Goal: Information Seeking & Learning: Find specific fact

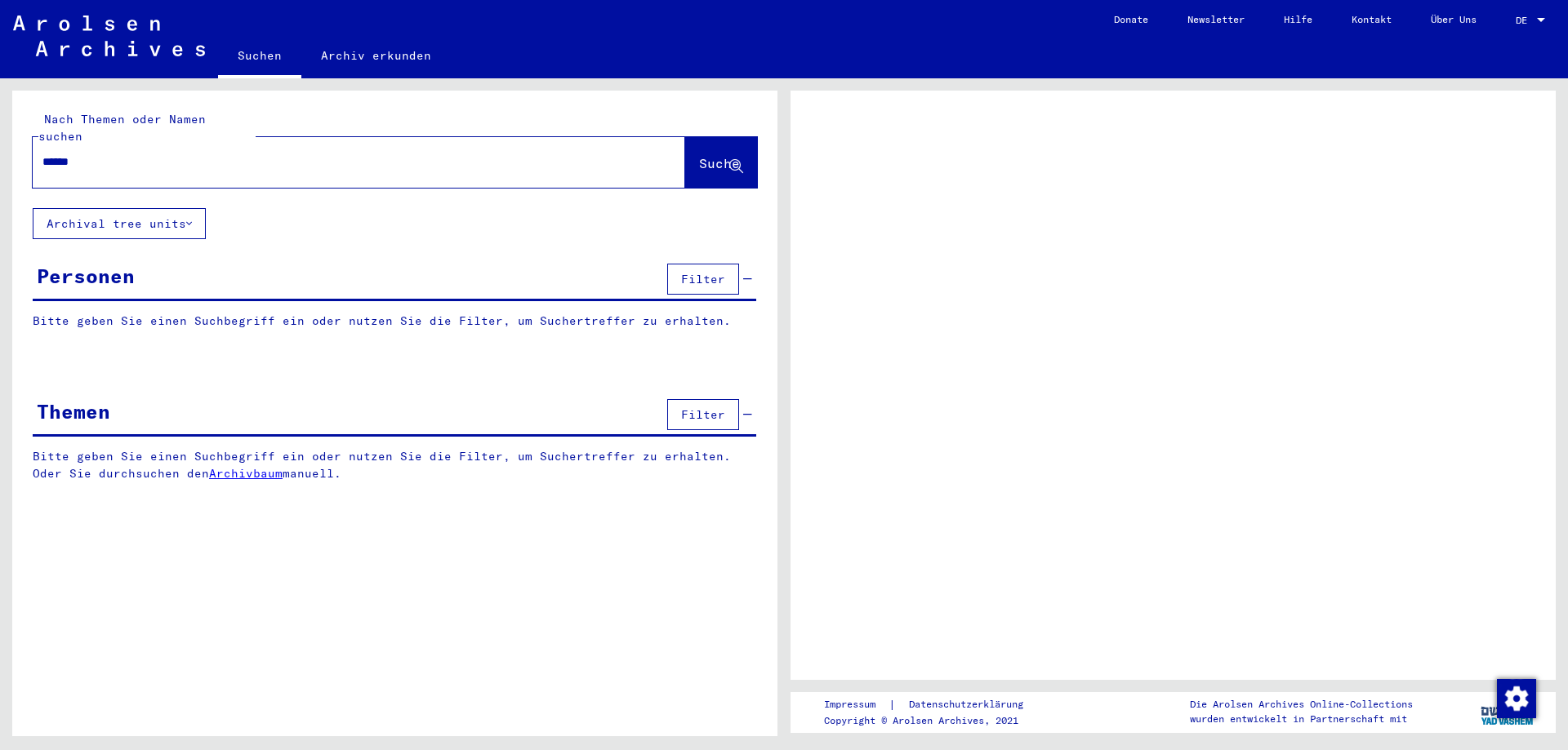
type input "******"
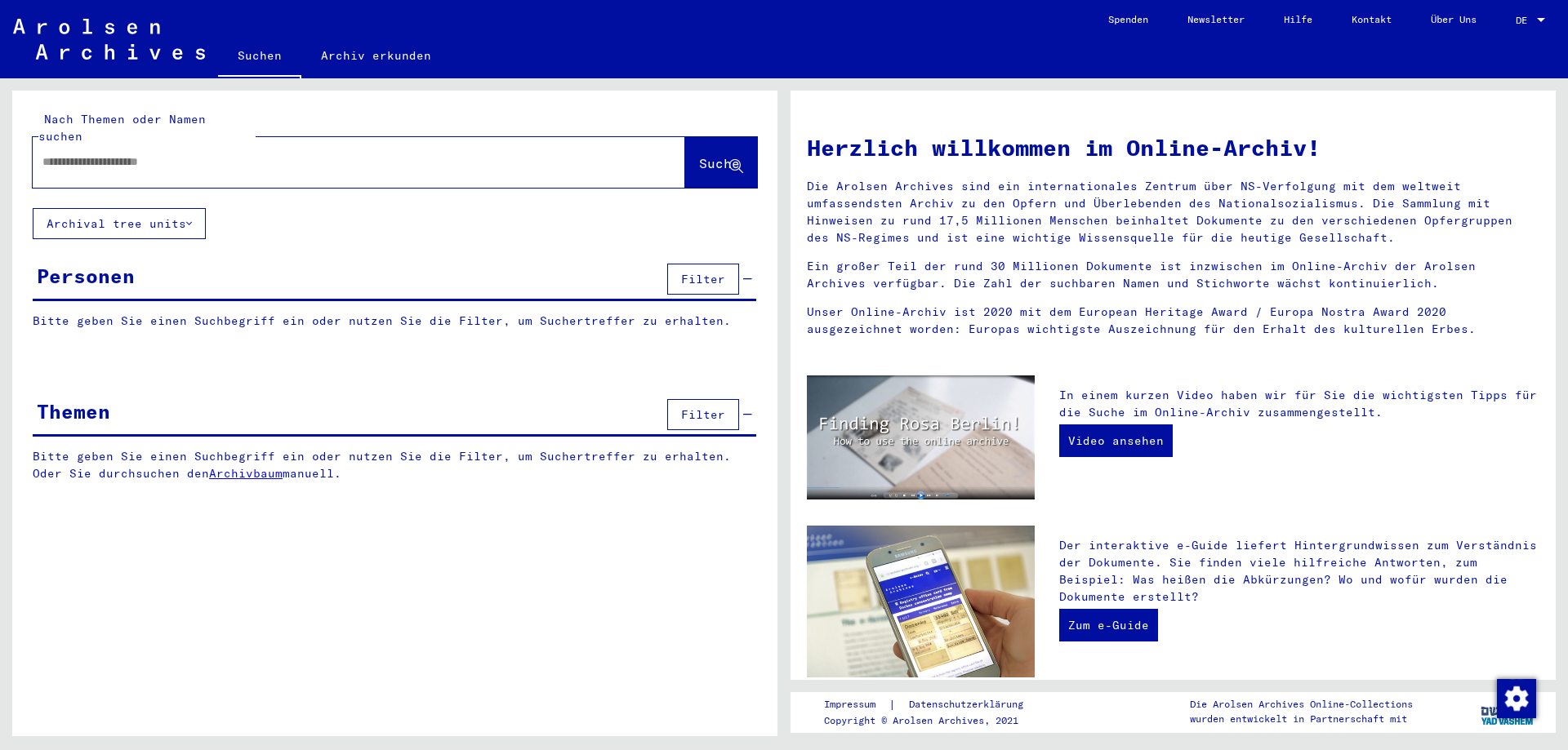
drag, startPoint x: 121, startPoint y: 125, endPoint x: 119, endPoint y: 136, distance: 11.2
click at [119, 134] on div "Nach Themen oder Namen suchen Suche" at bounding box center [395, 149] width 724 height 77
click at [119, 154] on input "text" at bounding box center [339, 162] width 593 height 17
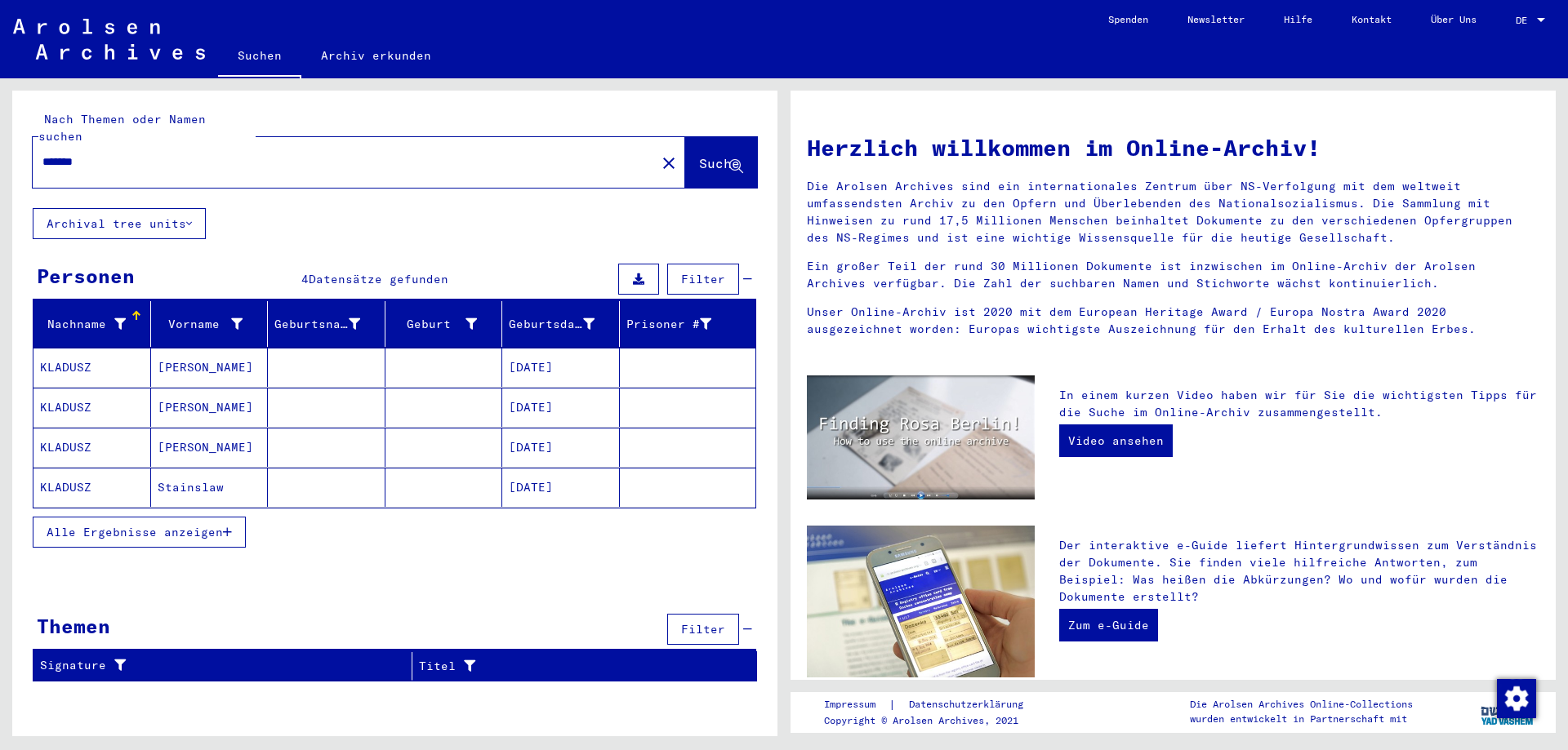
click at [157, 527] on button "Alle Ergebnisse anzeigen" at bounding box center [139, 532] width 213 height 31
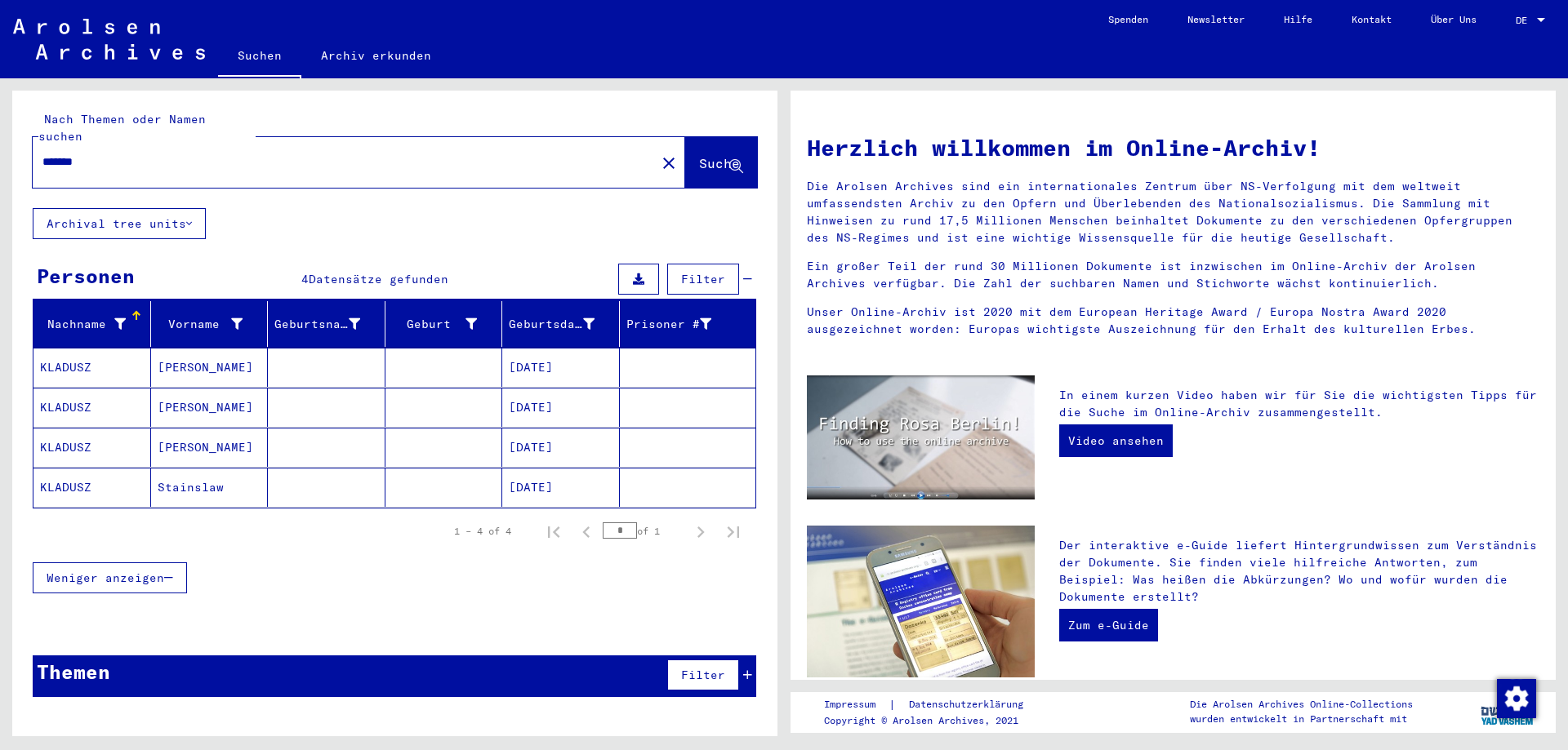
click at [97, 348] on mat-cell "KLADUSZ" at bounding box center [93, 367] width 117 height 39
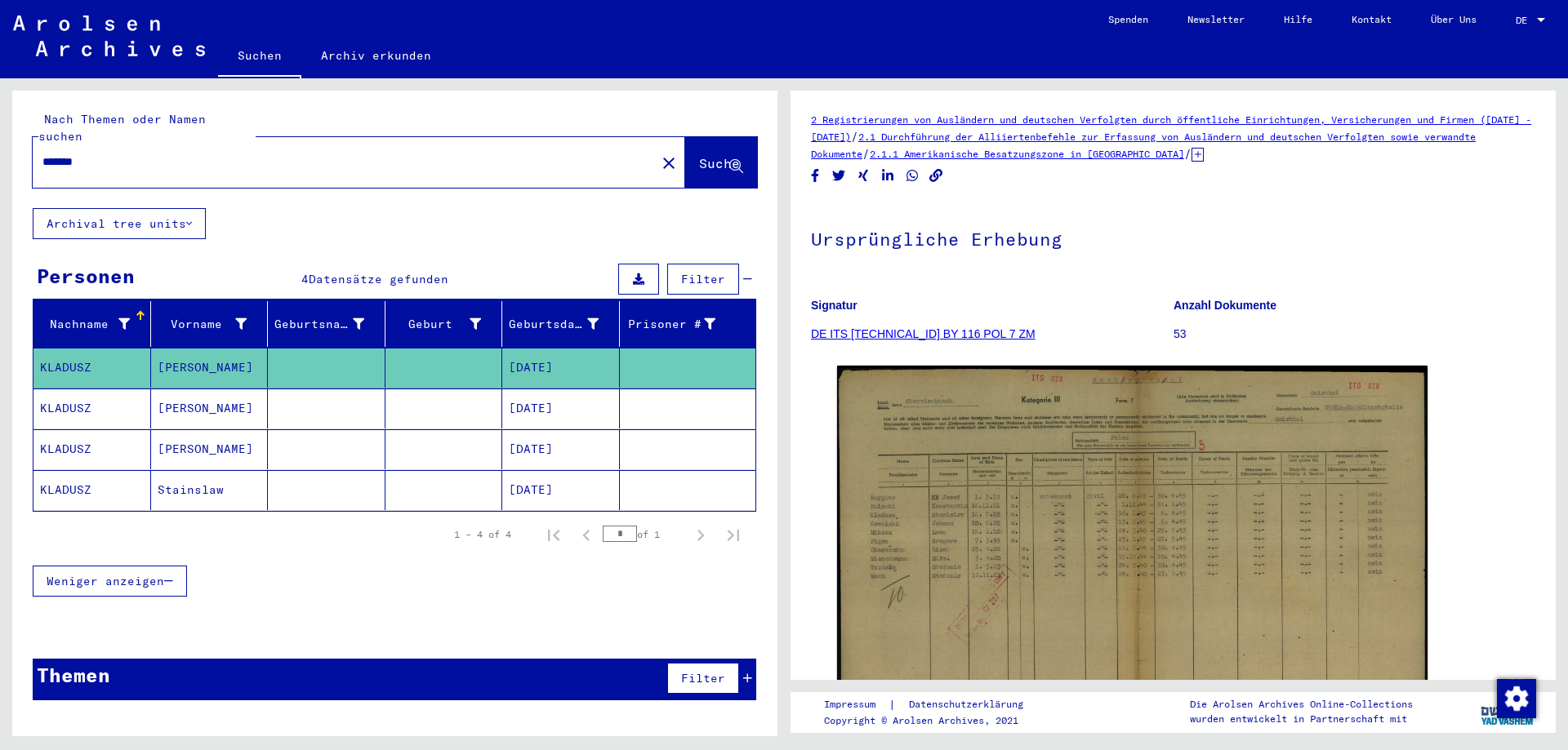
click at [94, 394] on mat-cell "KLADUSZ" at bounding box center [93, 408] width 117 height 40
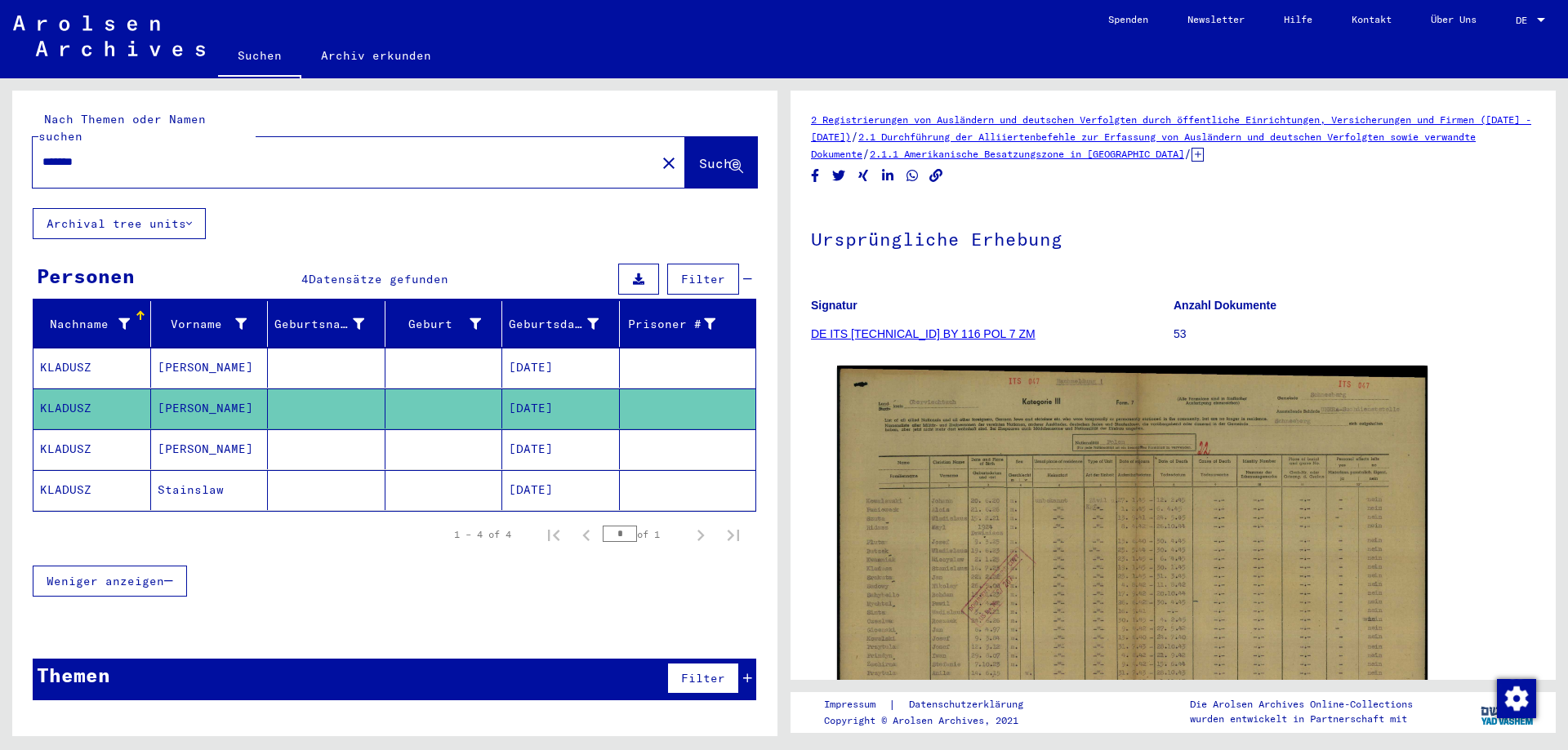
click at [94, 436] on mat-cell "KLADUSZ" at bounding box center [93, 450] width 117 height 40
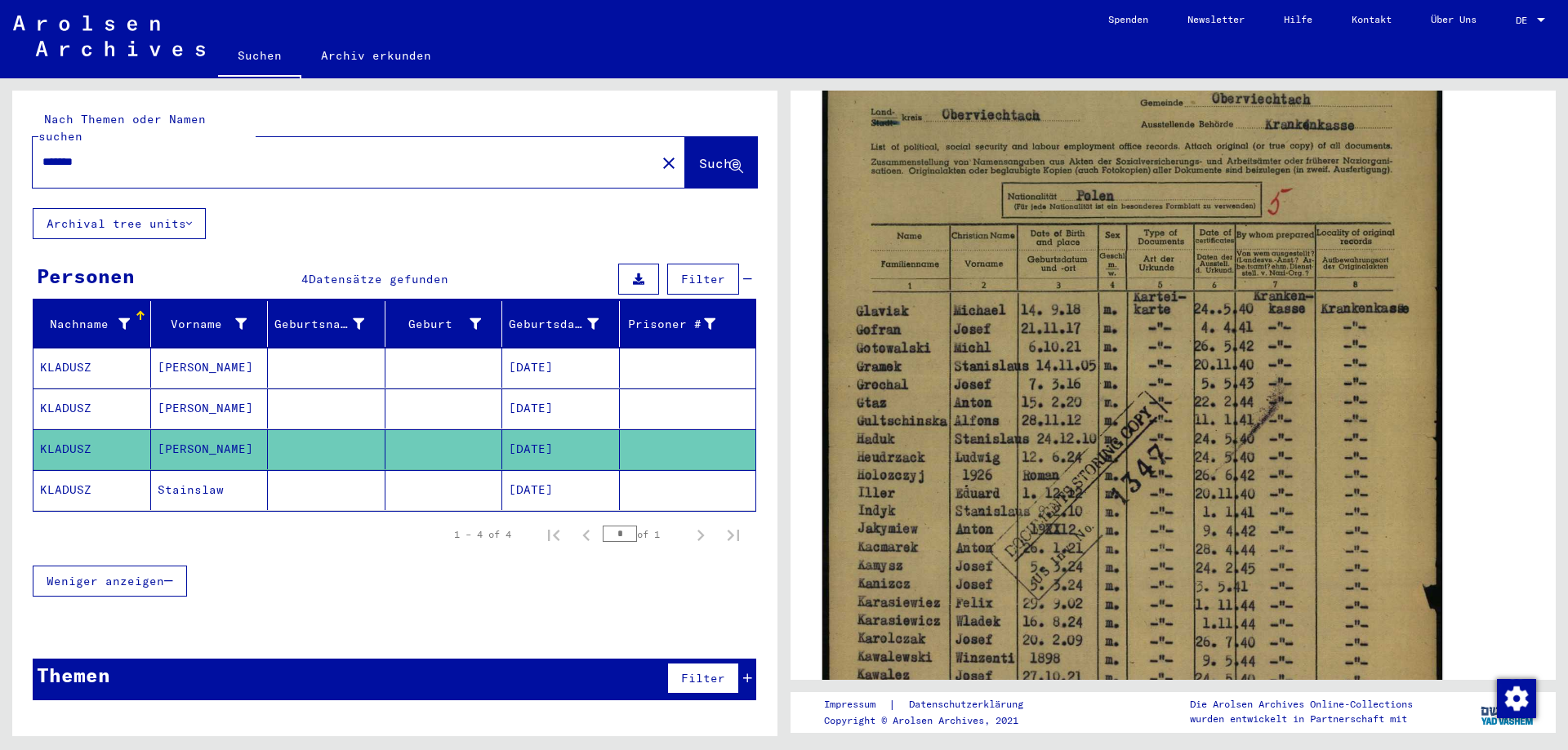
scroll to position [571, 0]
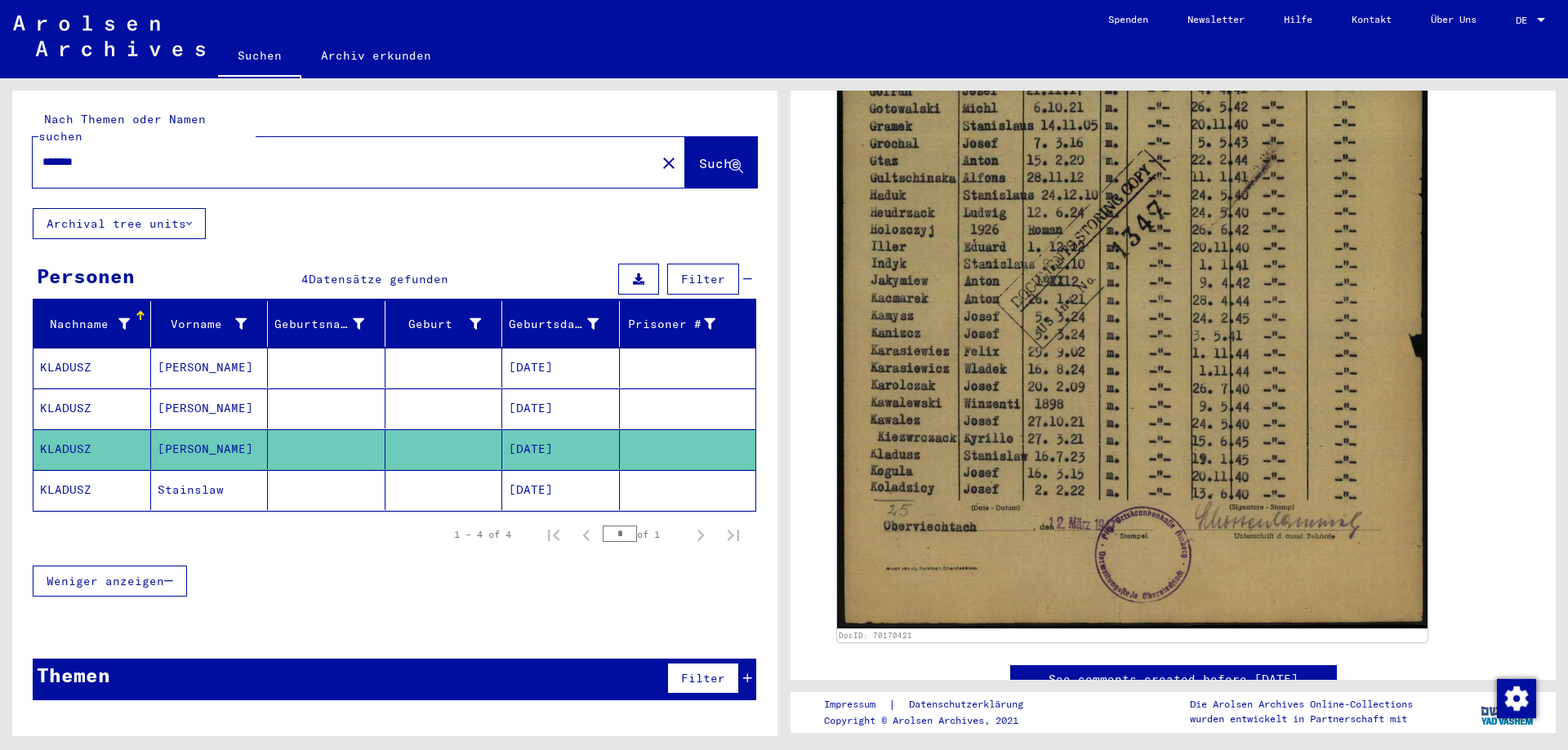
click at [104, 480] on mat-cell "KLADUSZ" at bounding box center [93, 491] width 117 height 40
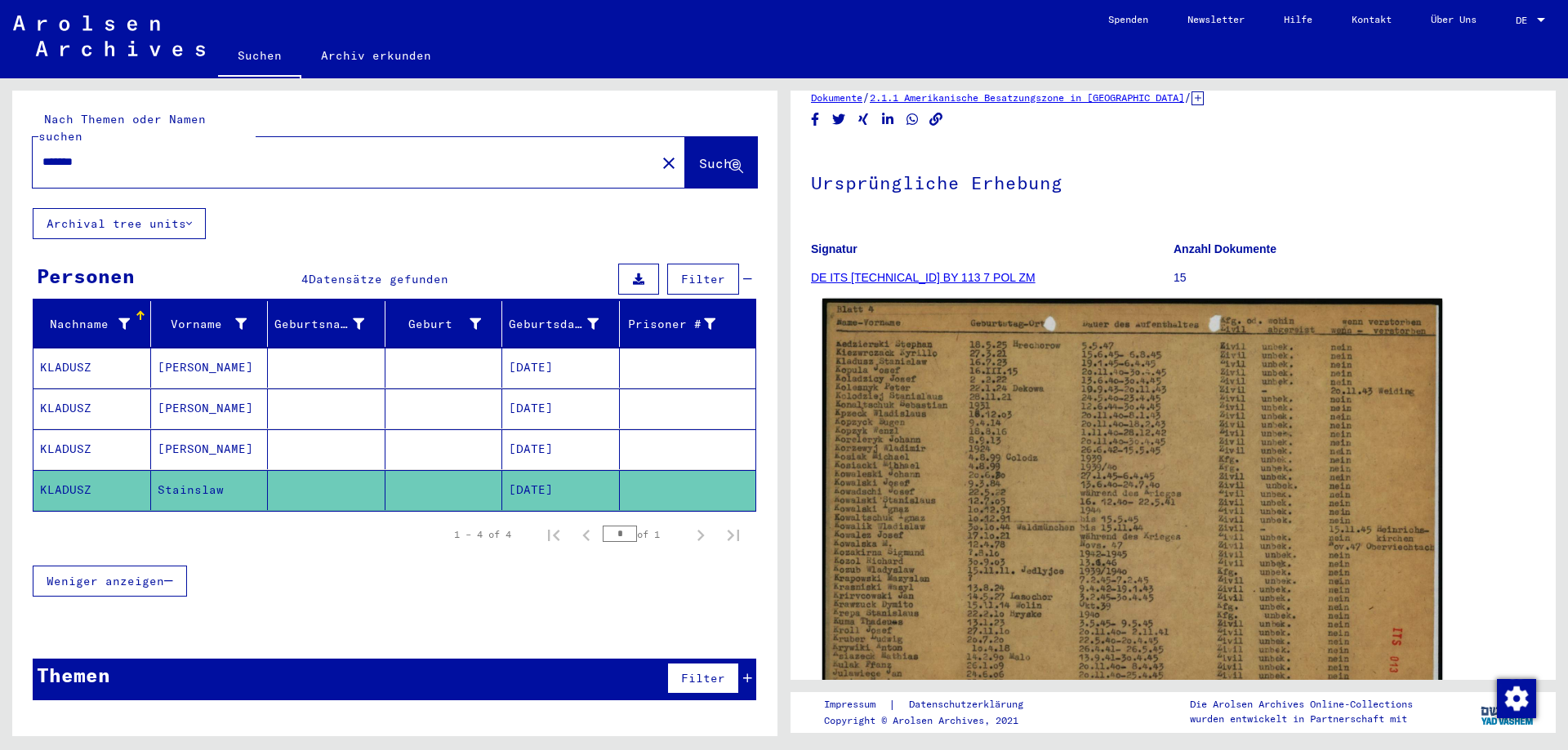
scroll to position [163, 0]
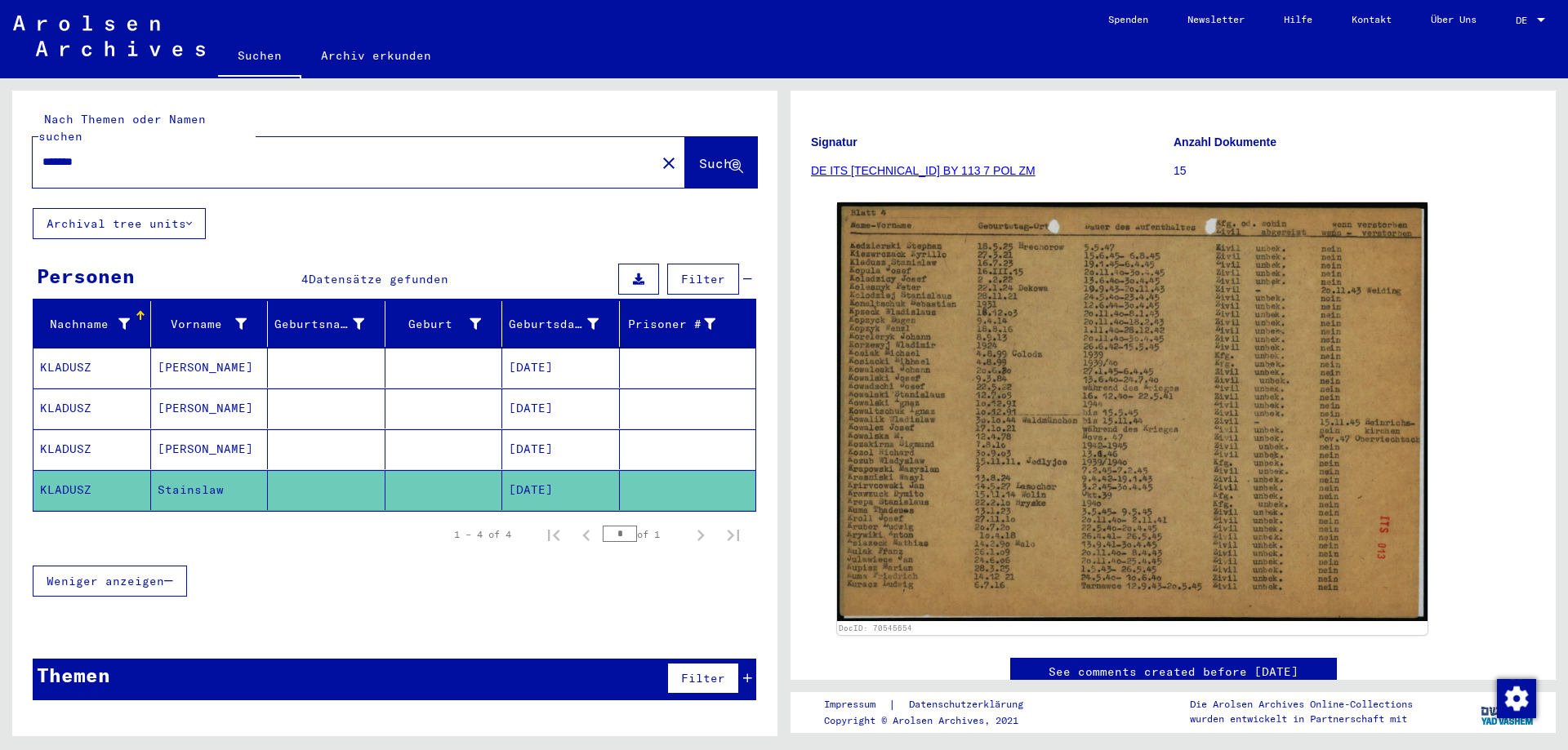
click at [102, 154] on input "*******" at bounding box center [343, 162] width 604 height 17
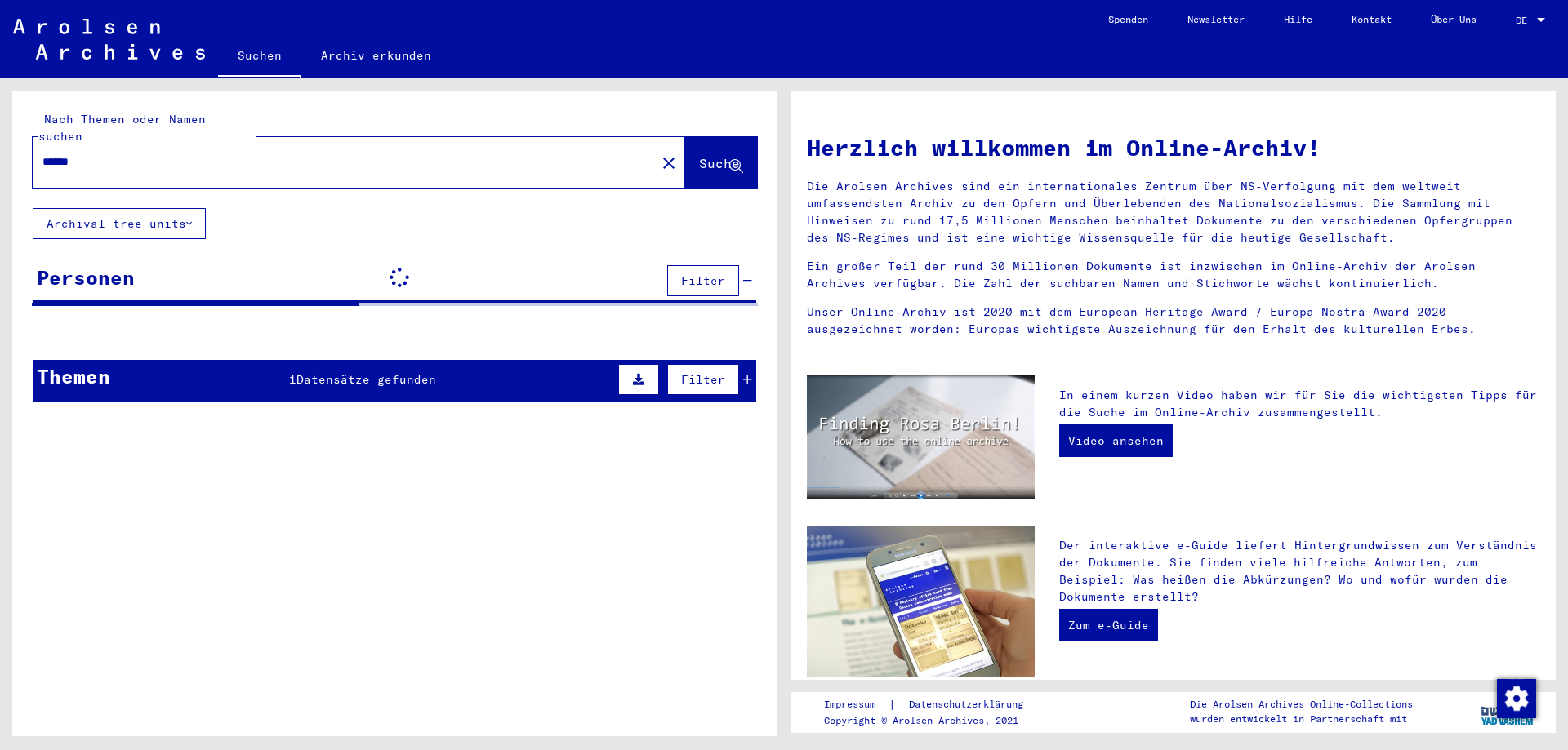
drag, startPoint x: 49, startPoint y: 145, endPoint x: 38, endPoint y: 145, distance: 11.0
click at [38, 145] on div "******" at bounding box center [334, 162] width 604 height 37
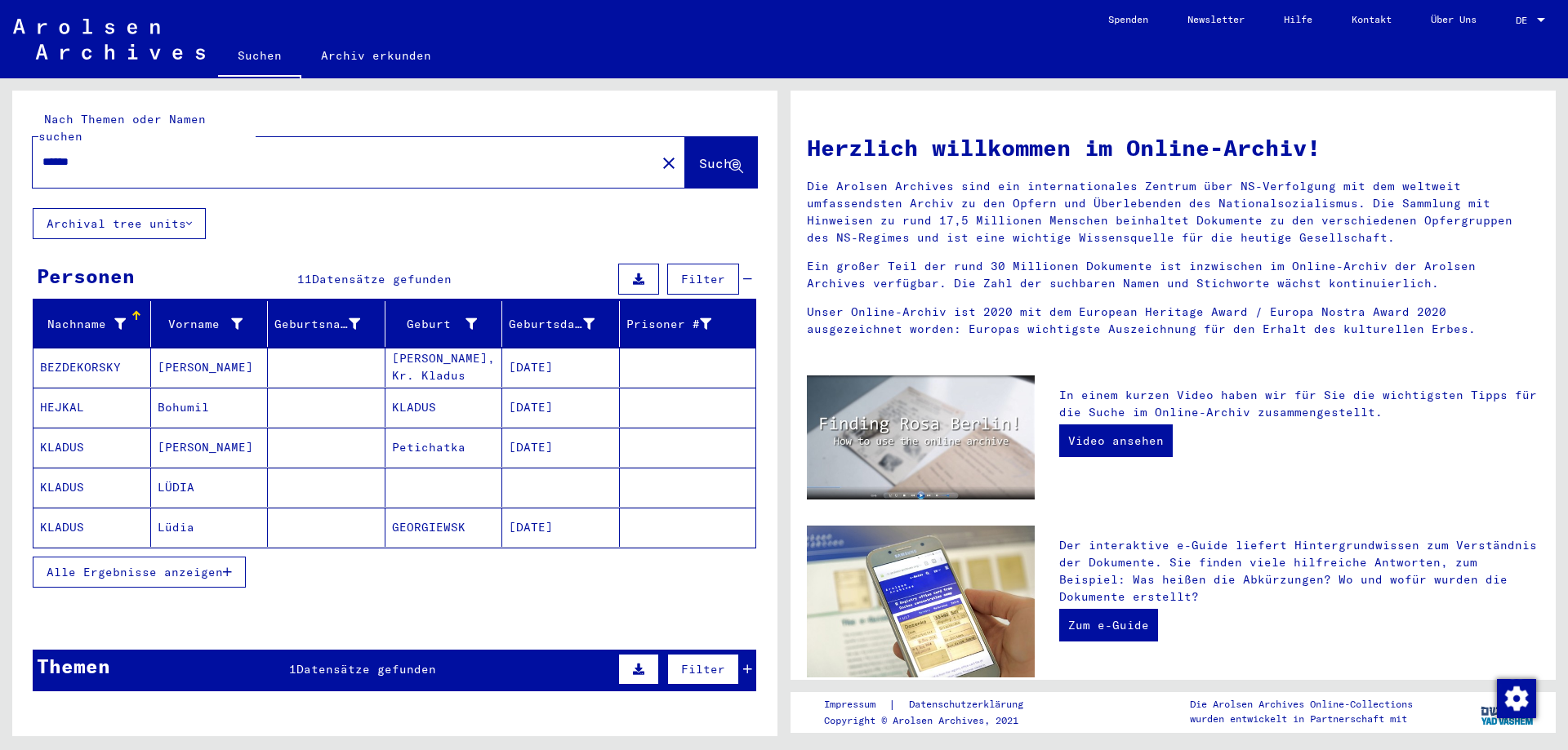
click at [68, 432] on mat-cell "KLADUS" at bounding box center [93, 447] width 117 height 39
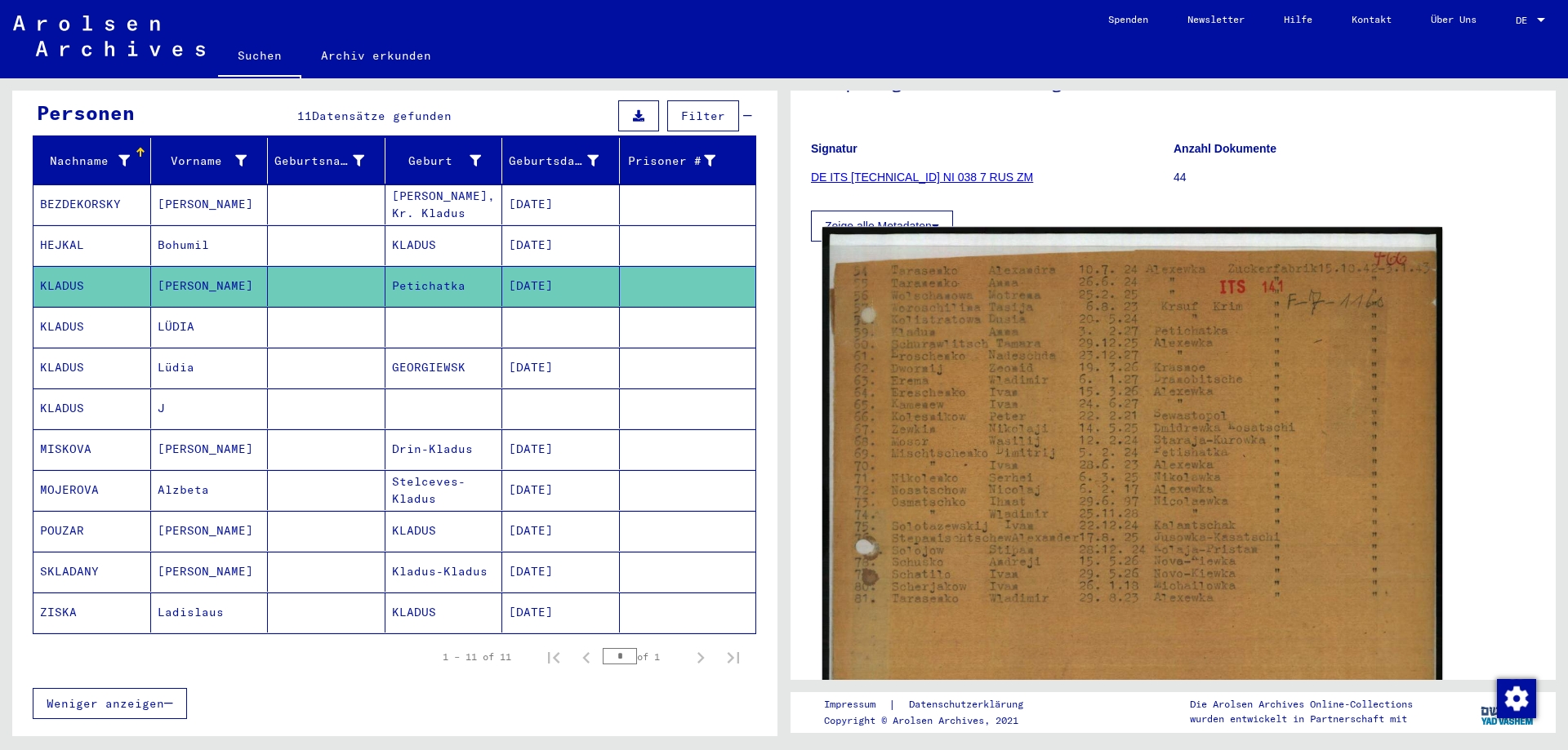
scroll to position [163, 0]
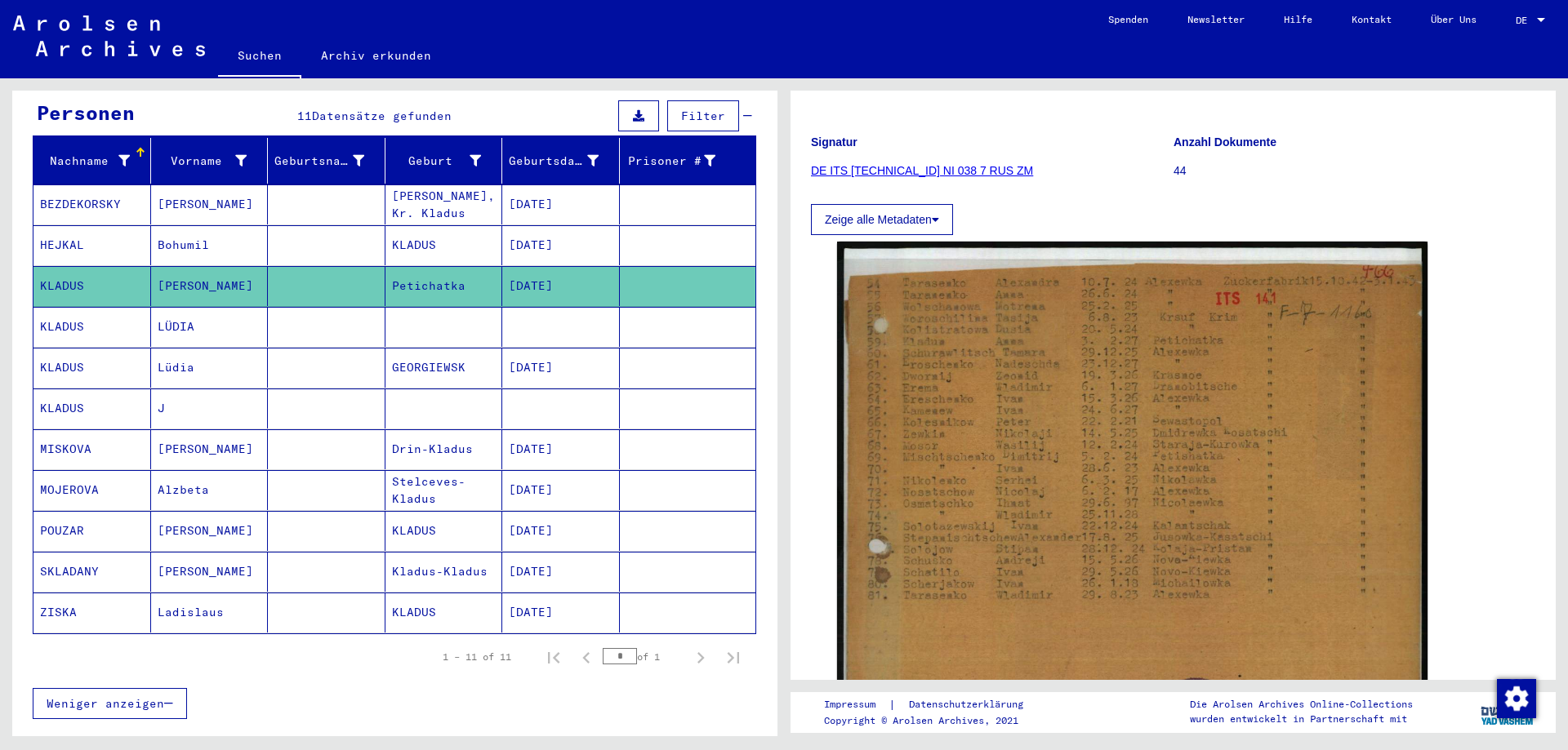
click at [87, 313] on mat-cell "KLADUS" at bounding box center [93, 327] width 117 height 40
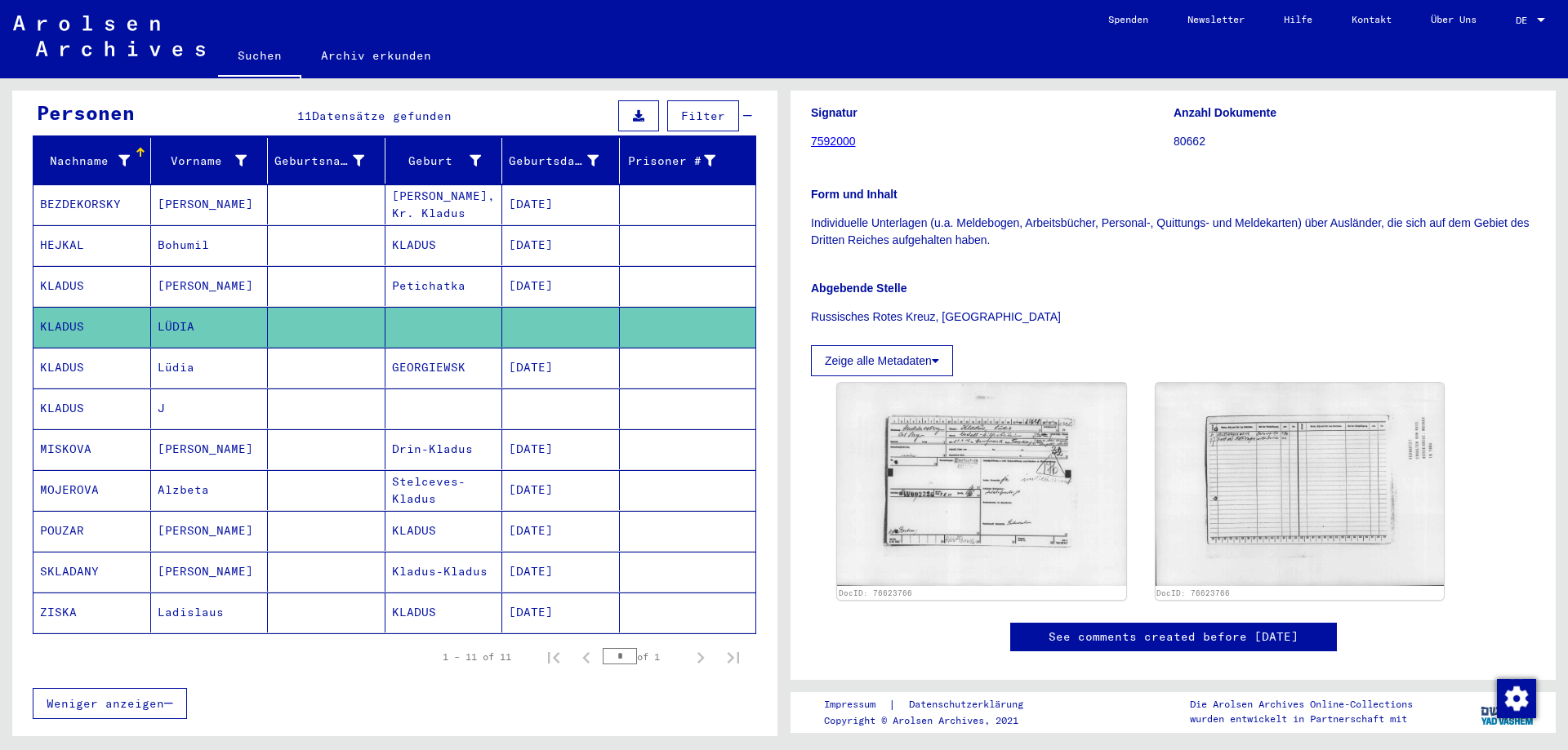
scroll to position [242, 0]
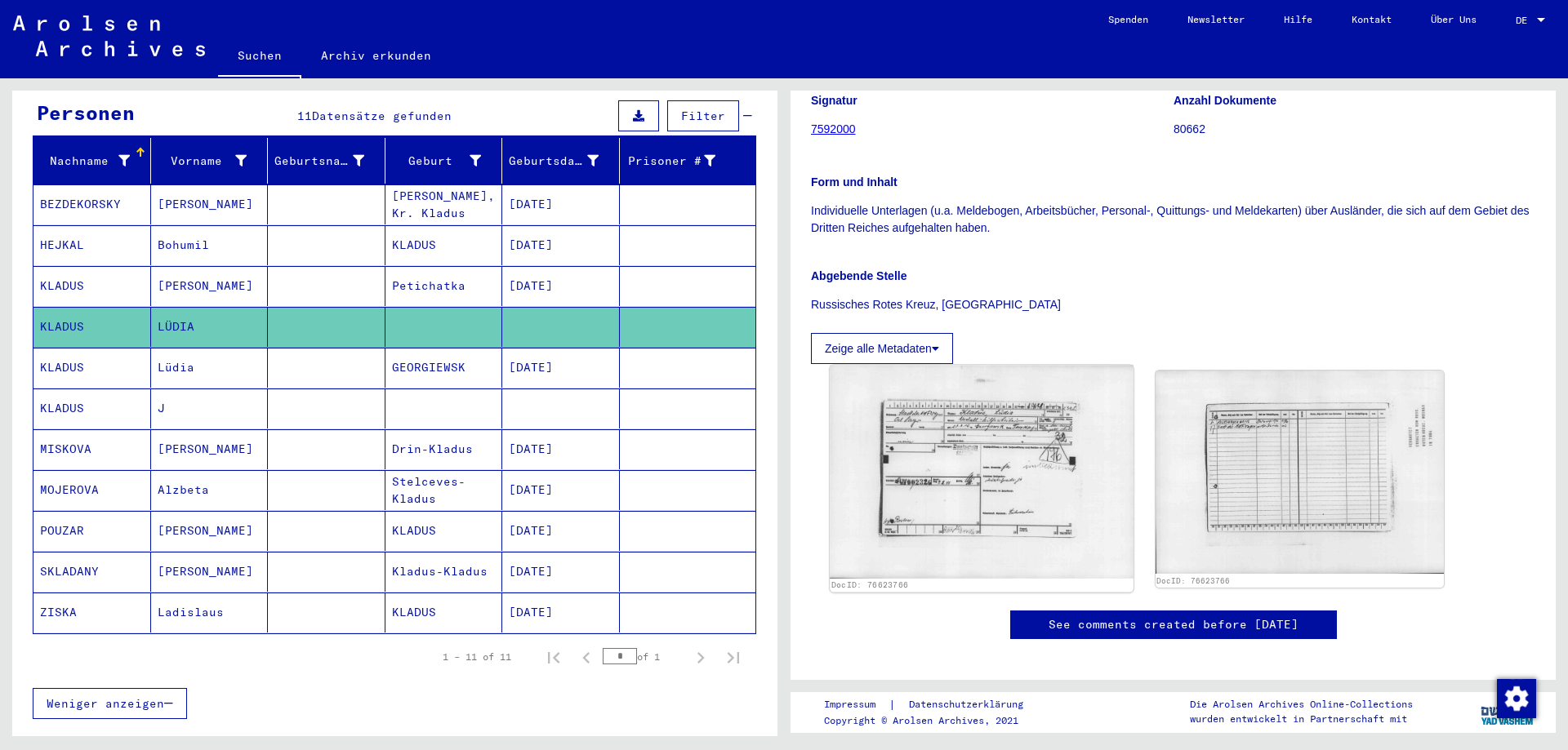
click at [1004, 454] on img at bounding box center [981, 472] width 303 height 213
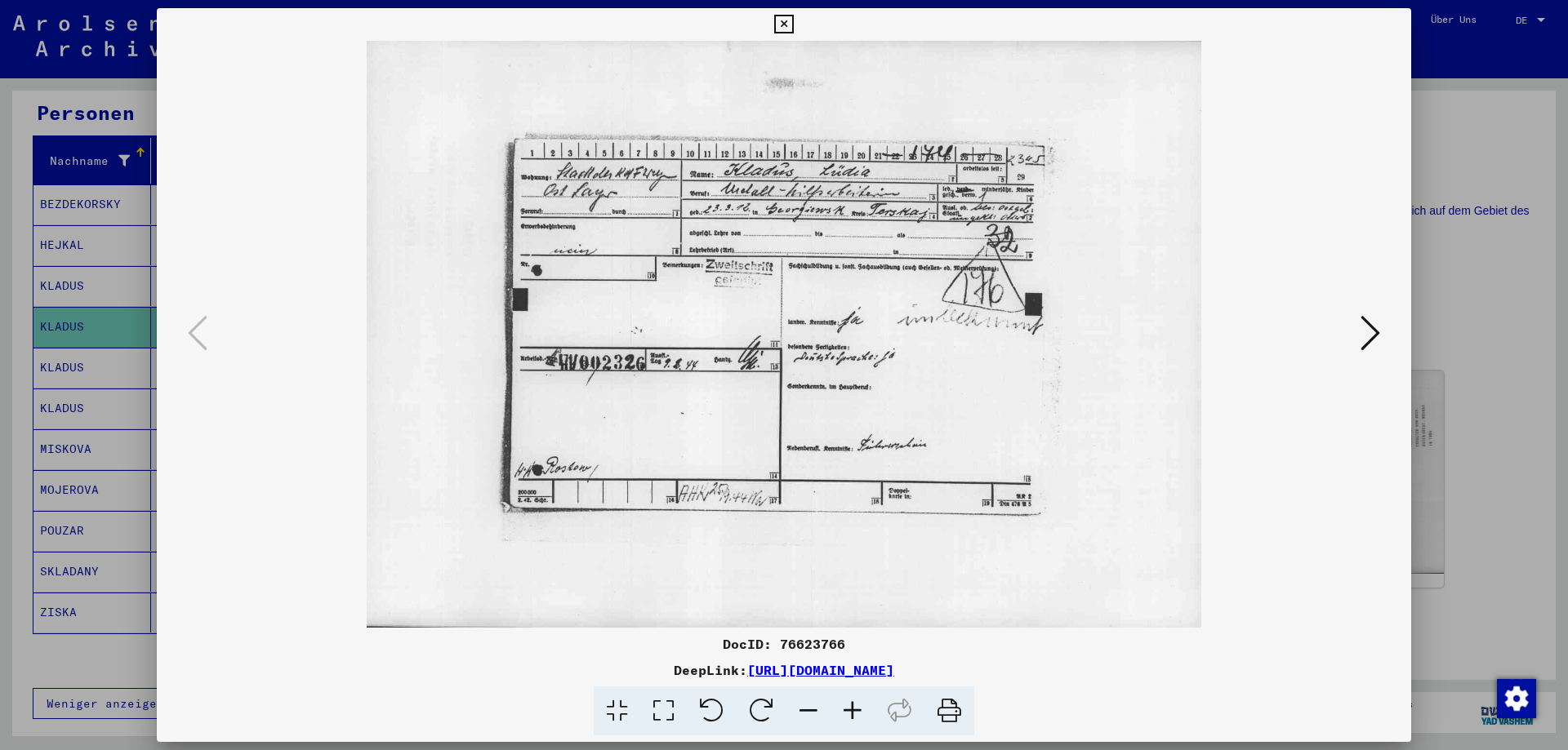
click at [129, 439] on div at bounding box center [784, 375] width 1568 height 750
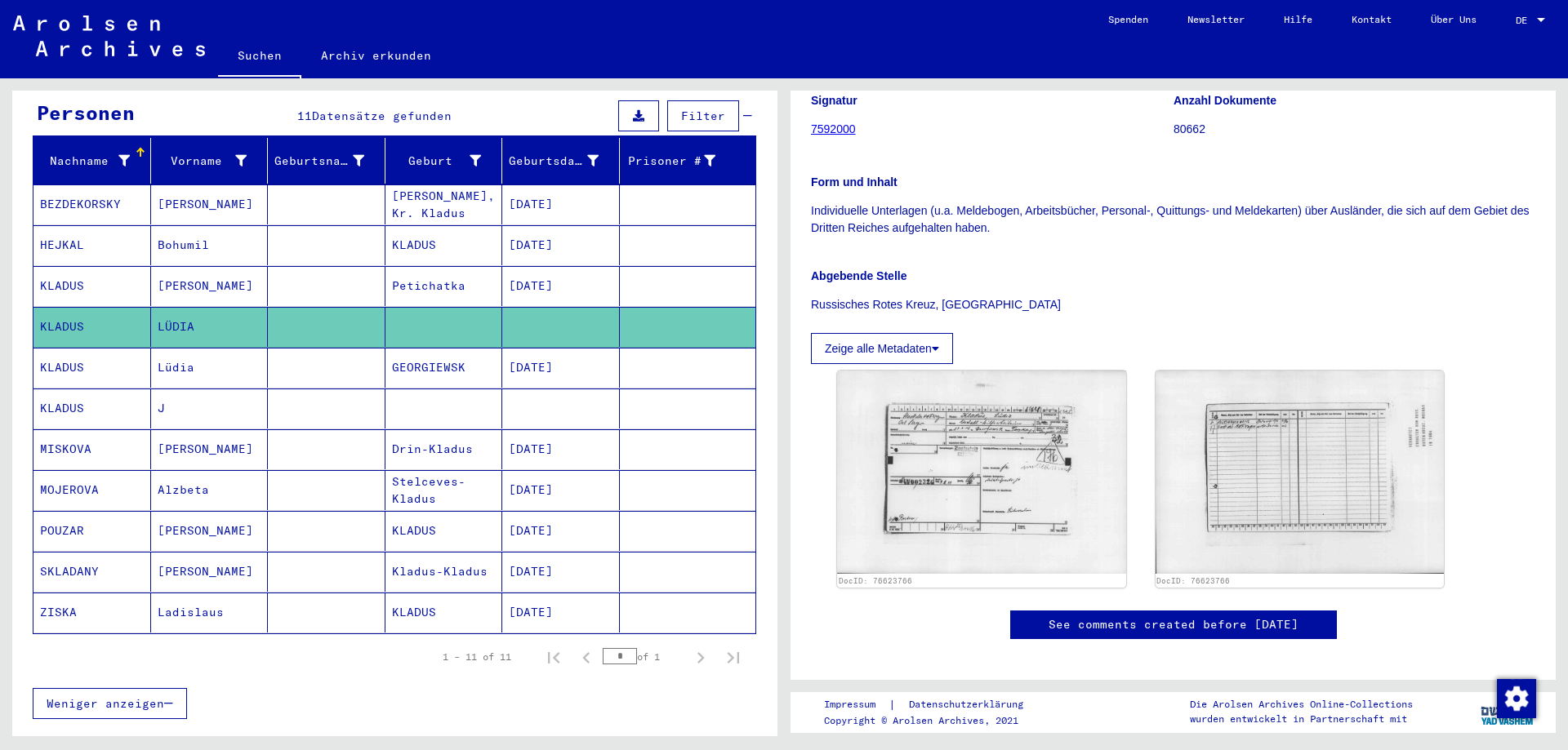
click at [36, 430] on mat-cell "MISKOVA" at bounding box center [93, 450] width 117 height 40
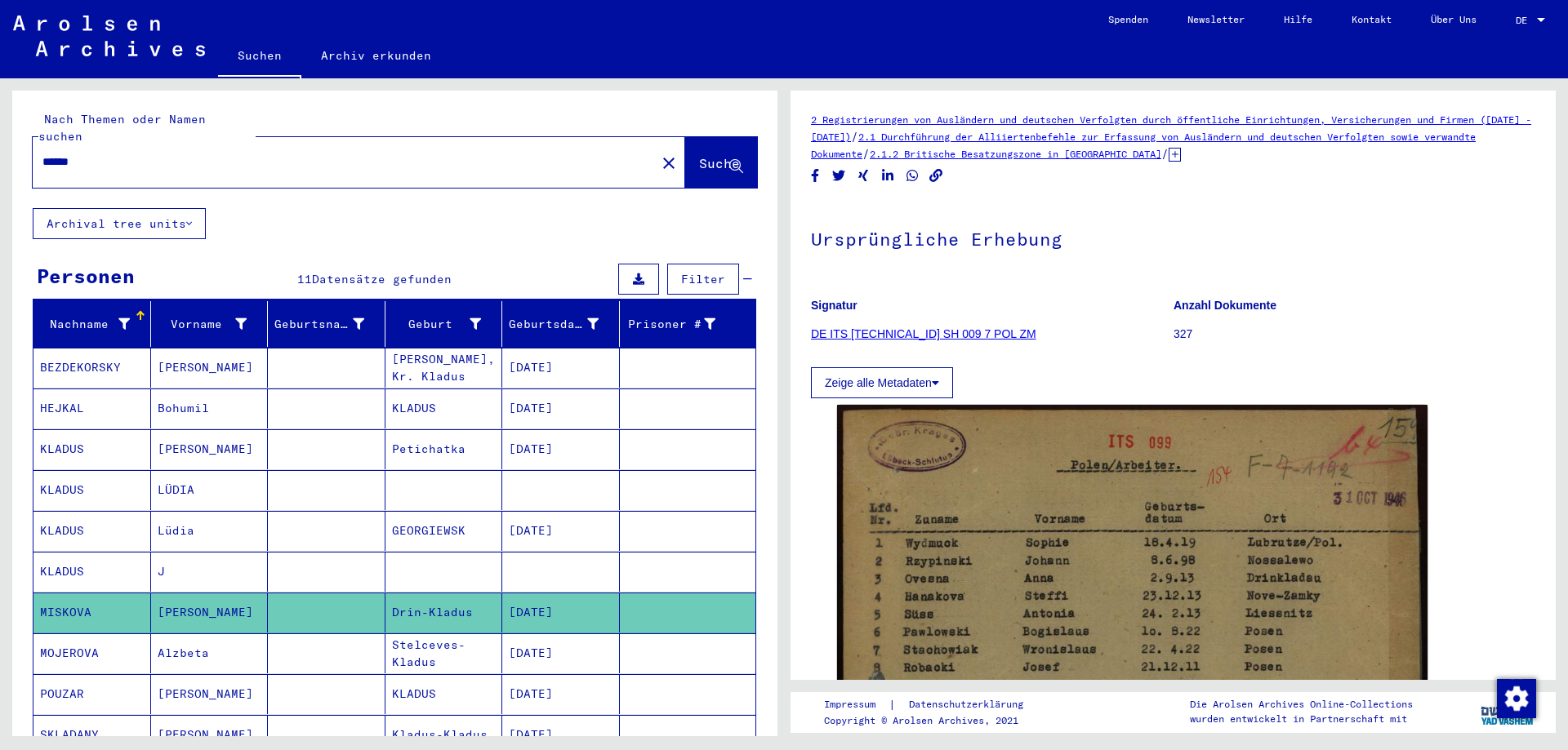
drag, startPoint x: 46, startPoint y: 144, endPoint x: 36, endPoint y: 143, distance: 10.0
click at [36, 144] on div "******" at bounding box center [340, 162] width 614 height 37
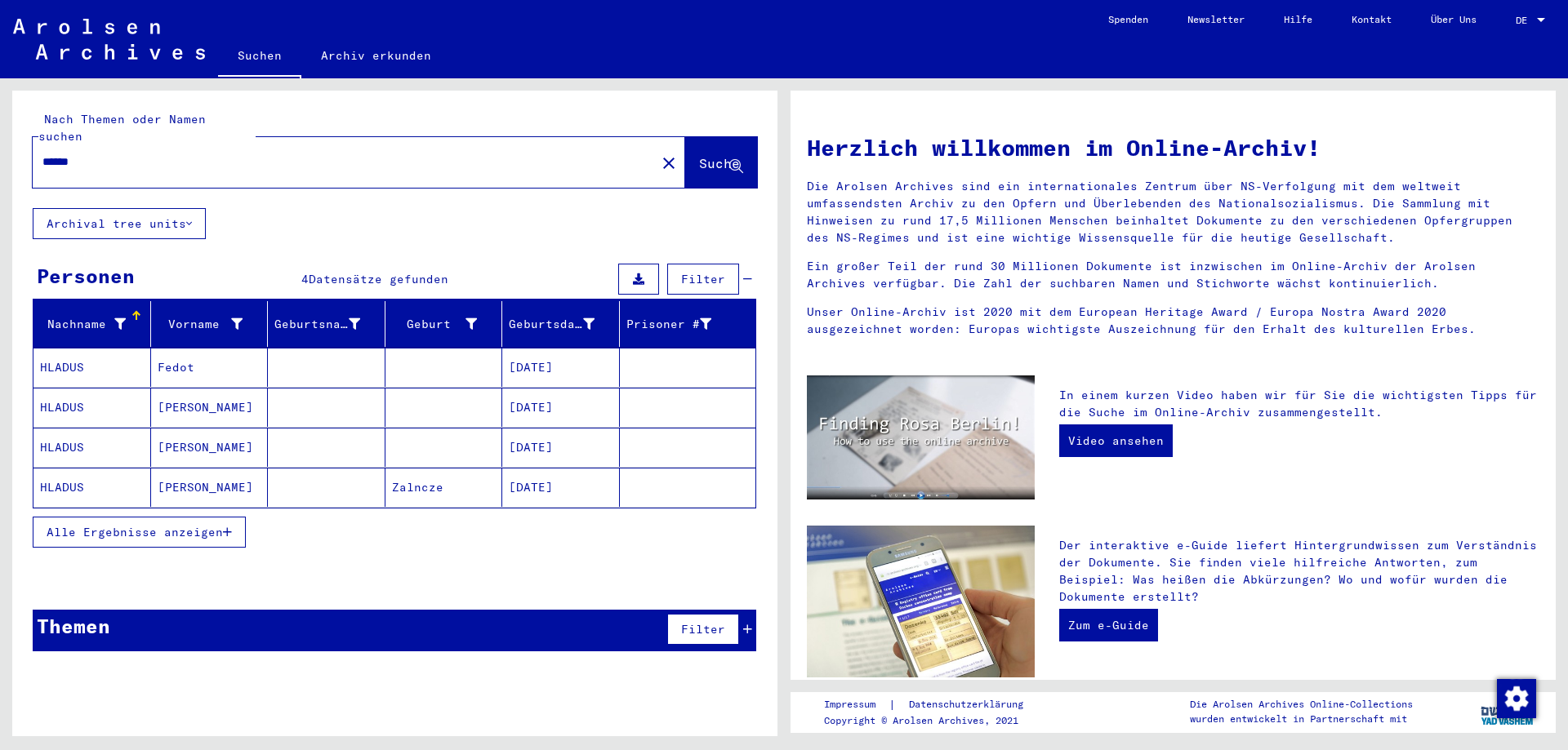
click at [179, 526] on button "Alle Ergebnisse anzeigen" at bounding box center [139, 532] width 213 height 31
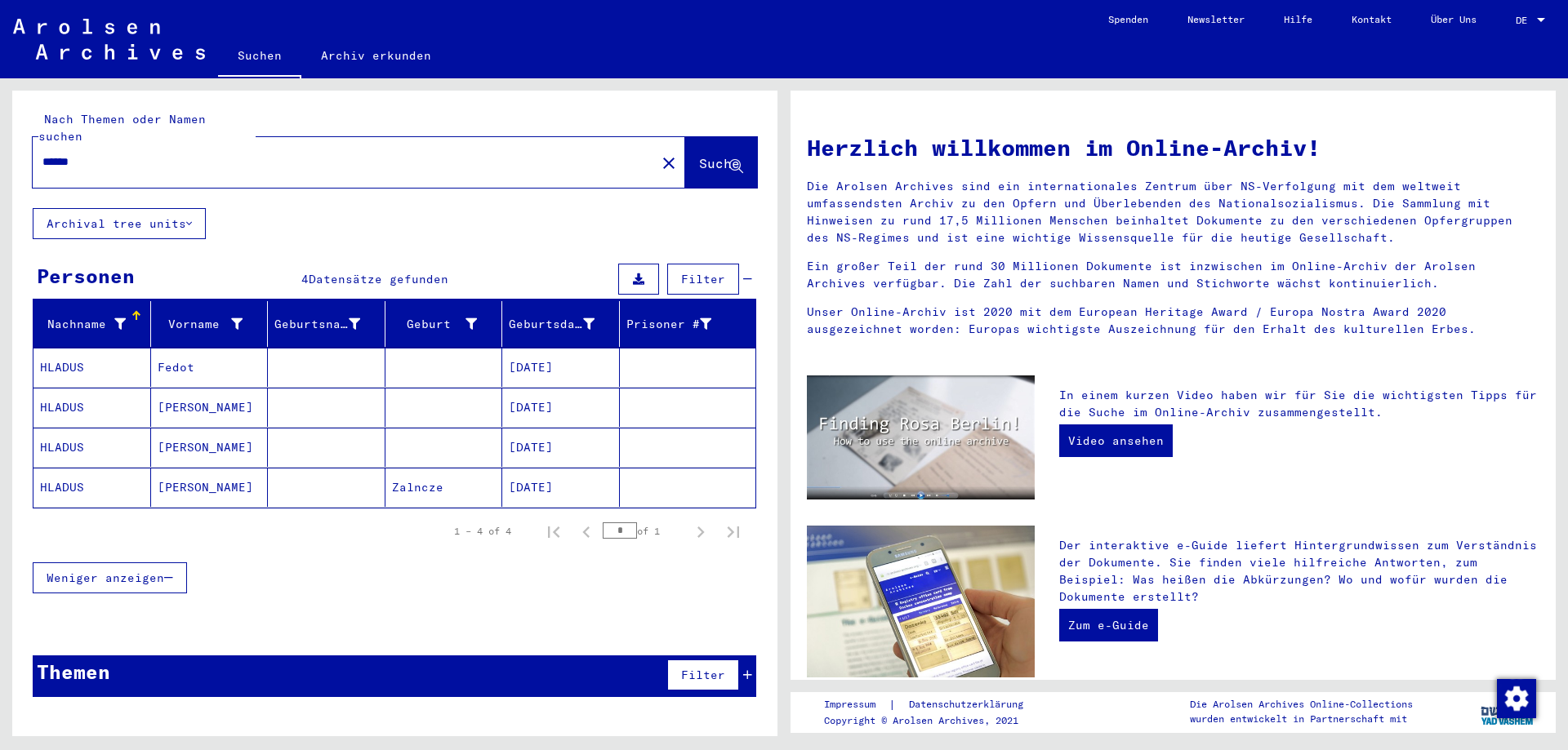
click at [58, 469] on mat-cell "HLADUS" at bounding box center [93, 487] width 117 height 39
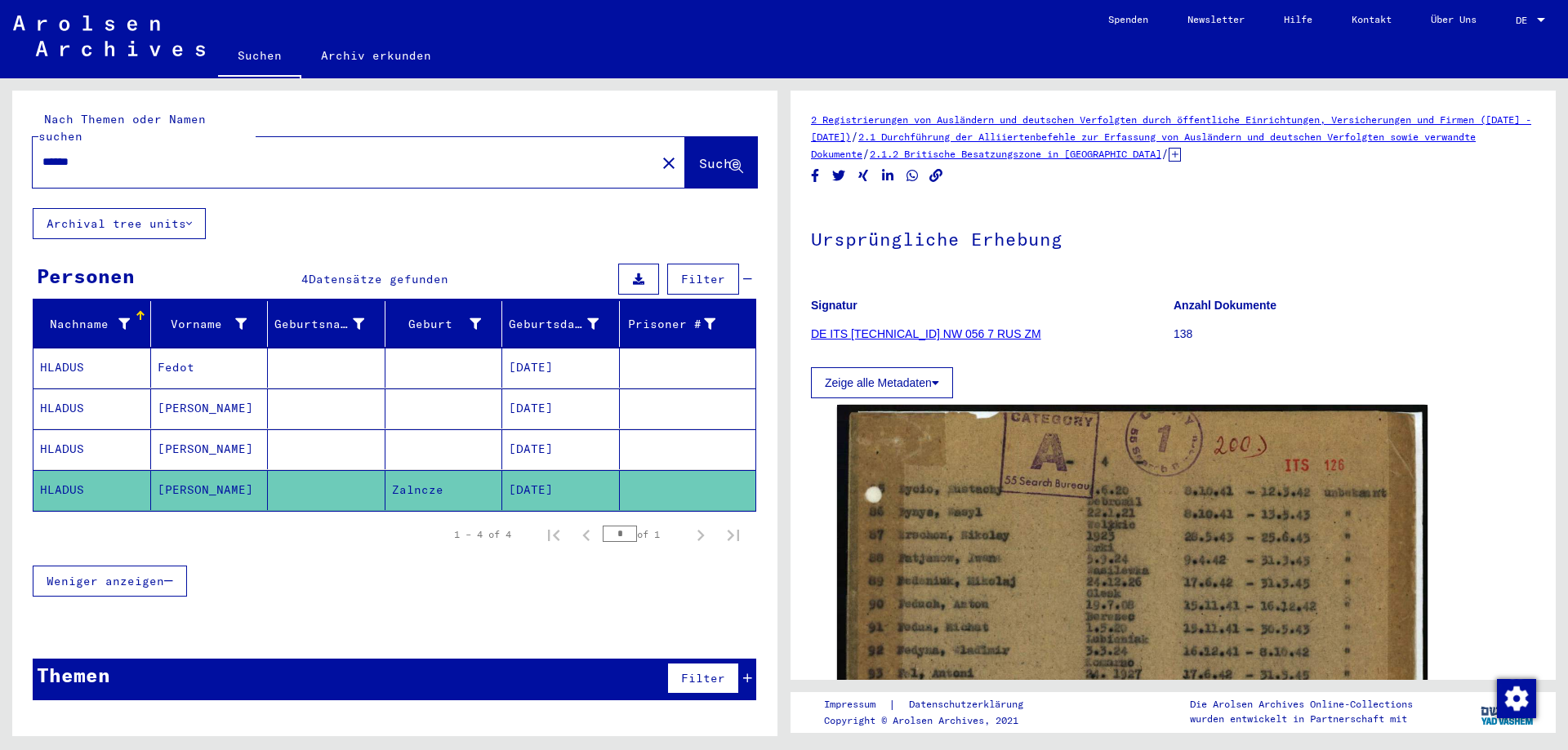
click at [77, 429] on mat-cell "HLADUS" at bounding box center [93, 450] width 117 height 40
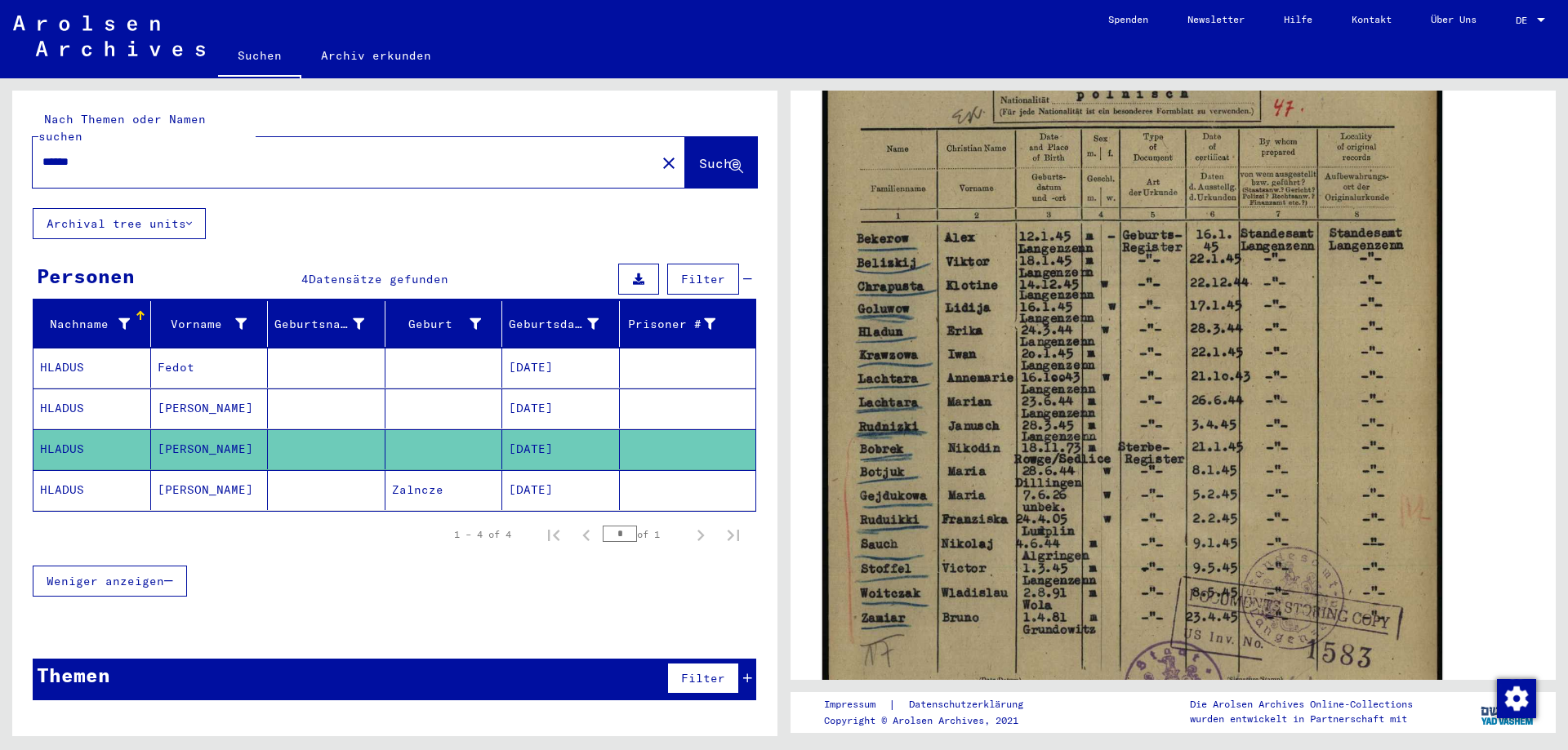
scroll to position [408, 0]
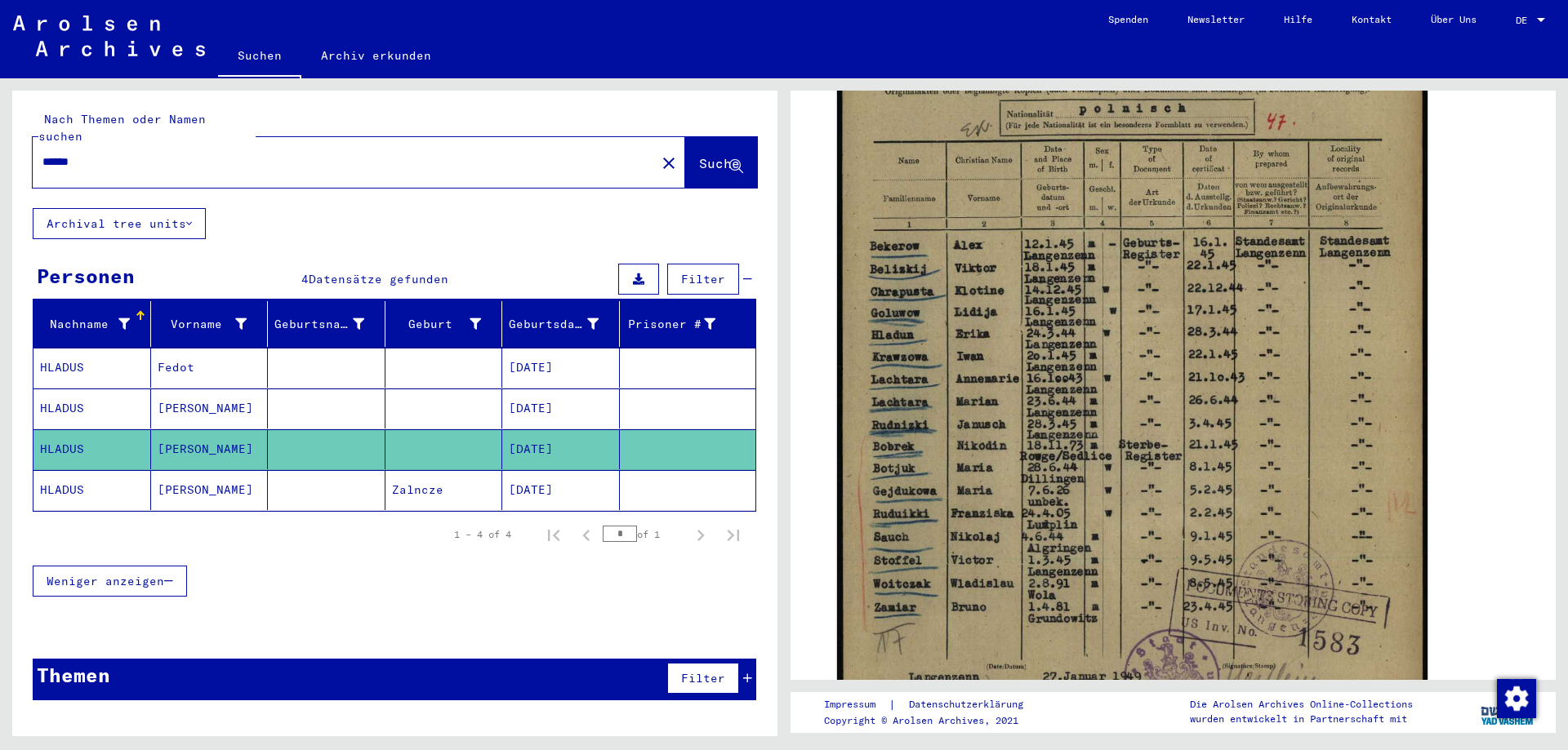
click at [82, 388] on mat-cell "HLADUS" at bounding box center [93, 408] width 117 height 40
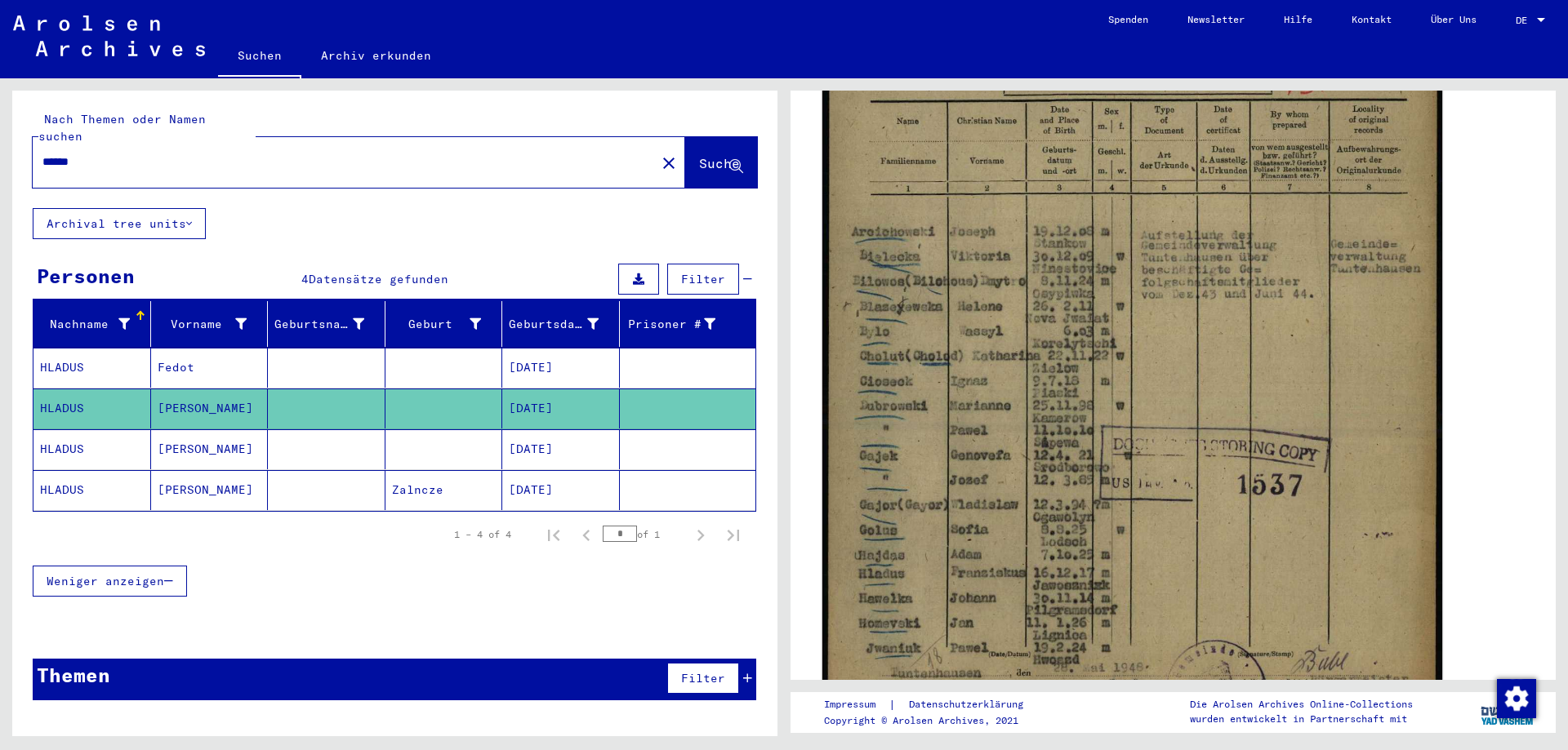
scroll to position [653, 0]
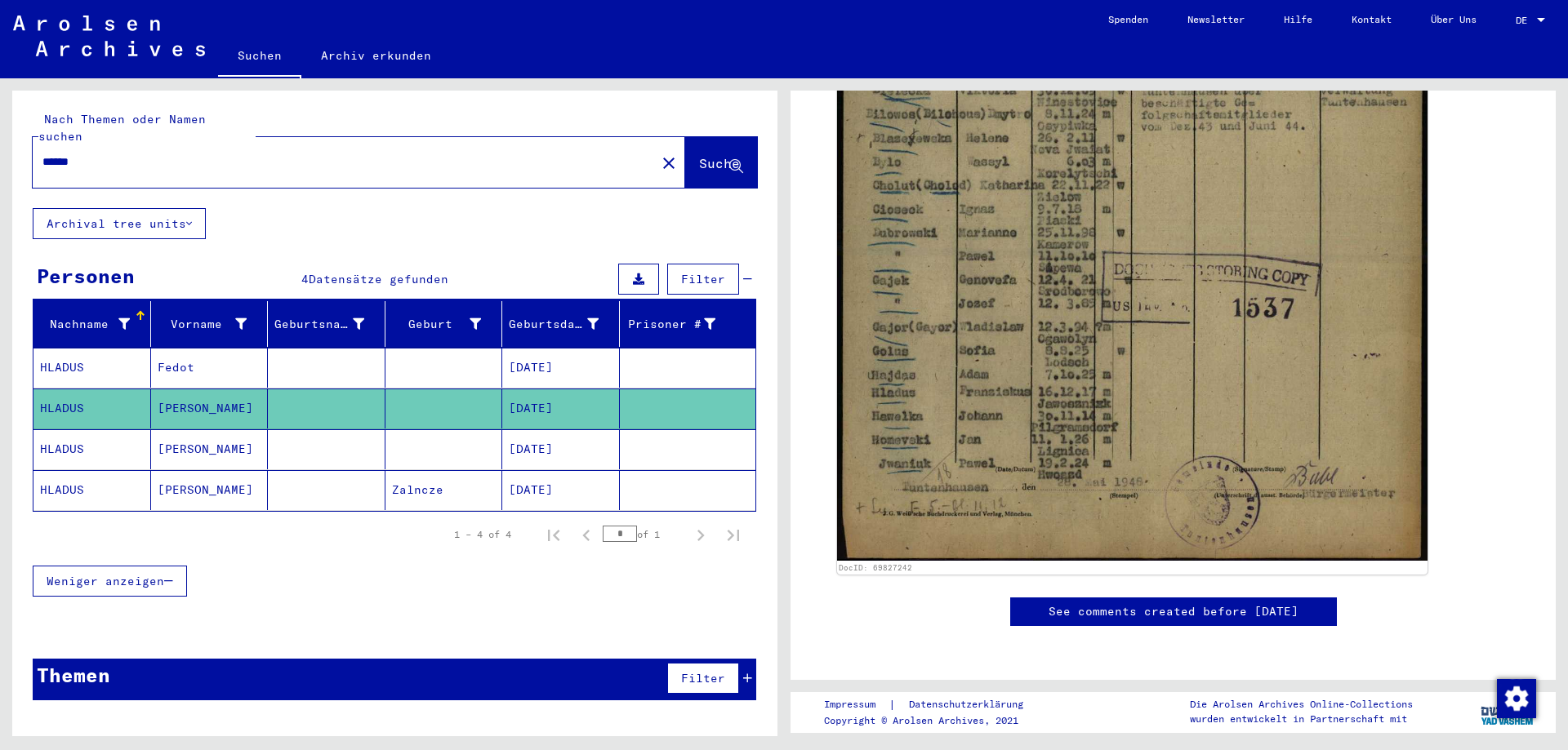
click at [38, 349] on mat-cell "HLADUS" at bounding box center [93, 368] width 117 height 40
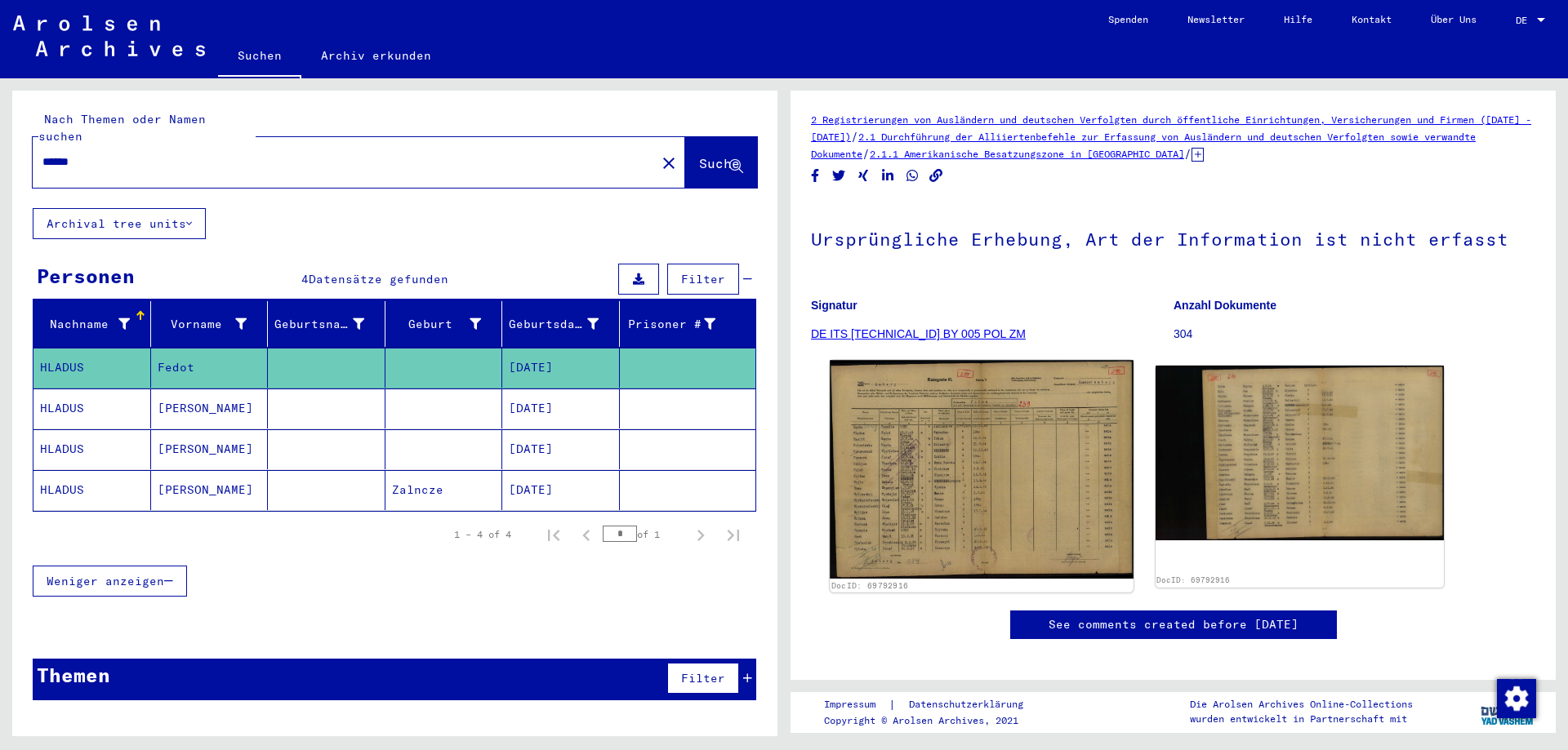
click at [952, 462] on img at bounding box center [981, 469] width 303 height 218
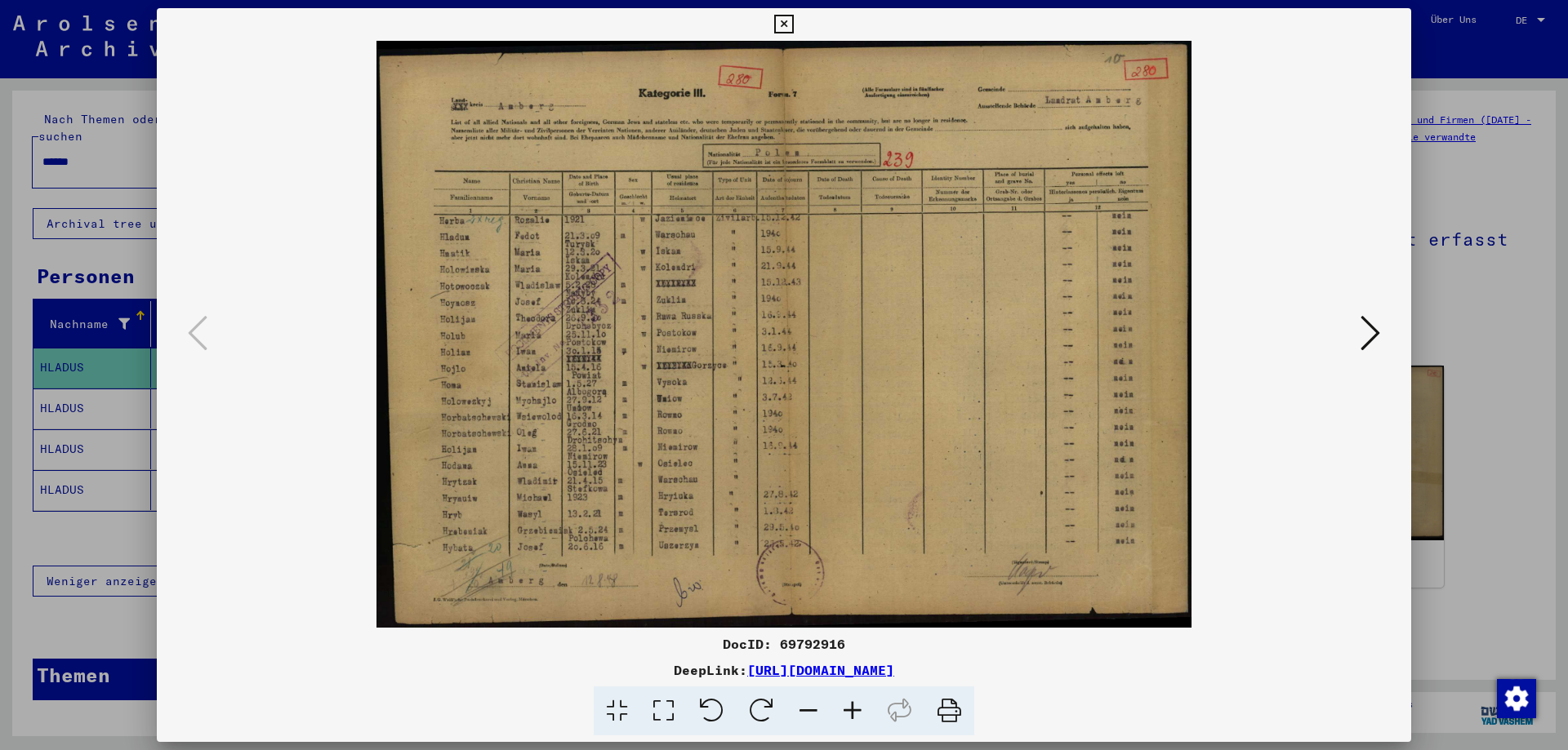
click at [43, 226] on div at bounding box center [784, 375] width 1568 height 750
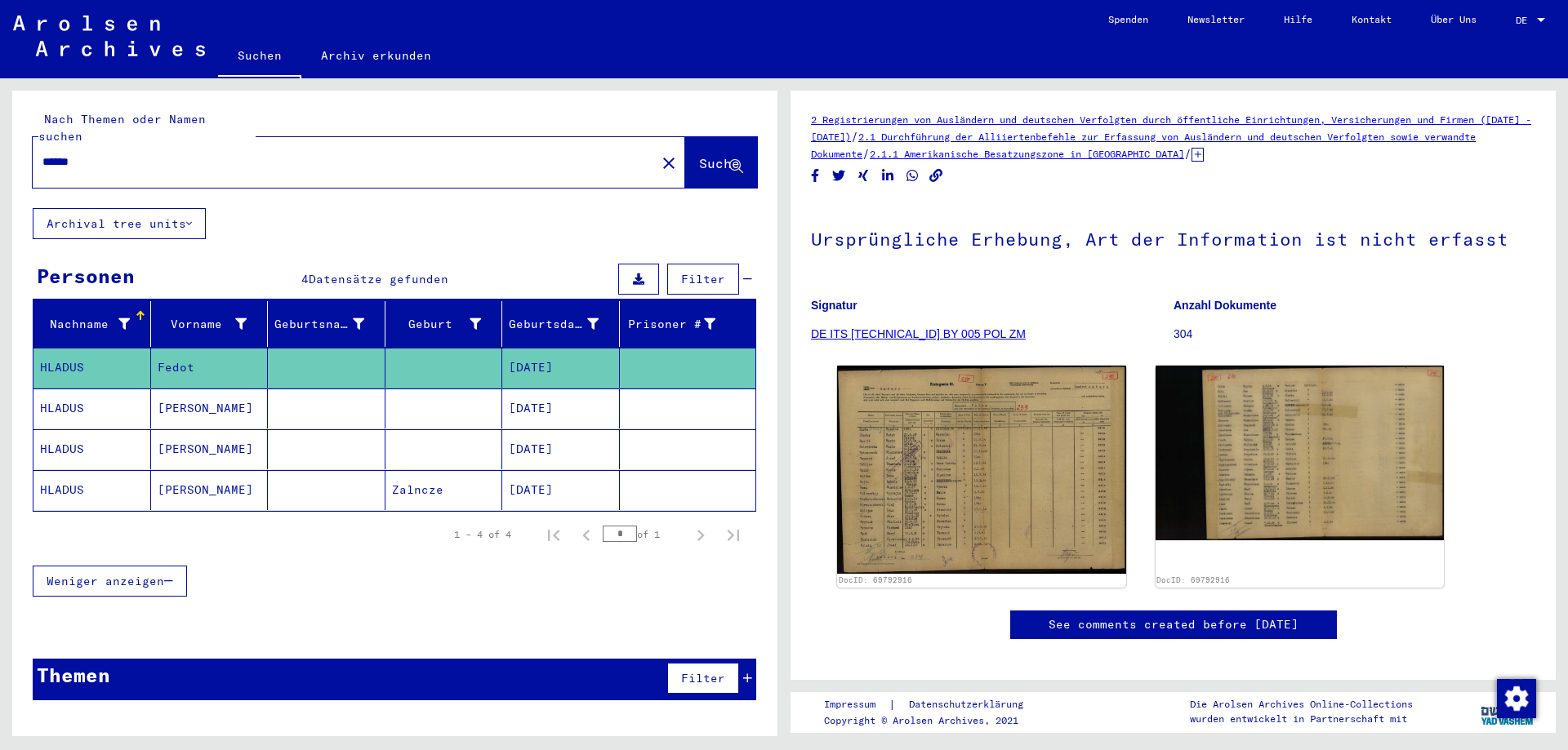
click at [52, 154] on input "******" at bounding box center [343, 162] width 604 height 17
type input "*******"
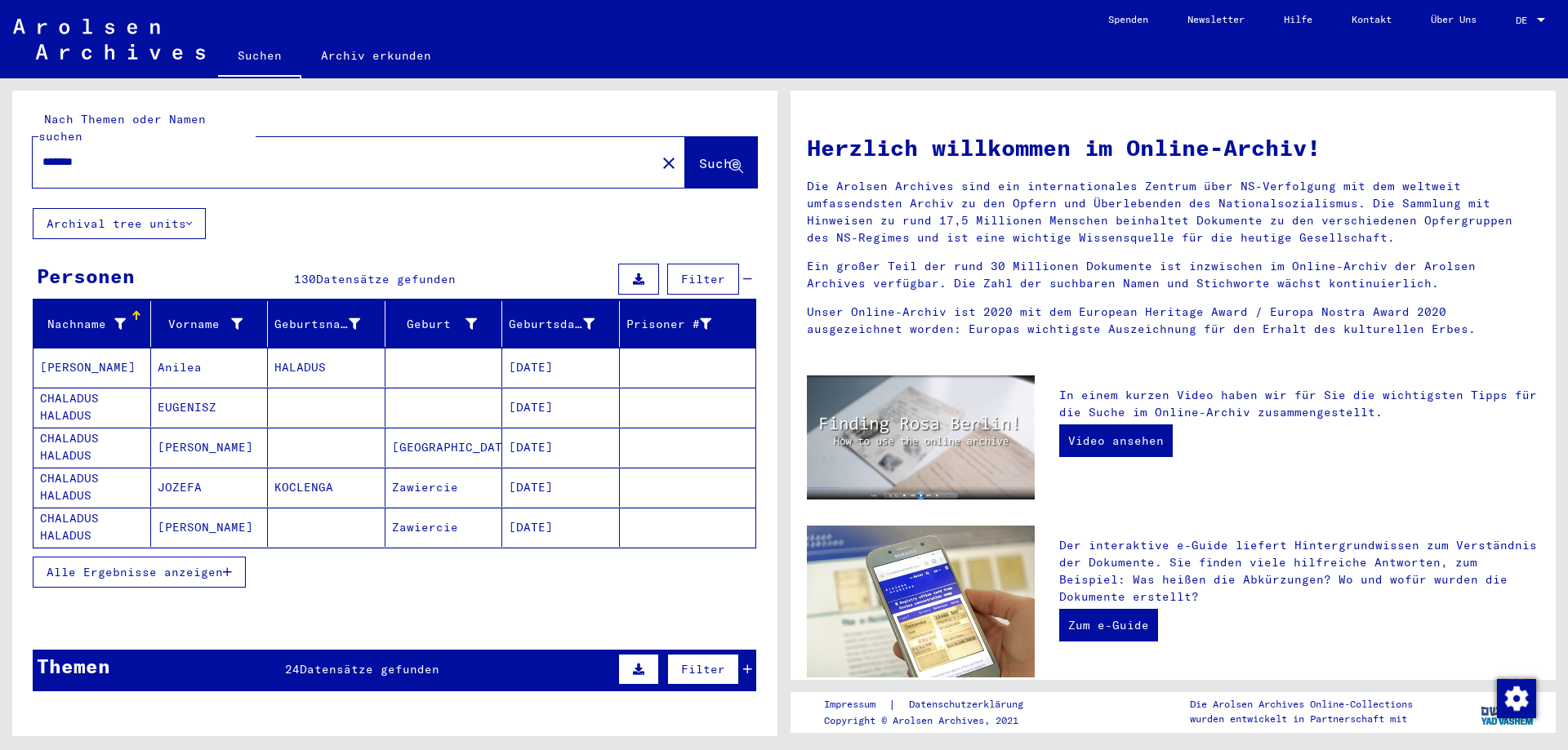
click at [149, 563] on button "Alle Ergebnisse anzeigen" at bounding box center [139, 572] width 213 height 31
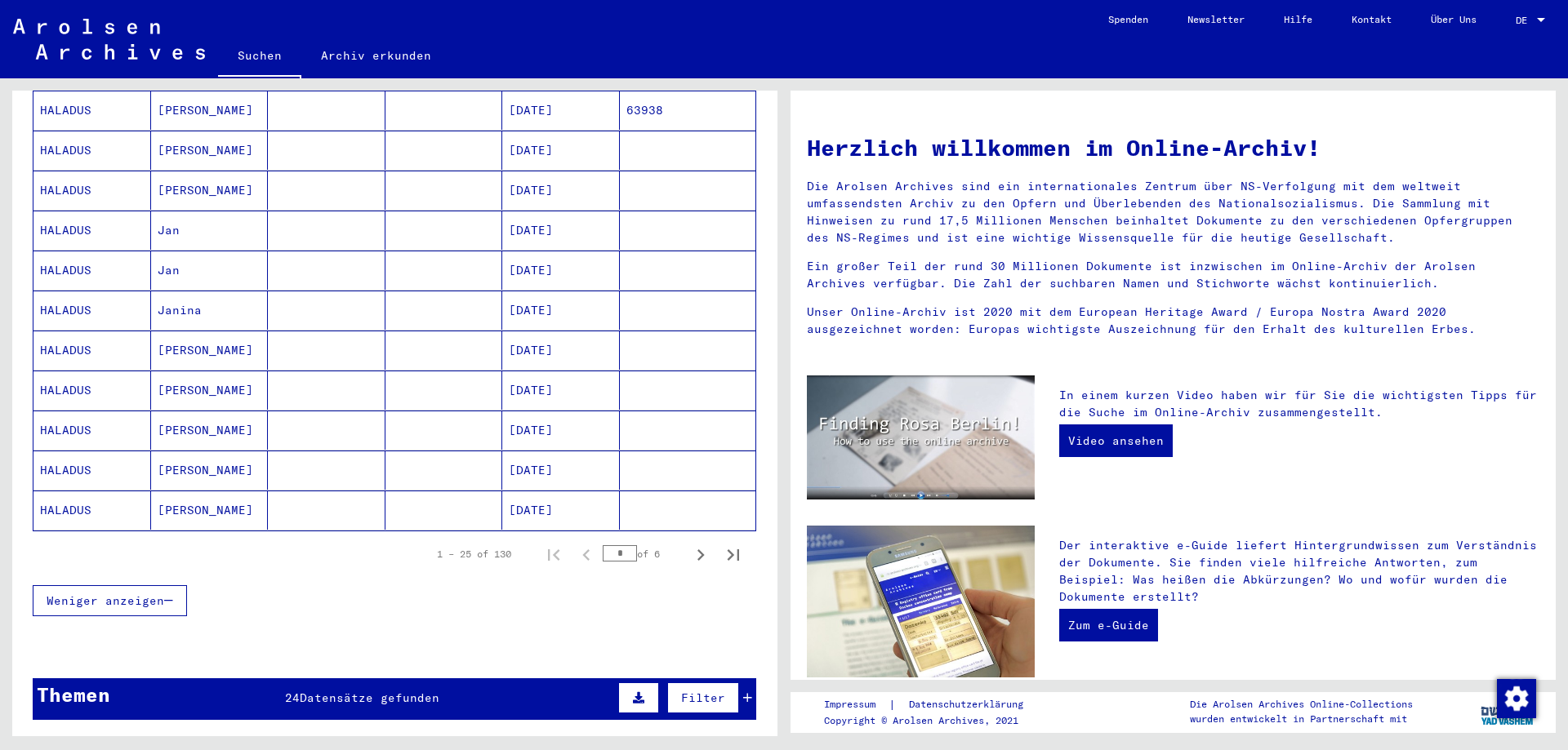
scroll to position [817, 0]
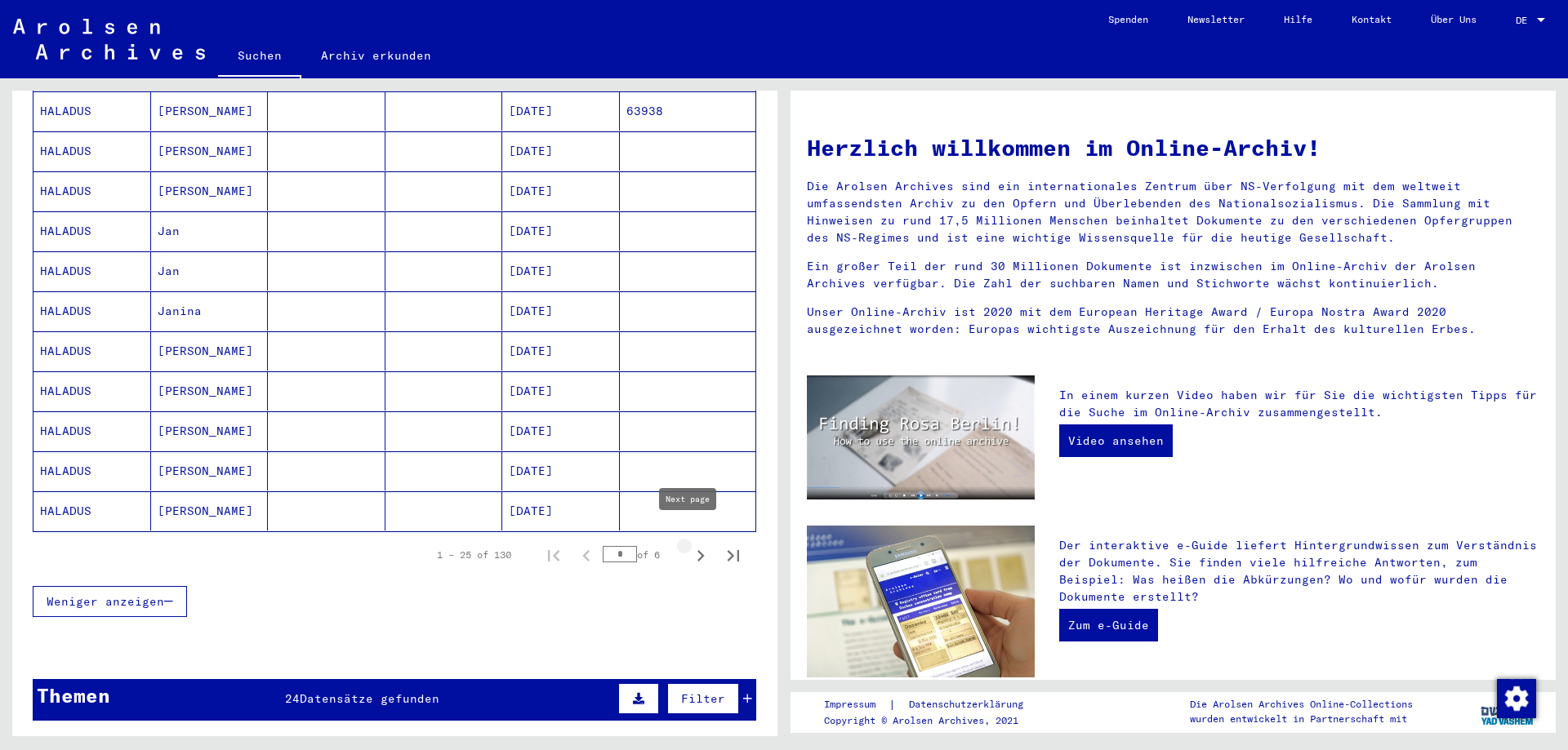
click at [690, 545] on icon "Next page" at bounding box center [701, 556] width 23 height 23
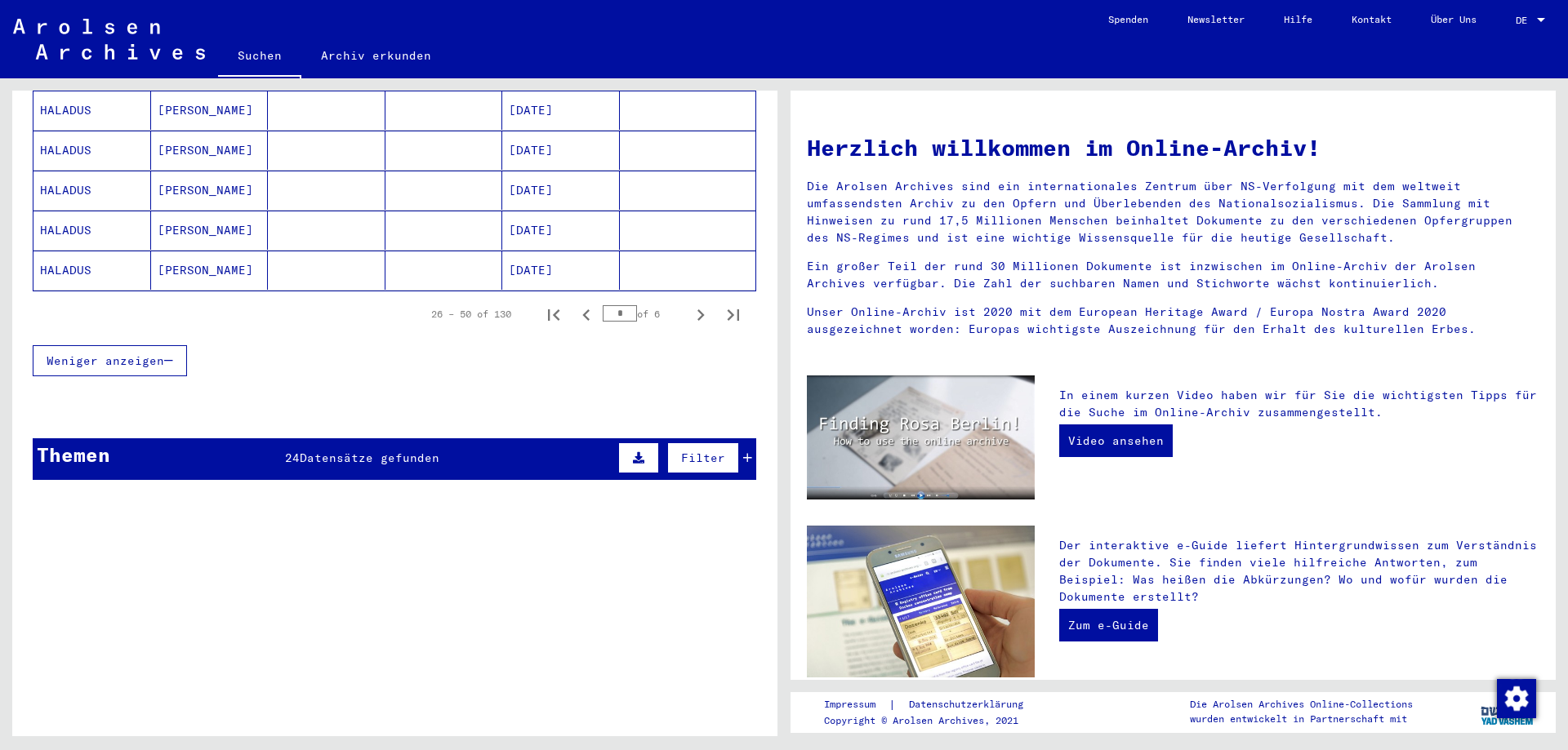
scroll to position [1143, 0]
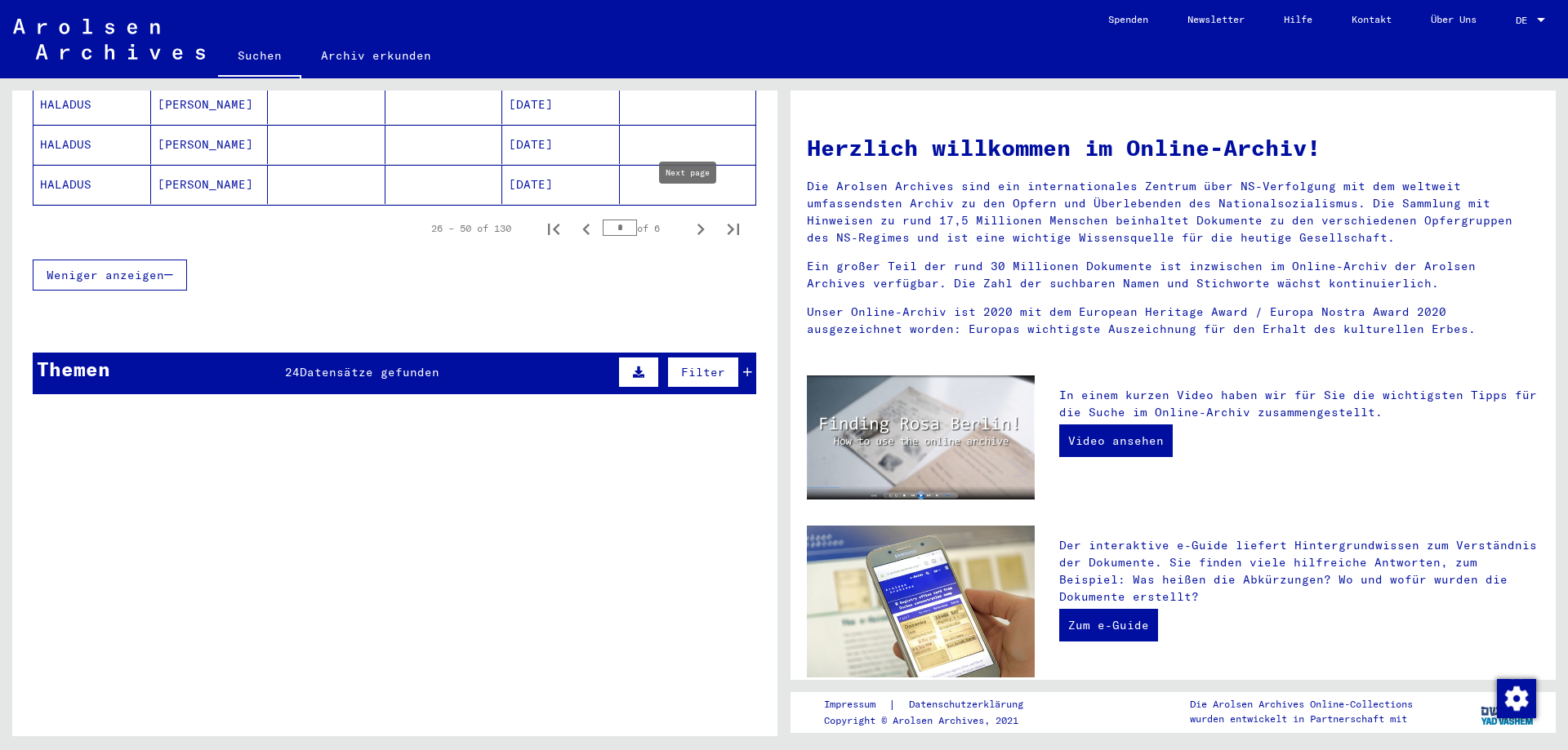
click at [691, 218] on icon "Next page" at bounding box center [701, 229] width 23 height 23
type input "*"
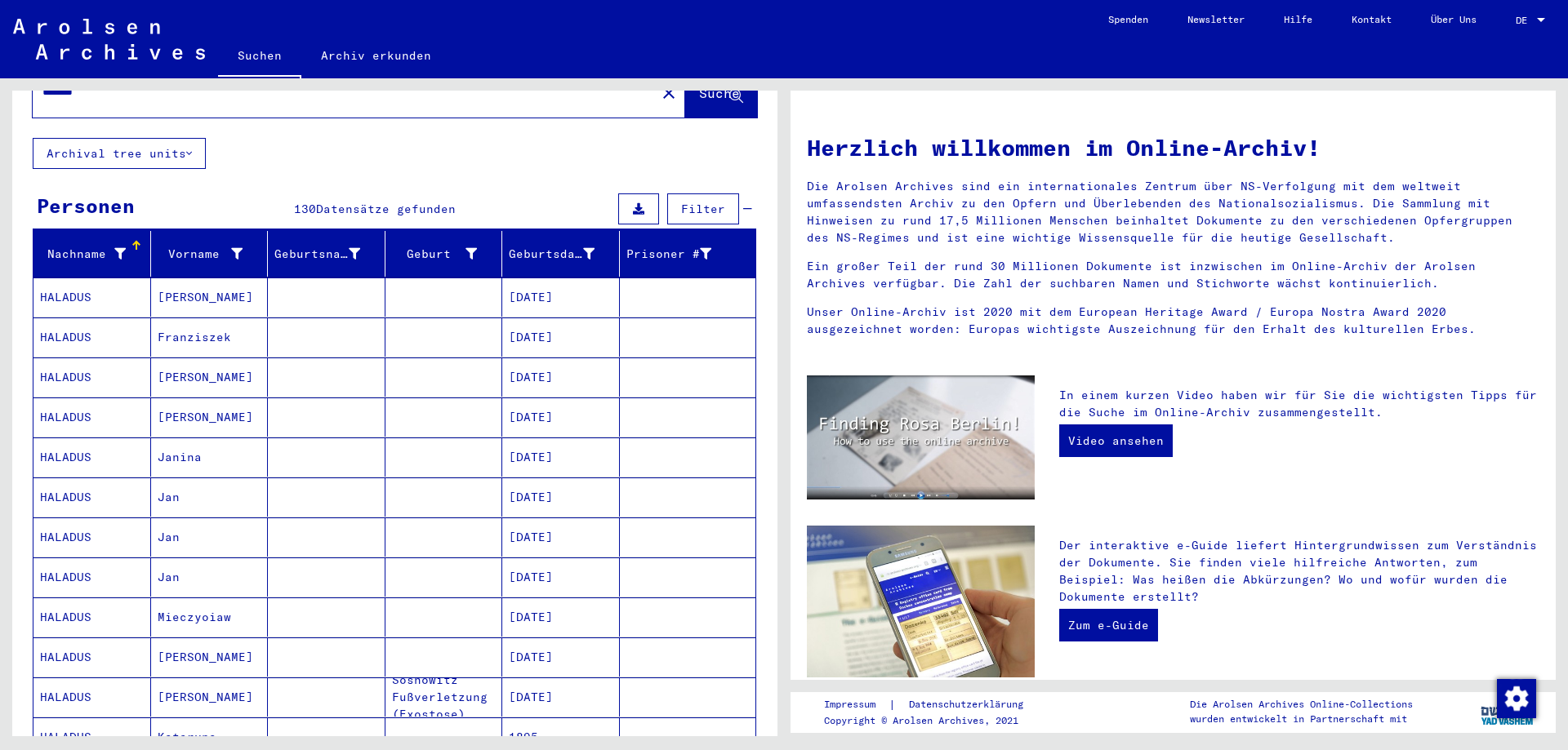
scroll to position [0, 0]
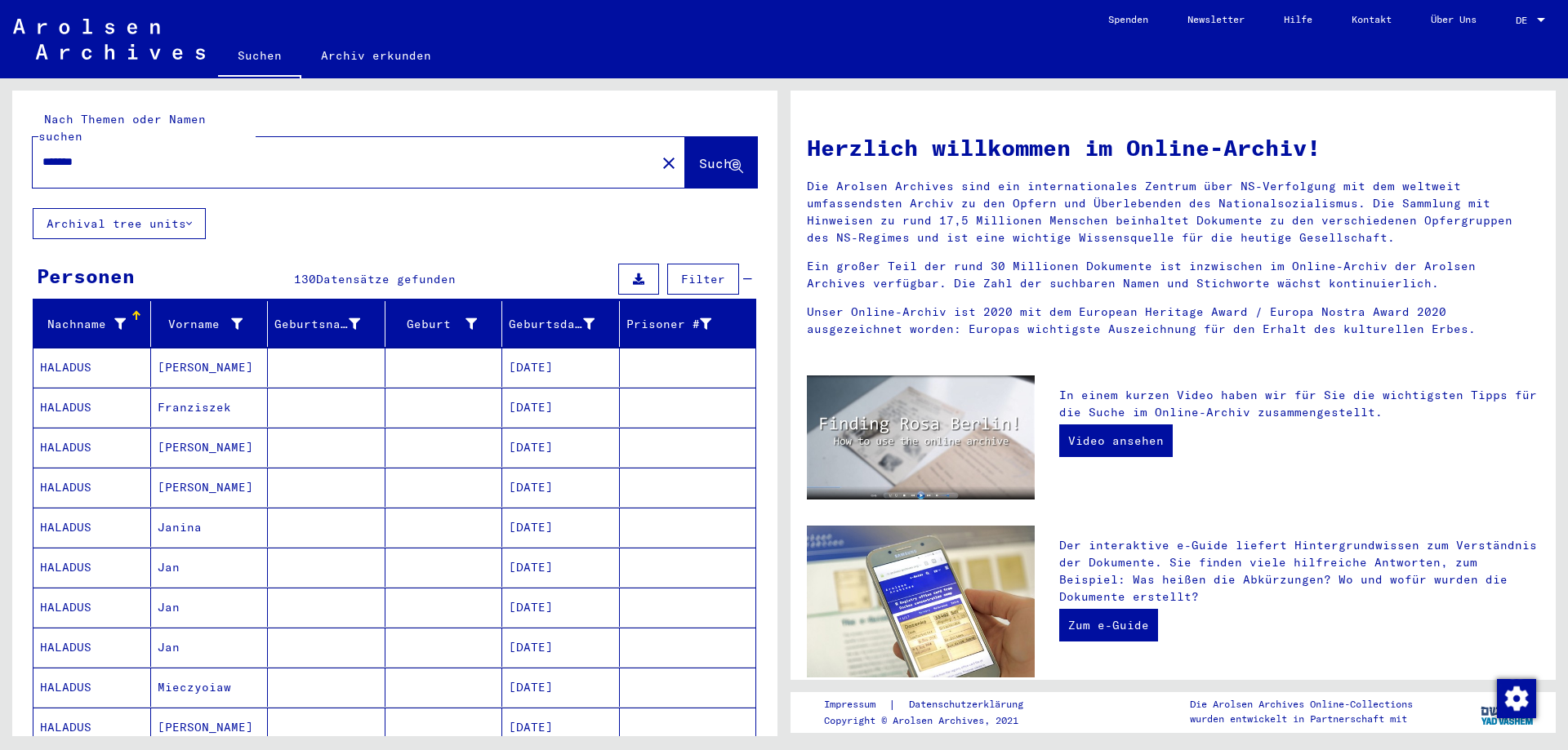
drag, startPoint x: 98, startPoint y: 147, endPoint x: 0, endPoint y: 135, distance: 98.7
click at [0, 138] on div "Nach Themen oder Namen suchen ******* close Suche Archival tree units Personen …" at bounding box center [392, 408] width 784 height 658
type input "*******"
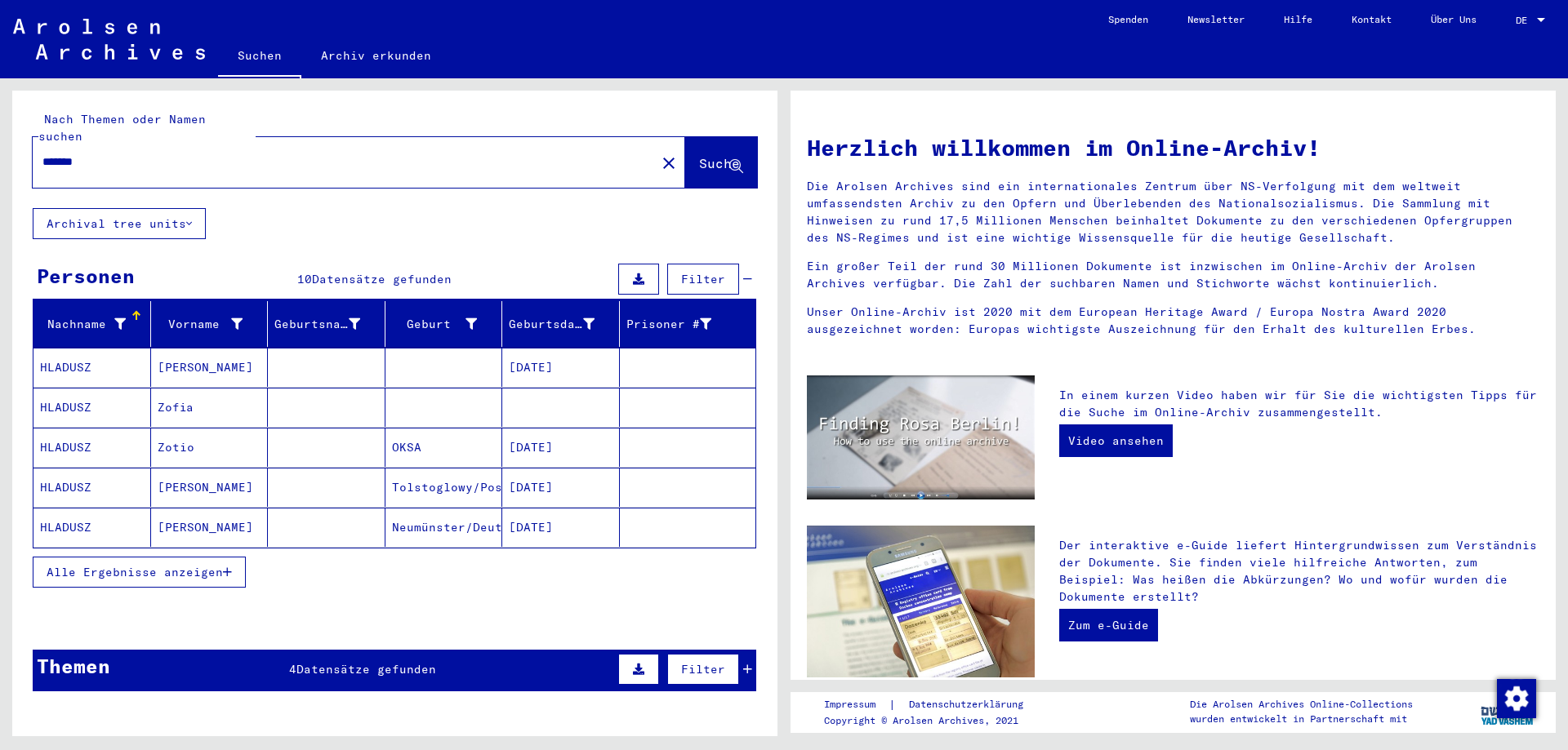
click at [147, 564] on button "Alle Ergebnisse anzeigen" at bounding box center [139, 572] width 213 height 31
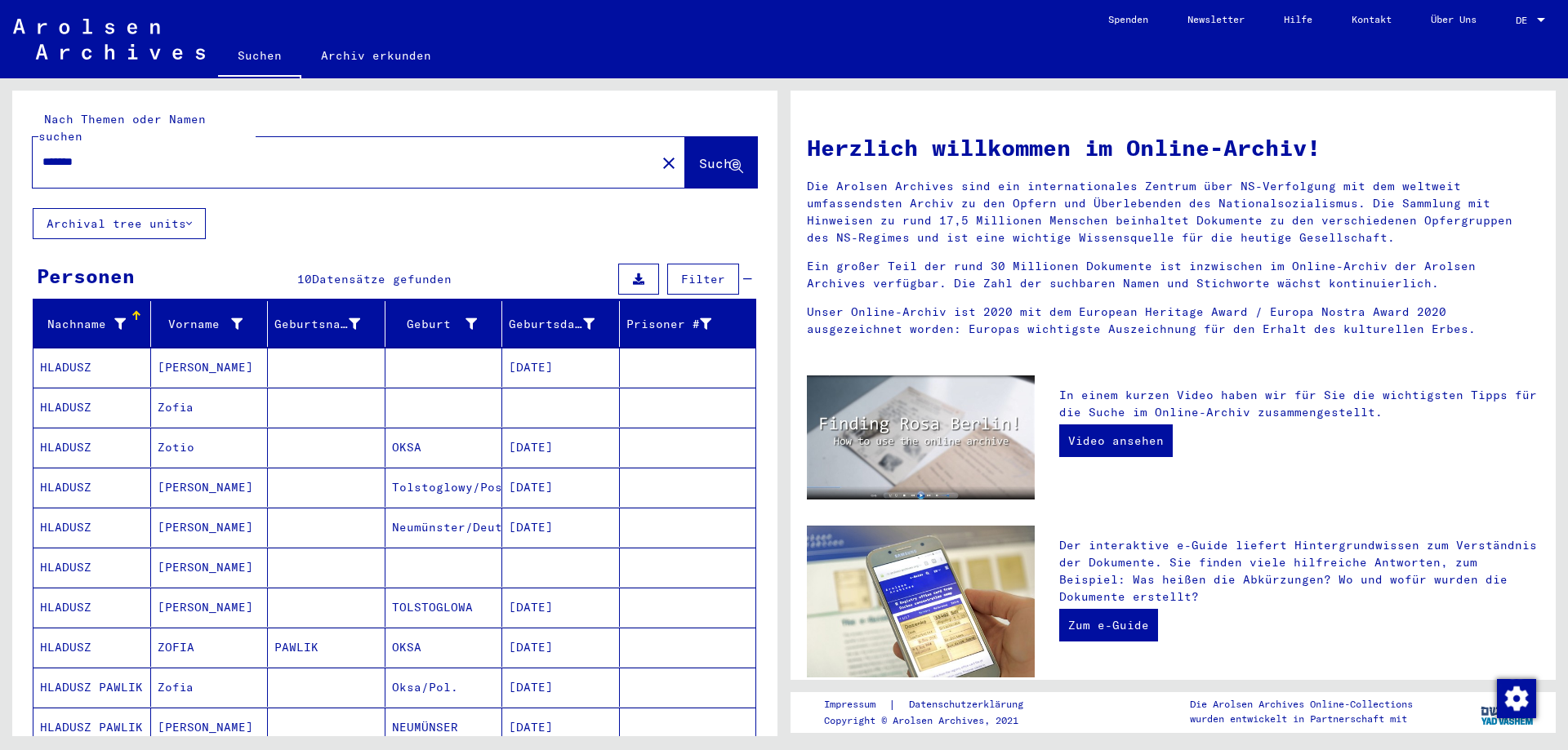
click at [89, 330] on mat-table "Nachname Vorname Geburtsname Geburt‏ Geburtsdatum Prisoner # HLADUSZ Emil [DATE…" at bounding box center [395, 525] width 724 height 448
click at [89, 348] on mat-cell "HLADUSZ" at bounding box center [93, 367] width 117 height 39
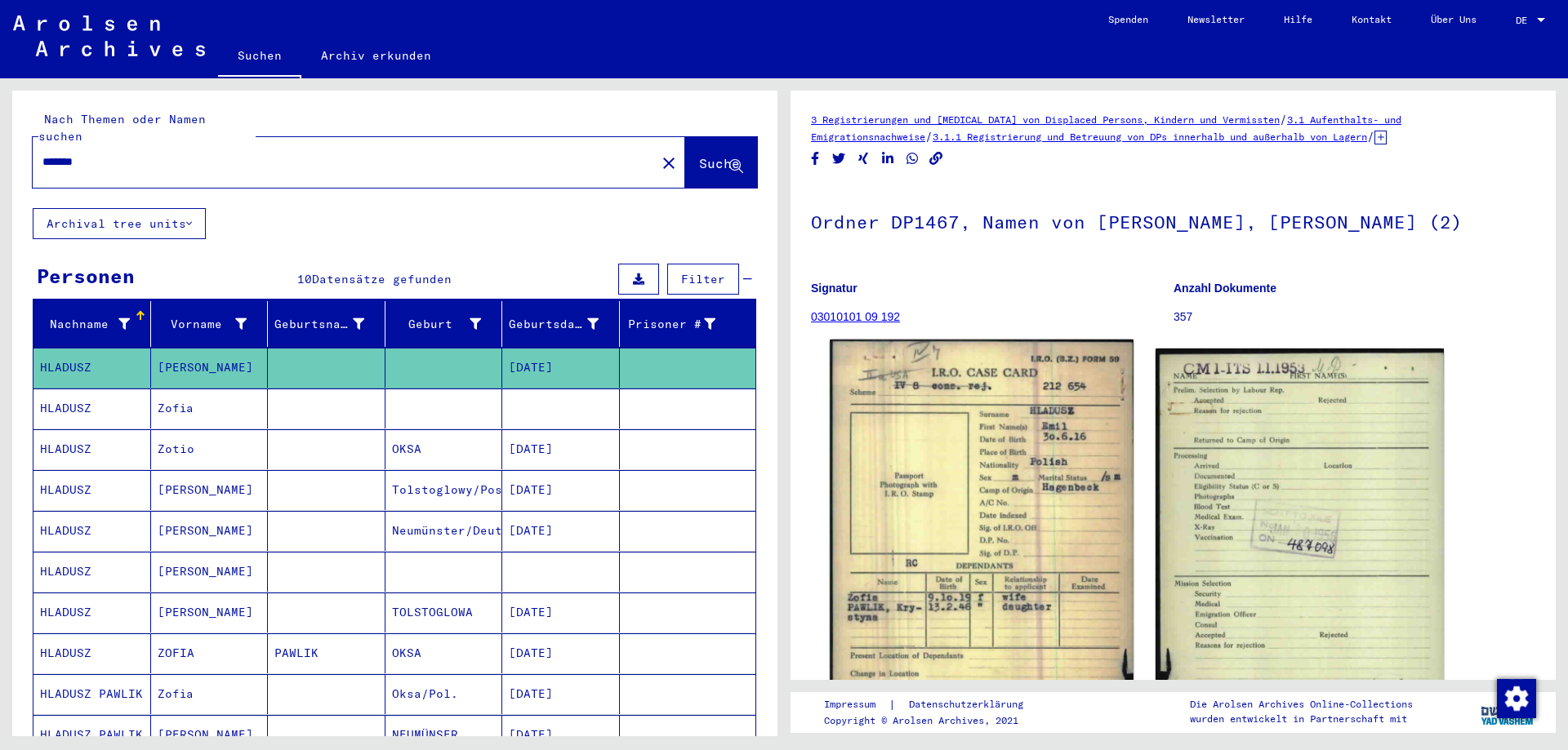
click at [1065, 457] on img at bounding box center [981, 522] width 303 height 364
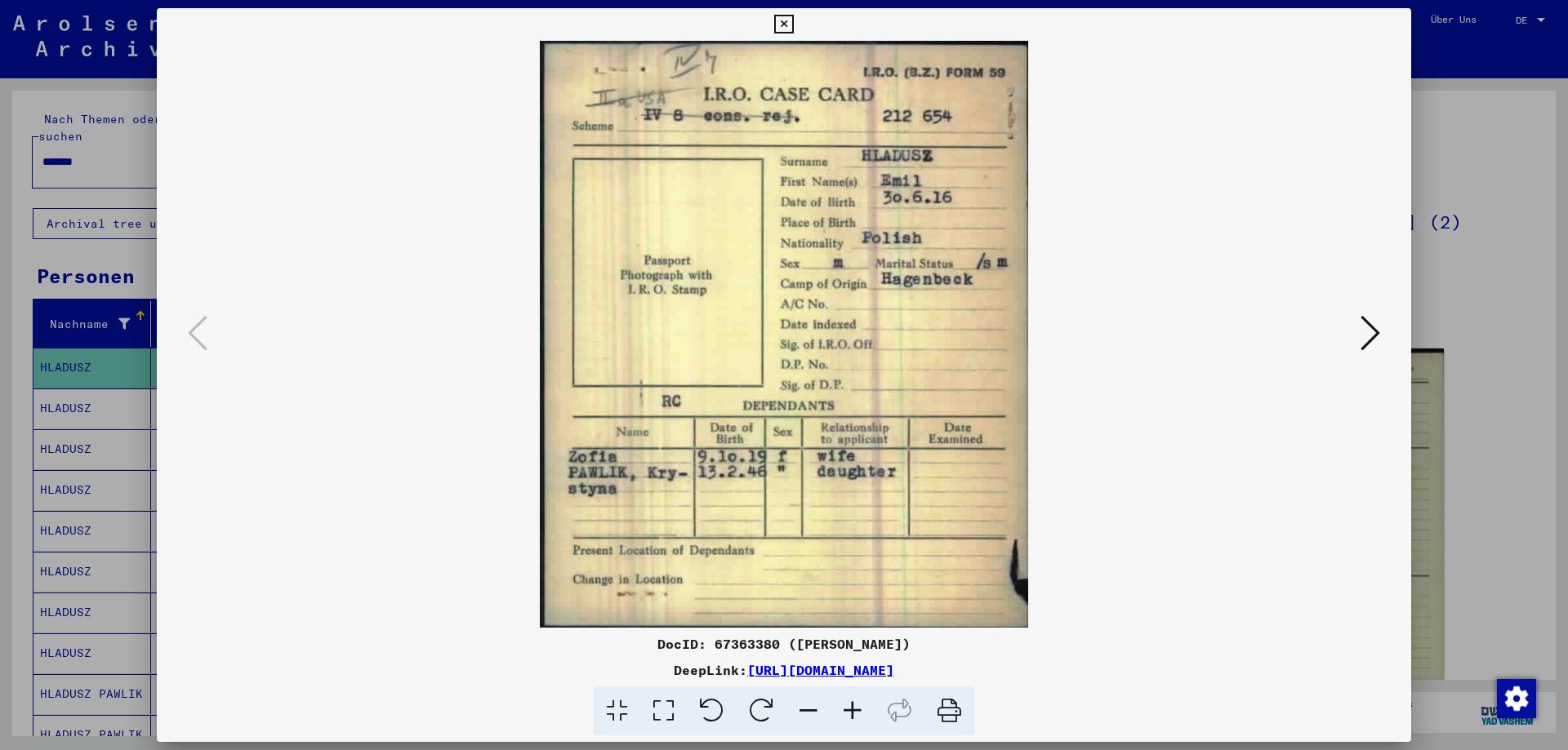
click at [1378, 336] on icon at bounding box center [1369, 332] width 19 height 39
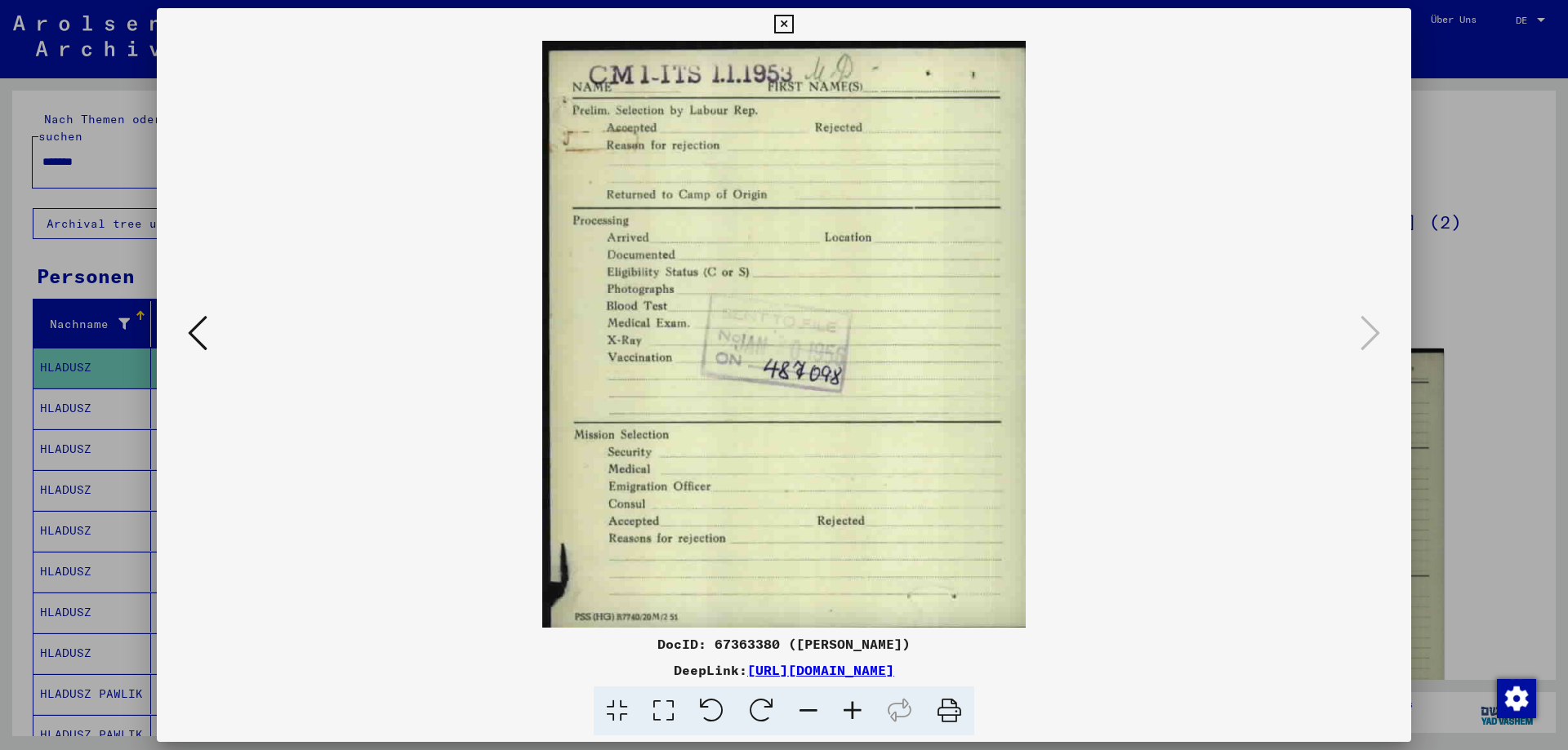
click at [106, 168] on div at bounding box center [784, 375] width 1568 height 750
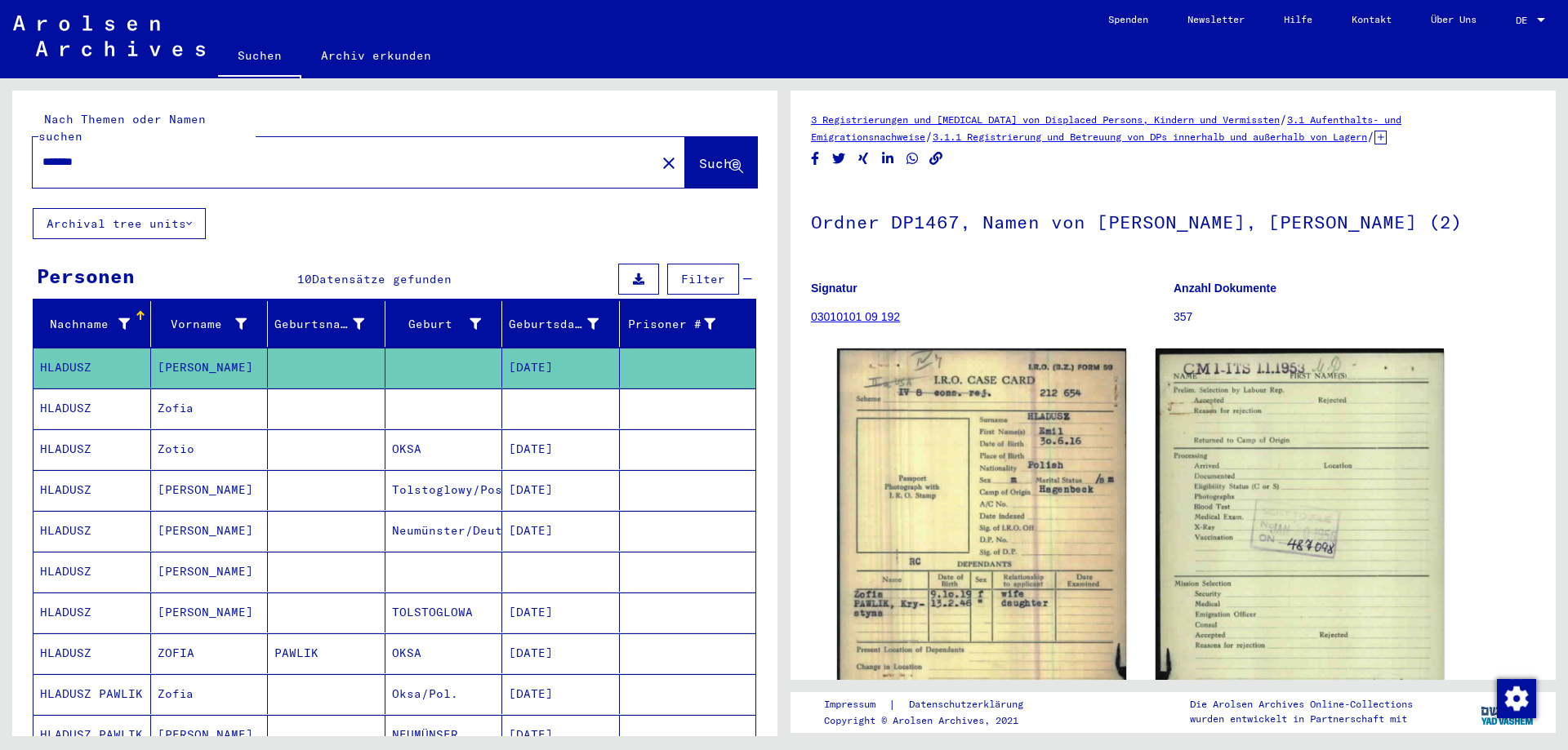
click at [58, 479] on mat-cell "HLADUSZ" at bounding box center [93, 491] width 117 height 40
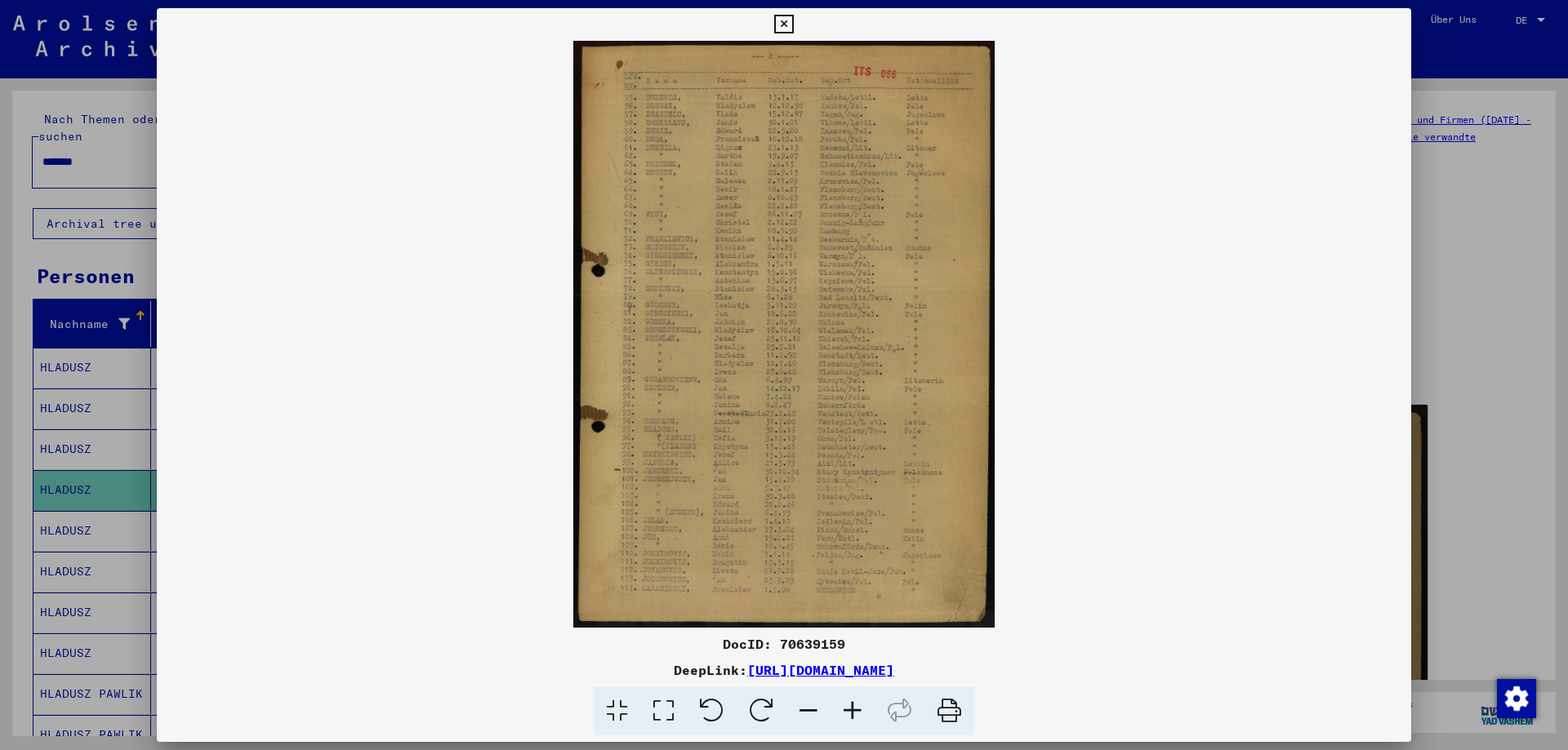
click at [862, 710] on icon at bounding box center [853, 712] width 44 height 49
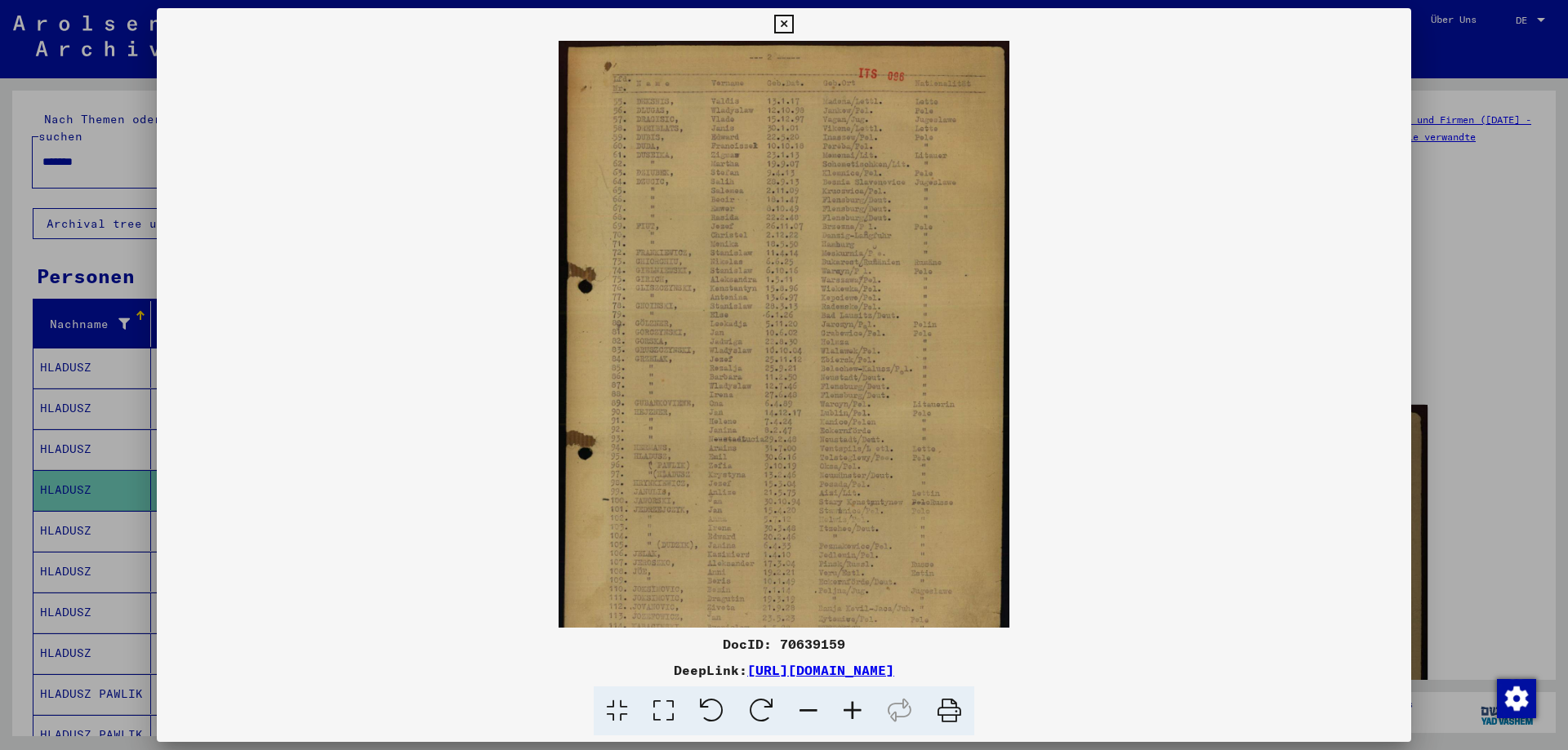
click at [862, 710] on icon at bounding box center [853, 712] width 44 height 49
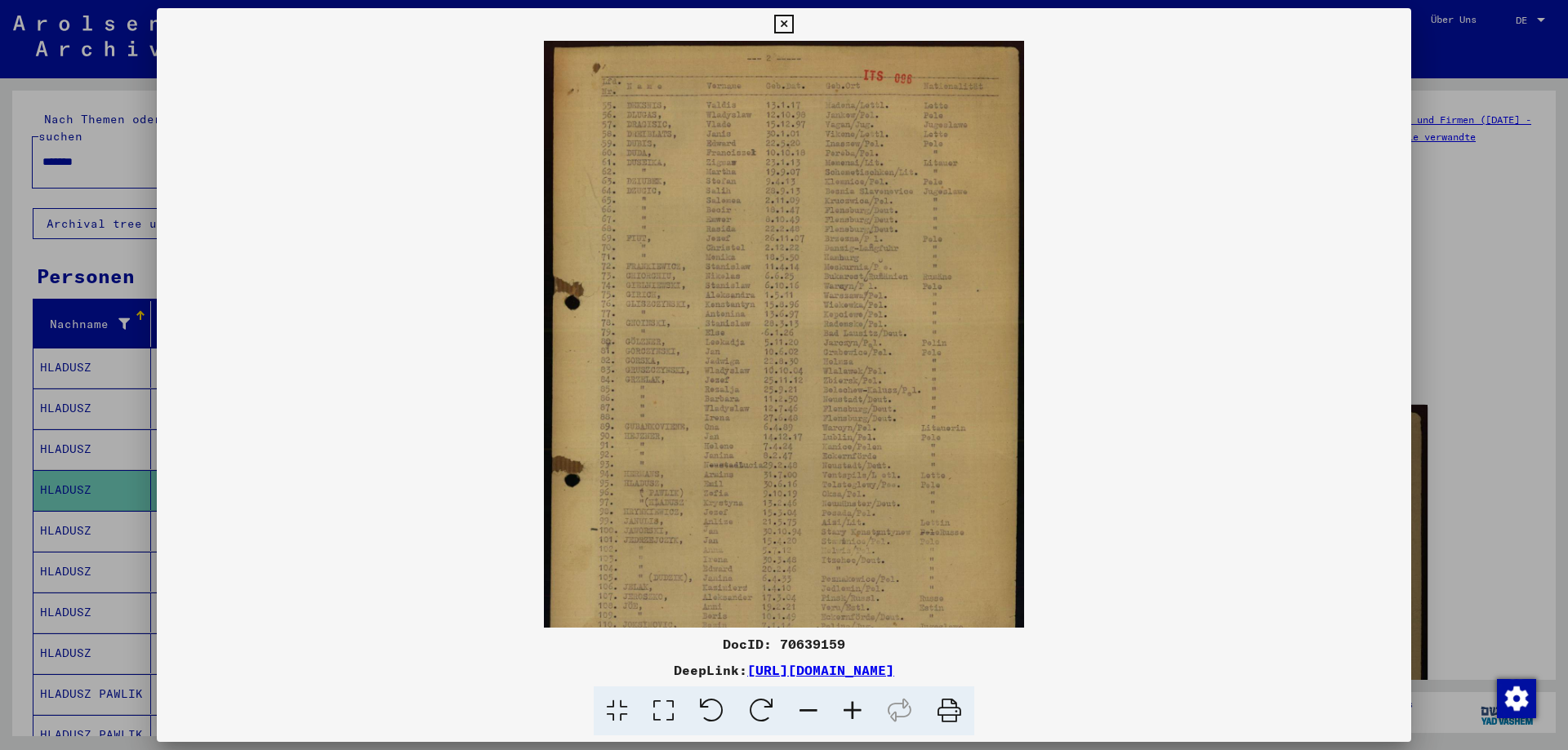
click at [862, 710] on icon at bounding box center [853, 712] width 44 height 49
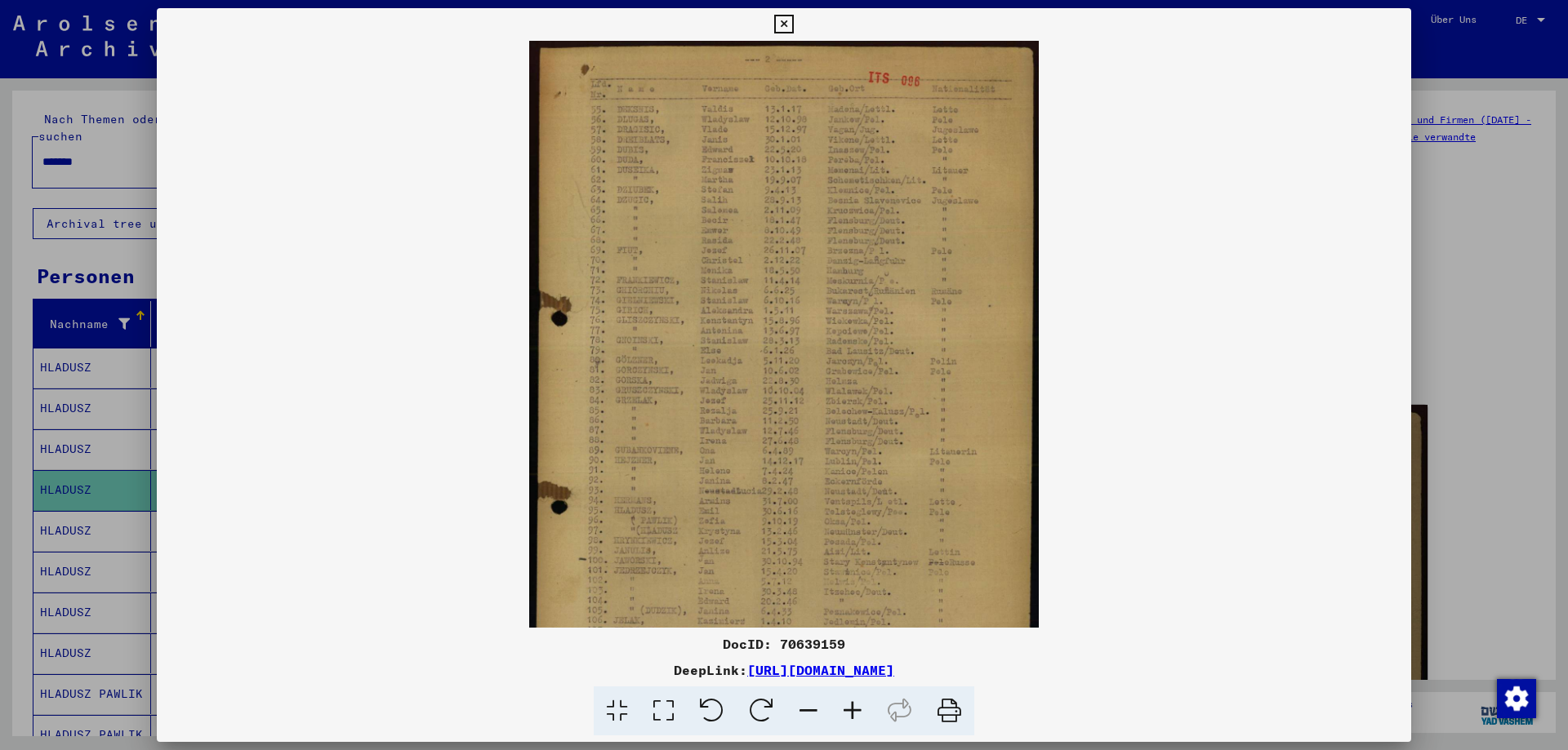
click at [862, 710] on icon at bounding box center [853, 712] width 44 height 49
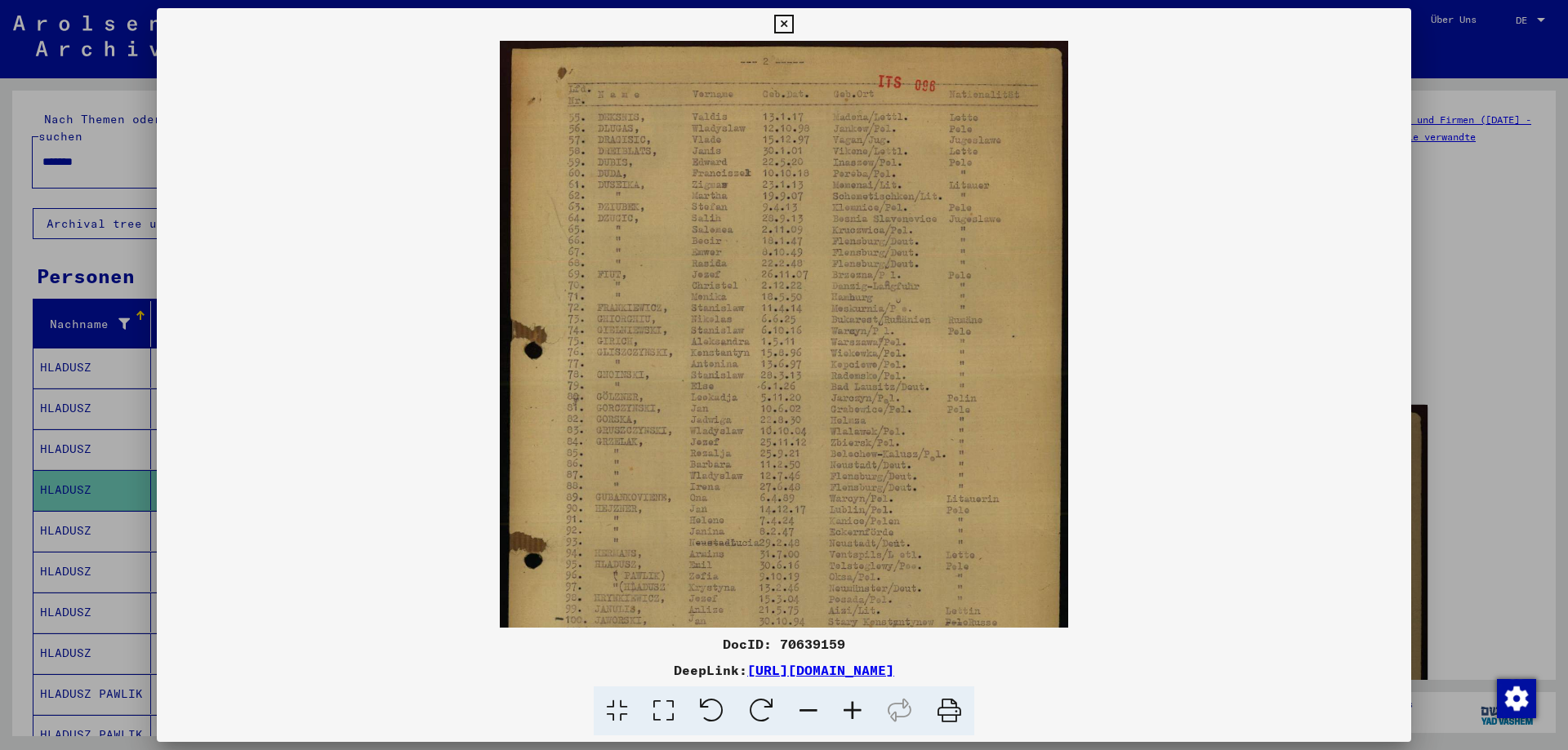
click at [862, 710] on icon at bounding box center [853, 712] width 44 height 49
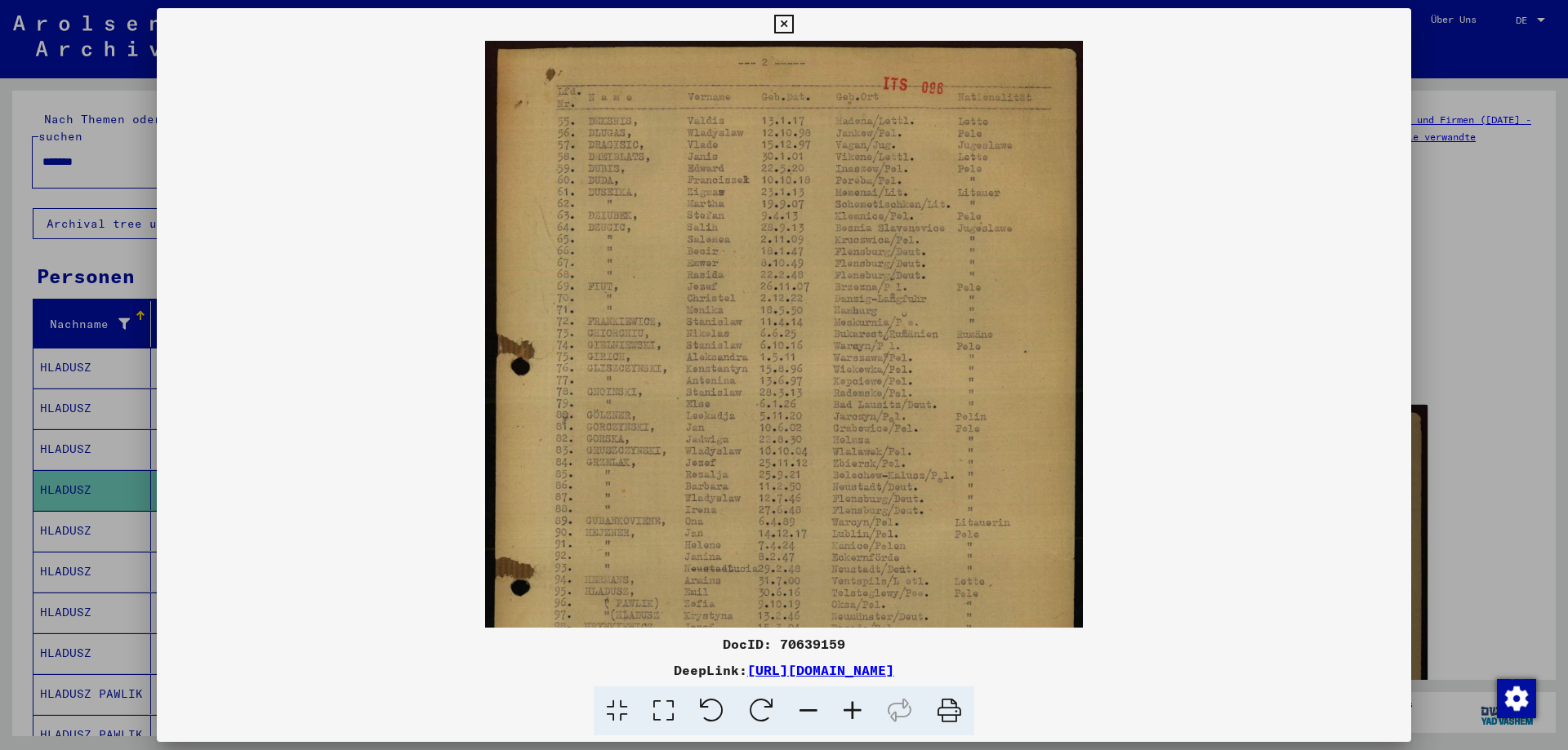
click at [862, 710] on icon at bounding box center [853, 712] width 44 height 49
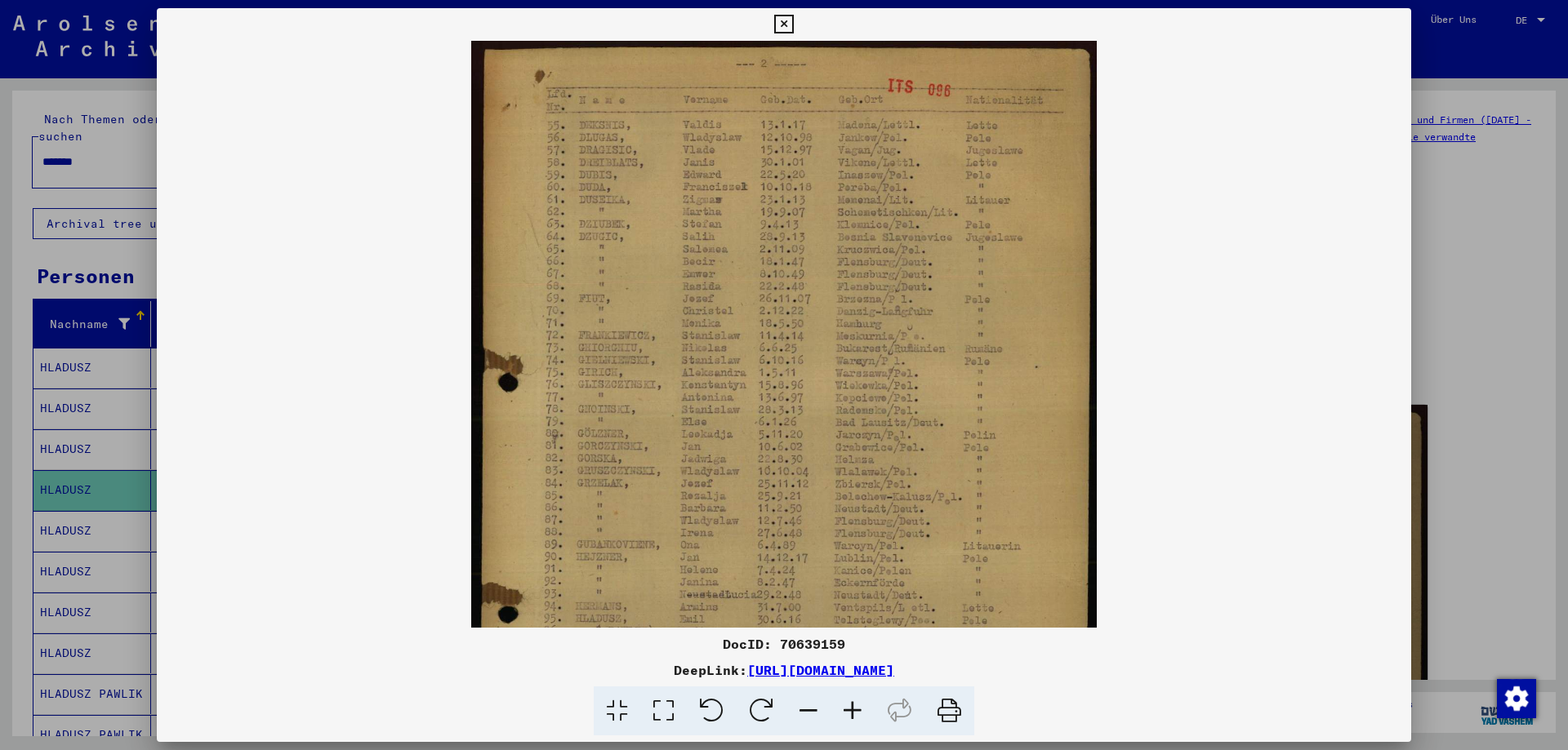
click at [862, 710] on icon at bounding box center [853, 712] width 44 height 49
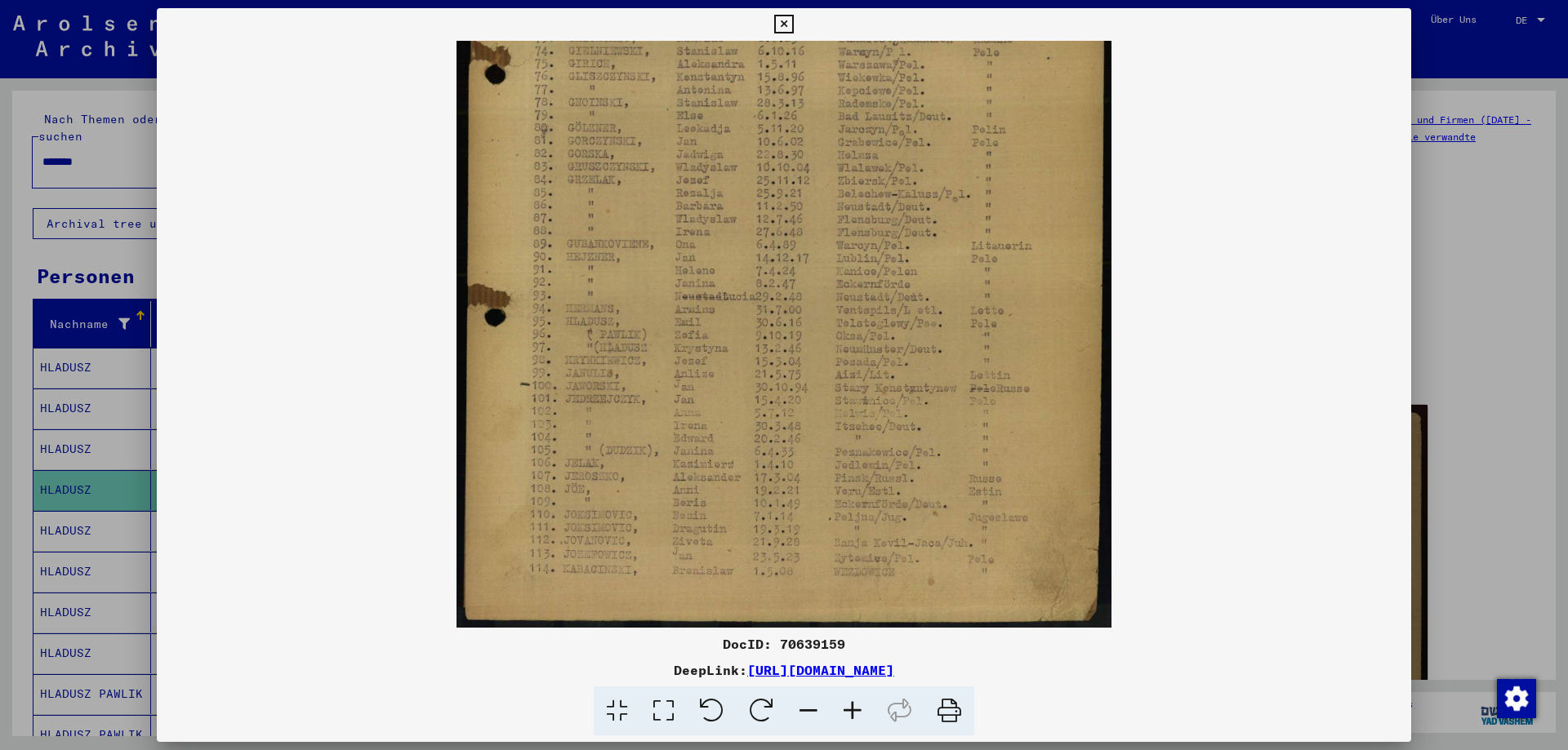
scroll to position [327, 0]
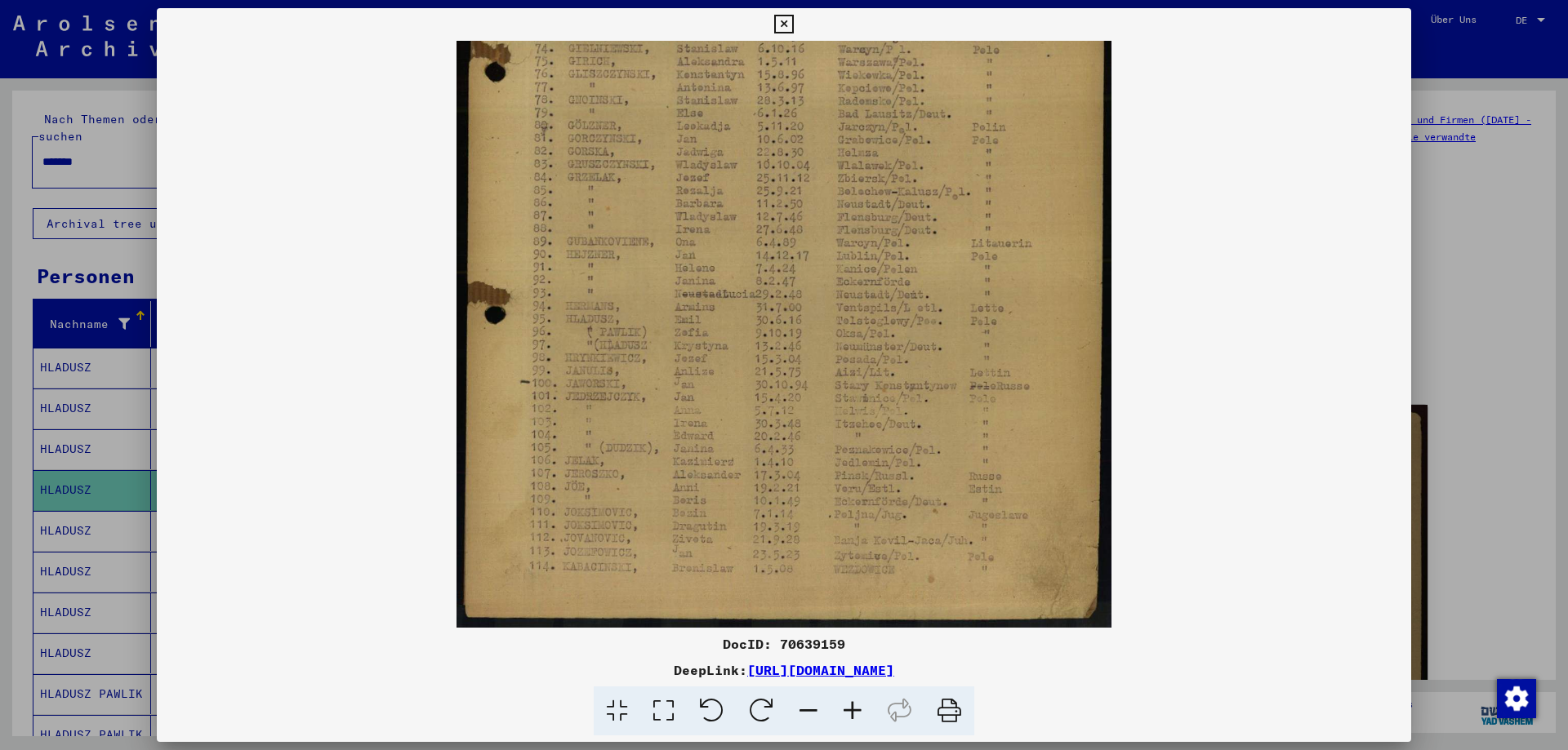
drag, startPoint x: 748, startPoint y: 471, endPoint x: 756, endPoint y: 173, distance: 298.1
click at [756, 173] on img at bounding box center [784, 171] width 656 height 914
click at [60, 525] on div at bounding box center [784, 375] width 1568 height 750
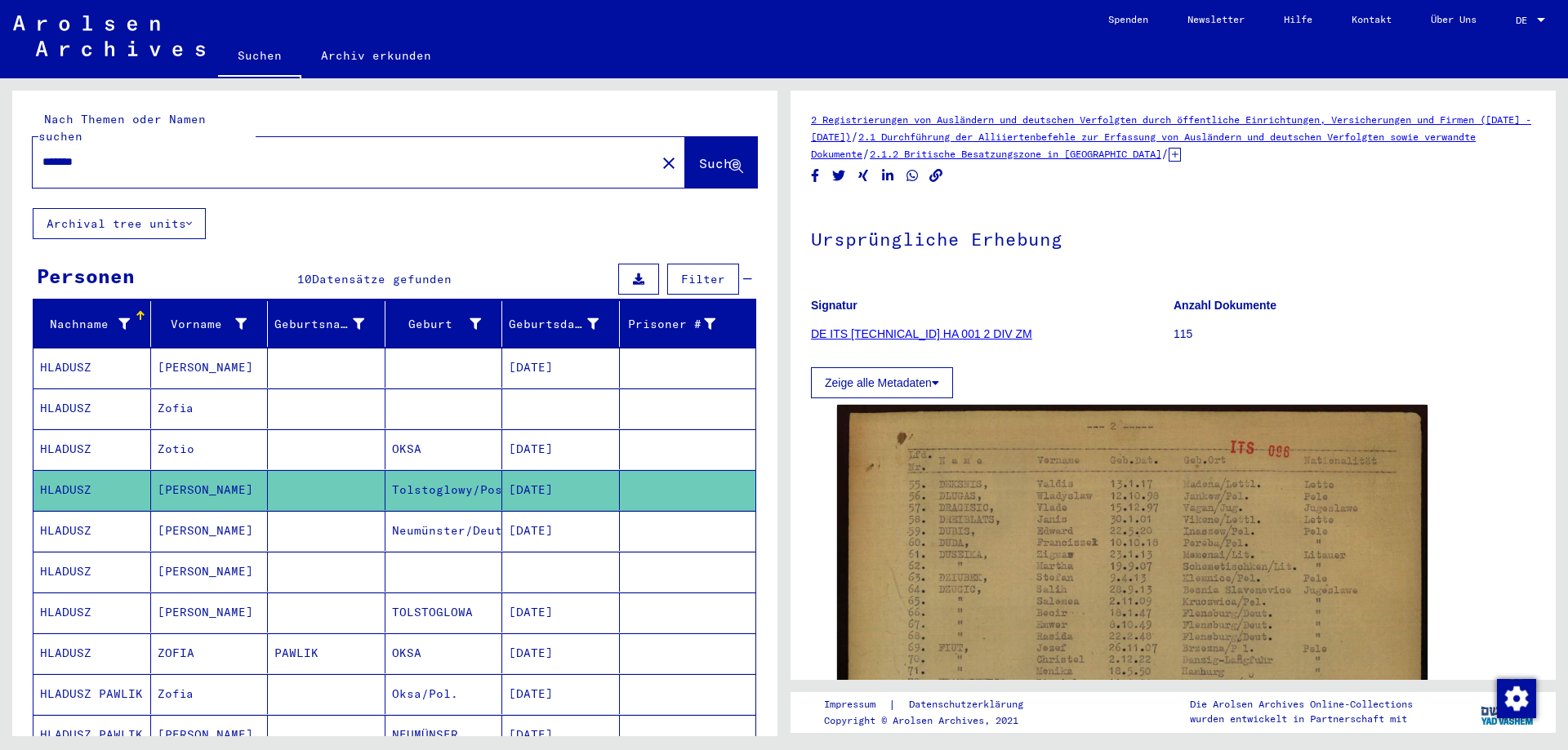
click at [48, 561] on mat-cell "HLADUSZ" at bounding box center [93, 572] width 117 height 40
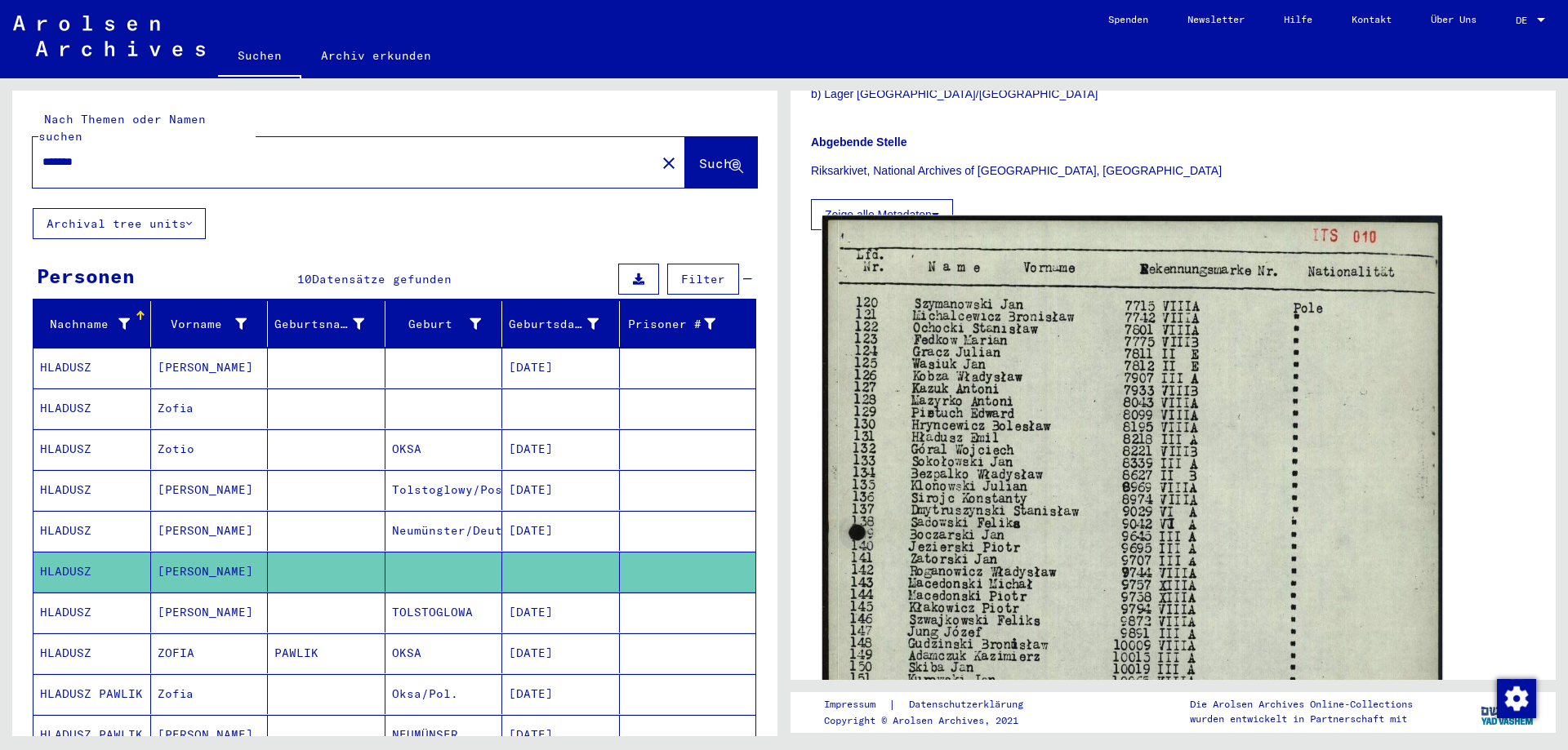
scroll to position [490, 0]
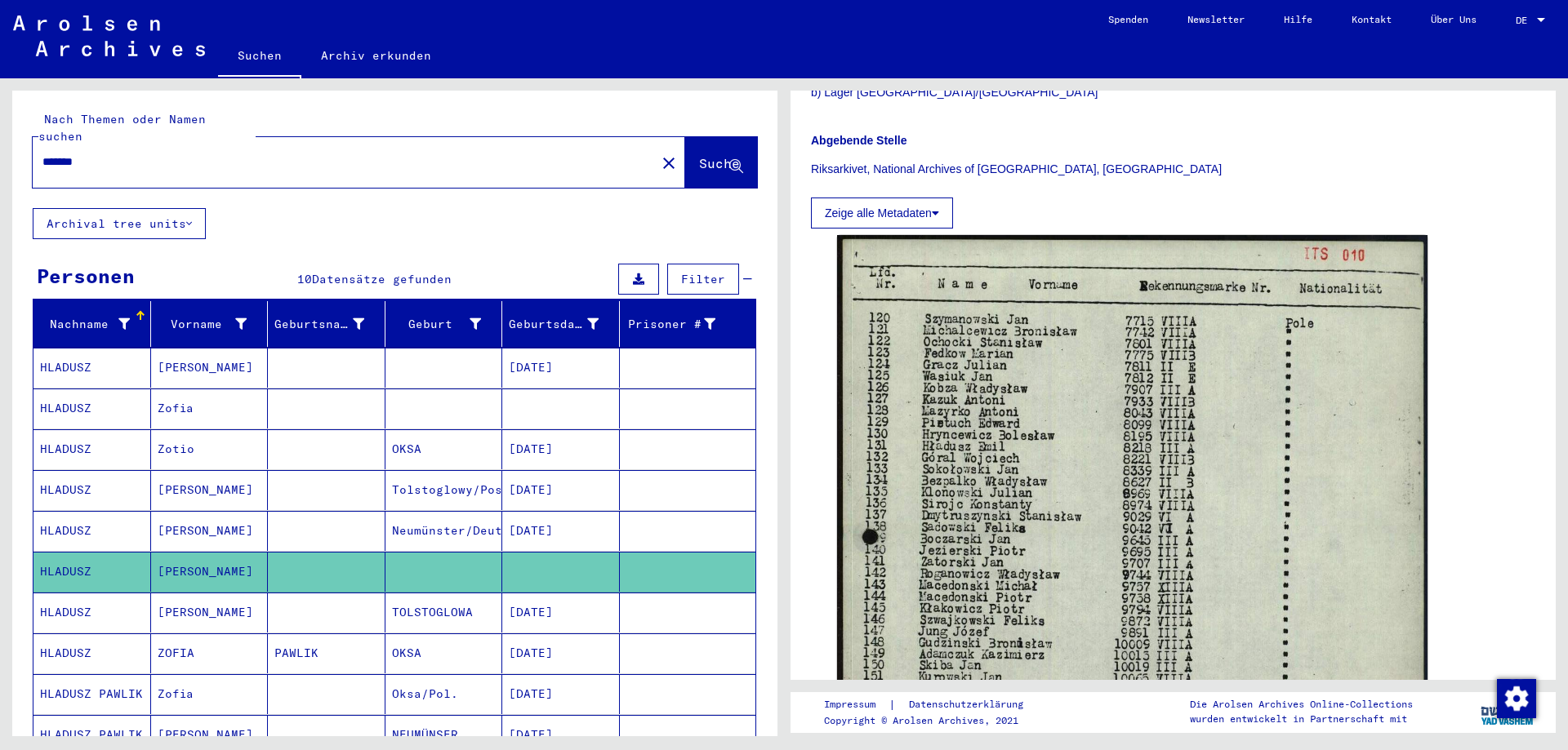
click at [91, 597] on mat-cell "HLADUSZ" at bounding box center [93, 613] width 117 height 40
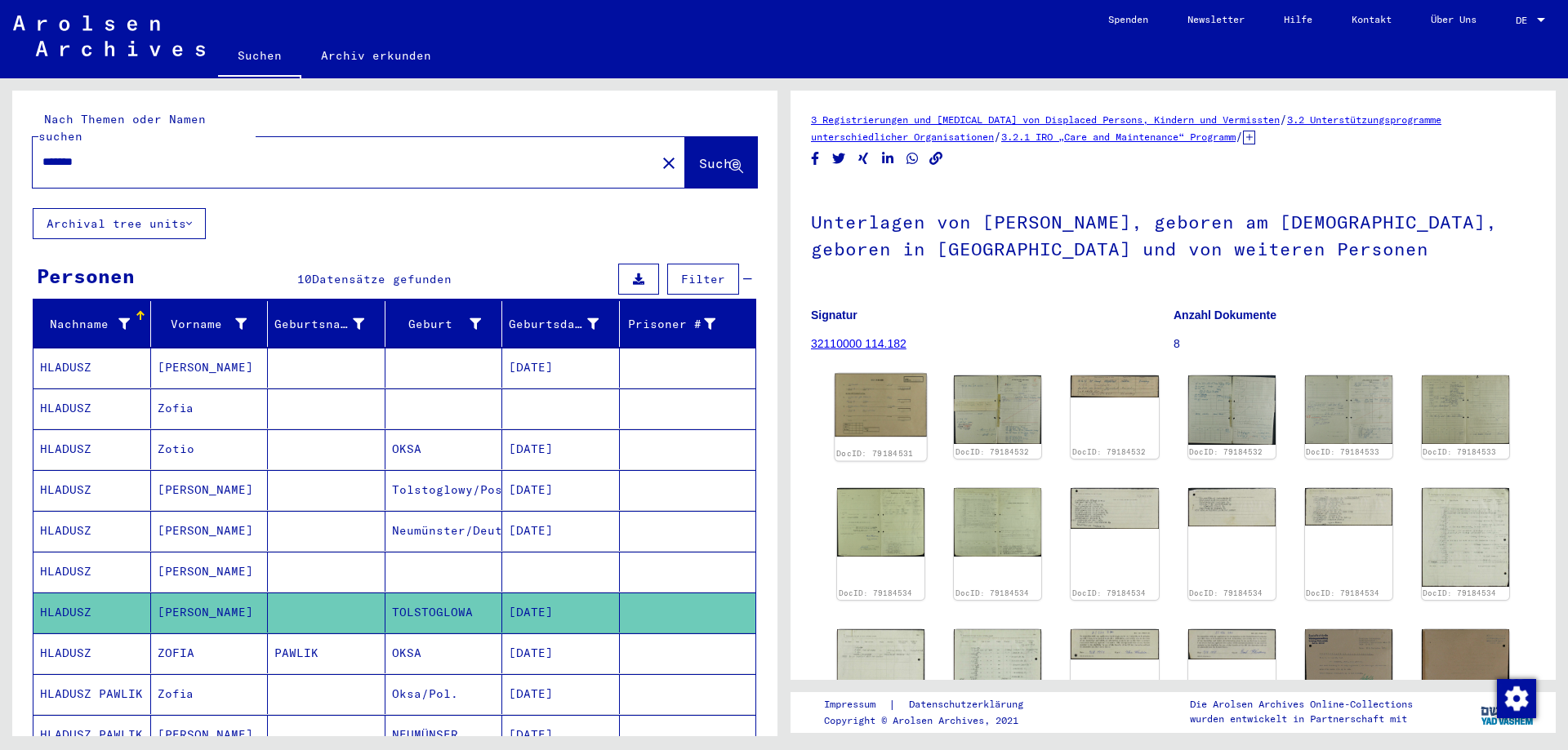
click at [875, 419] on img at bounding box center [880, 406] width 93 height 64
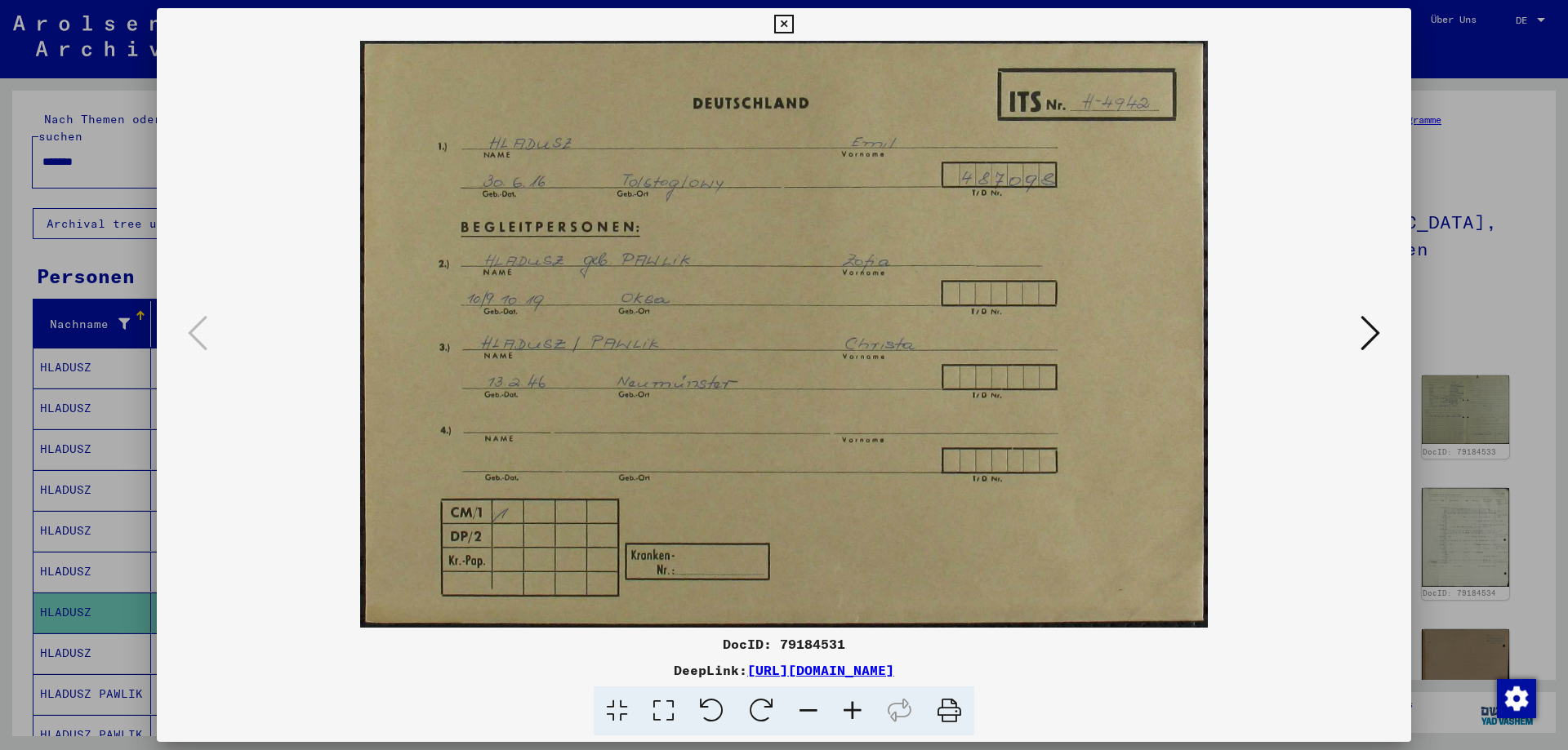
click at [1354, 328] on img at bounding box center [784, 334] width 1143 height 587
click at [1370, 333] on icon at bounding box center [1369, 332] width 19 height 39
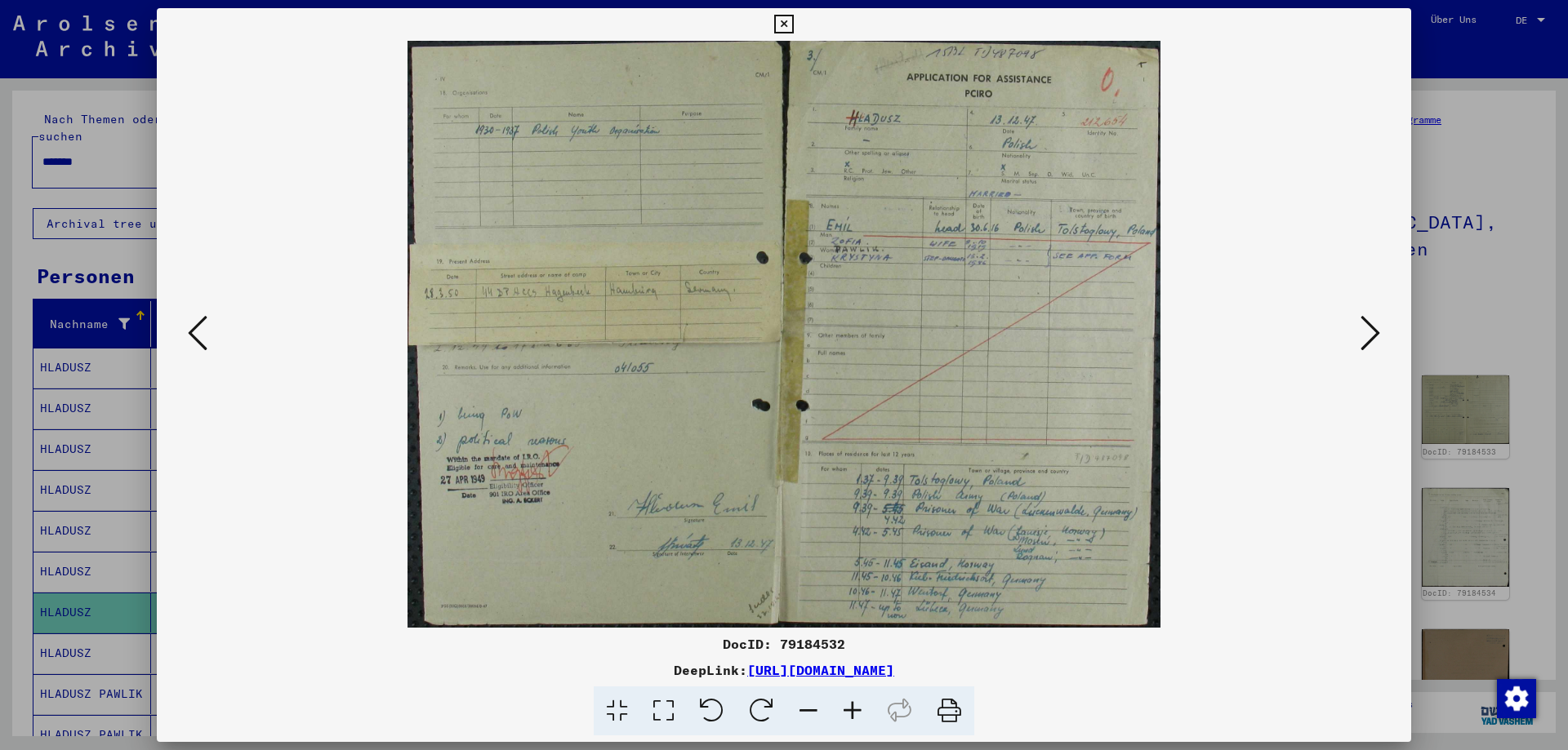
click at [853, 716] on icon at bounding box center [853, 712] width 44 height 49
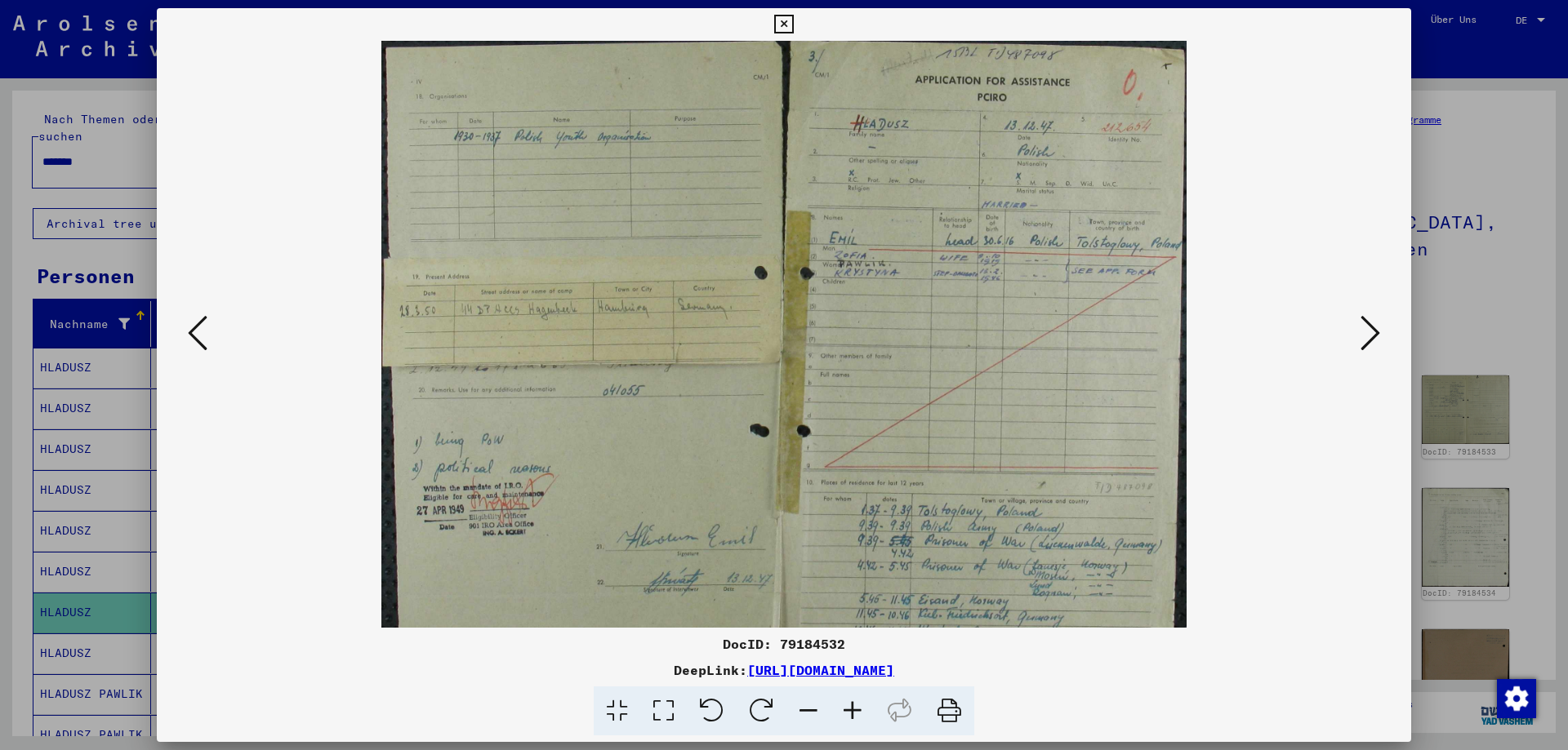
click at [853, 714] on icon at bounding box center [853, 712] width 44 height 49
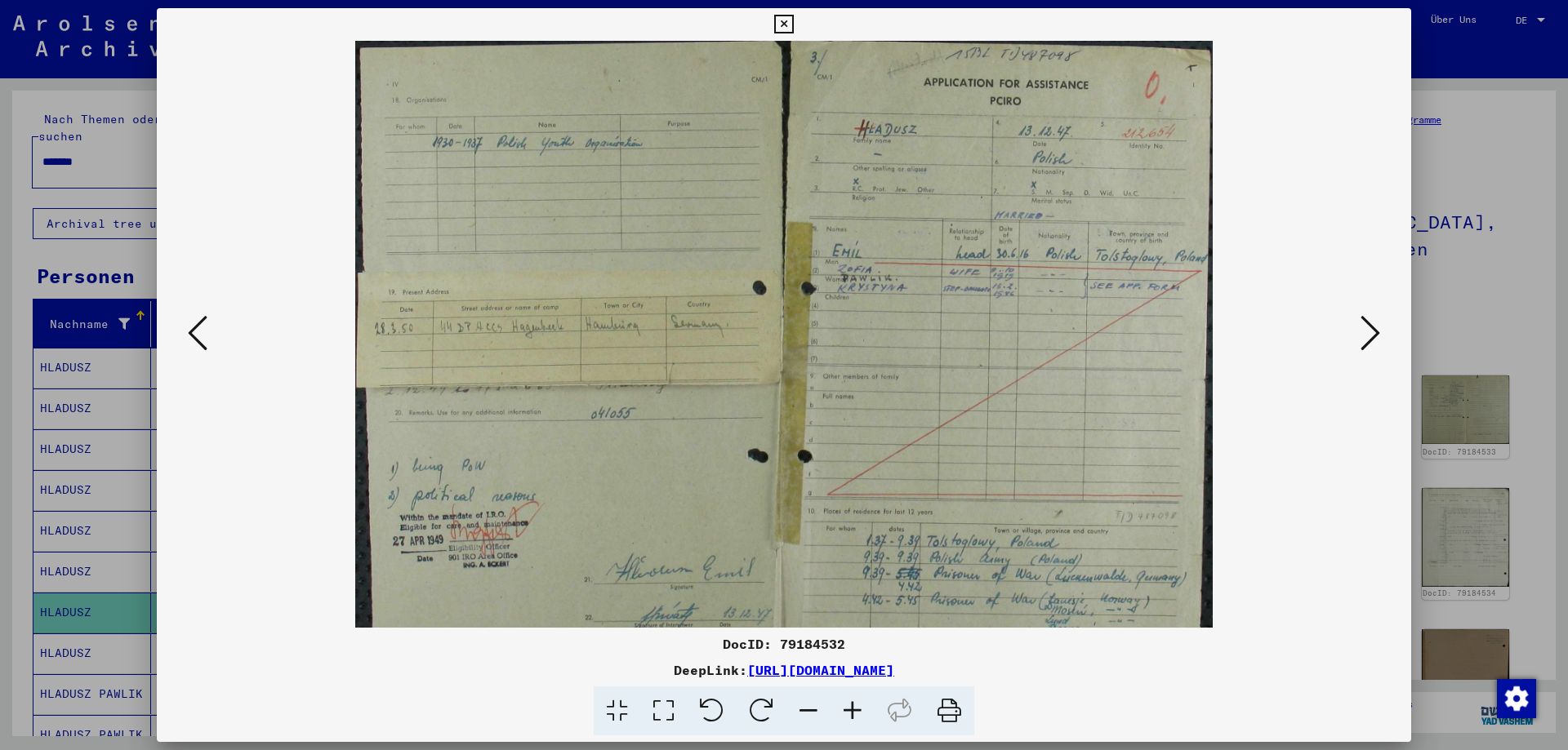
click at [853, 714] on icon at bounding box center [853, 712] width 44 height 49
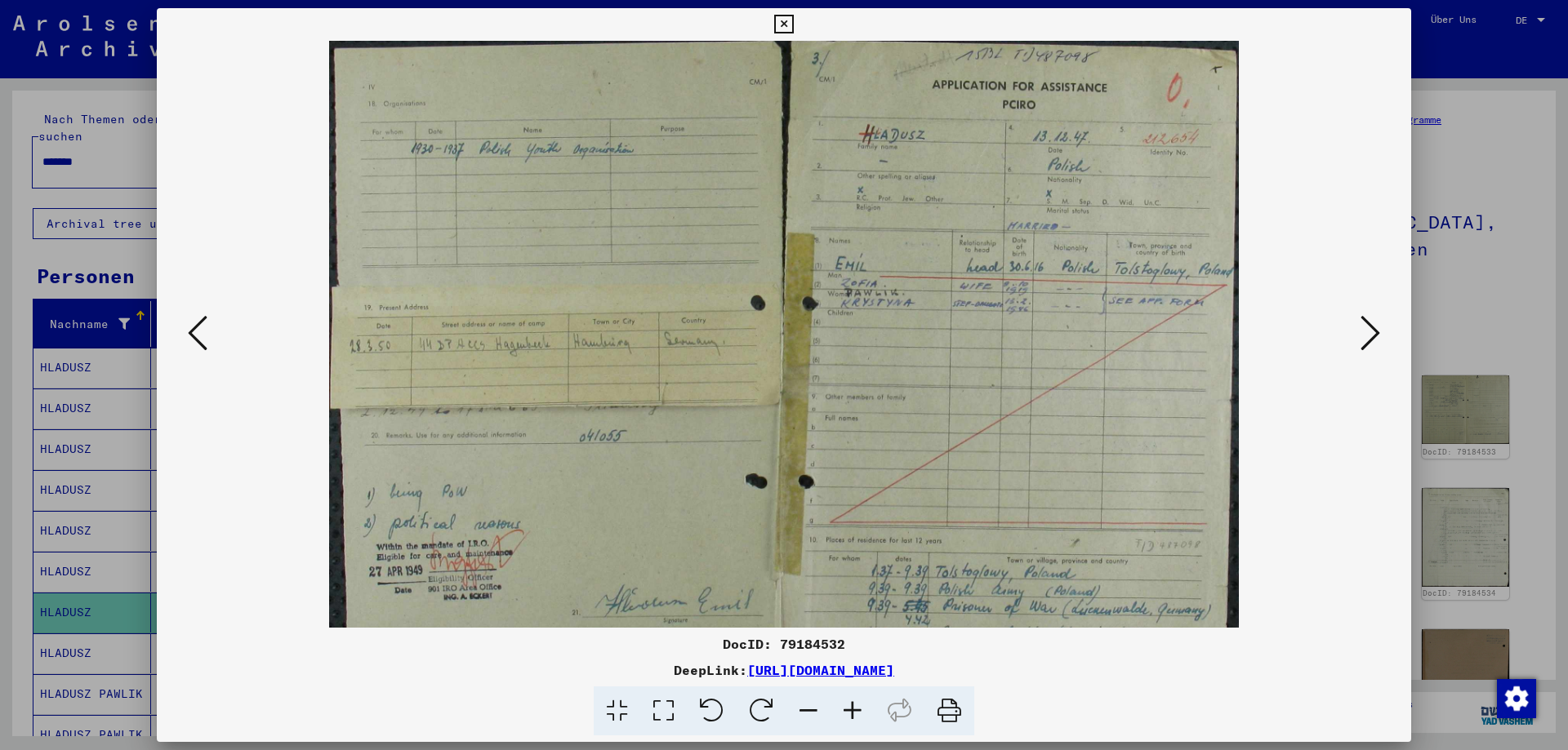
click at [853, 714] on icon at bounding box center [853, 712] width 44 height 49
click at [853, 713] on icon at bounding box center [853, 712] width 44 height 49
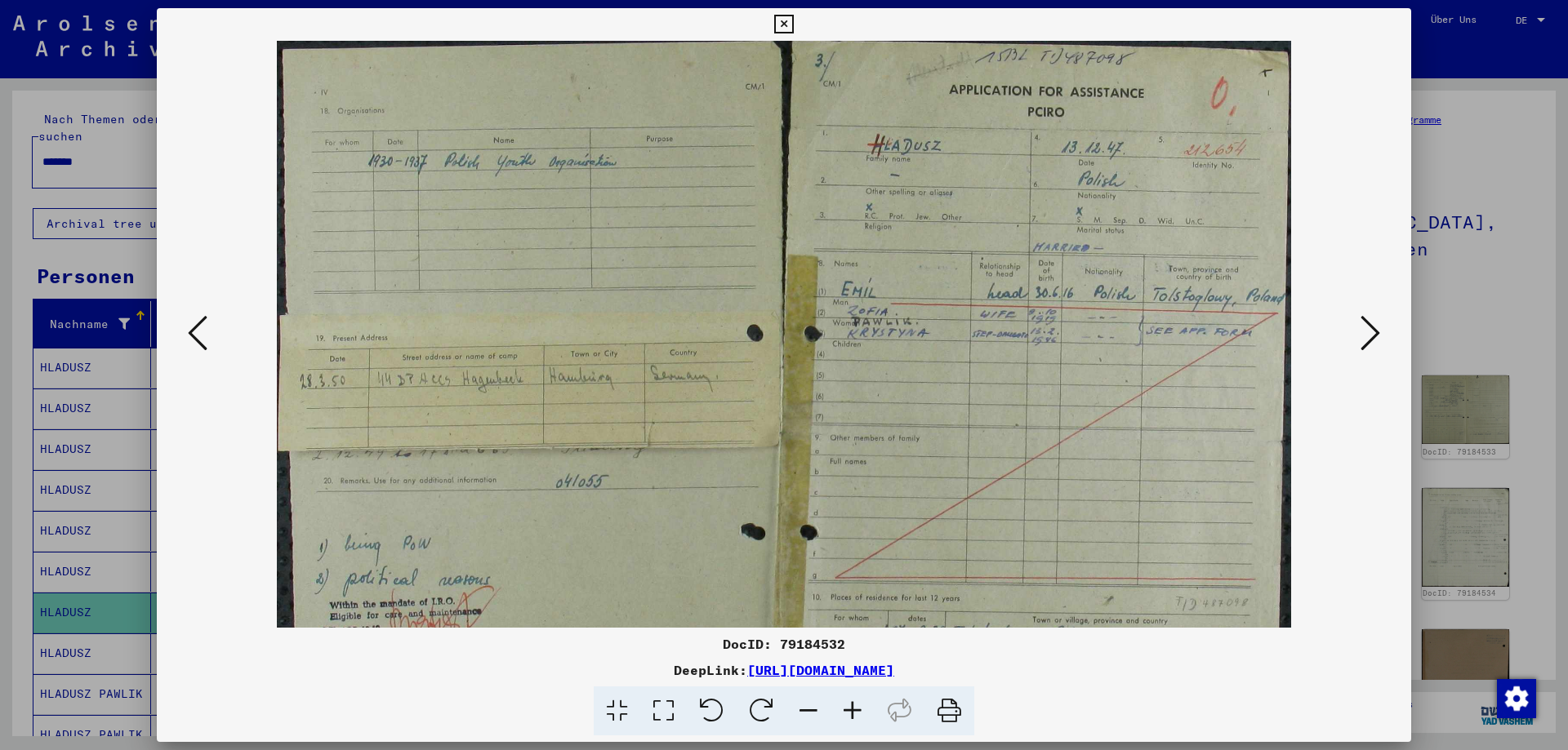
click at [855, 713] on icon at bounding box center [853, 712] width 44 height 49
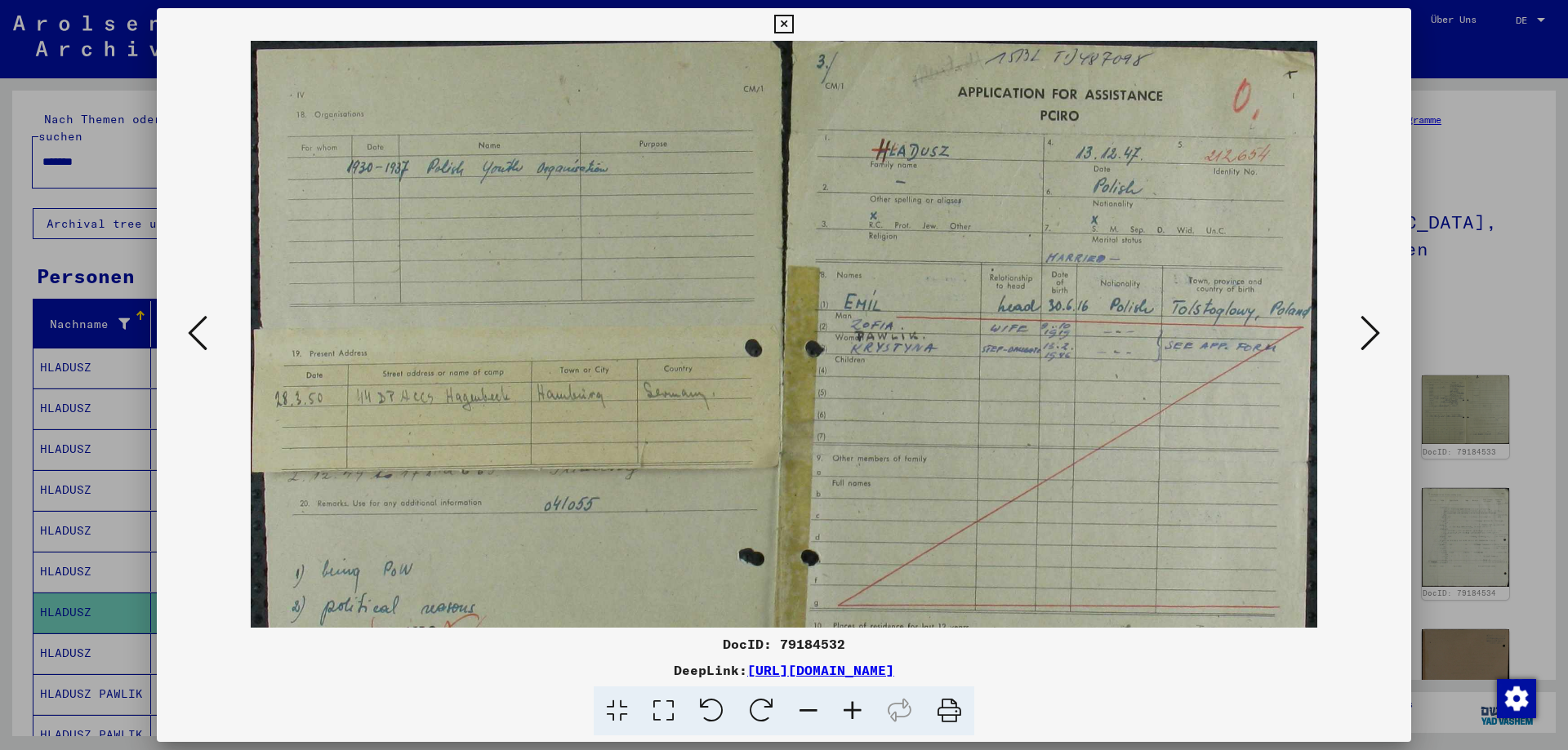
click at [855, 713] on icon at bounding box center [853, 712] width 44 height 49
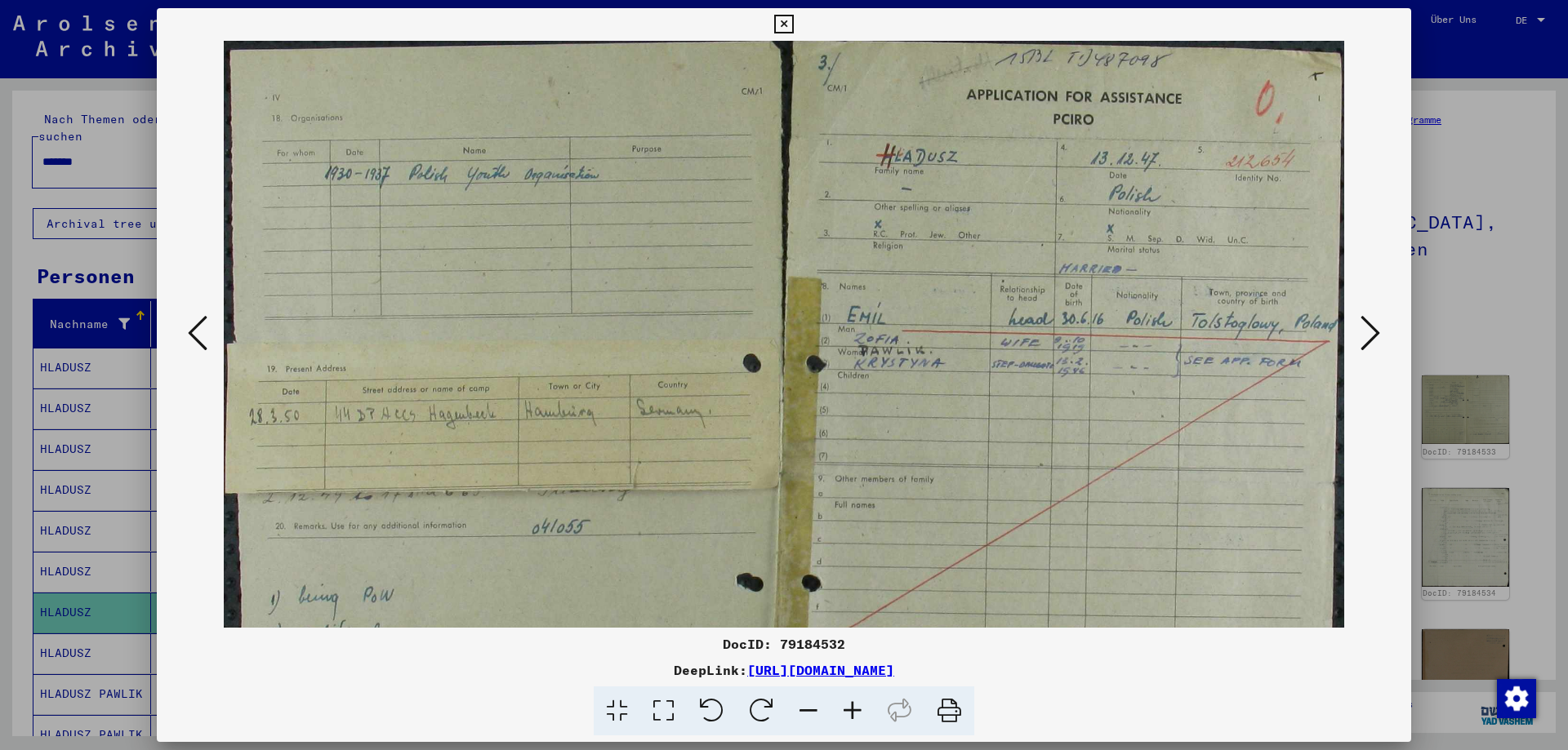
click at [855, 713] on icon at bounding box center [853, 712] width 44 height 49
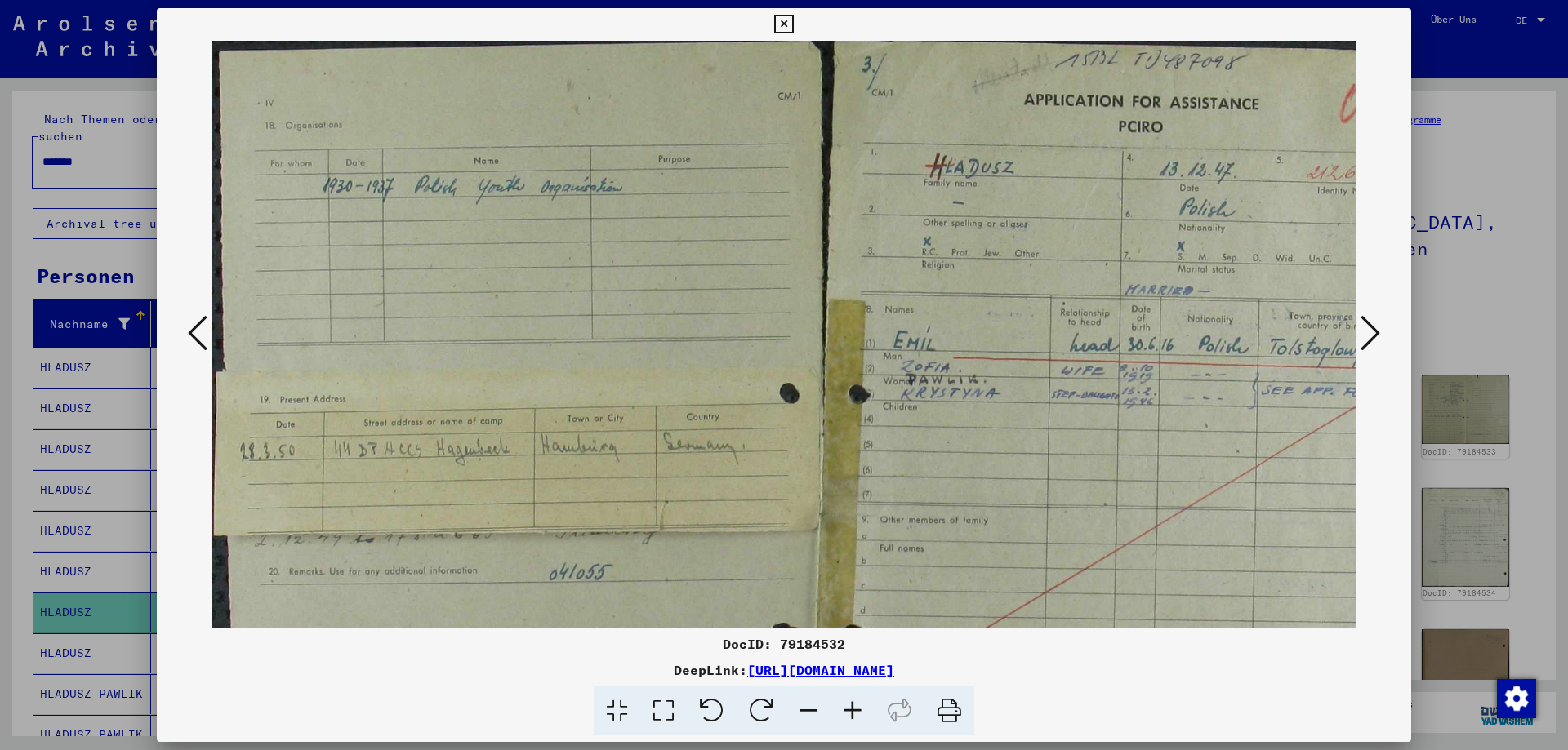
click at [855, 713] on icon at bounding box center [853, 712] width 44 height 49
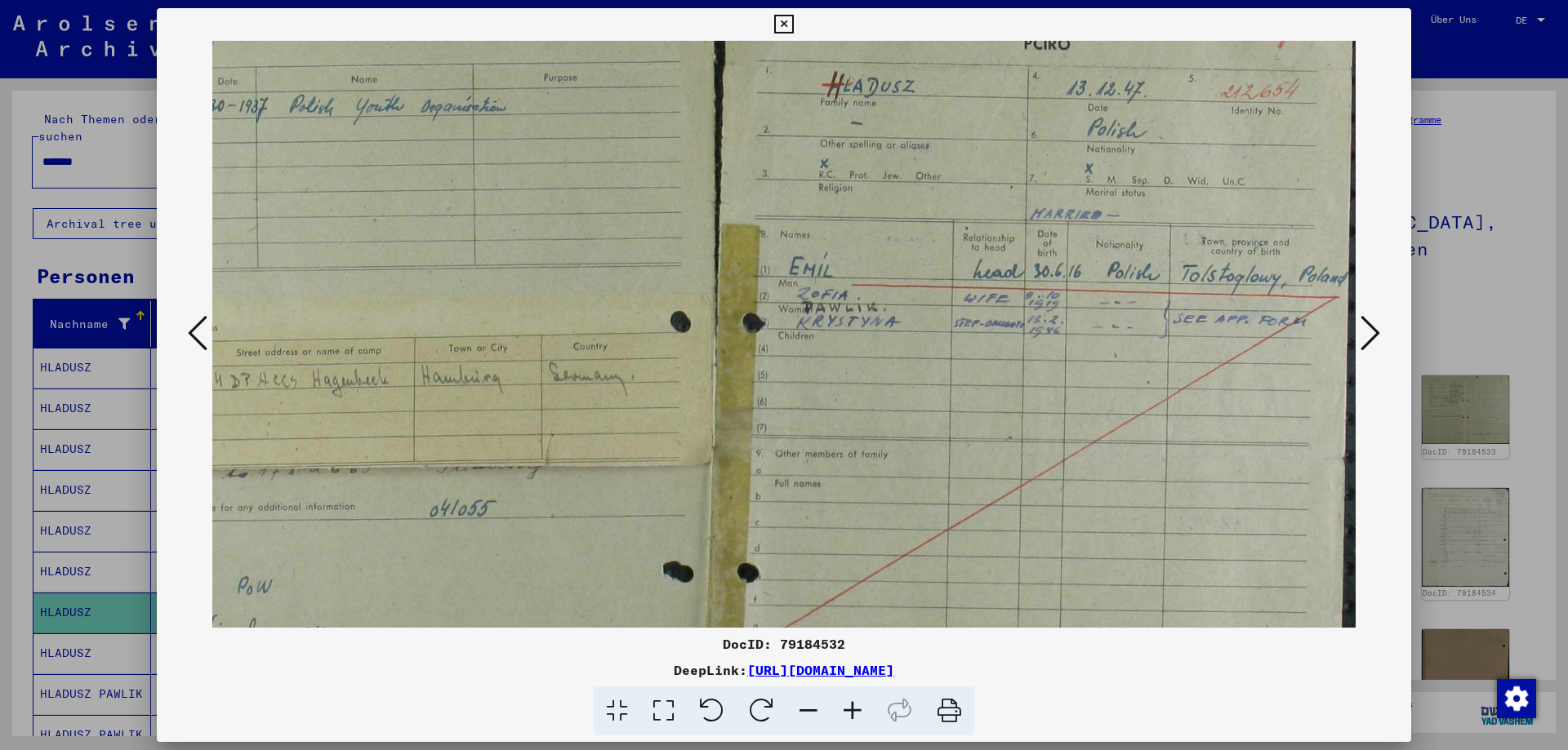
scroll to position [87, 134]
drag, startPoint x: 862, startPoint y: 560, endPoint x: 594, endPoint y: 473, distance: 281.8
click at [594, 473] on img at bounding box center [717, 451] width 1277 height 995
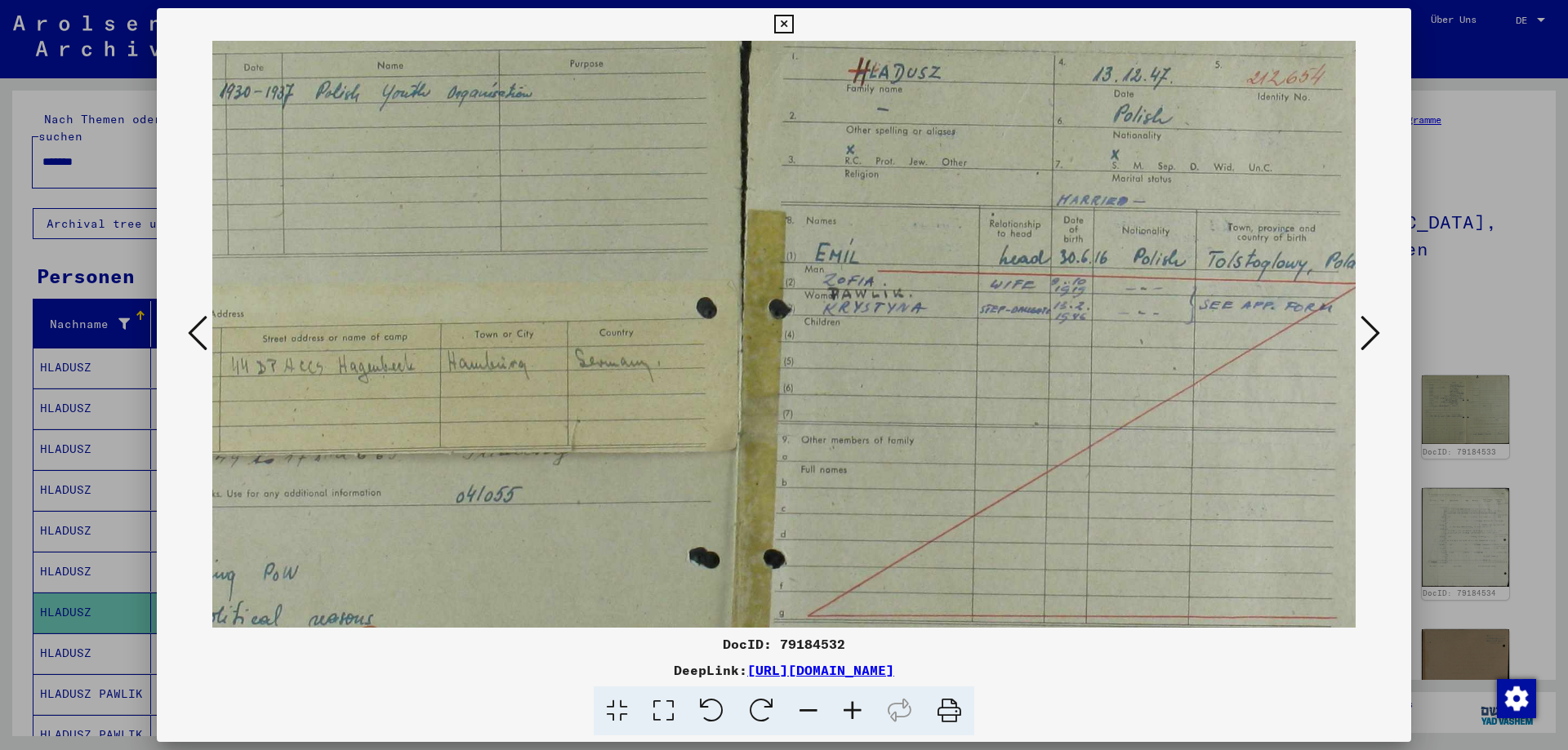
scroll to position [175, 22]
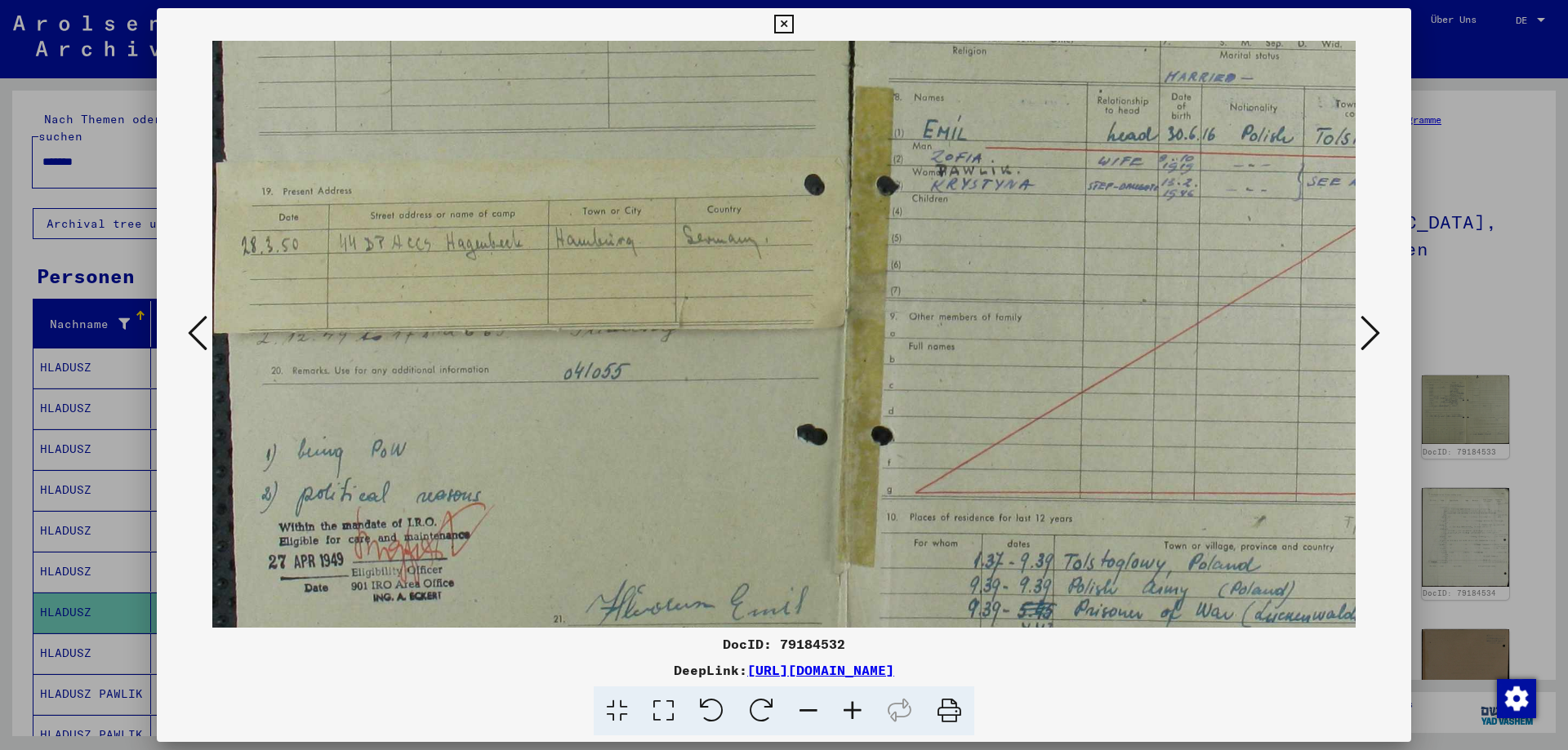
drag, startPoint x: 594, startPoint y: 473, endPoint x: 805, endPoint y: 335, distance: 252.1
click at [804, 335] on img at bounding box center [851, 314] width 1277 height 995
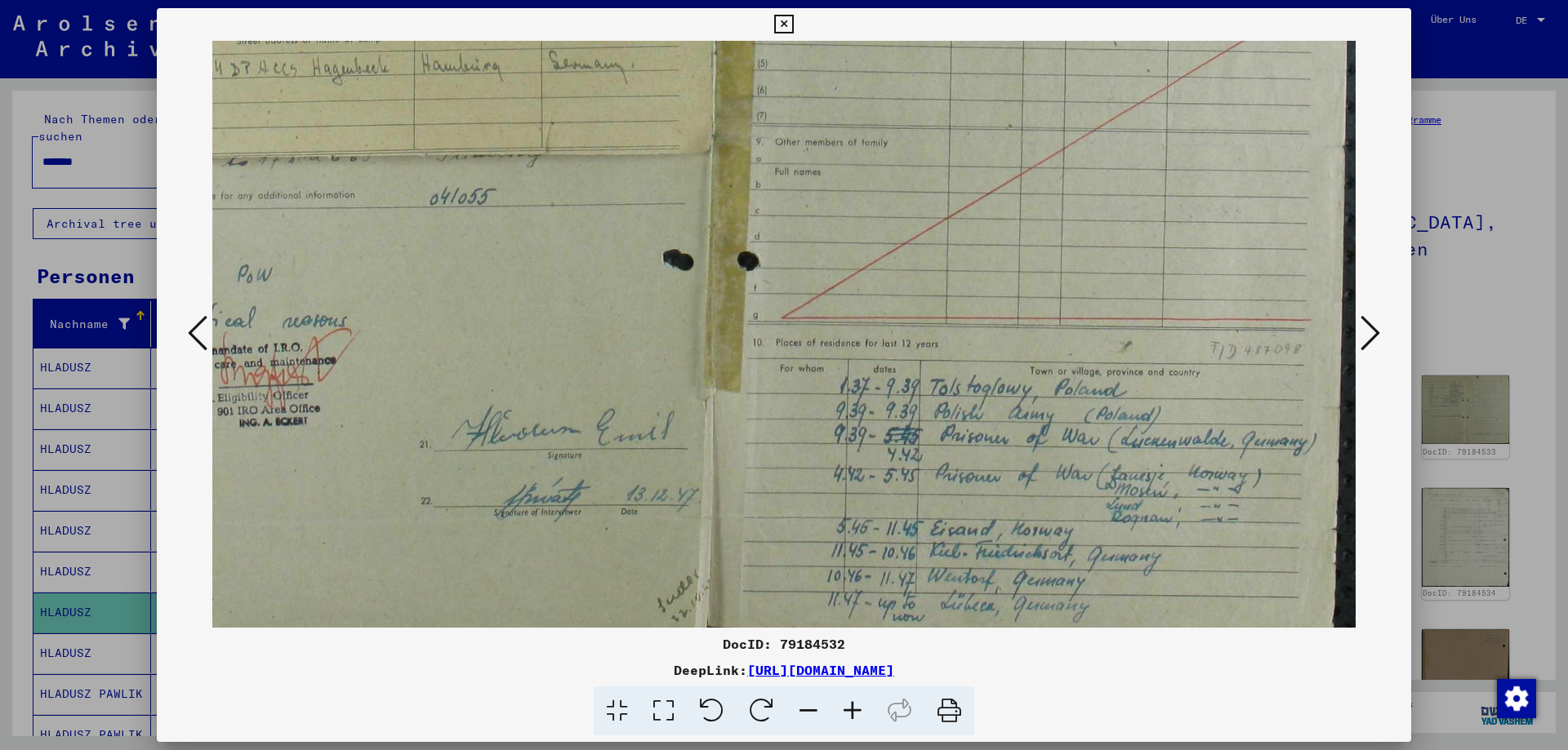
drag, startPoint x: 922, startPoint y: 410, endPoint x: 368, endPoint y: 139, distance: 616.7
click at [401, 169] on img at bounding box center [717, 139] width 1277 height 995
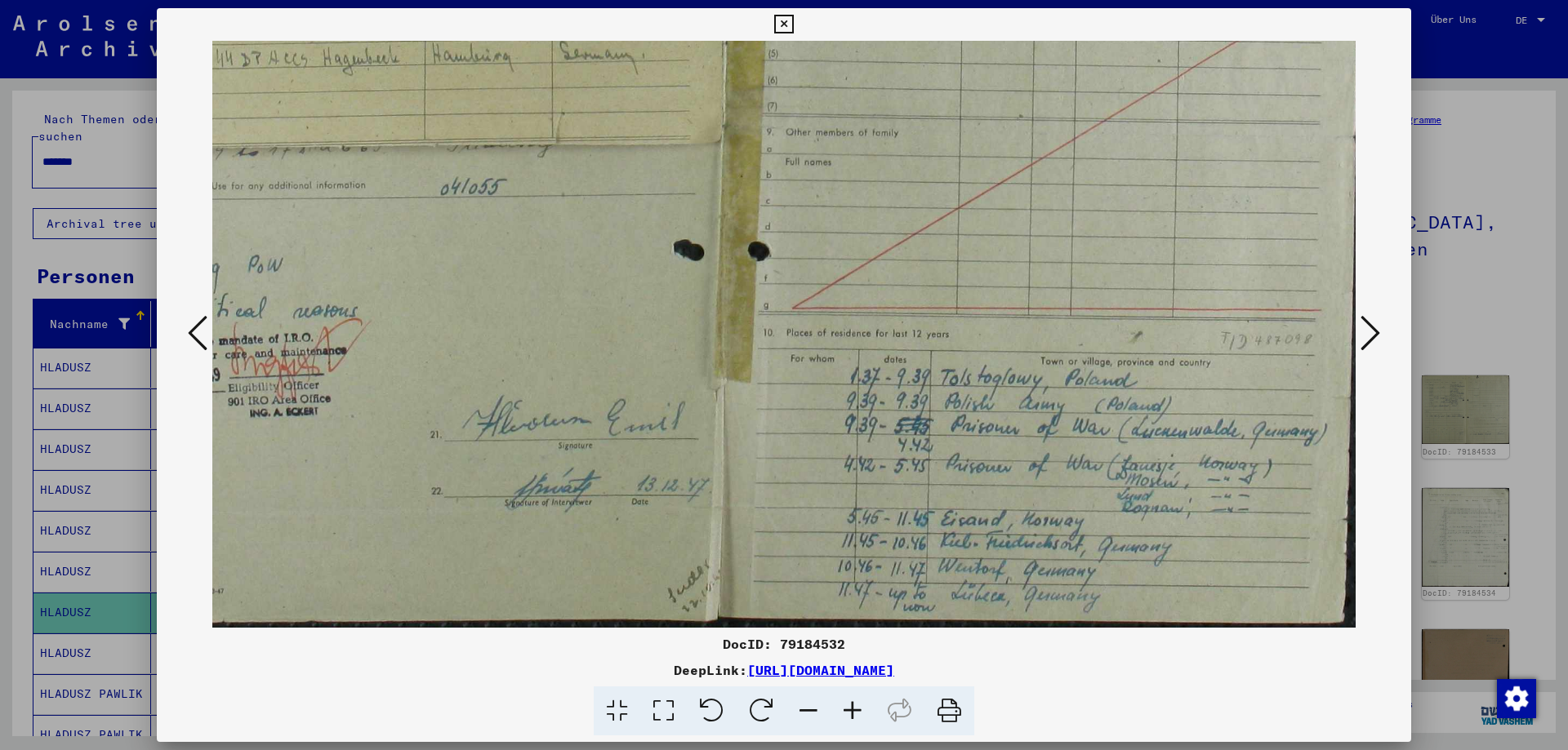
scroll to position [403, 132]
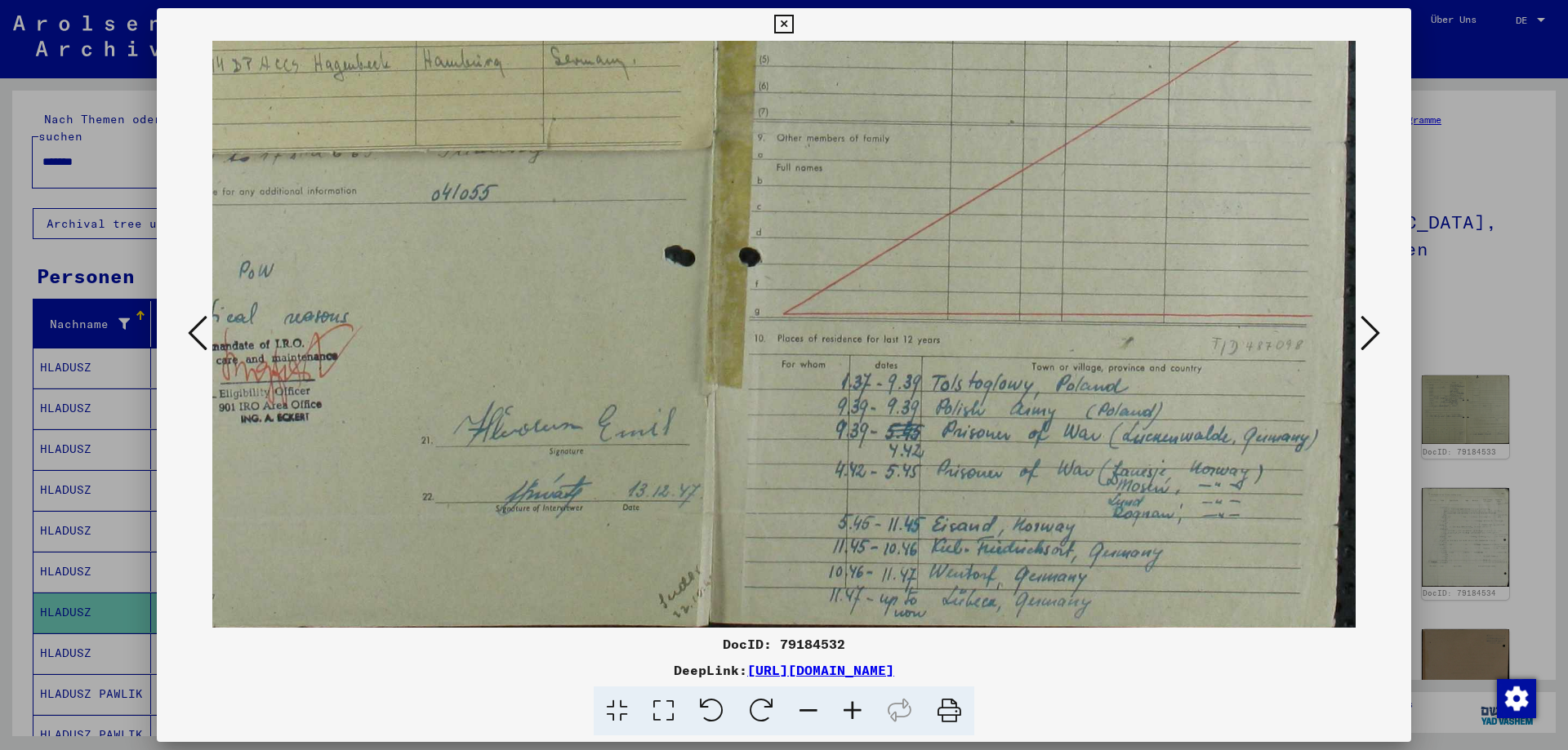
drag, startPoint x: 1239, startPoint y: 538, endPoint x: 1241, endPoint y: 451, distance: 87.0
click at [1241, 451] on img at bounding box center [718, 136] width 1277 height 995
click at [1368, 321] on icon at bounding box center [1369, 332] width 19 height 39
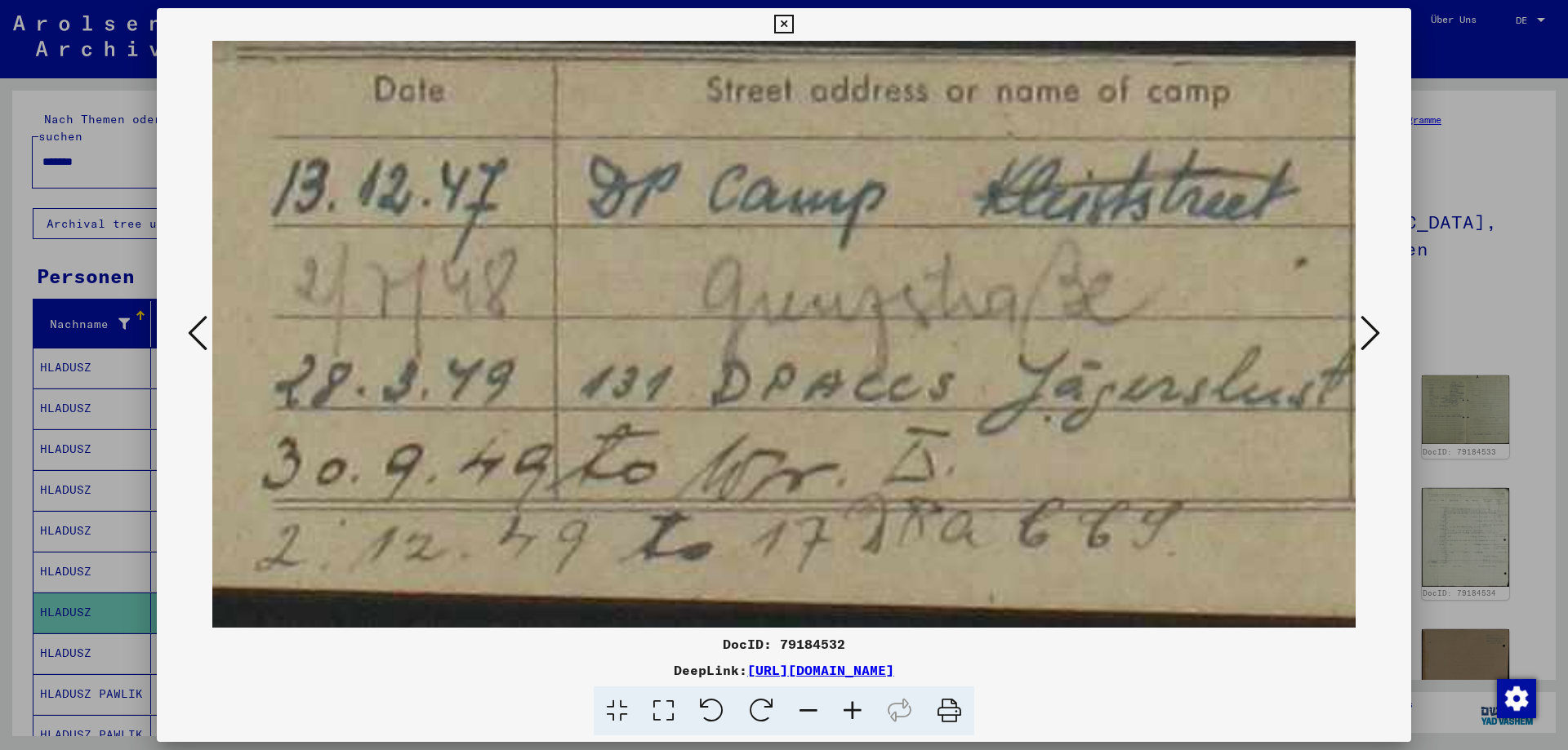
click at [814, 711] on icon at bounding box center [809, 712] width 44 height 49
click at [813, 711] on icon at bounding box center [809, 712] width 44 height 49
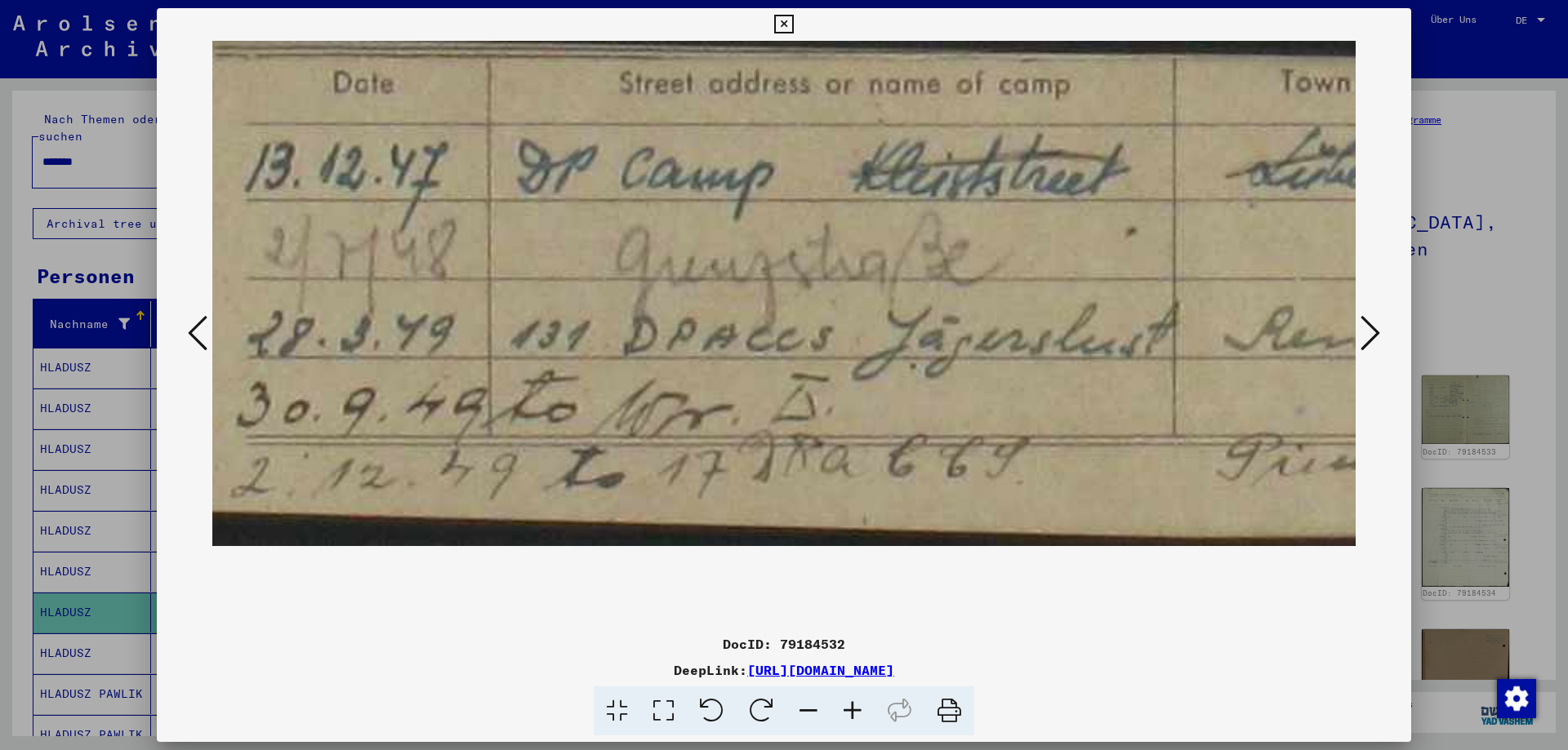
click at [813, 711] on icon at bounding box center [809, 712] width 44 height 49
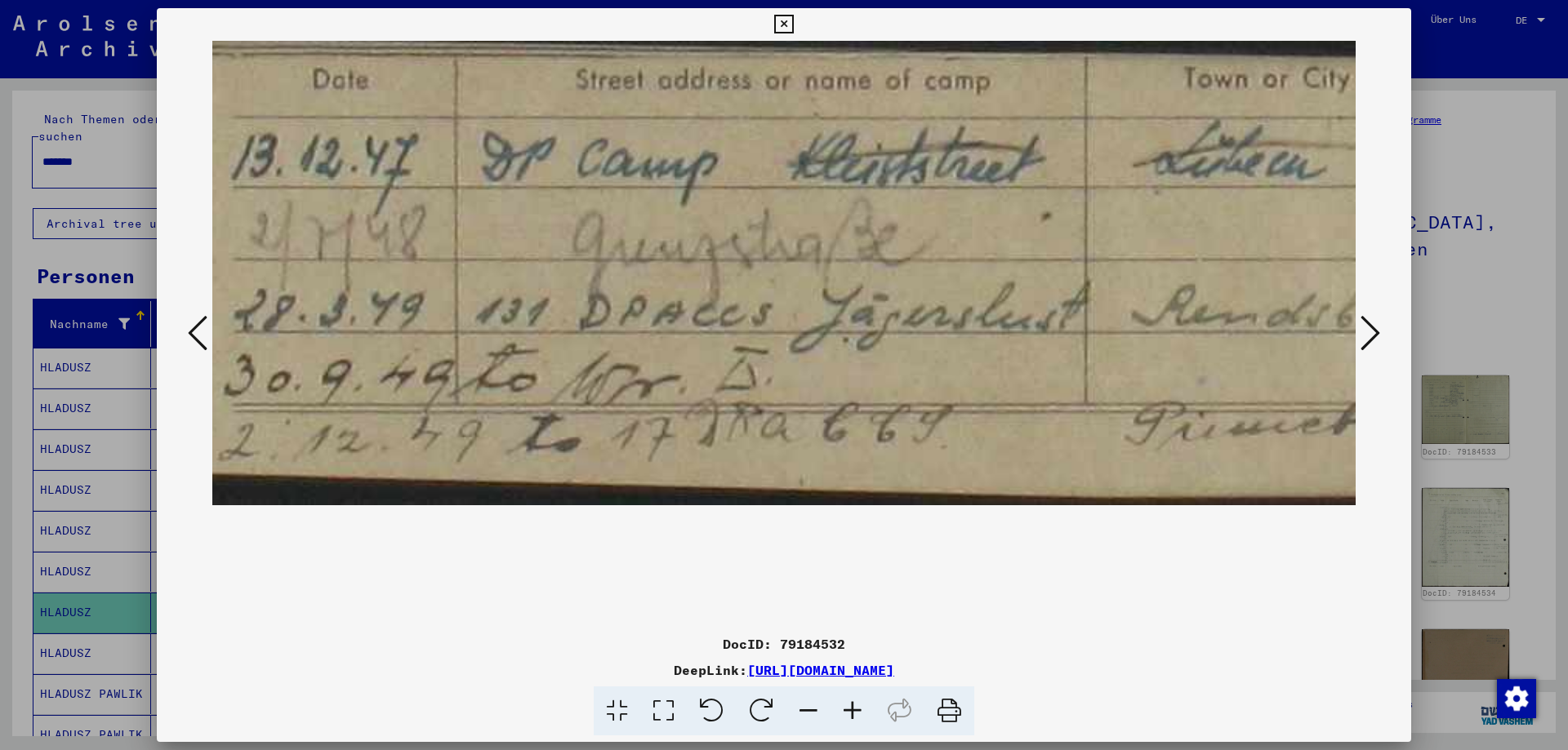
click at [813, 711] on icon at bounding box center [809, 712] width 44 height 49
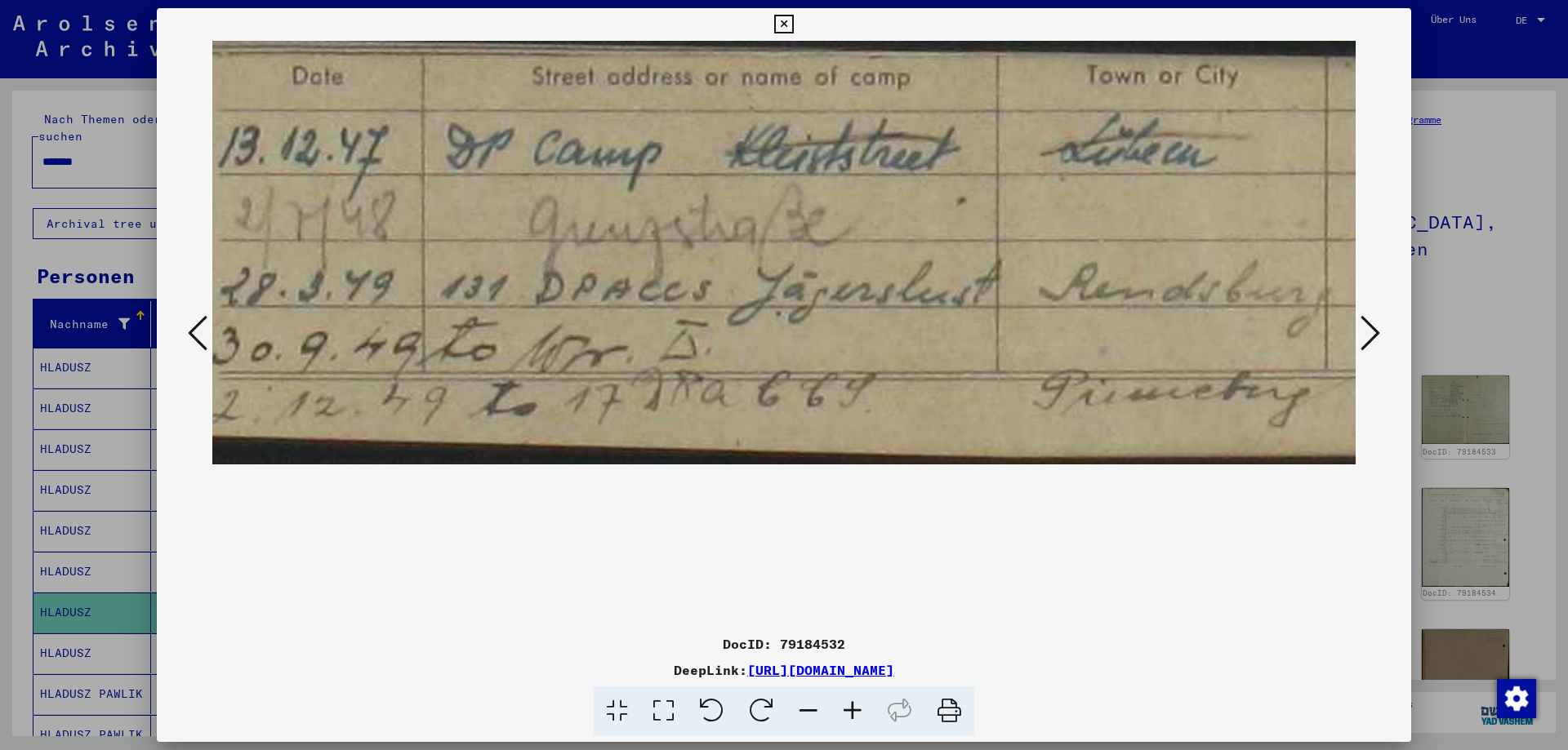
click at [813, 711] on icon at bounding box center [809, 712] width 44 height 49
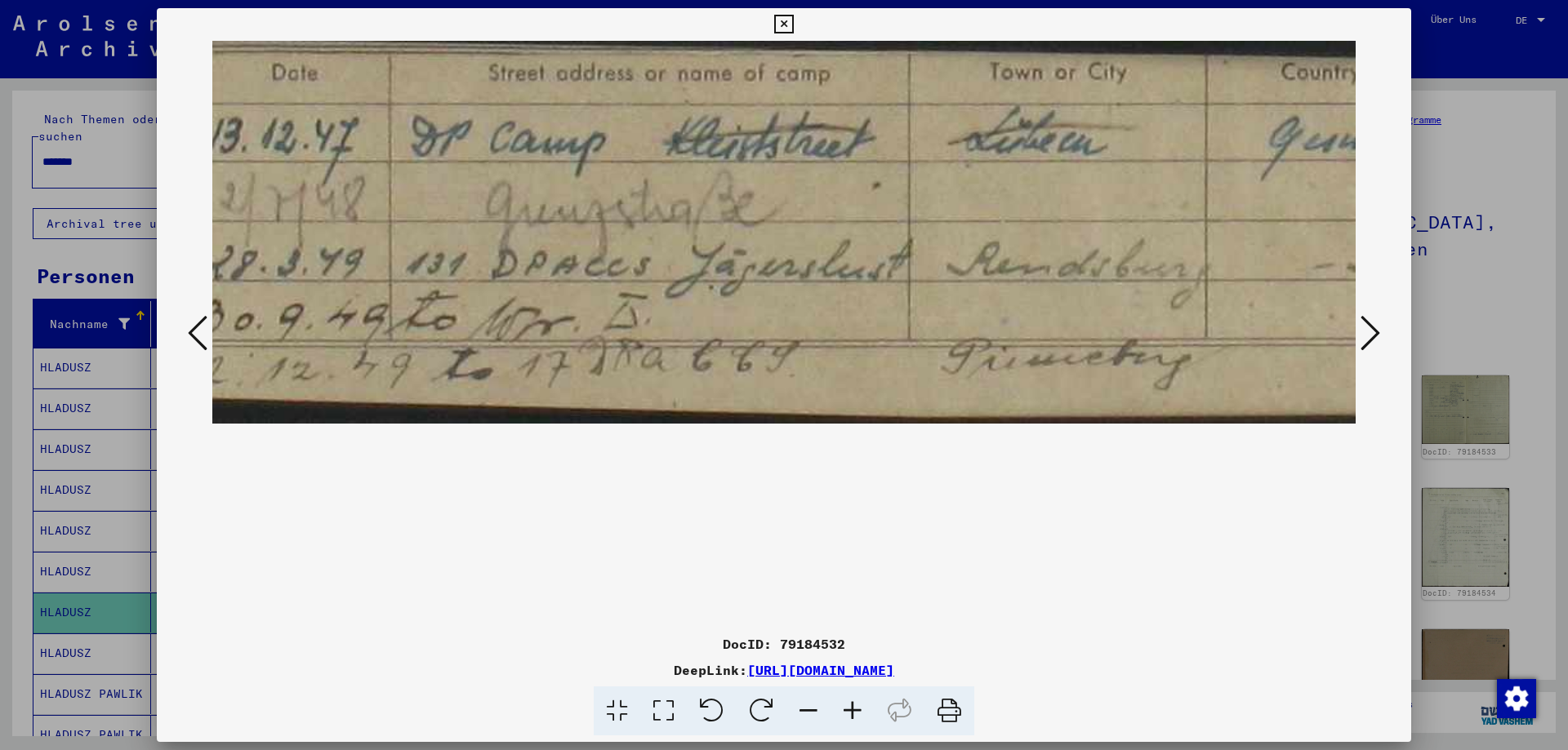
click at [813, 711] on icon at bounding box center [809, 712] width 44 height 49
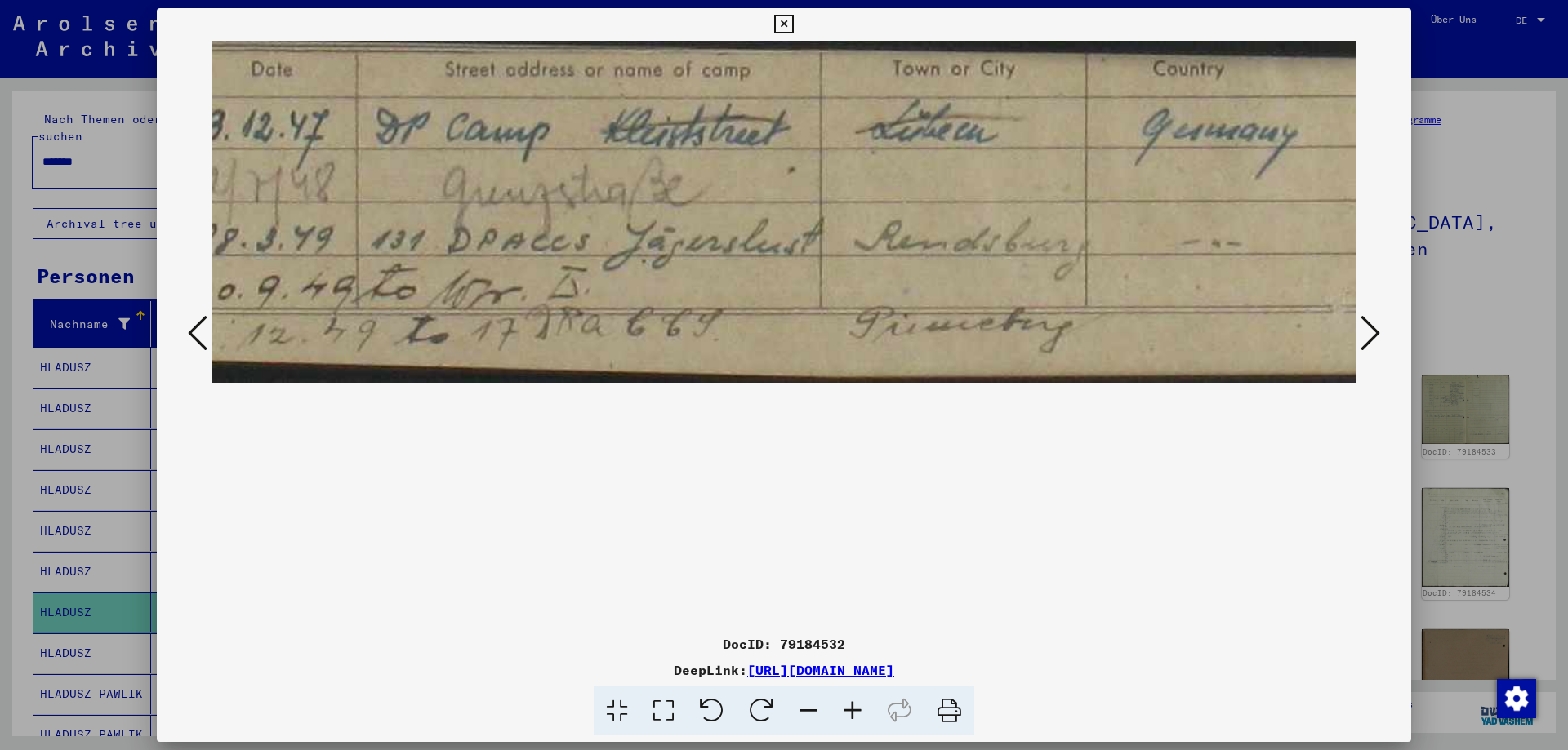
click at [813, 711] on icon at bounding box center [809, 712] width 44 height 49
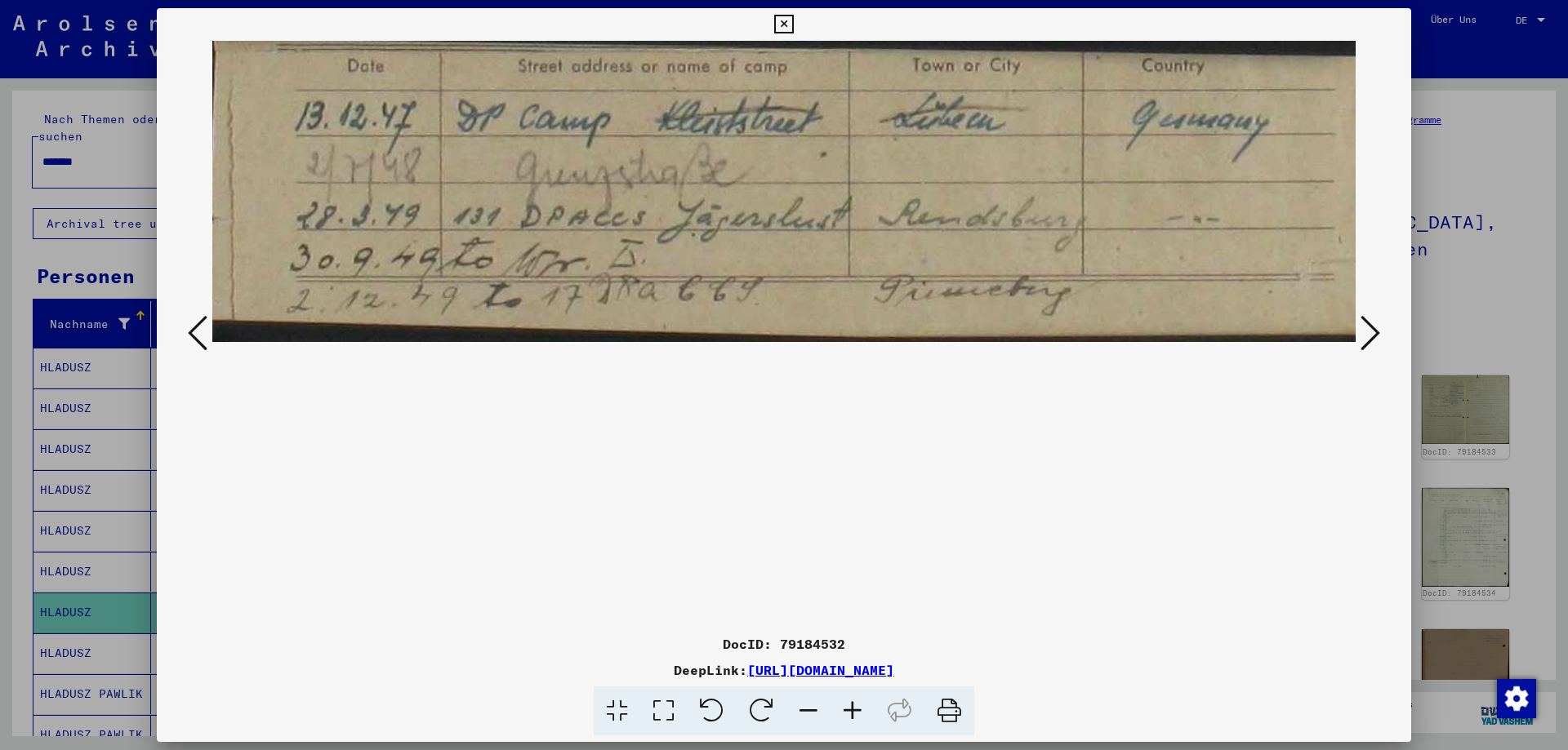
scroll to position [0, 0]
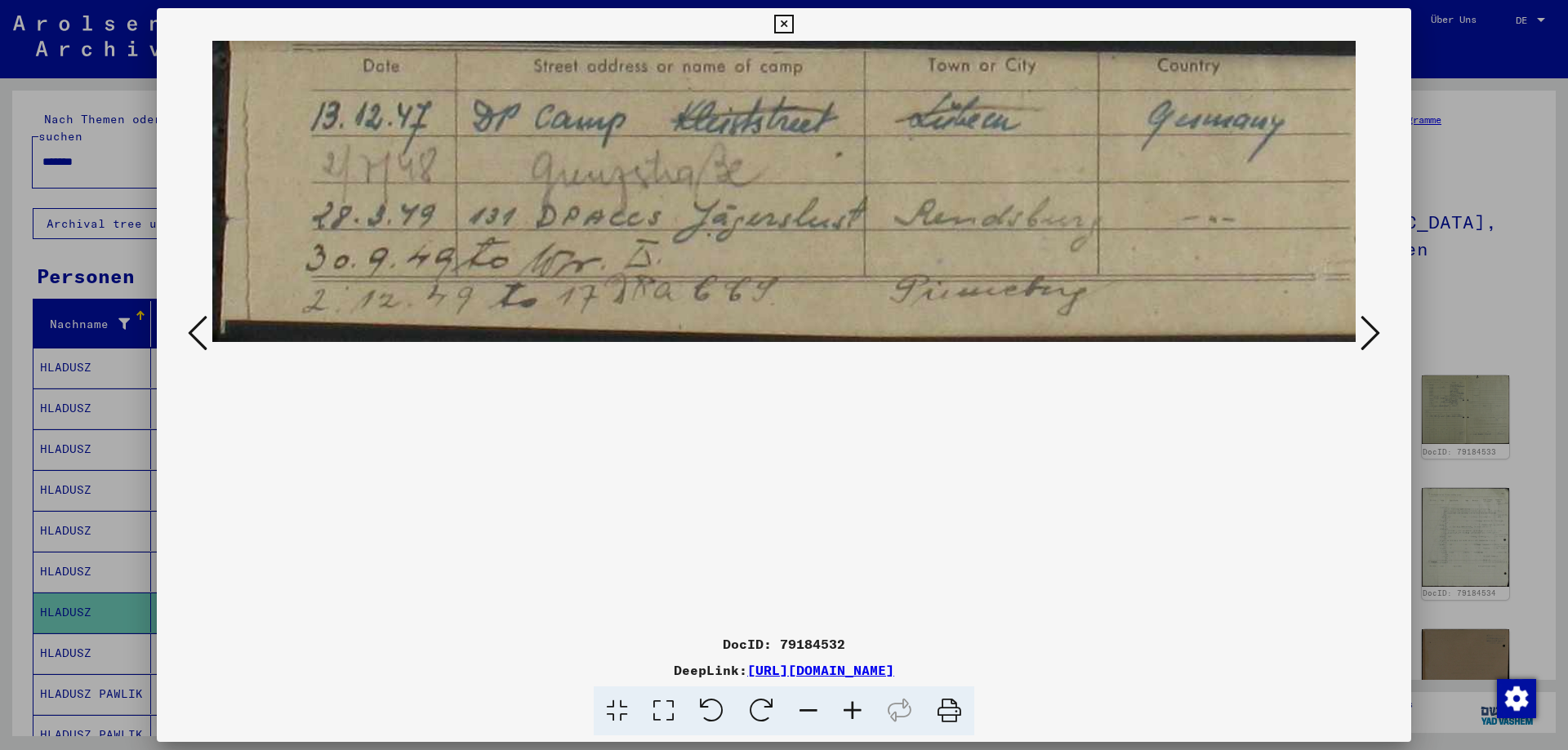
drag, startPoint x: 767, startPoint y: 282, endPoint x: 972, endPoint y: 486, distance: 289.2
click at [972, 486] on viewer-one-image at bounding box center [784, 334] width 1143 height 587
click at [1377, 331] on icon at bounding box center [1369, 332] width 19 height 39
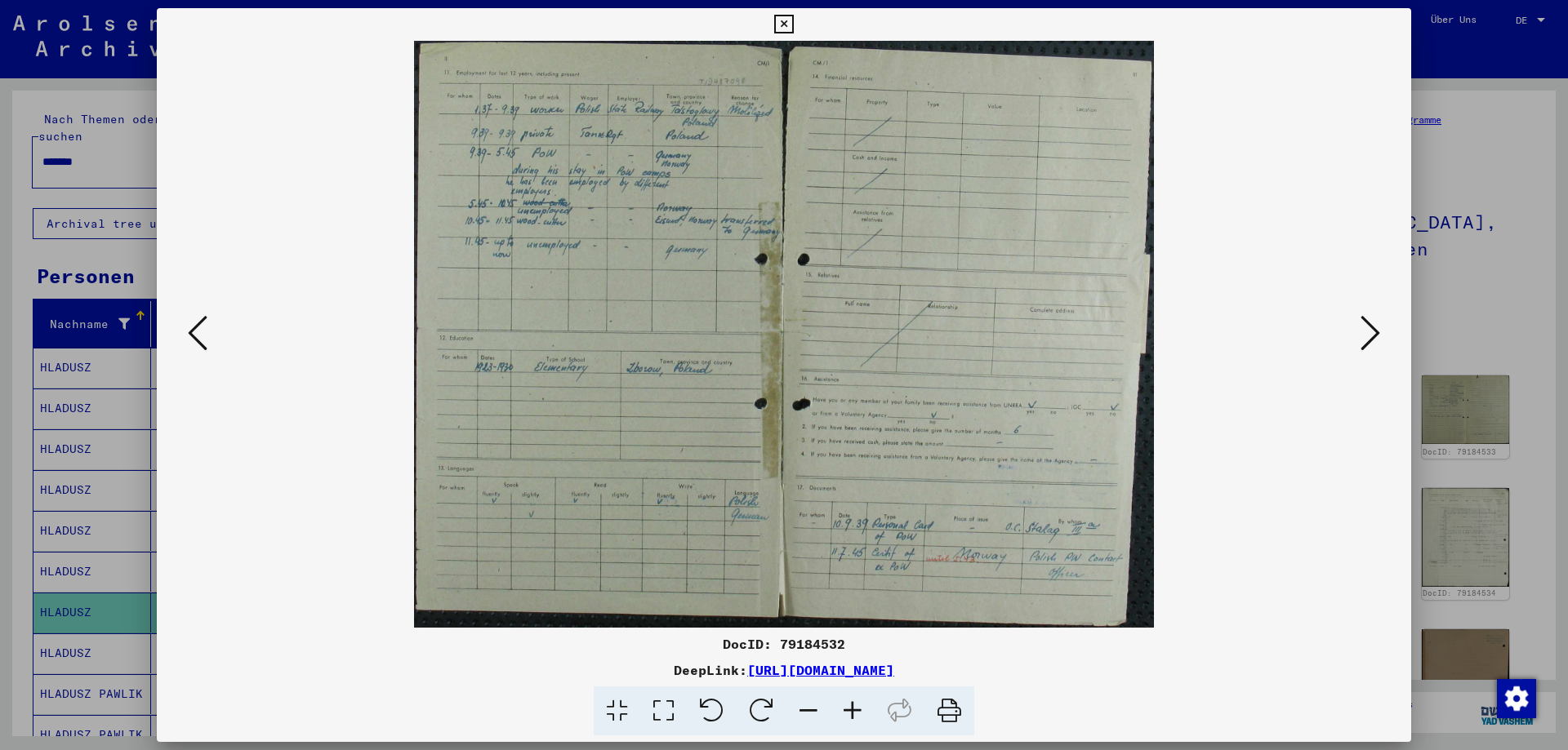
click at [859, 707] on icon at bounding box center [853, 712] width 44 height 49
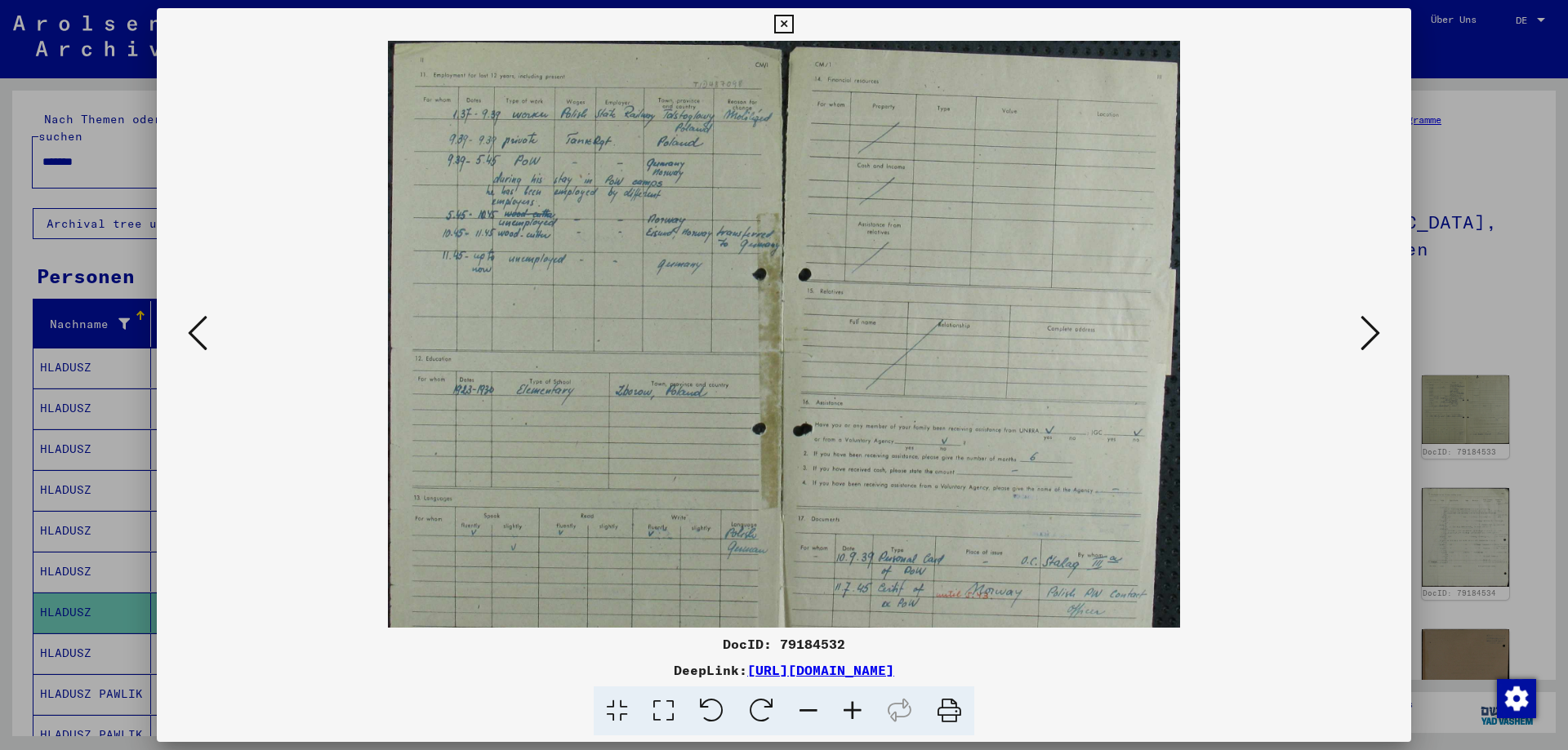
click at [859, 707] on icon at bounding box center [853, 712] width 44 height 49
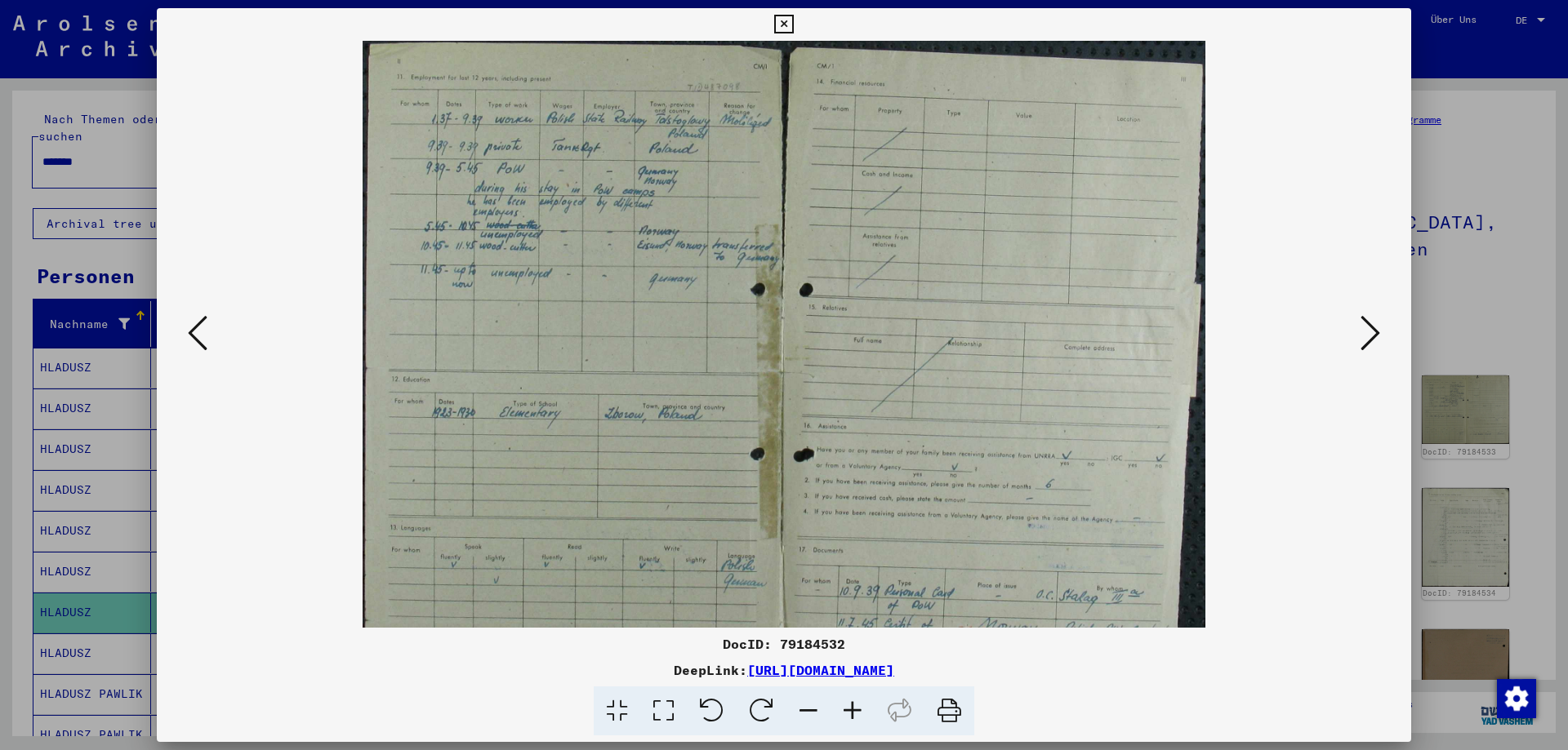
click at [859, 707] on icon at bounding box center [853, 712] width 44 height 49
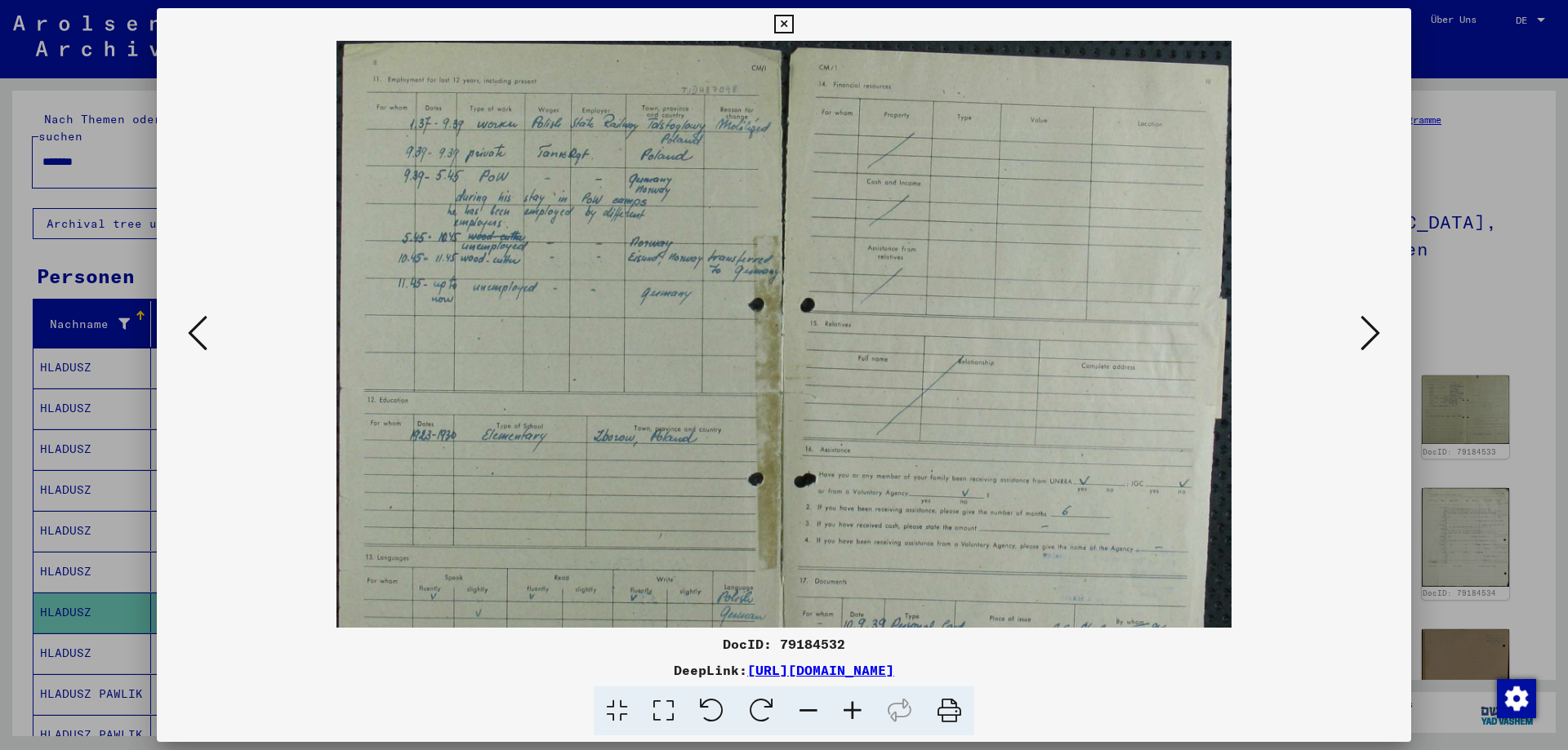
click at [859, 707] on icon at bounding box center [853, 712] width 44 height 49
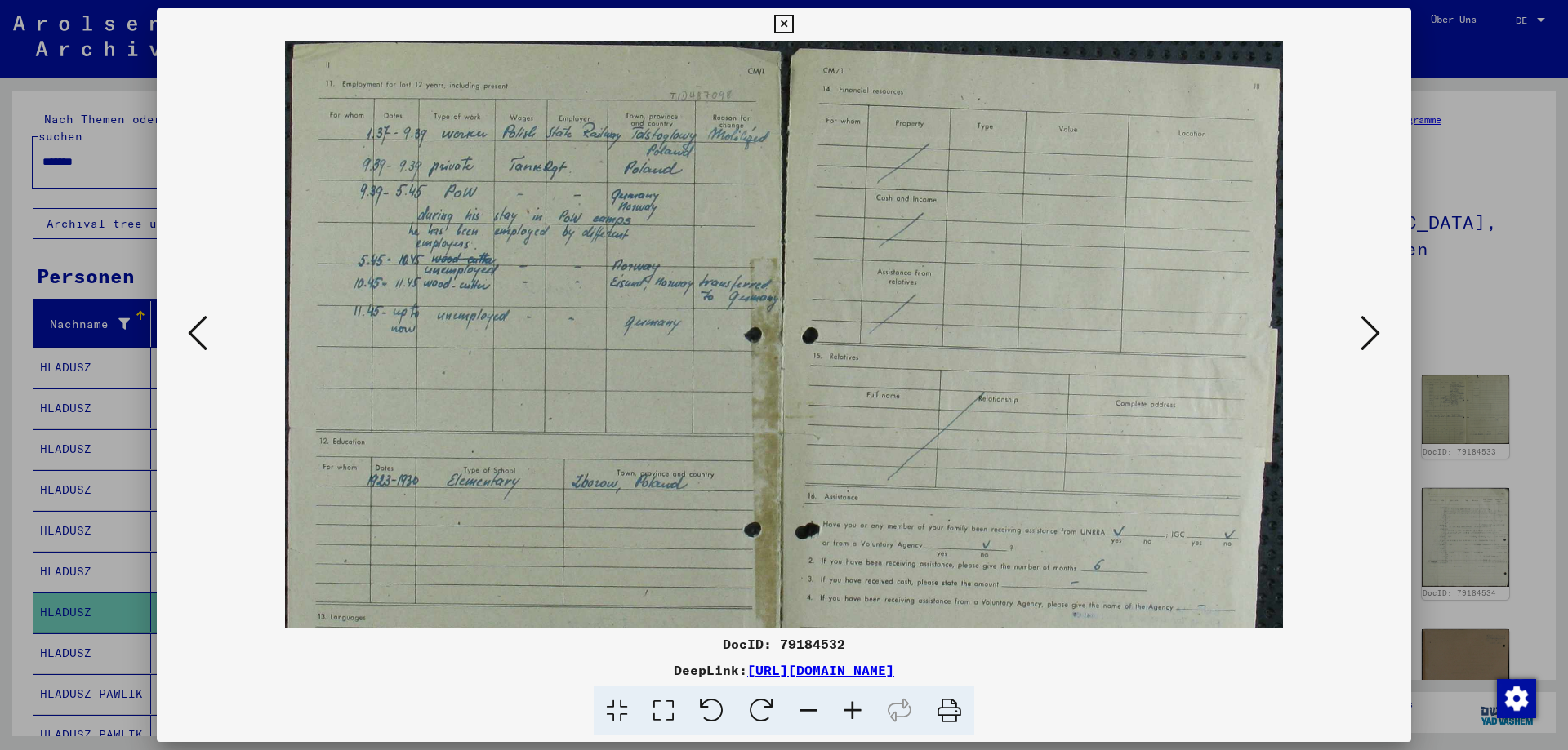
click at [859, 707] on icon at bounding box center [853, 712] width 44 height 49
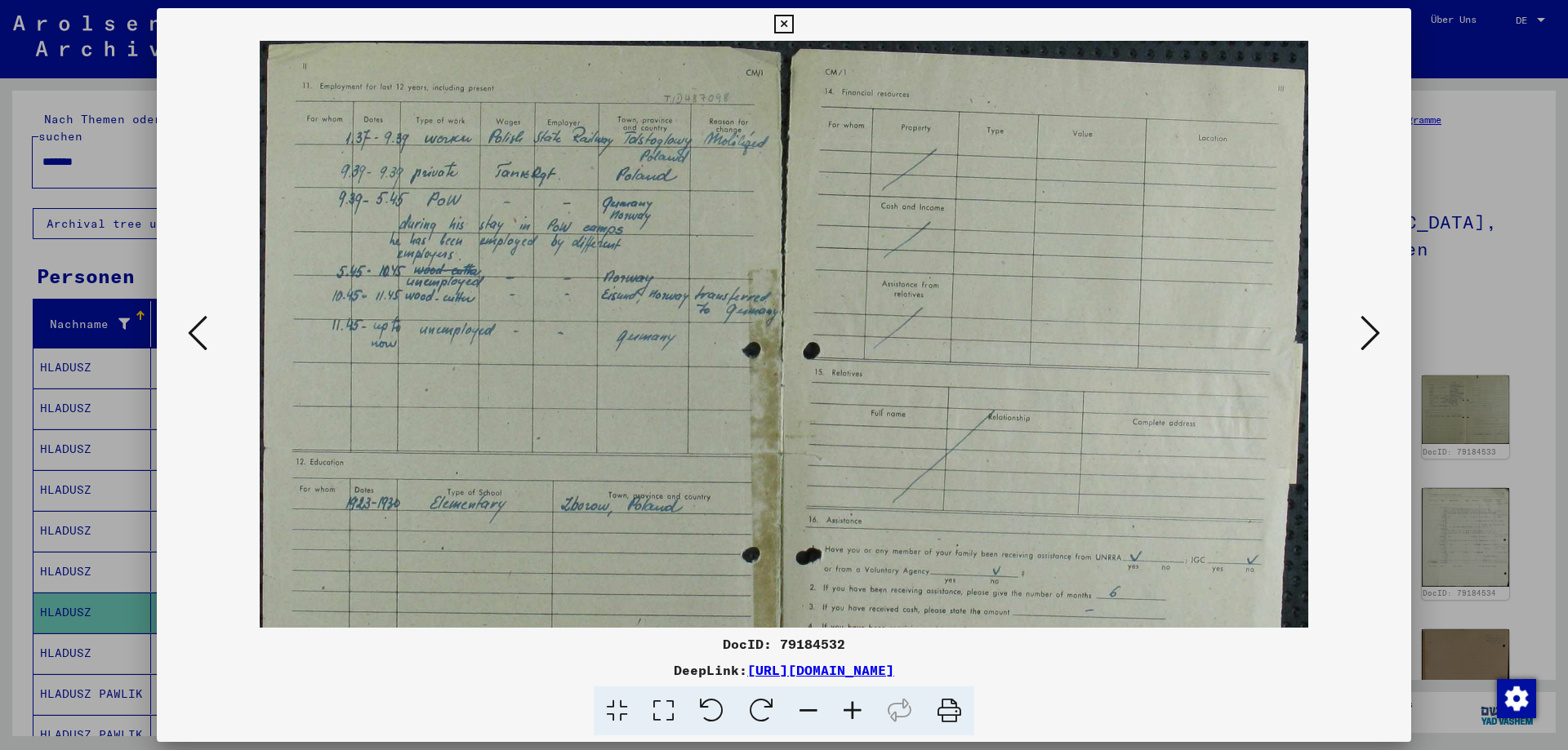
click at [859, 707] on icon at bounding box center [853, 712] width 44 height 49
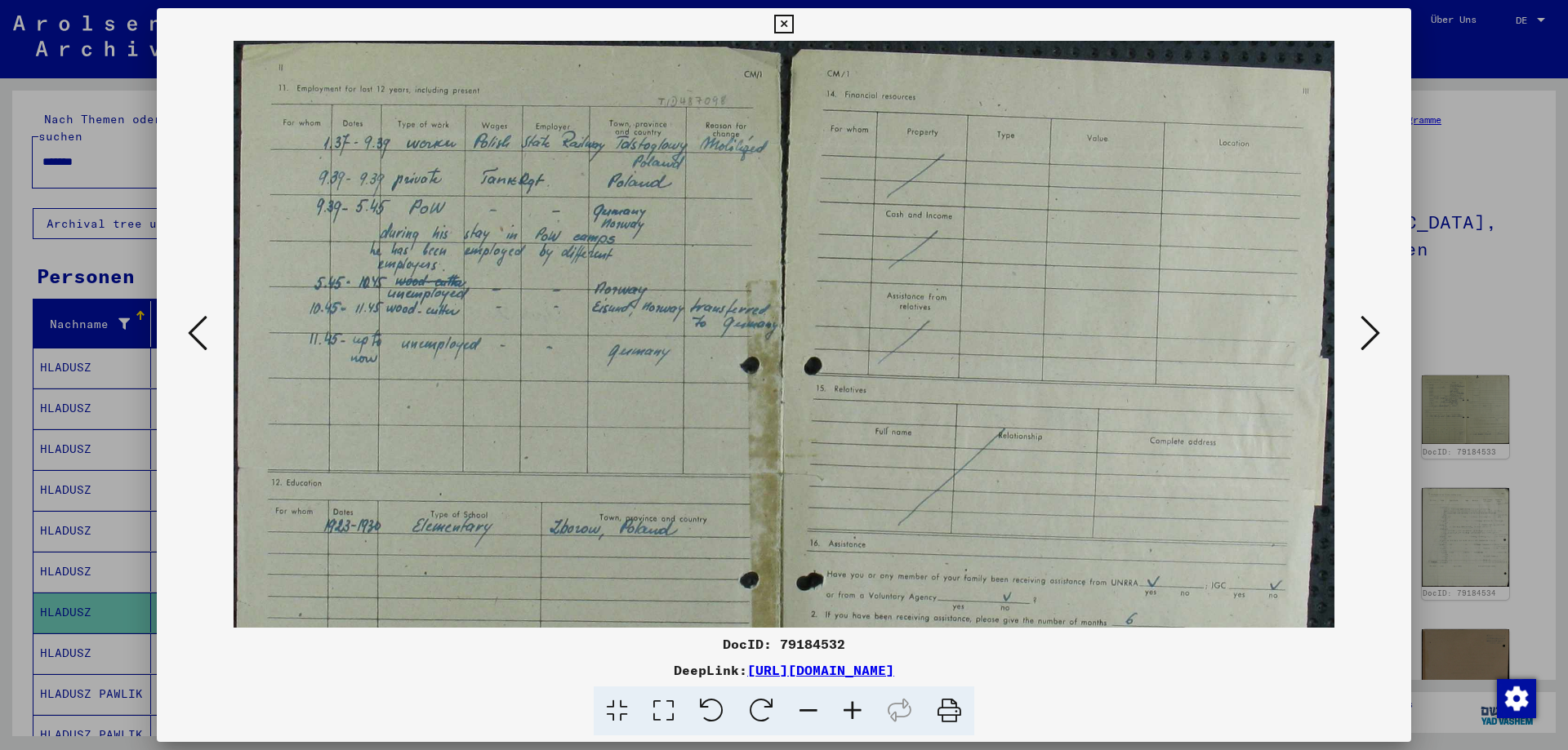
click at [608, 344] on img at bounding box center [784, 477] width 1101 height 873
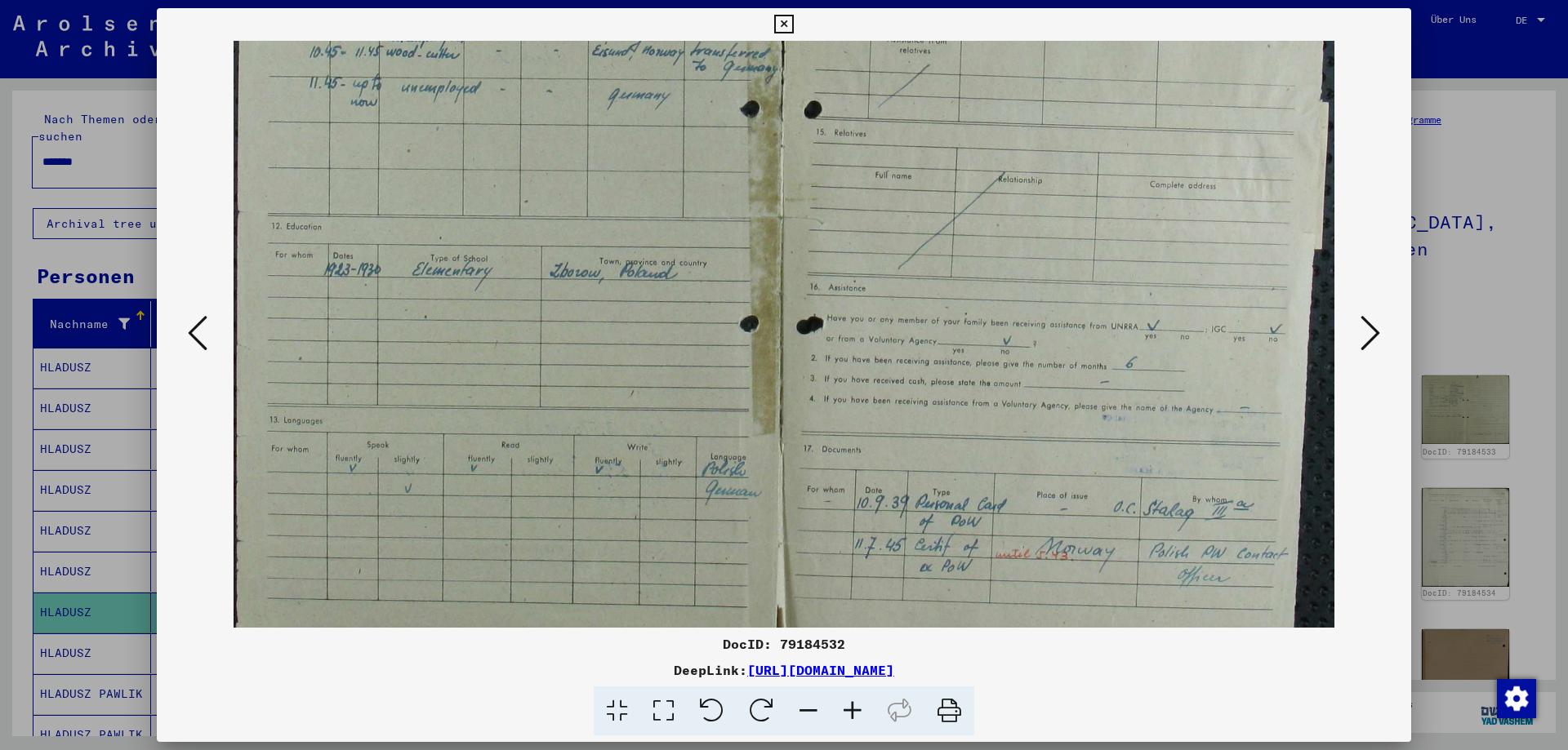
scroll to position [286, 0]
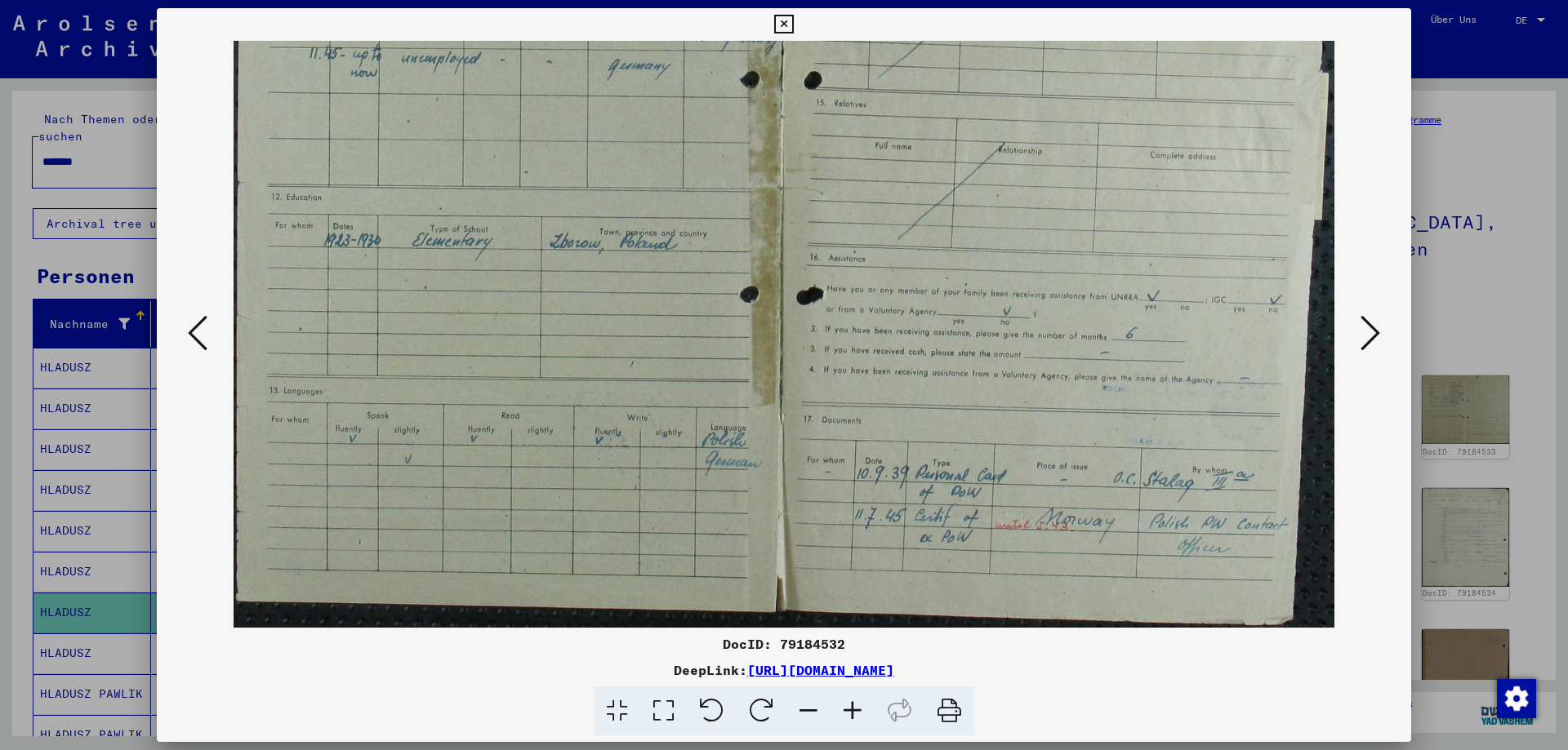
drag, startPoint x: 1016, startPoint y: 448, endPoint x: 1013, endPoint y: 74, distance: 374.0
click at [1013, 74] on img at bounding box center [784, 191] width 1101 height 873
click at [1375, 332] on icon at bounding box center [1369, 332] width 19 height 39
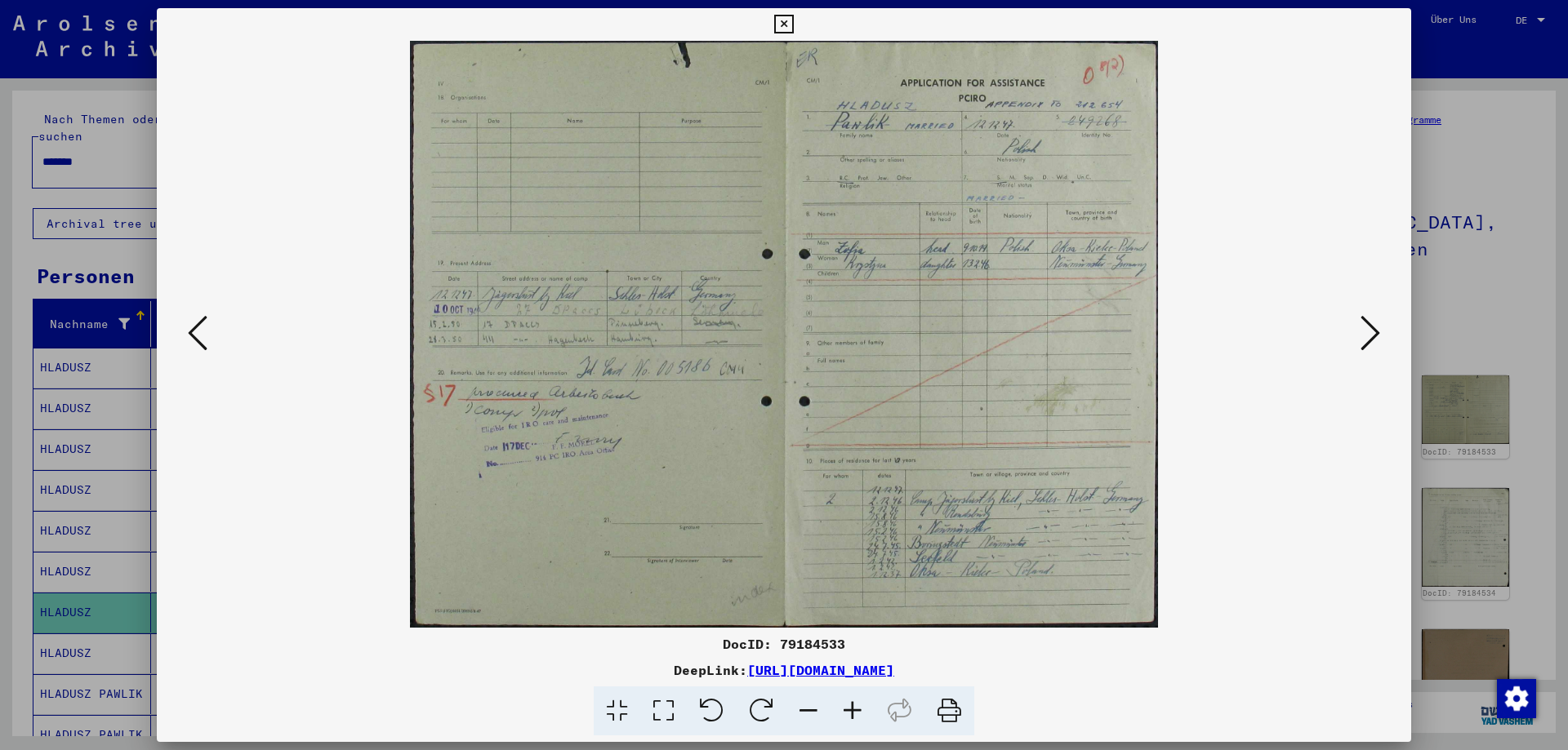
scroll to position [0, 0]
click at [848, 704] on icon at bounding box center [853, 712] width 44 height 49
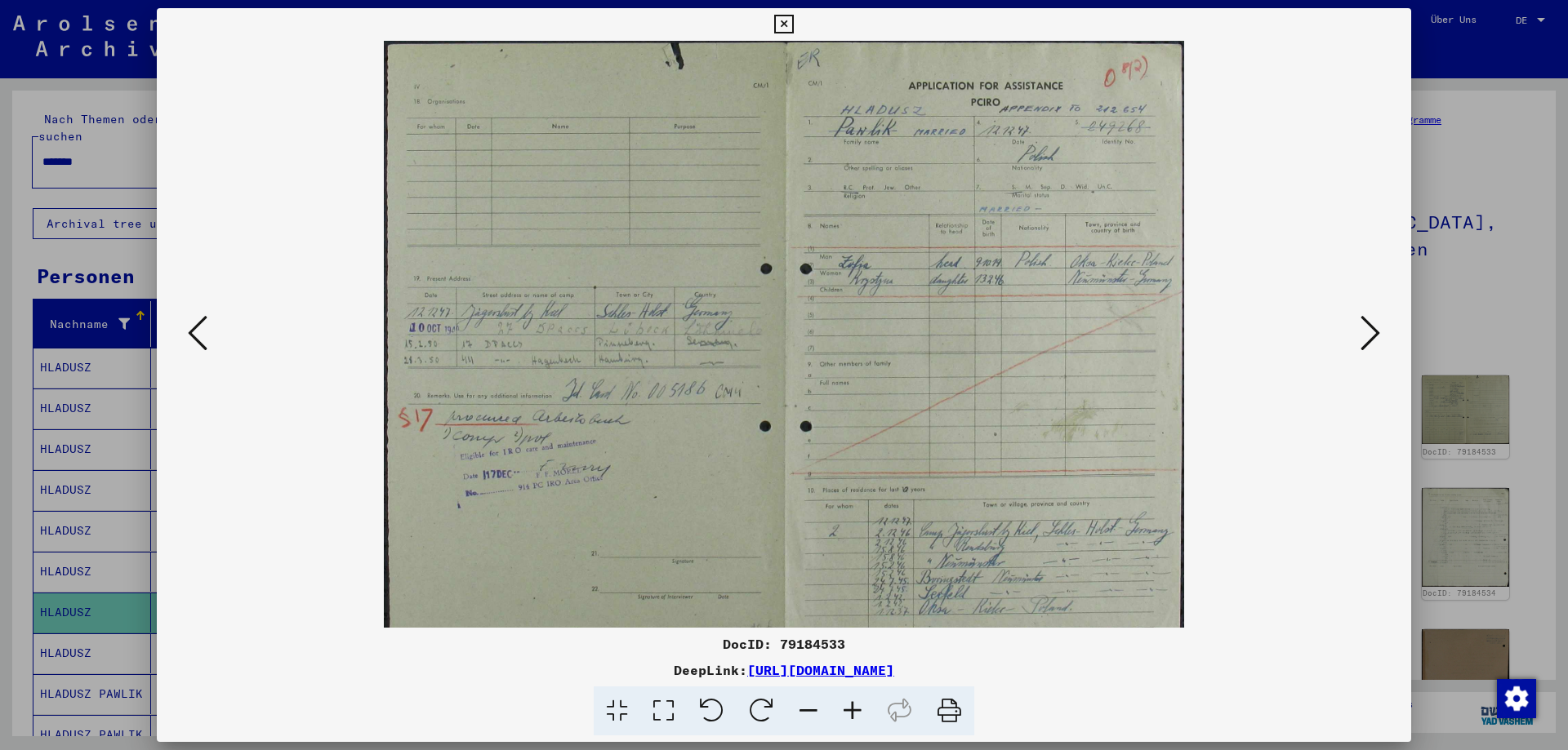
click at [848, 704] on icon at bounding box center [853, 712] width 44 height 49
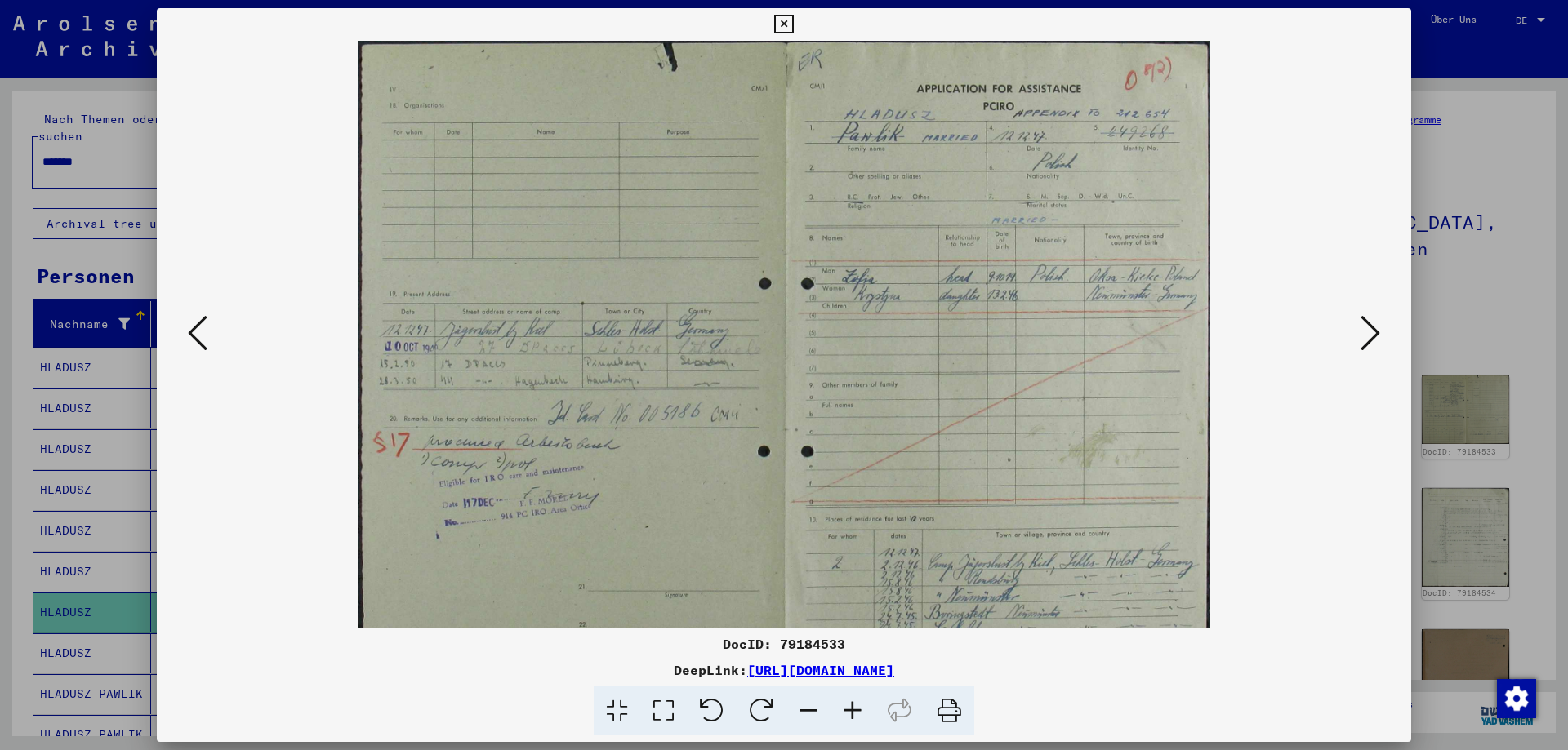
click at [849, 704] on icon at bounding box center [853, 712] width 44 height 49
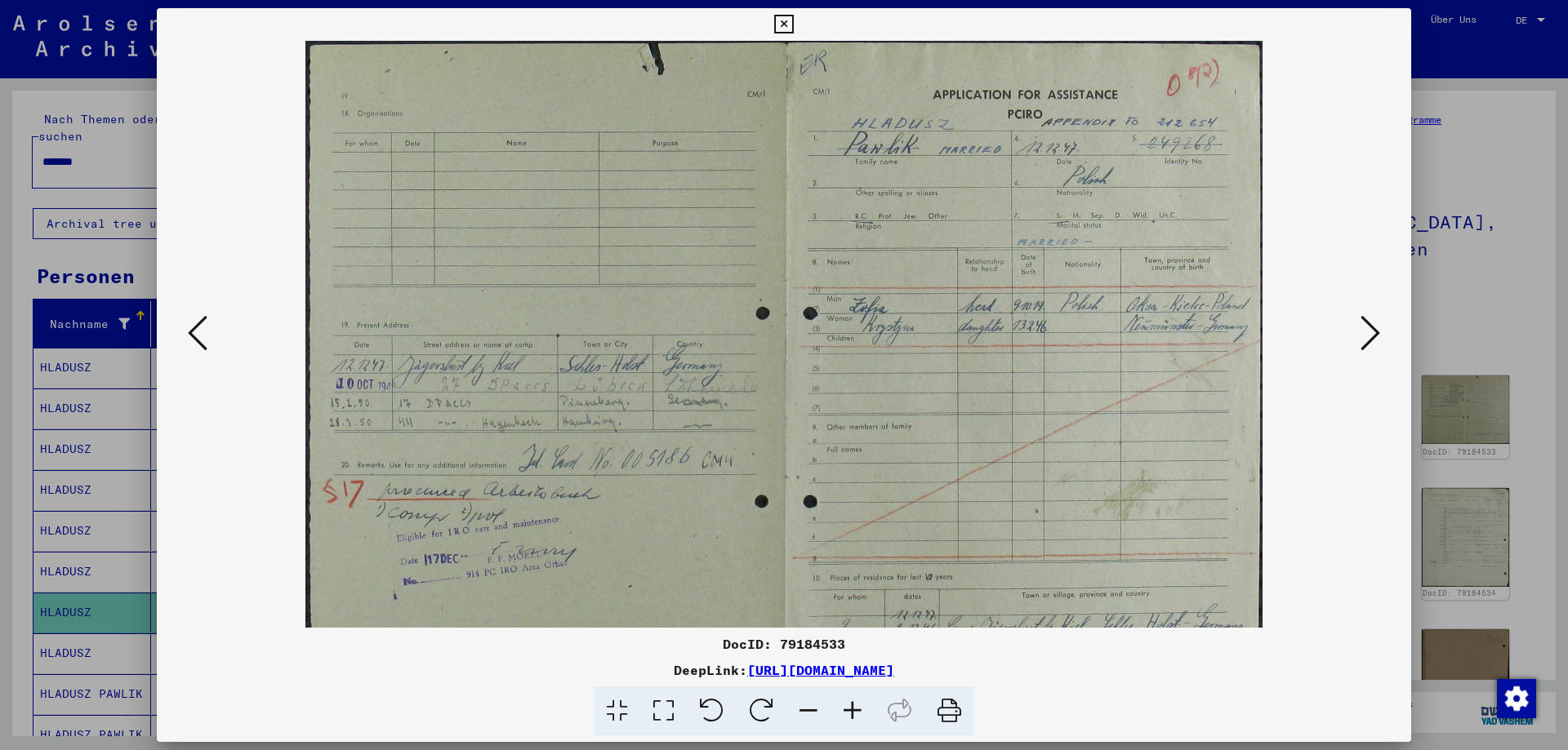
click at [849, 705] on icon at bounding box center [853, 712] width 44 height 49
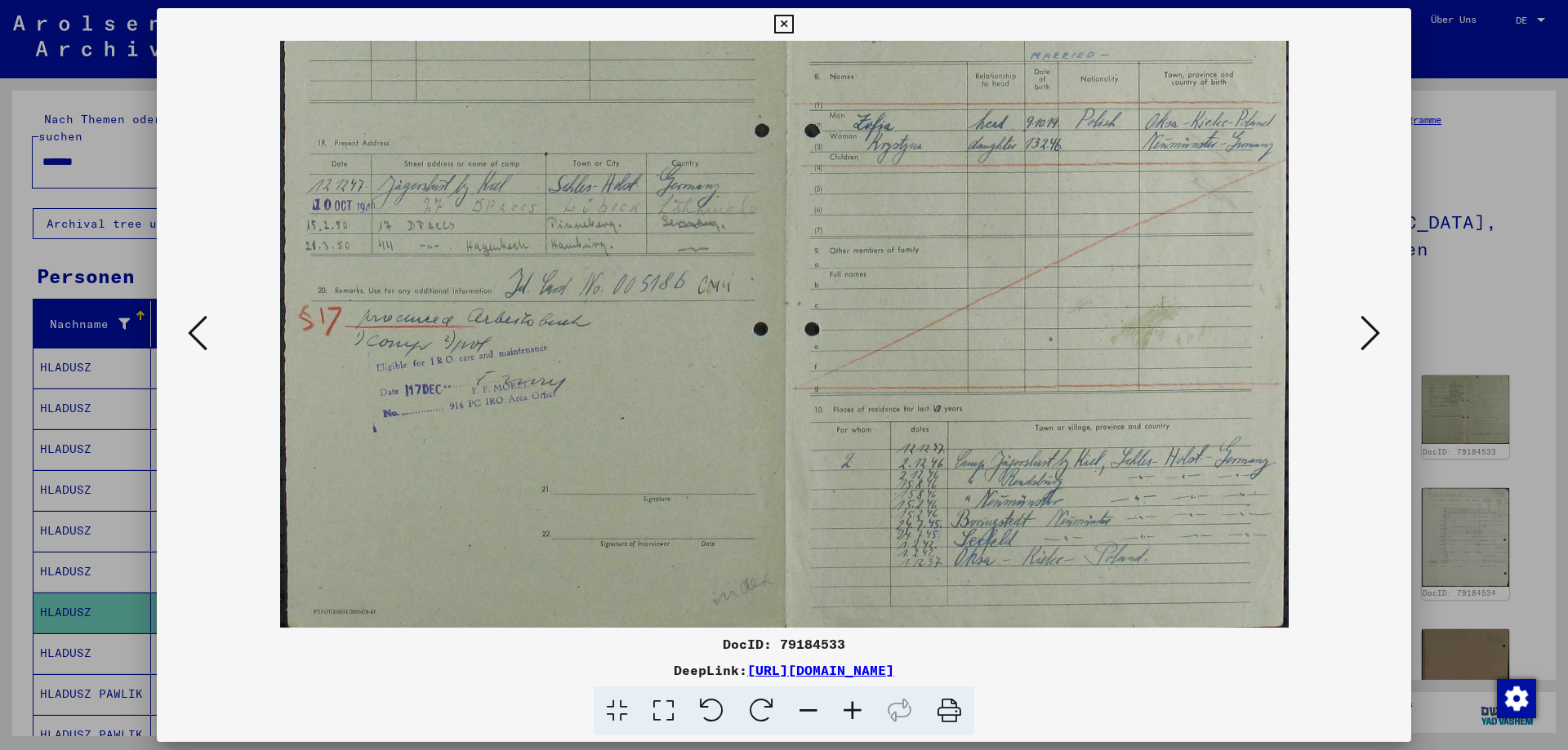
scroll to position [204, 0]
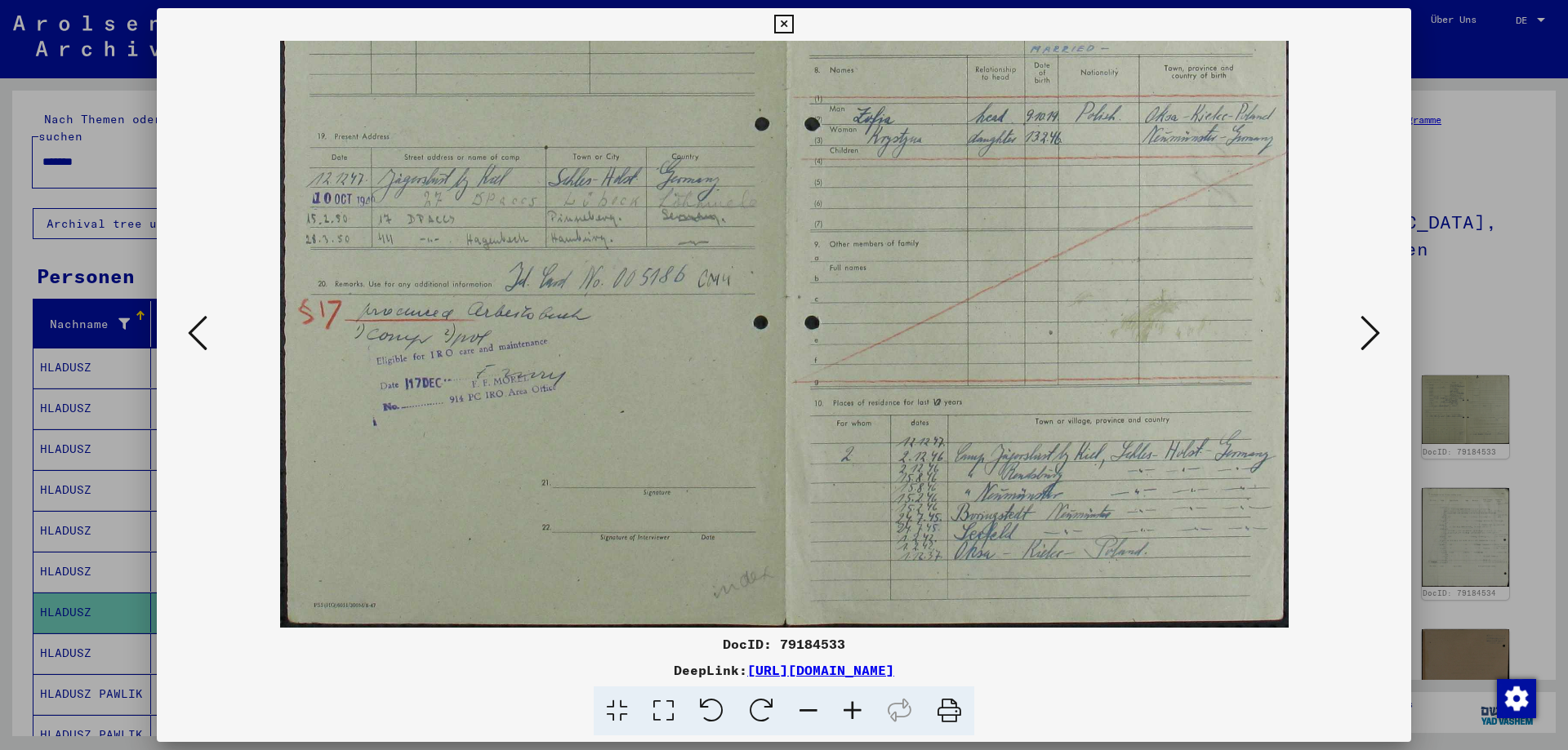
drag, startPoint x: 754, startPoint y: 495, endPoint x: 381, endPoint y: 335, distance: 405.9
click at [367, 333] on img at bounding box center [784, 233] width 1008 height 791
click at [1366, 328] on icon at bounding box center [1369, 332] width 19 height 39
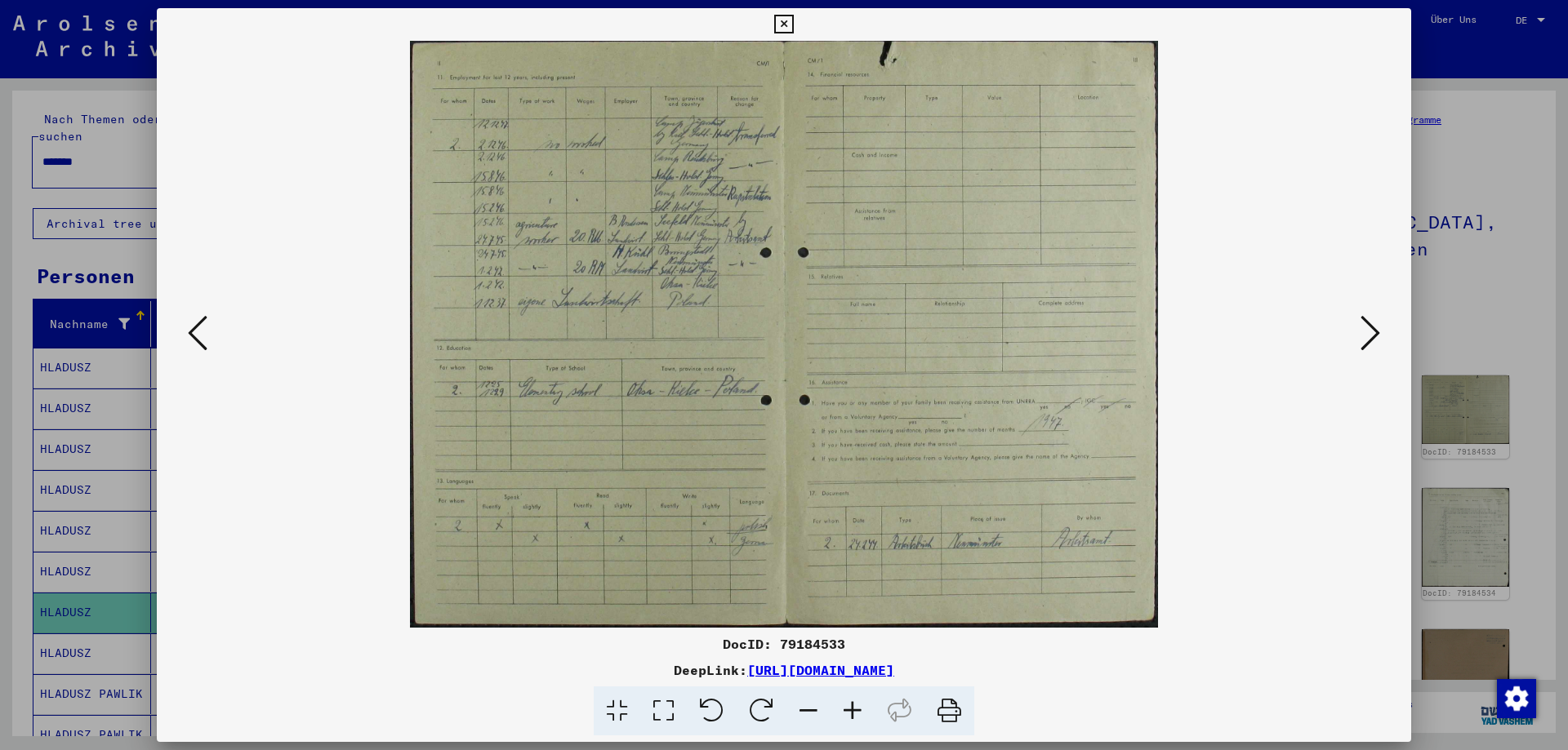
click at [1366, 328] on icon at bounding box center [1369, 332] width 19 height 39
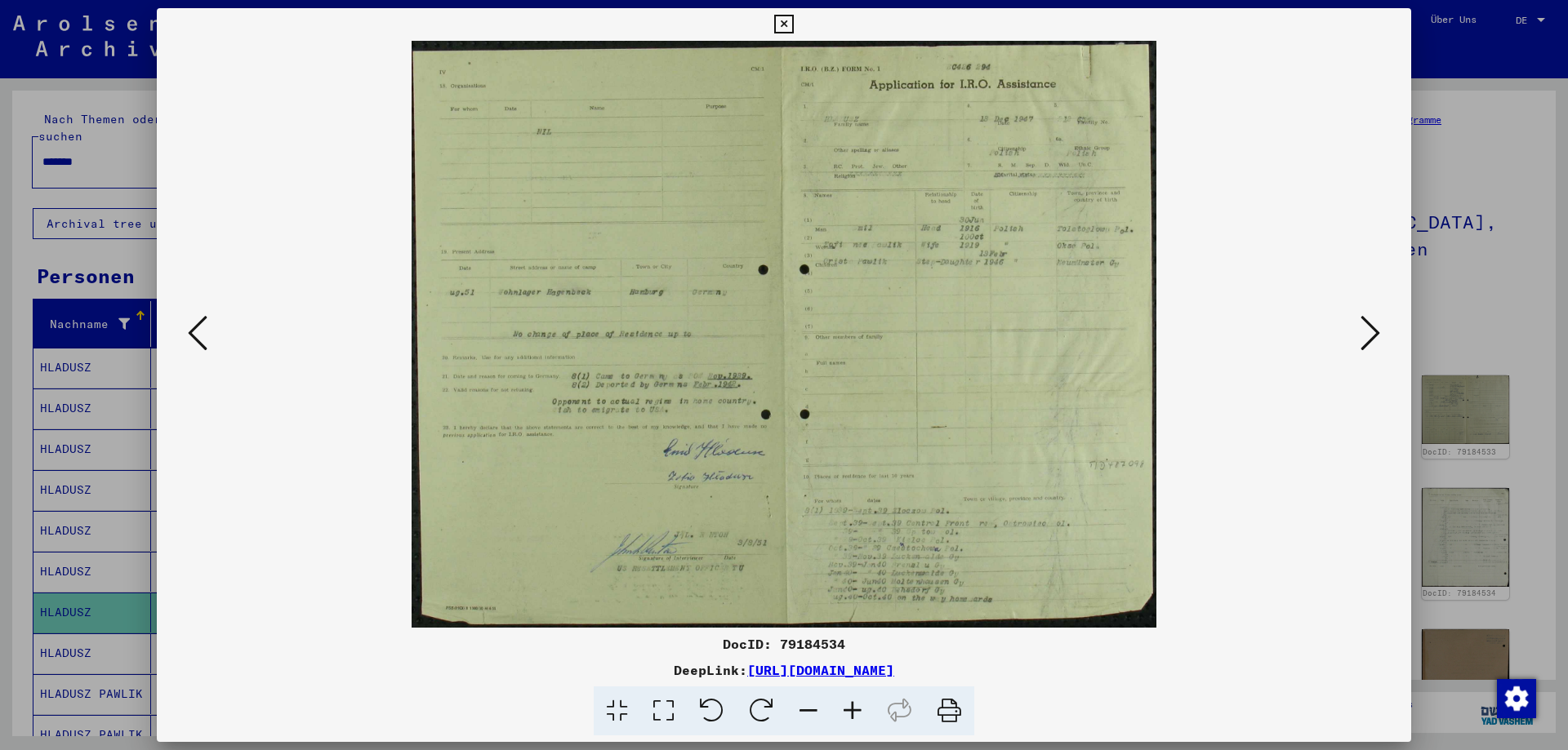
click at [862, 708] on icon at bounding box center [853, 712] width 44 height 49
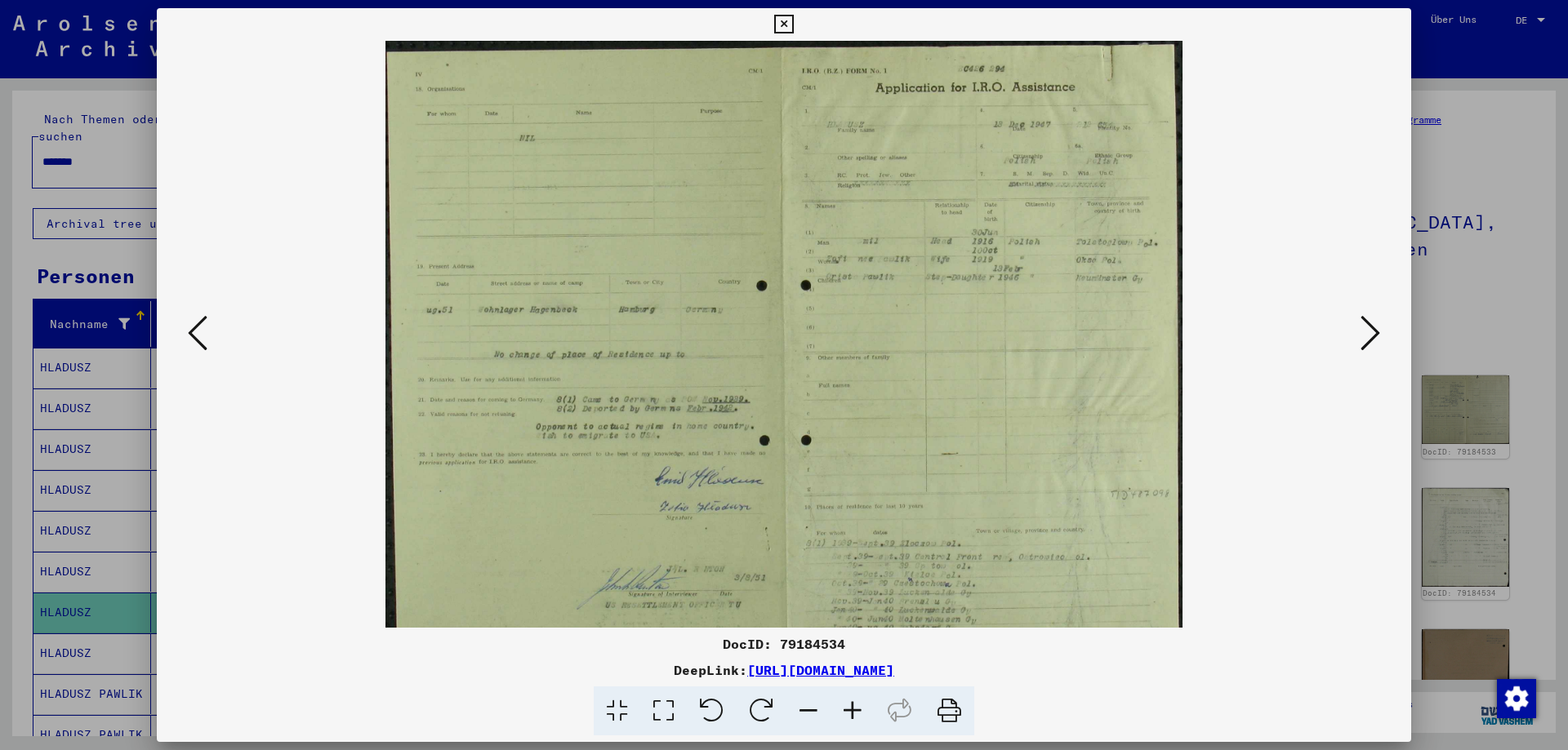
click at [862, 708] on icon at bounding box center [853, 712] width 44 height 49
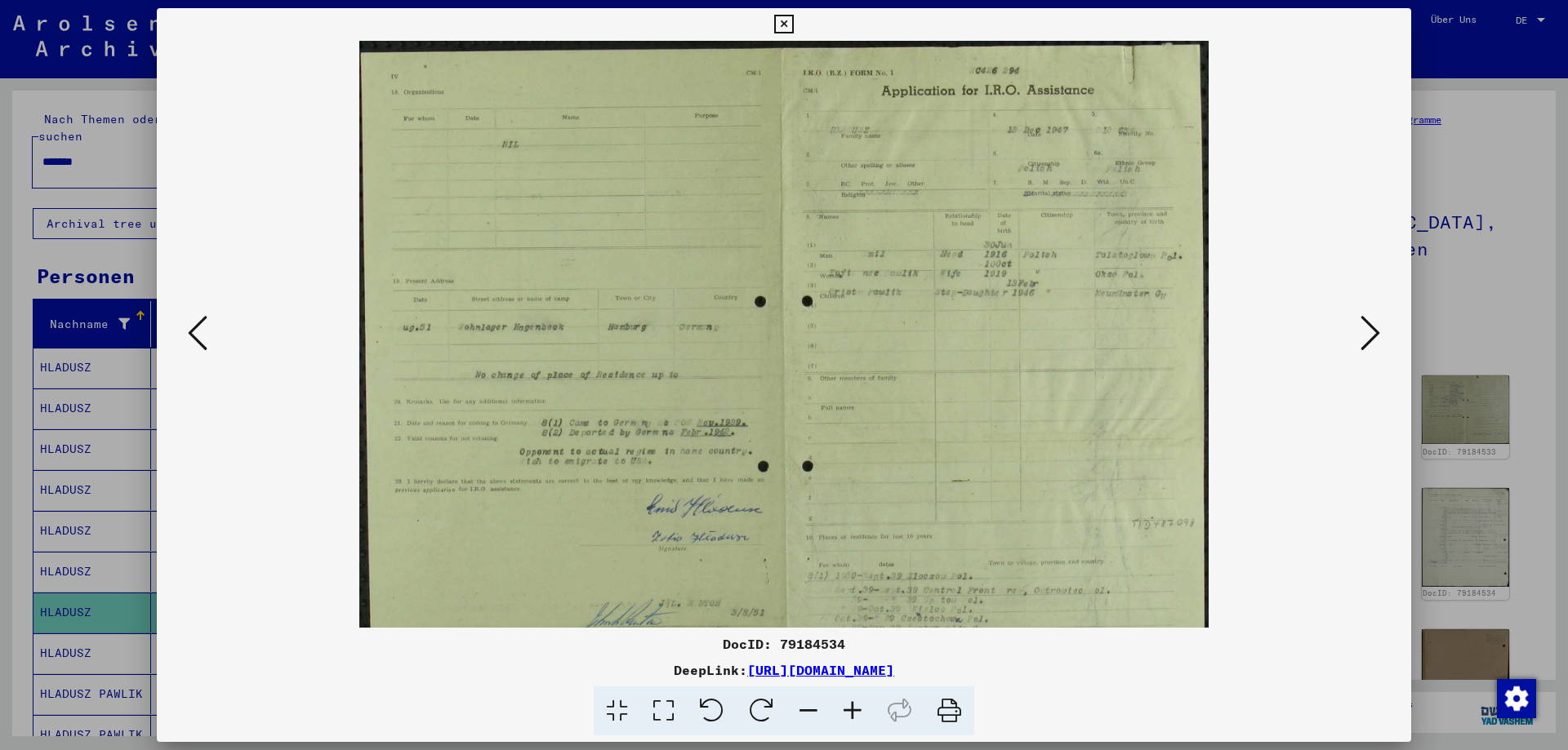
click at [862, 708] on icon at bounding box center [853, 712] width 44 height 49
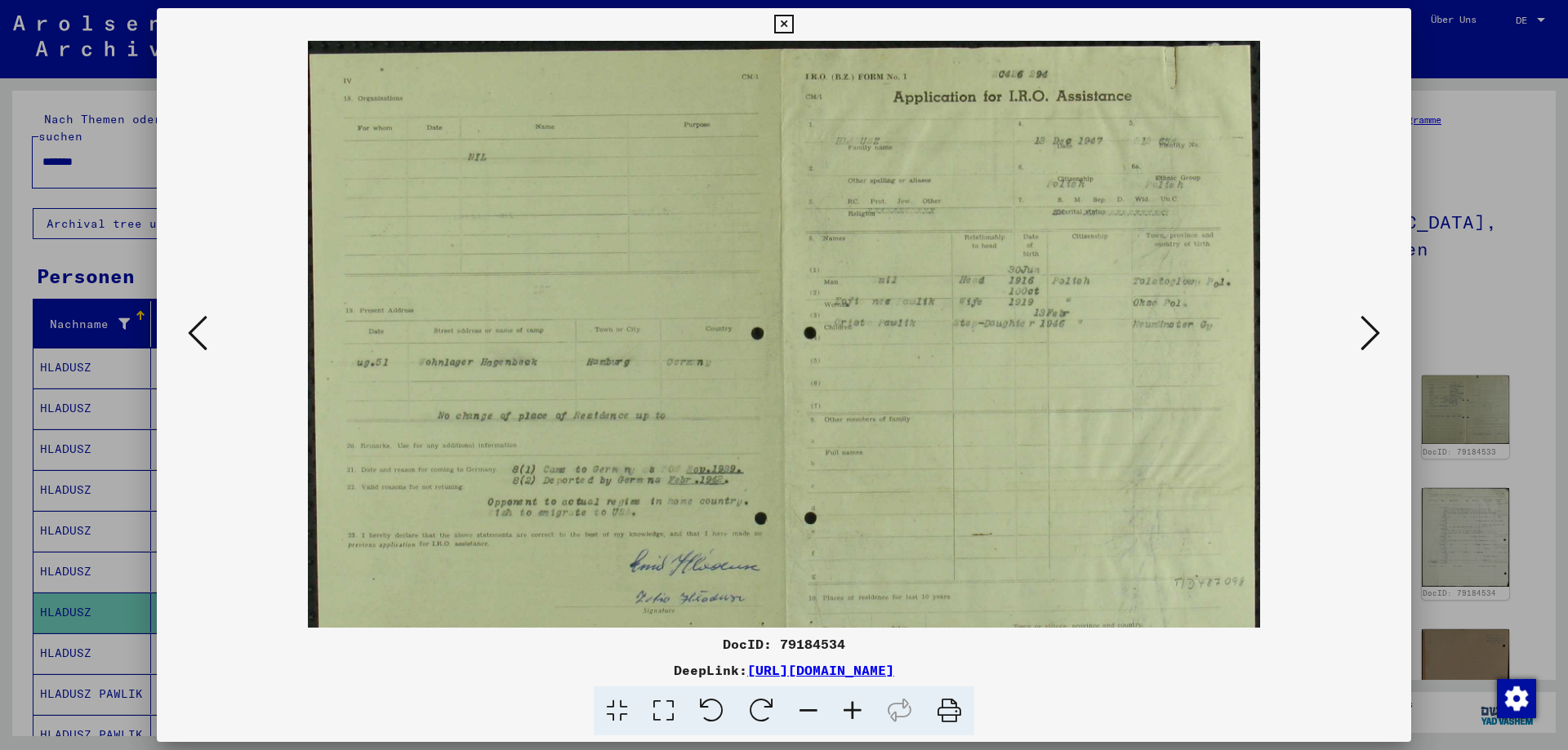
click at [862, 708] on icon at bounding box center [853, 712] width 44 height 49
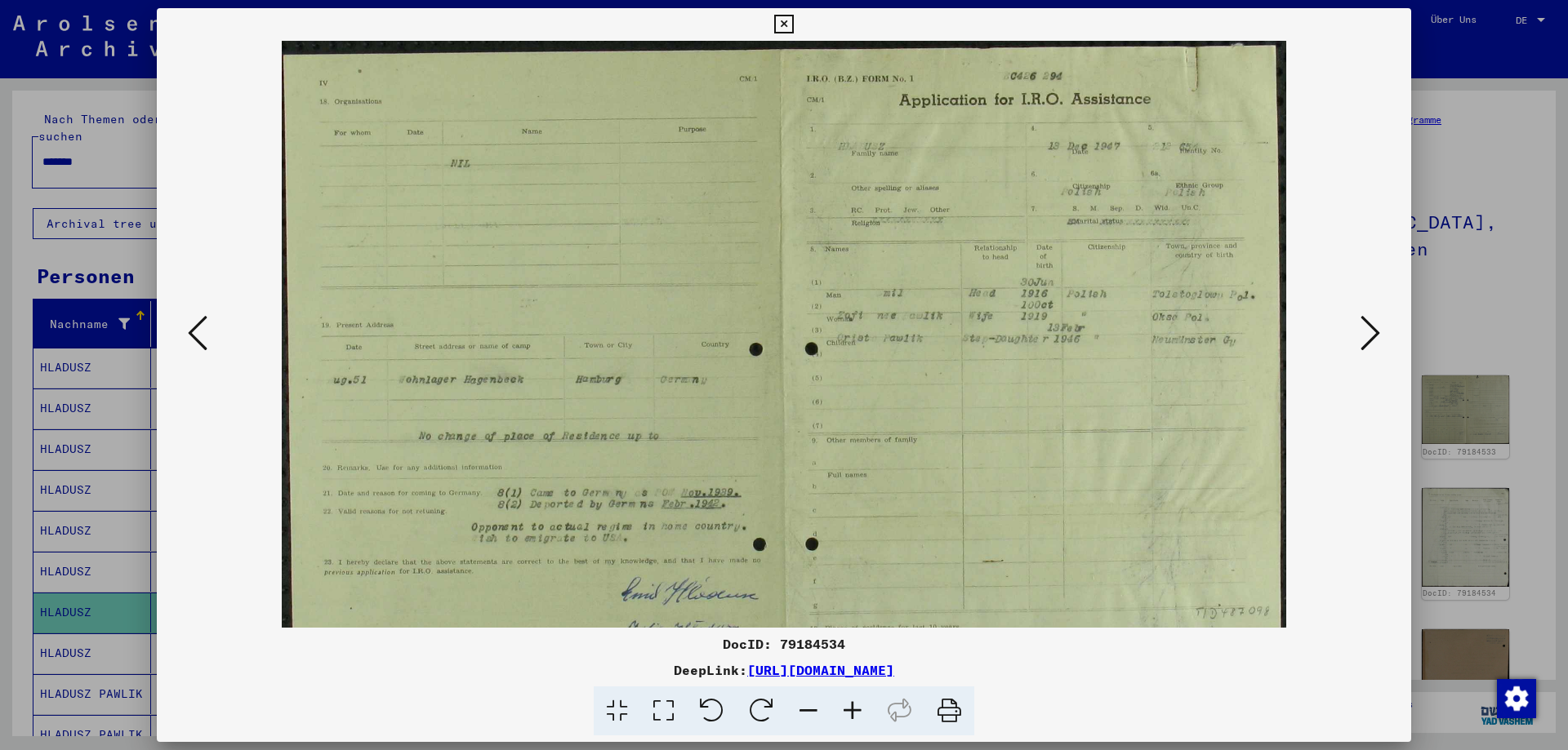
click at [862, 708] on icon at bounding box center [853, 712] width 44 height 49
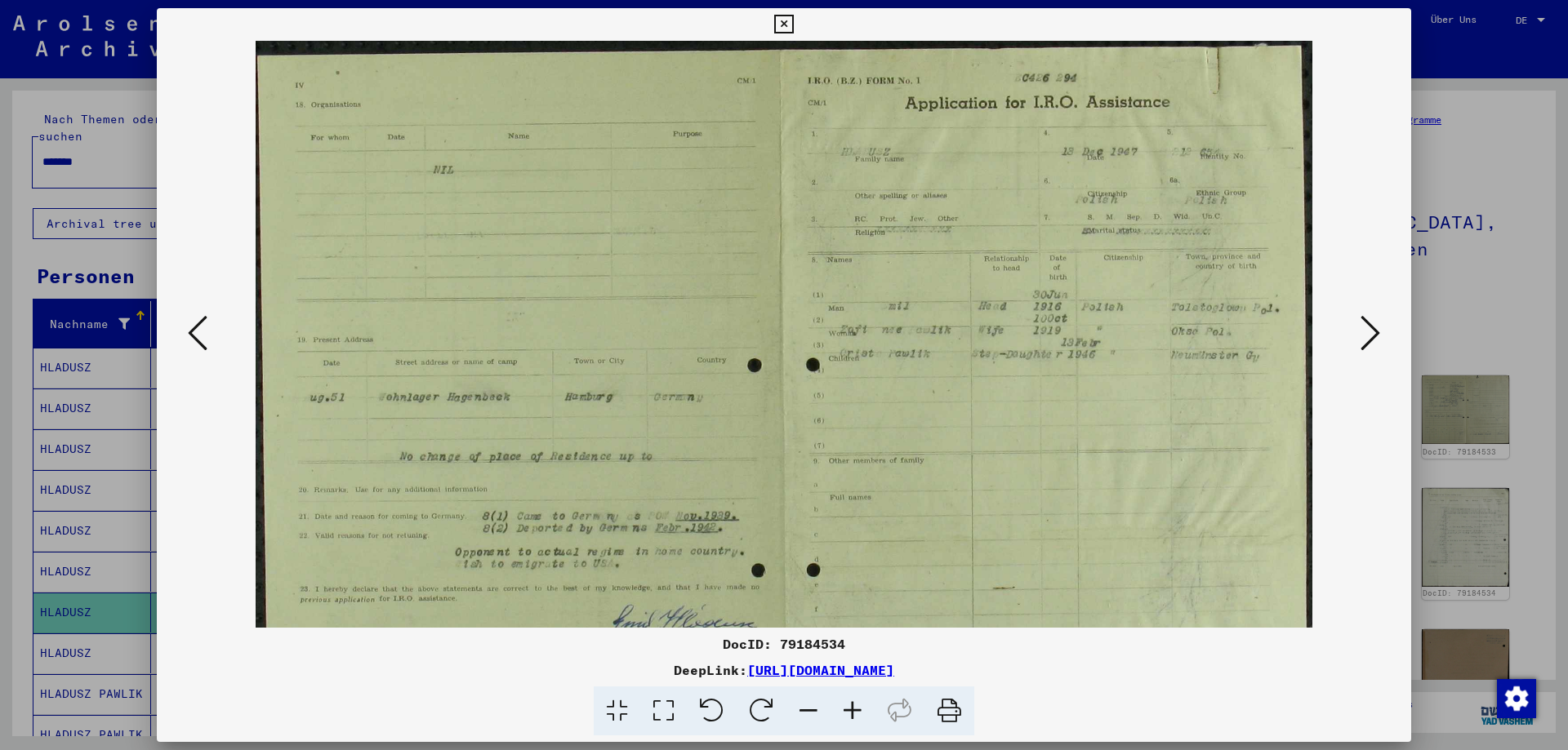
click at [862, 708] on icon at bounding box center [853, 712] width 44 height 49
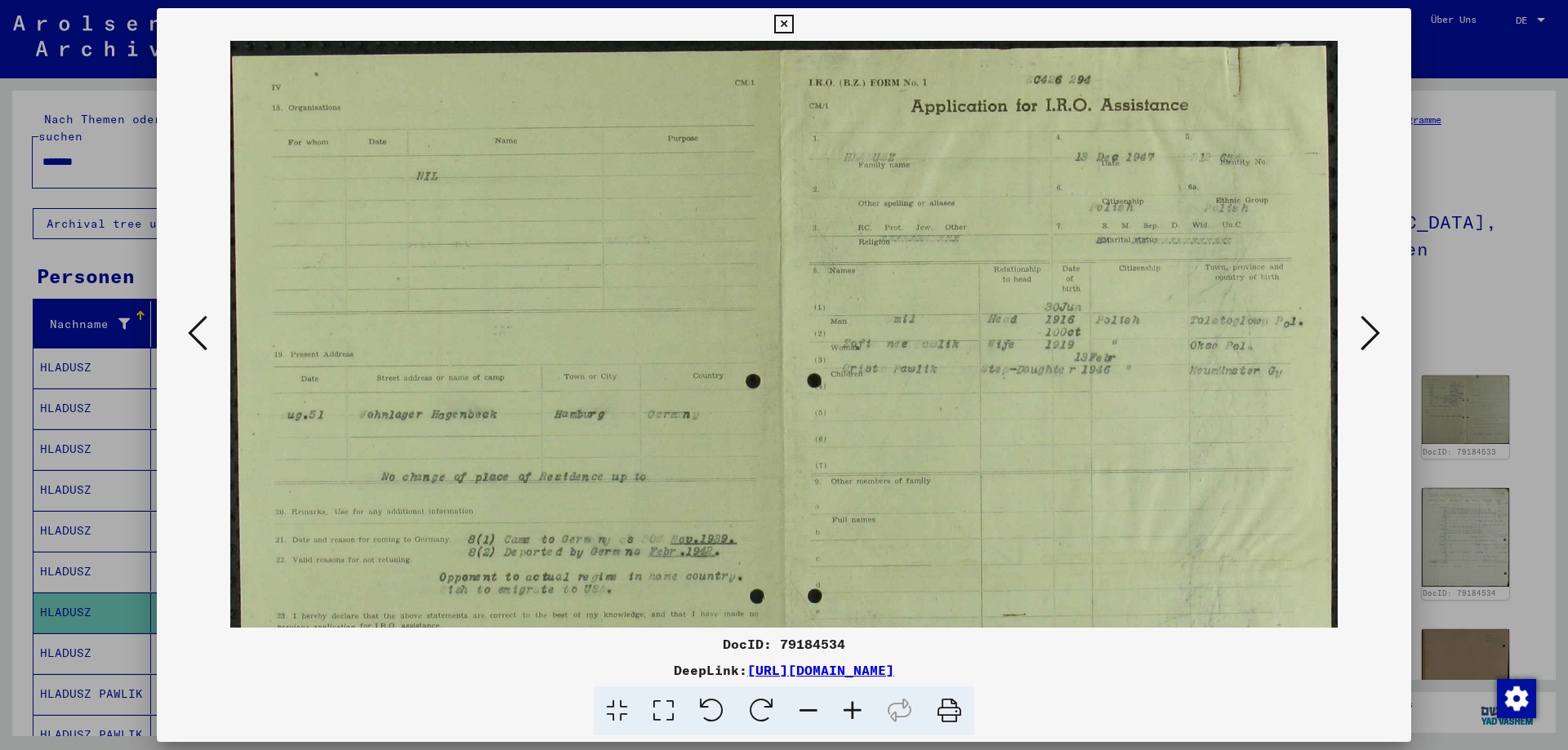
click at [863, 707] on icon at bounding box center [853, 712] width 44 height 49
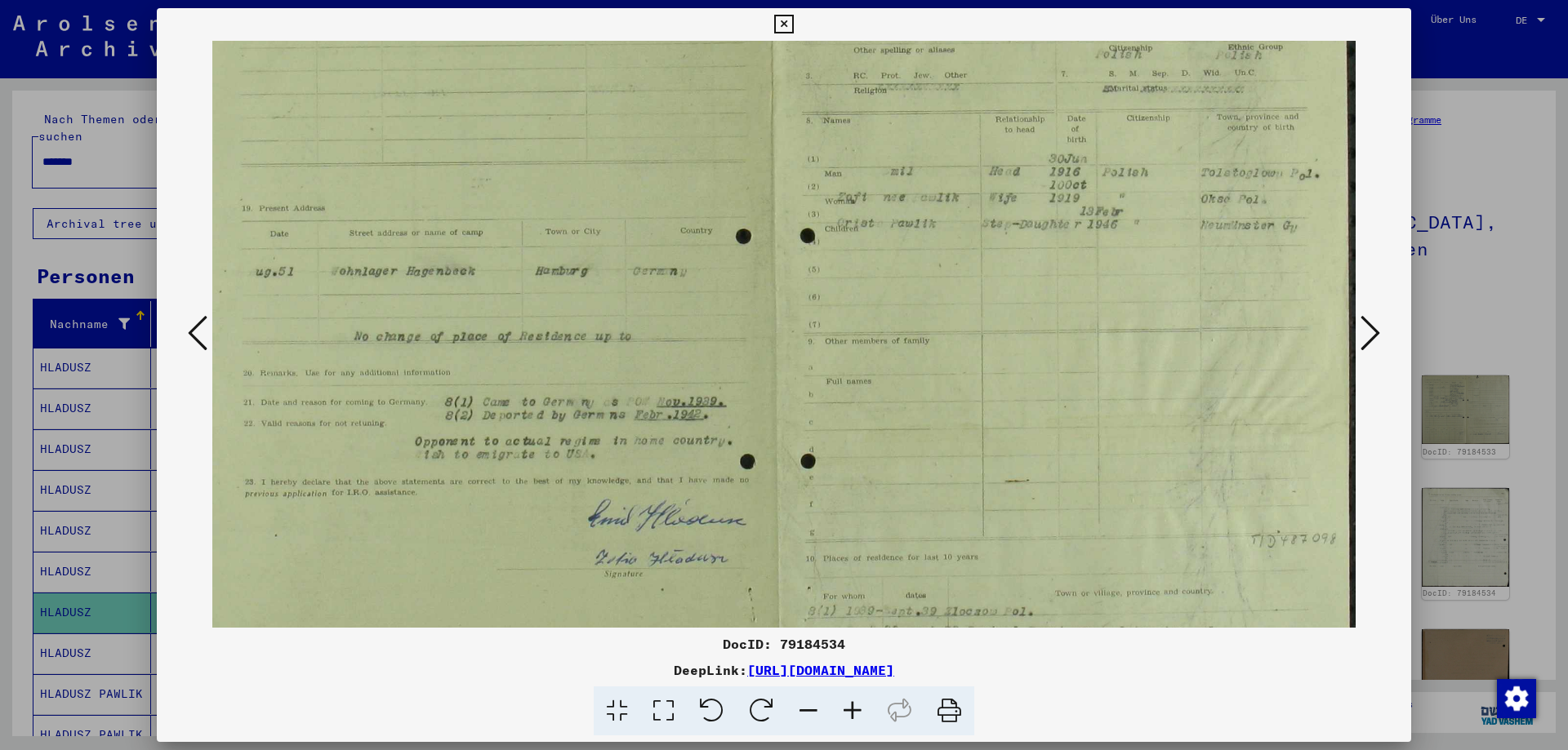
drag, startPoint x: 1124, startPoint y: 506, endPoint x: 867, endPoint y: 378, distance: 287.1
click at [867, 378] on img at bounding box center [776, 337] width 1160 height 914
click at [1363, 314] on icon at bounding box center [1369, 332] width 19 height 39
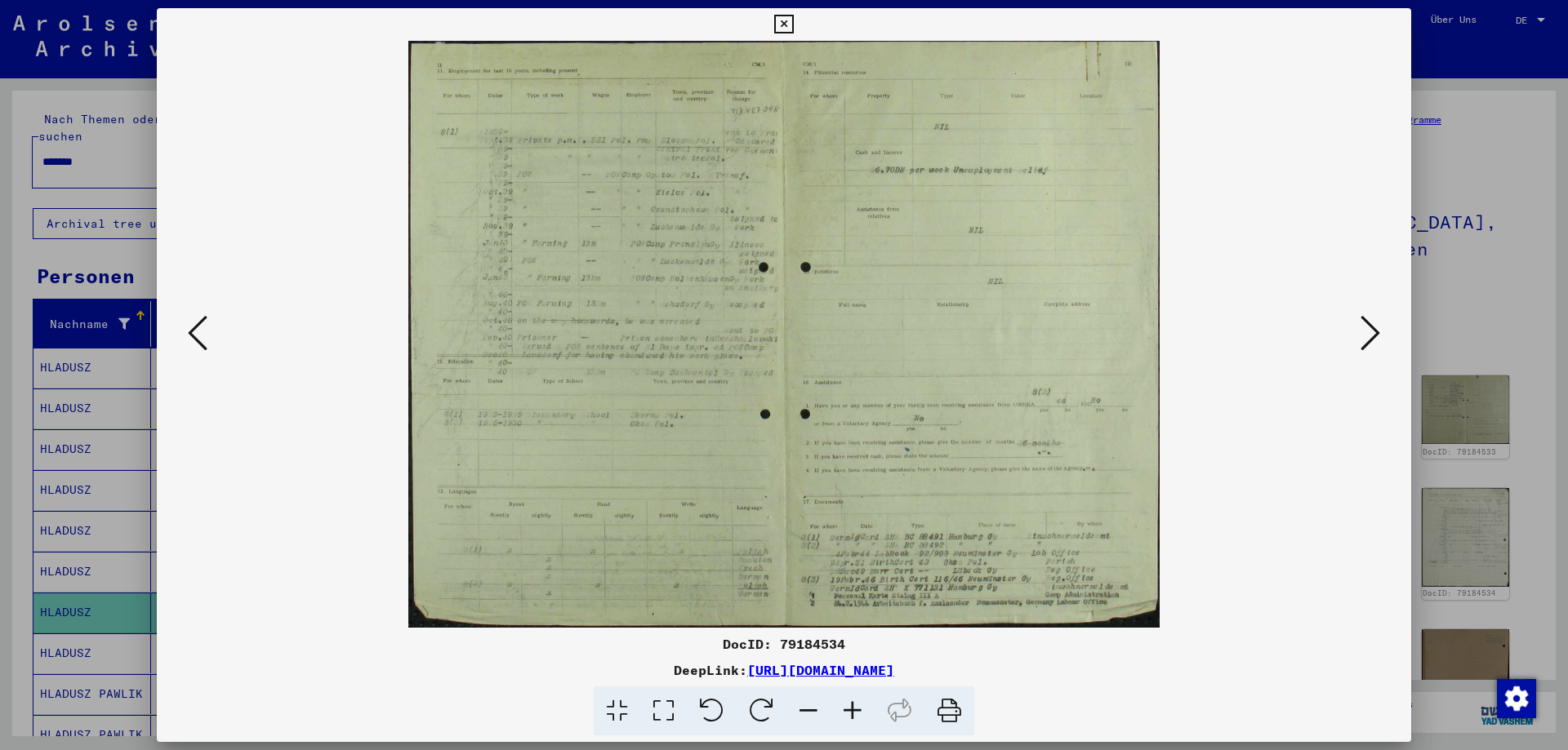
click at [1363, 314] on icon at bounding box center [1369, 332] width 19 height 39
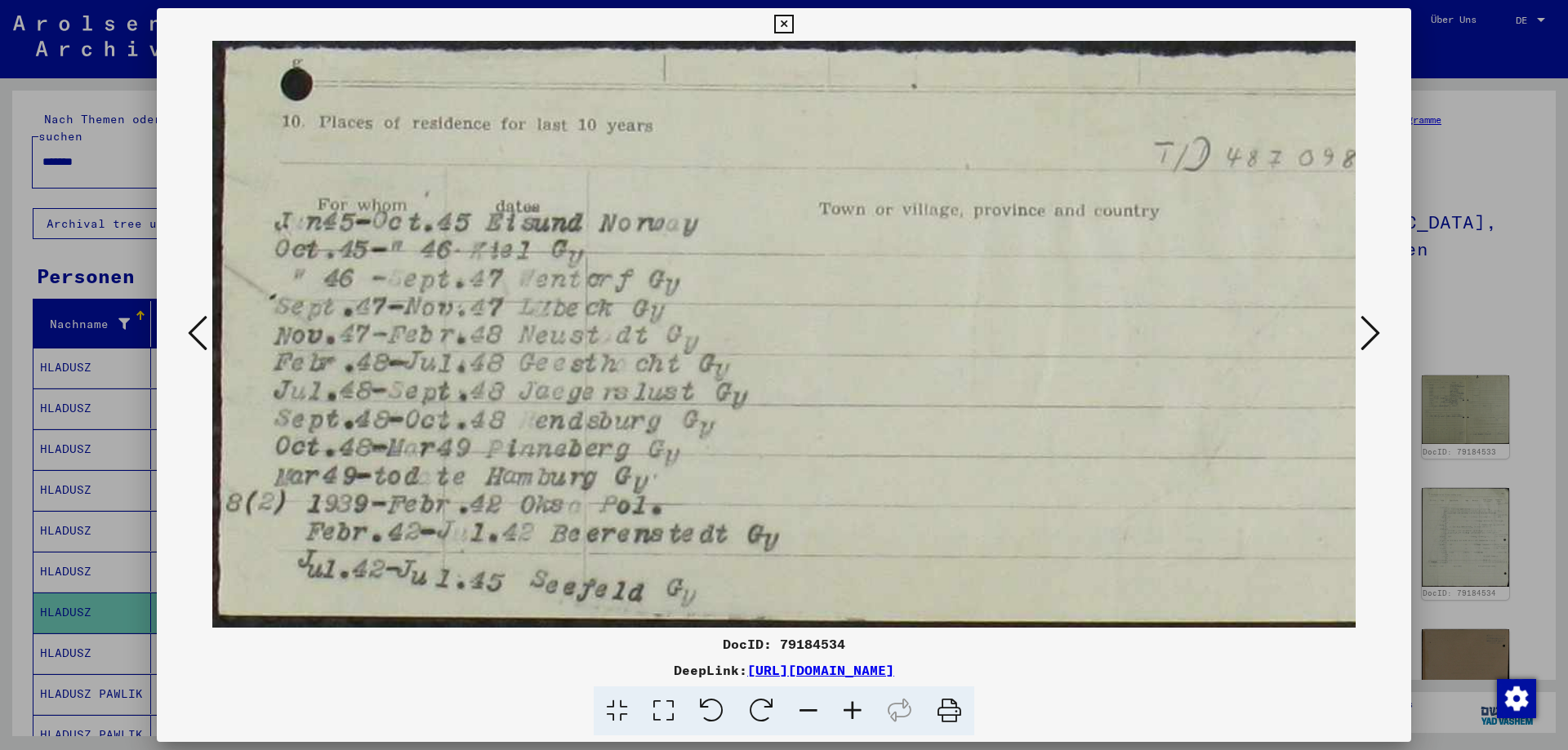
click at [1363, 314] on icon at bounding box center [1369, 332] width 19 height 39
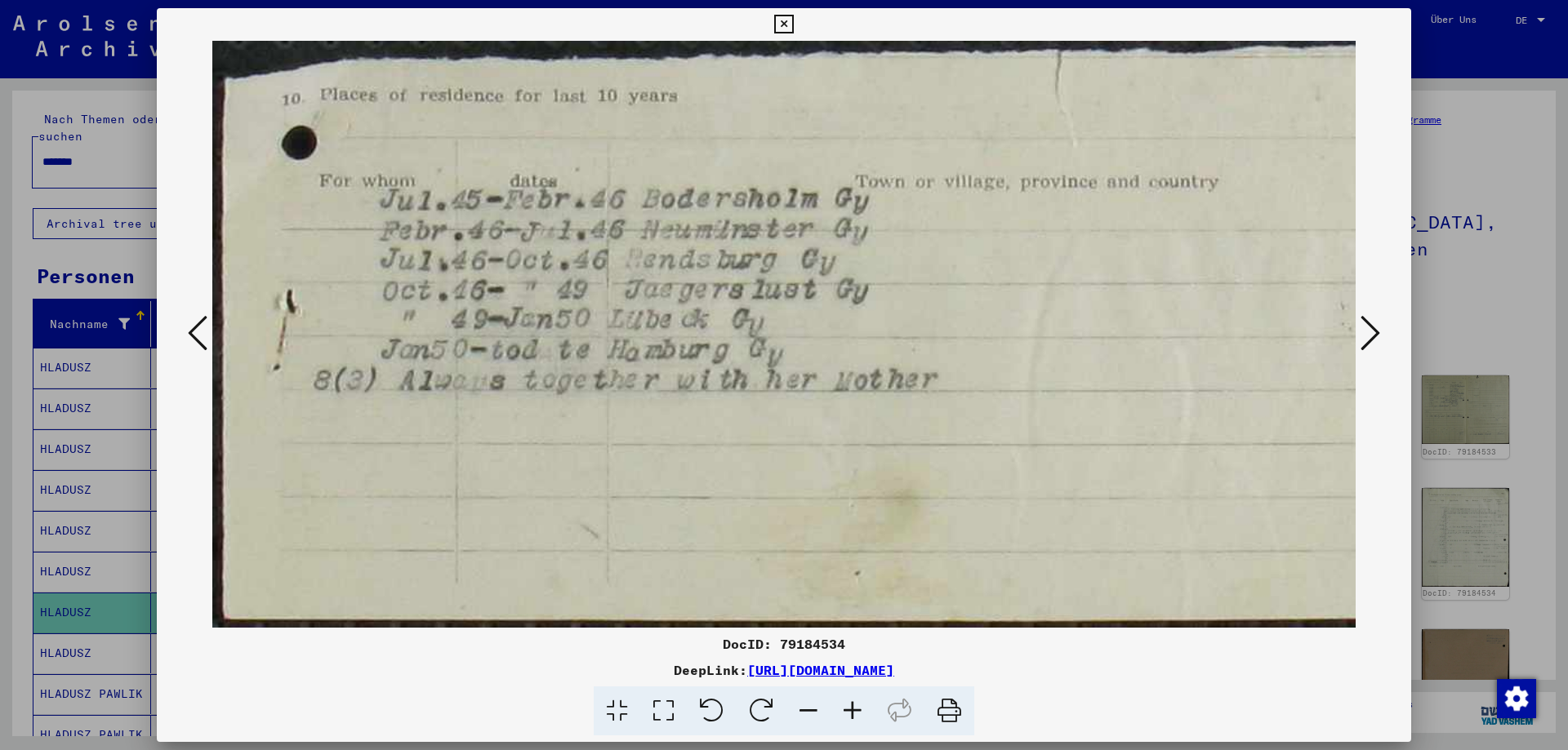
click at [1363, 314] on icon at bounding box center [1369, 332] width 19 height 39
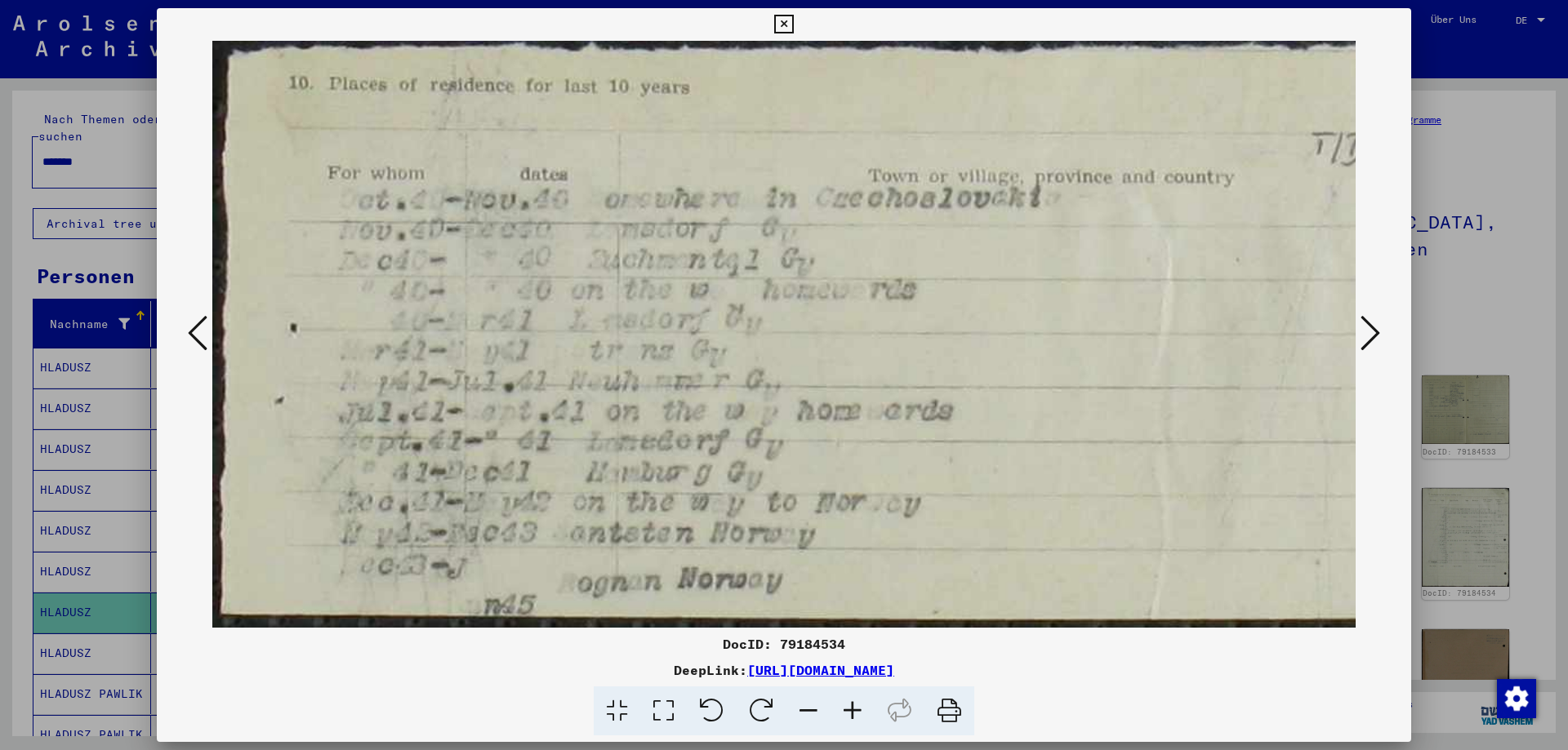
click at [1363, 314] on icon at bounding box center [1369, 332] width 19 height 39
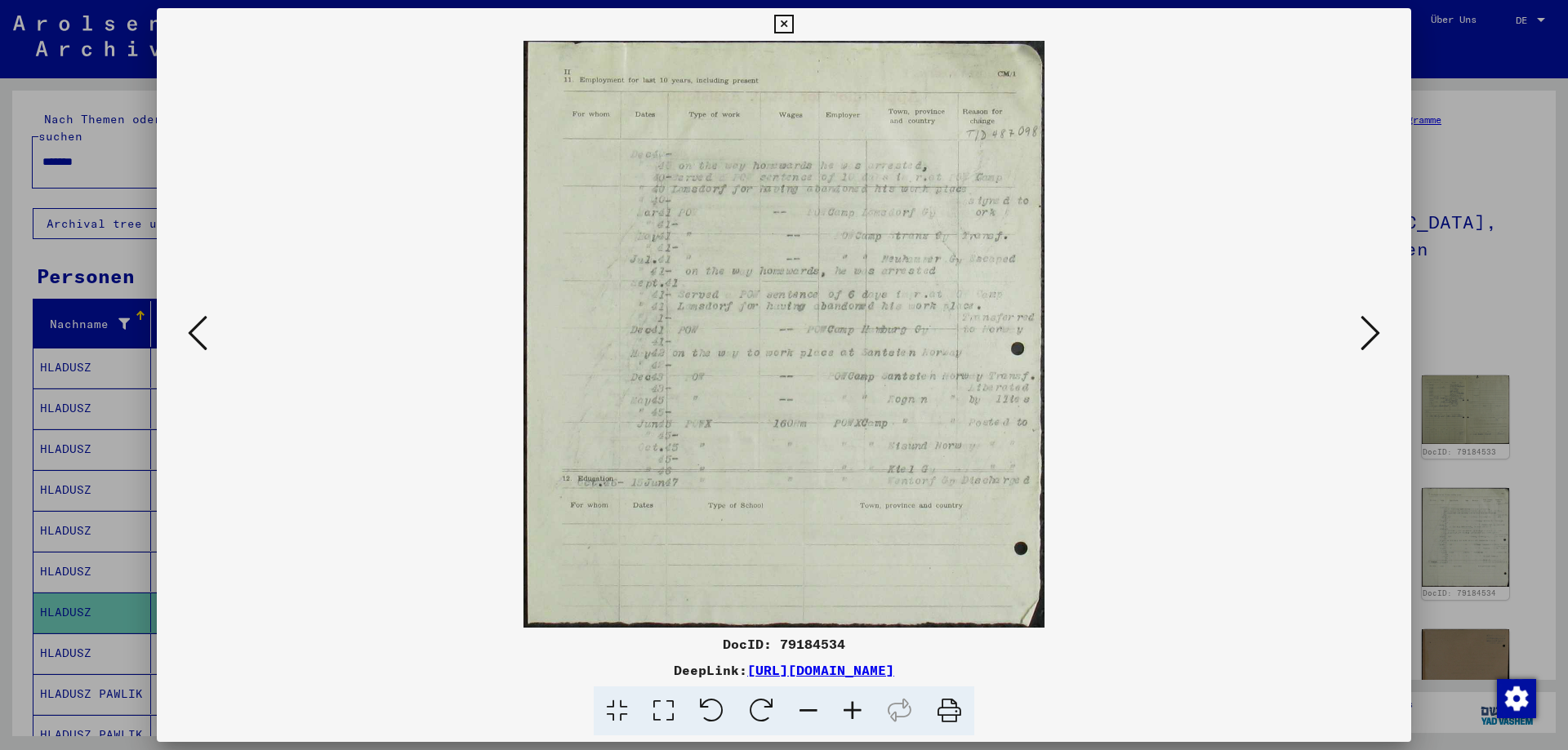
click at [1363, 314] on icon at bounding box center [1369, 332] width 19 height 39
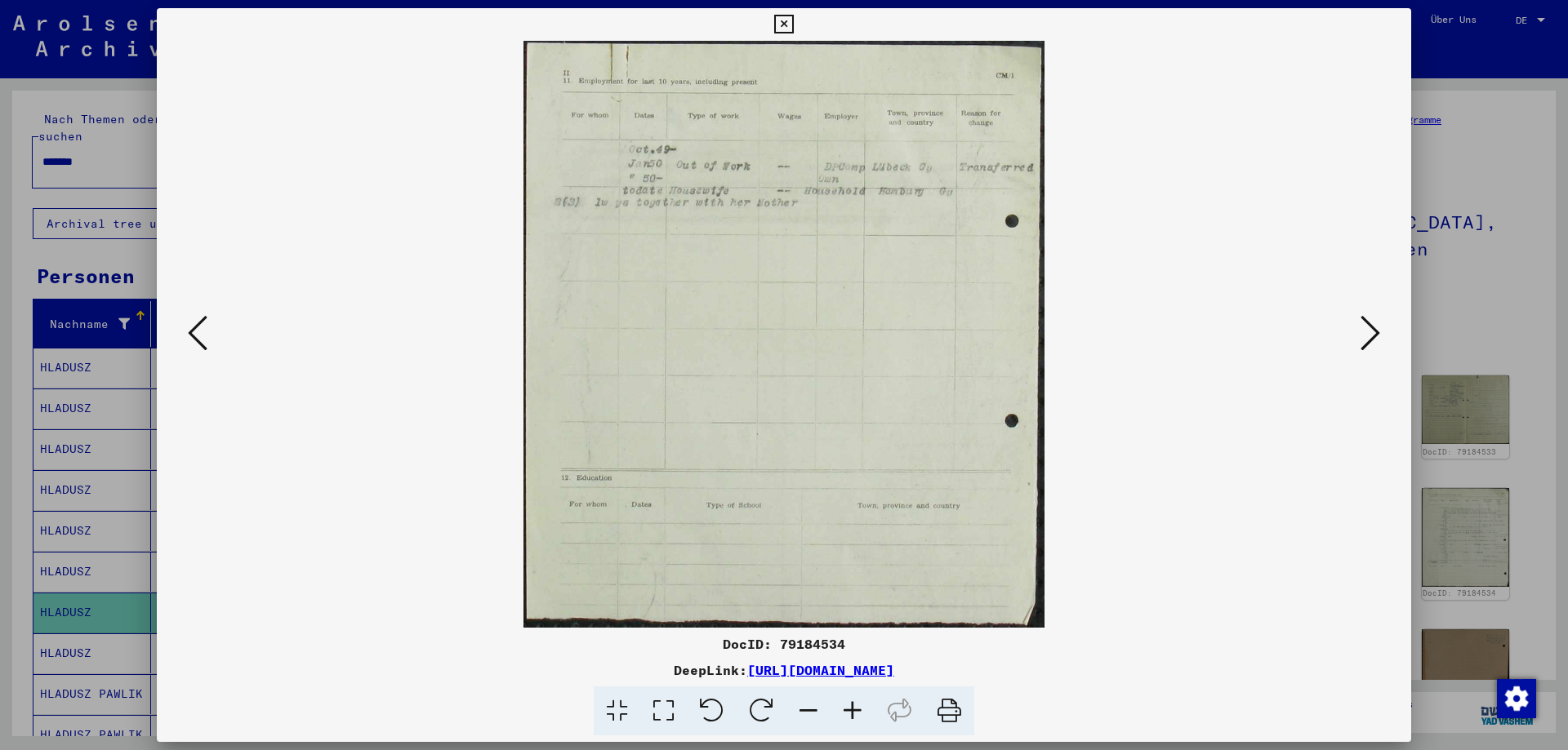
click at [1363, 314] on icon at bounding box center [1369, 332] width 19 height 39
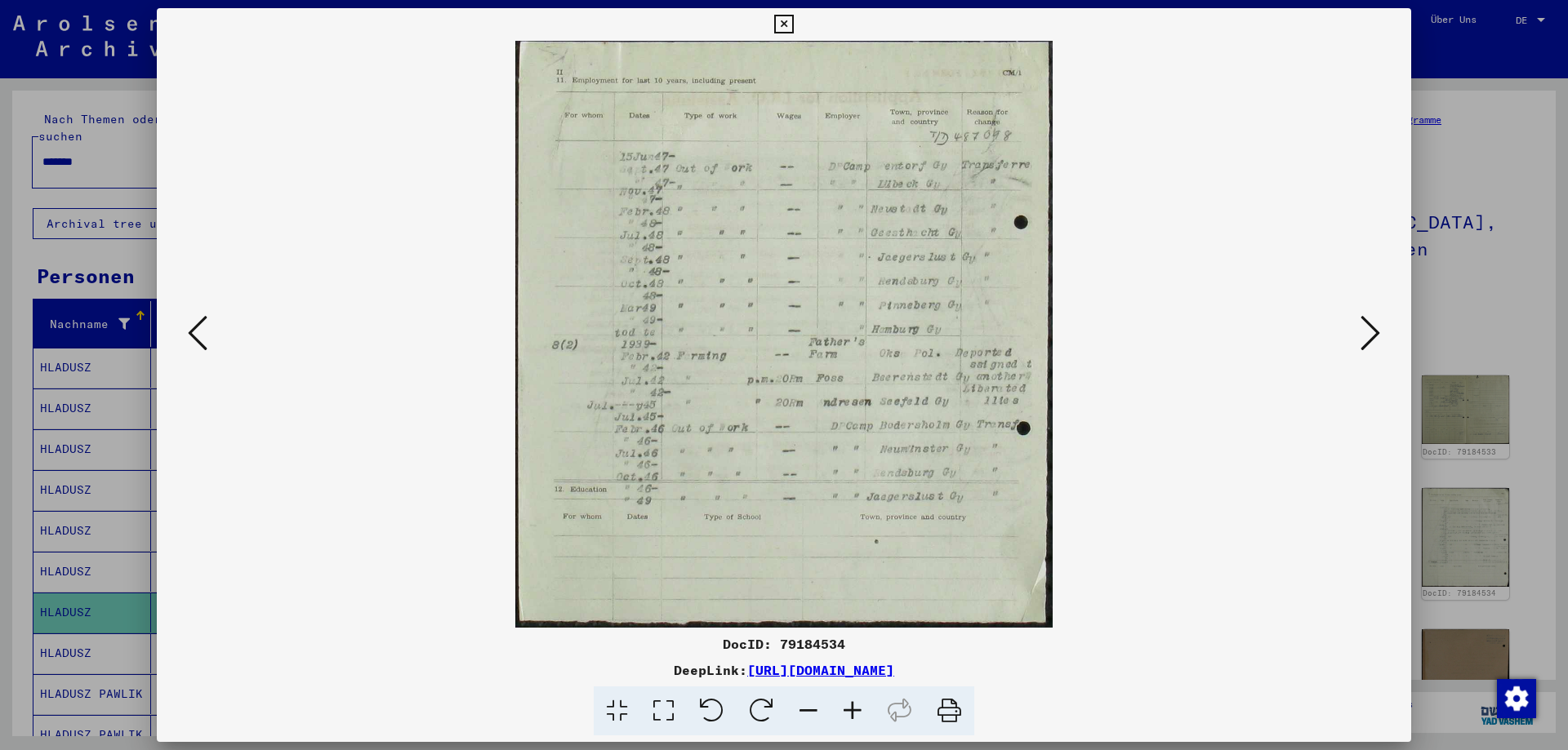
click at [1363, 314] on icon at bounding box center [1369, 332] width 19 height 39
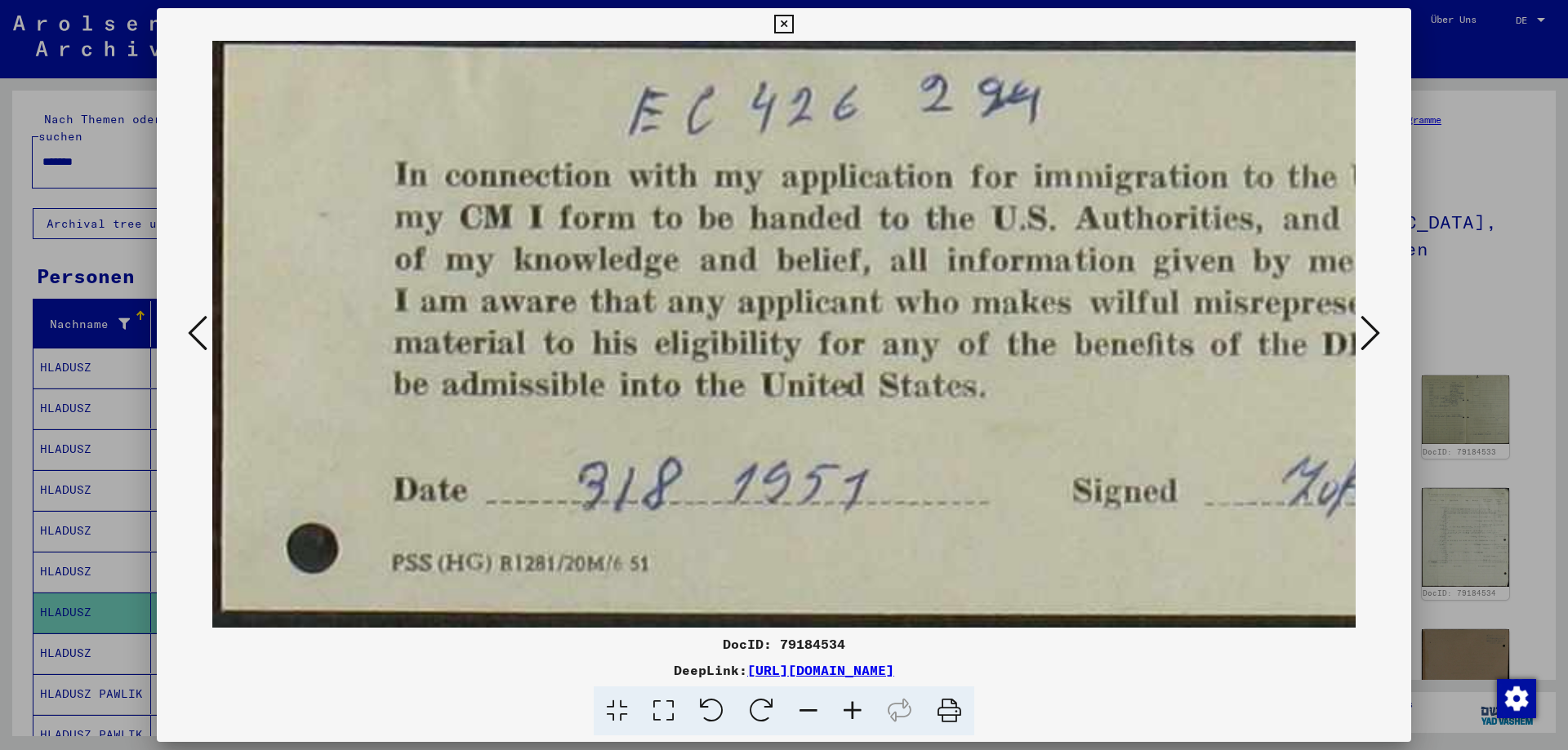
click at [1363, 314] on icon at bounding box center [1369, 332] width 19 height 39
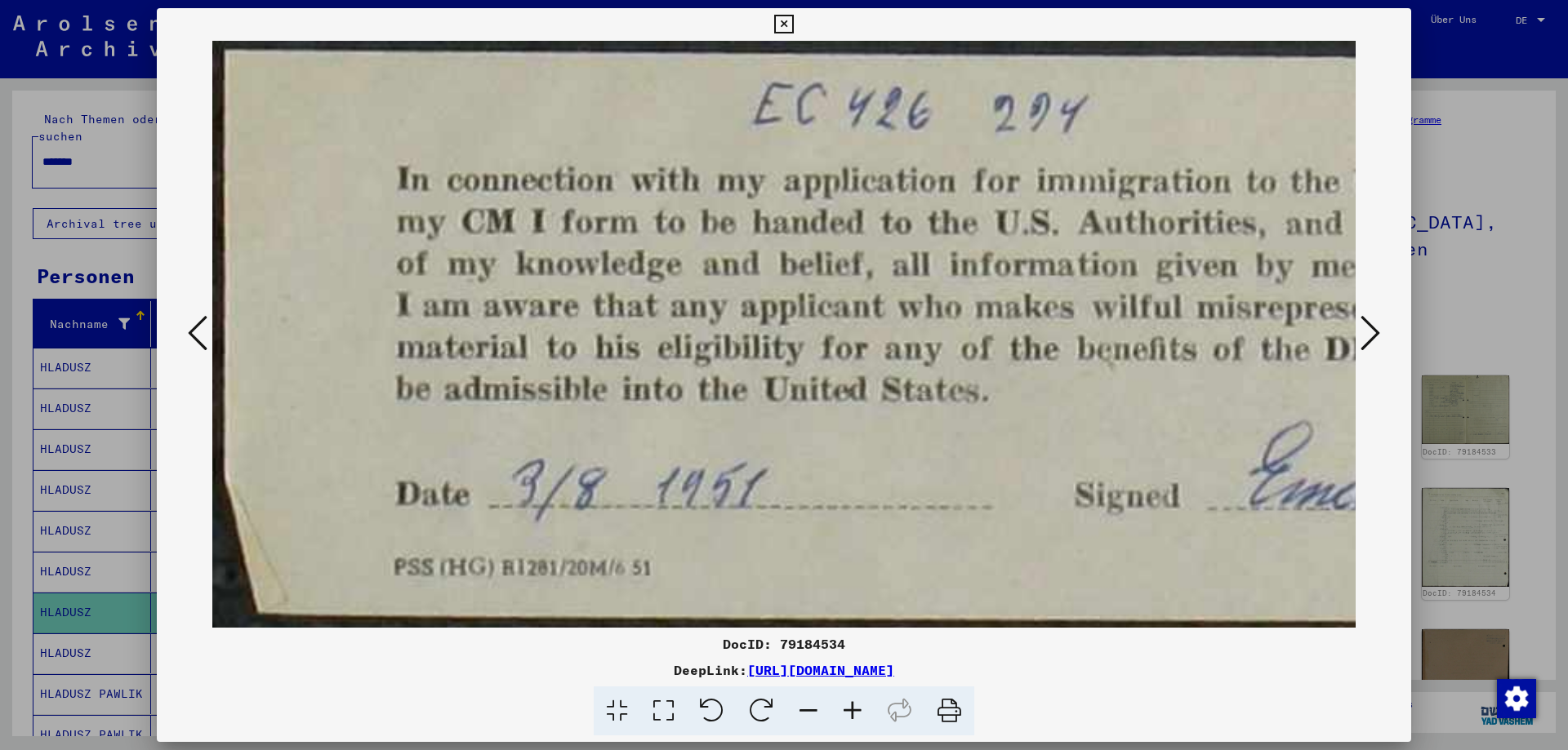
click at [1363, 314] on icon at bounding box center [1369, 332] width 19 height 39
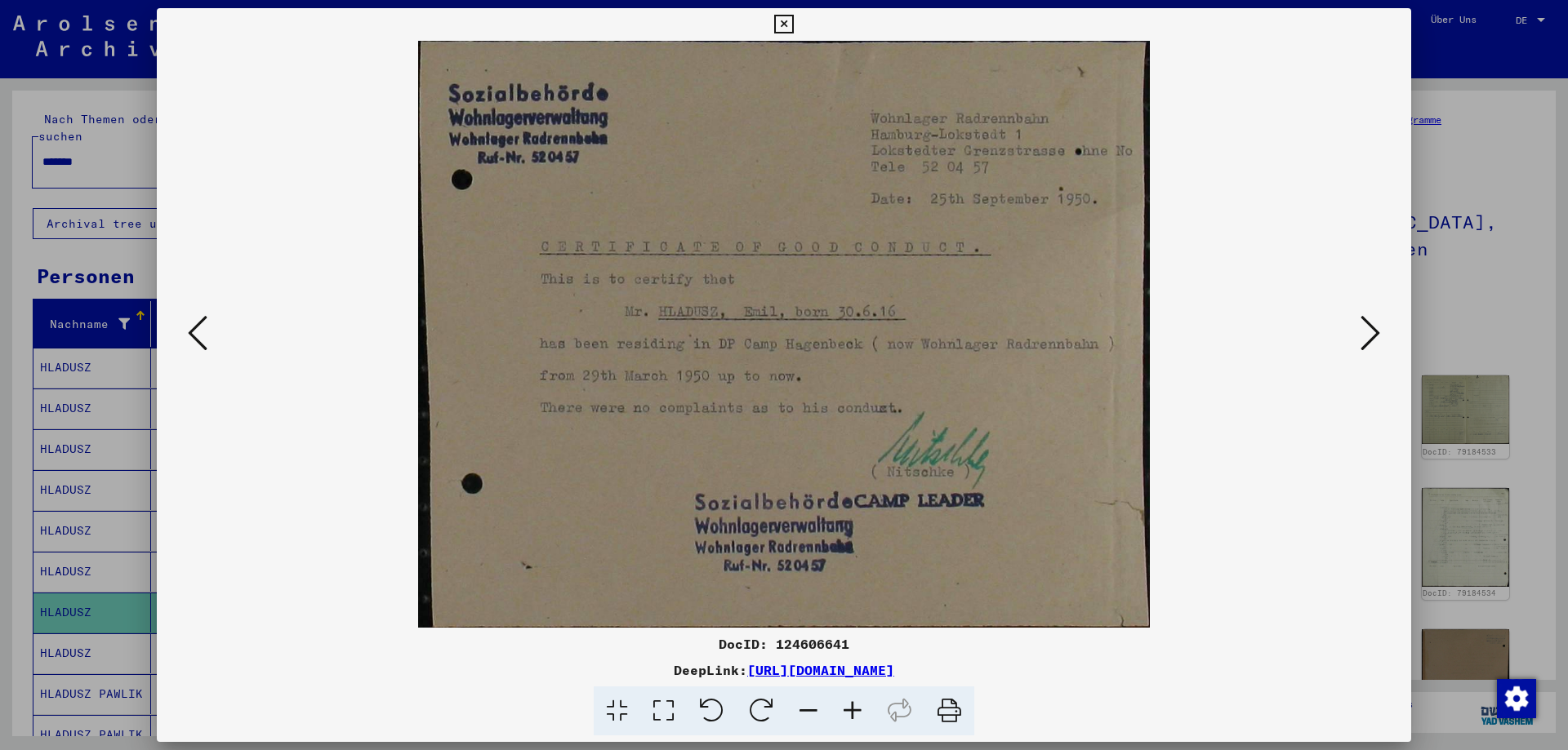
click at [1363, 317] on icon at bounding box center [1369, 332] width 19 height 39
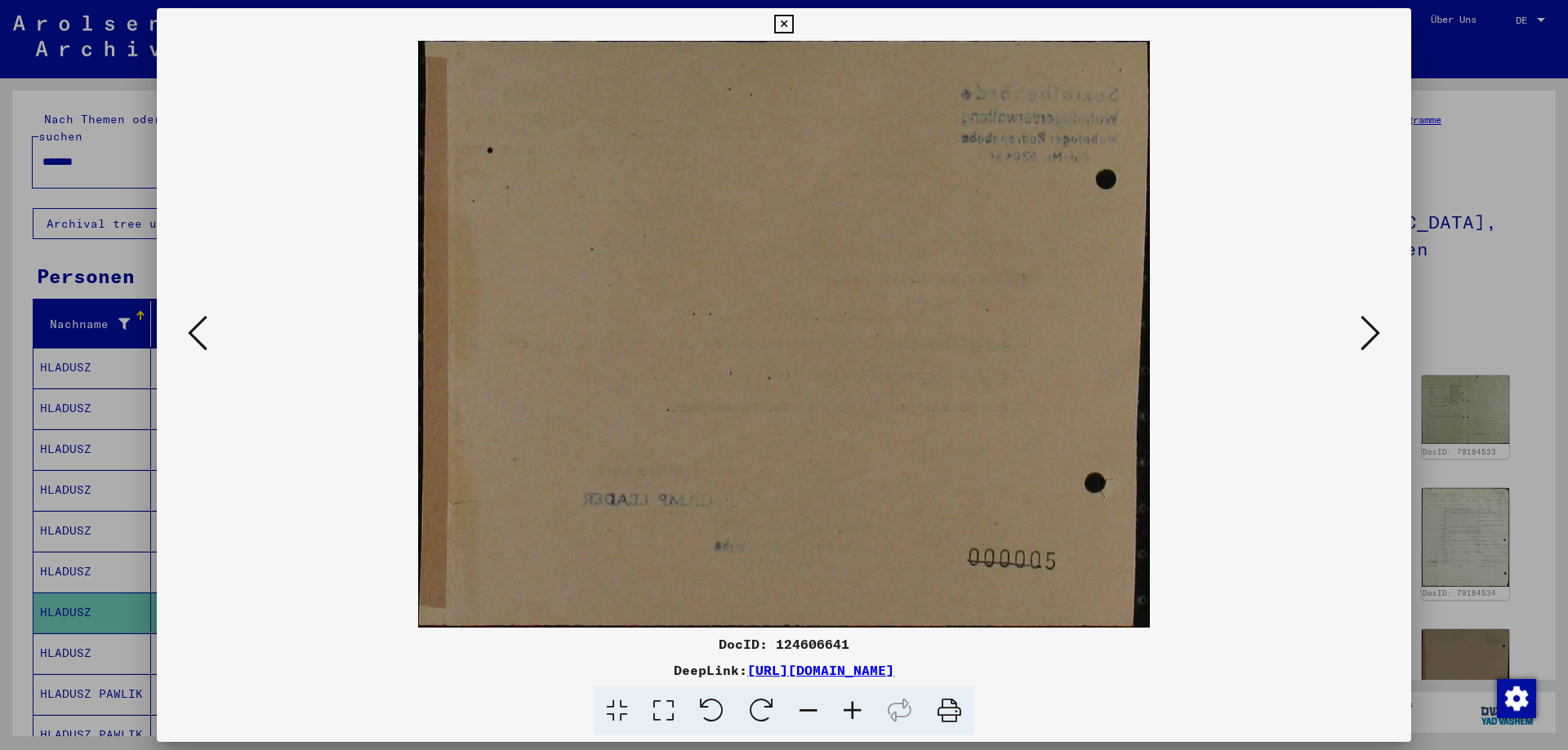
click at [1363, 317] on icon at bounding box center [1369, 332] width 19 height 39
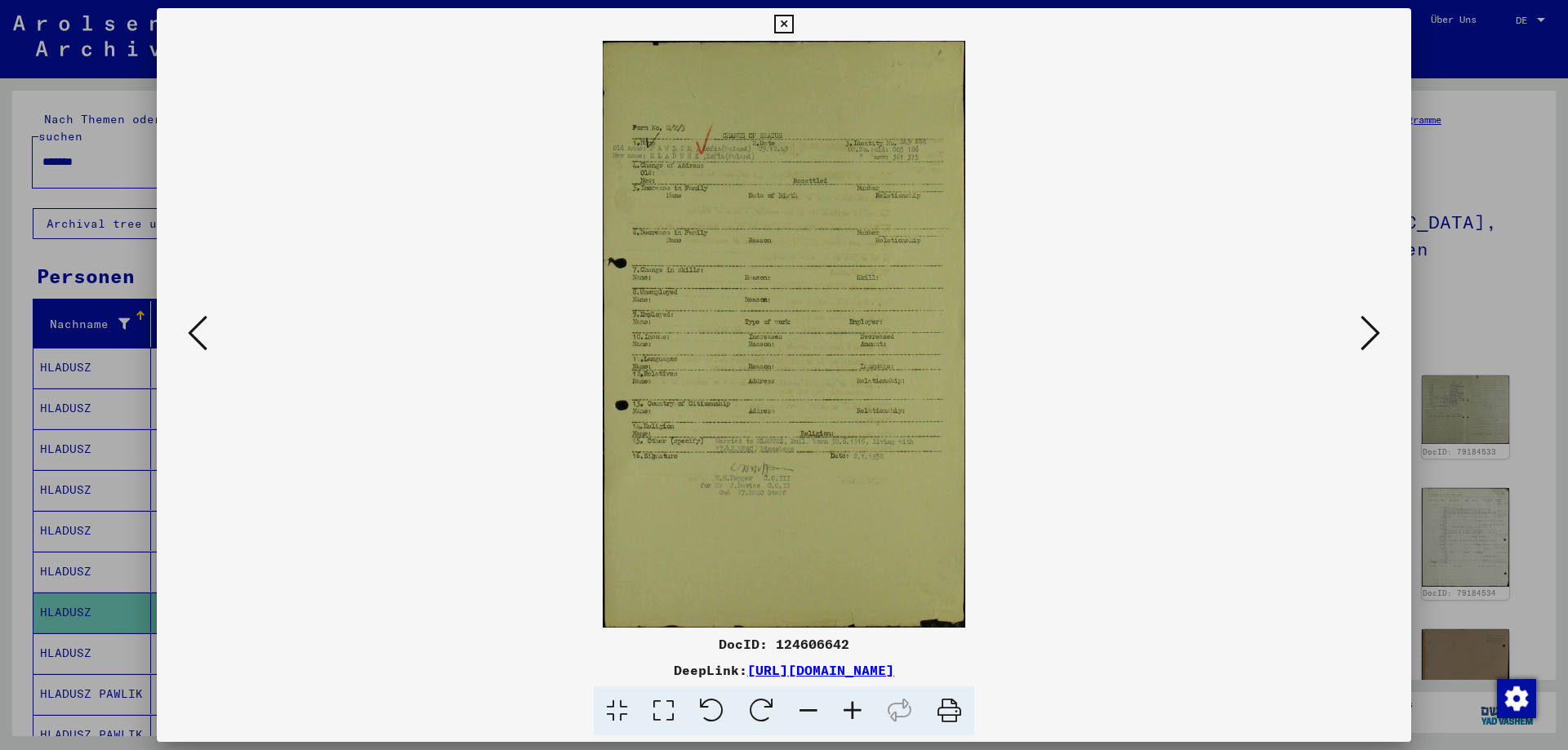
click at [854, 712] on icon at bounding box center [853, 712] width 44 height 49
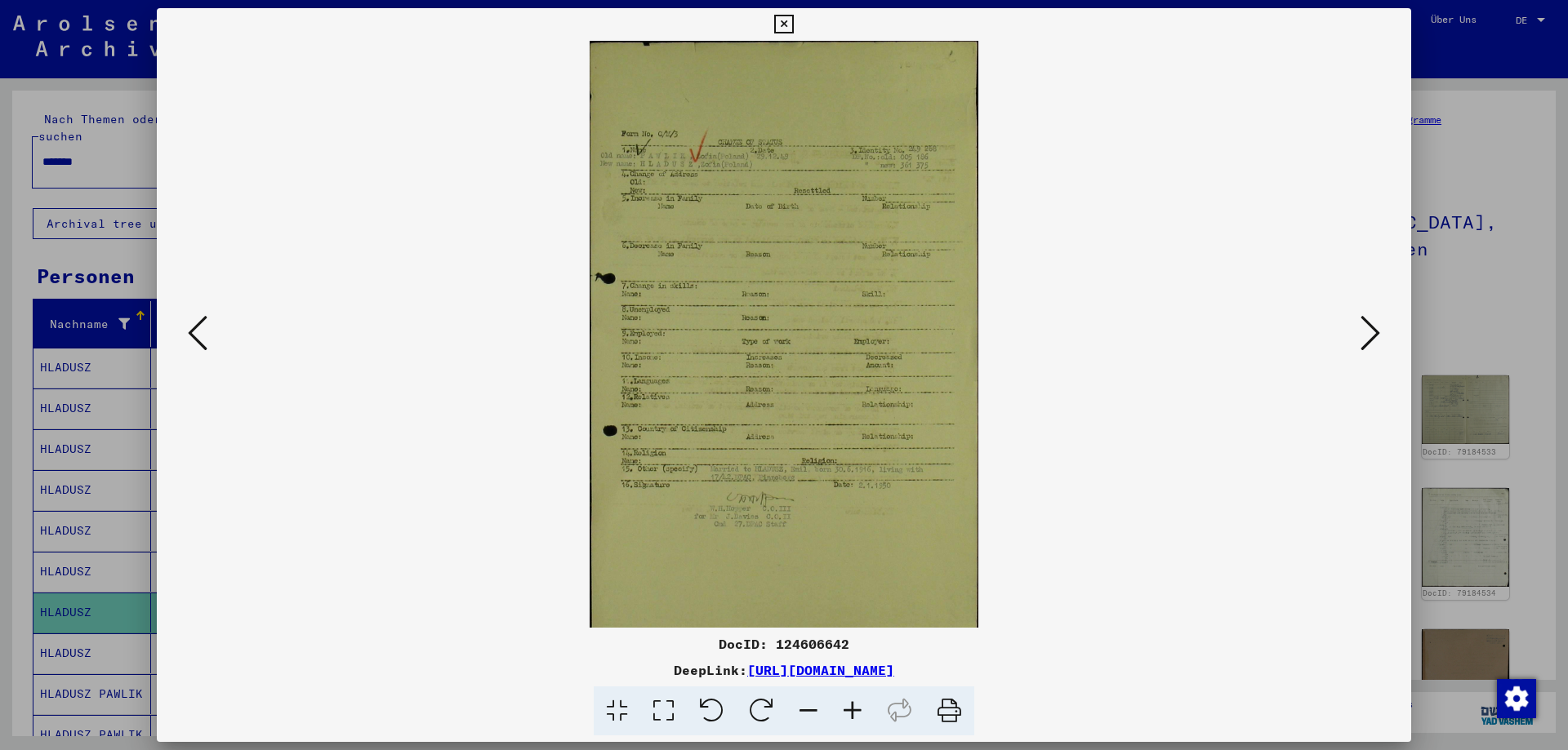
click at [854, 712] on icon at bounding box center [853, 712] width 44 height 49
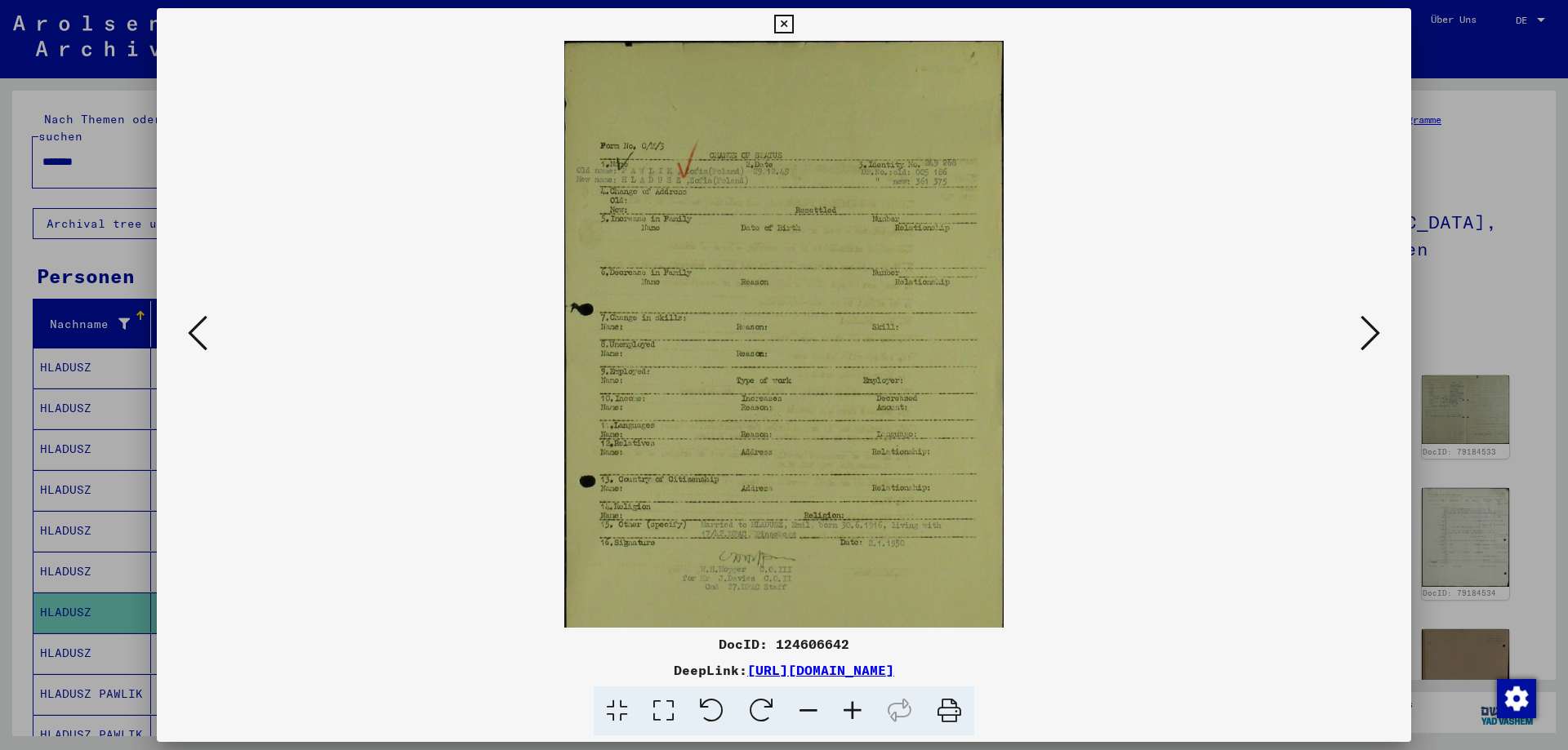
click at [854, 712] on icon at bounding box center [853, 712] width 44 height 49
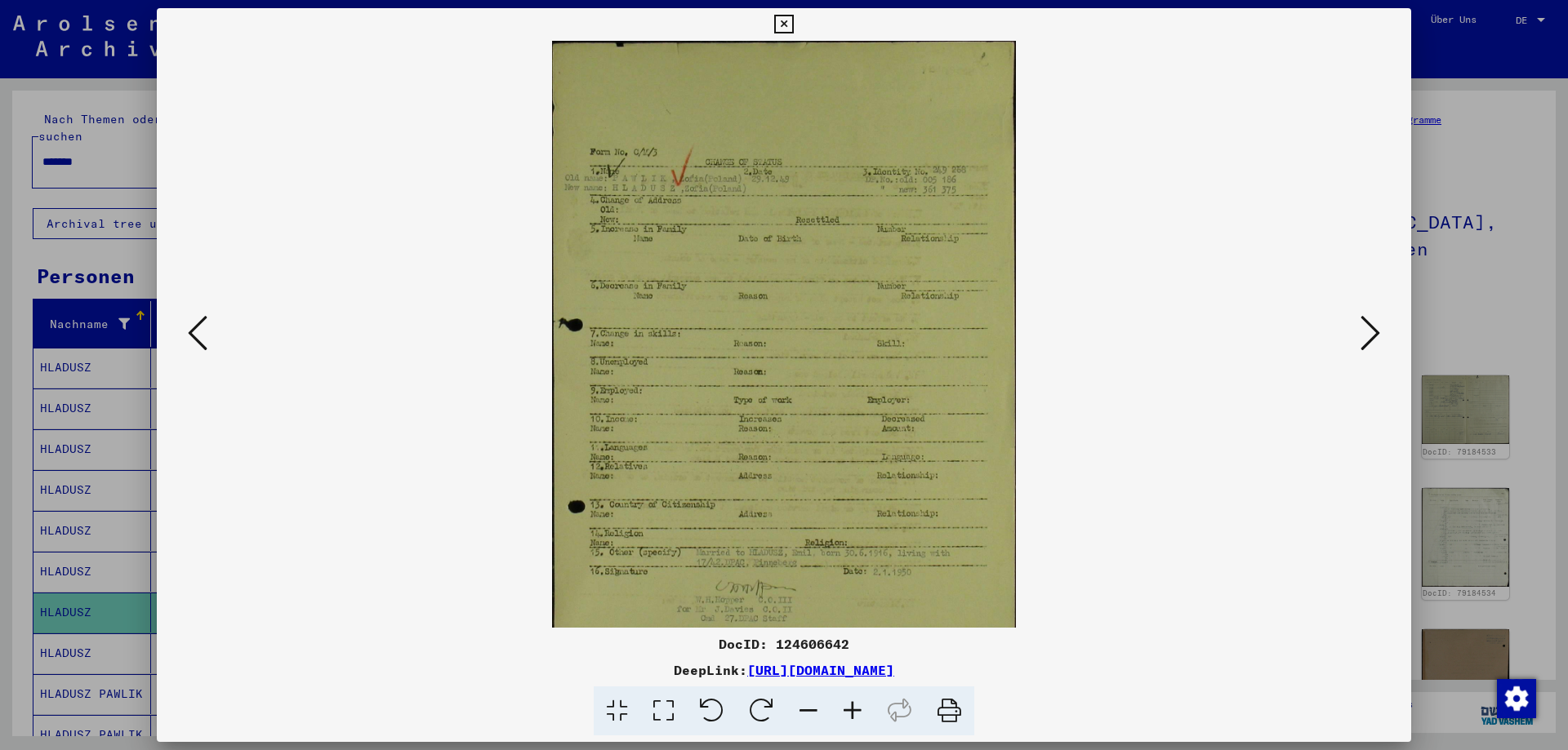
click at [854, 712] on icon at bounding box center [853, 712] width 44 height 49
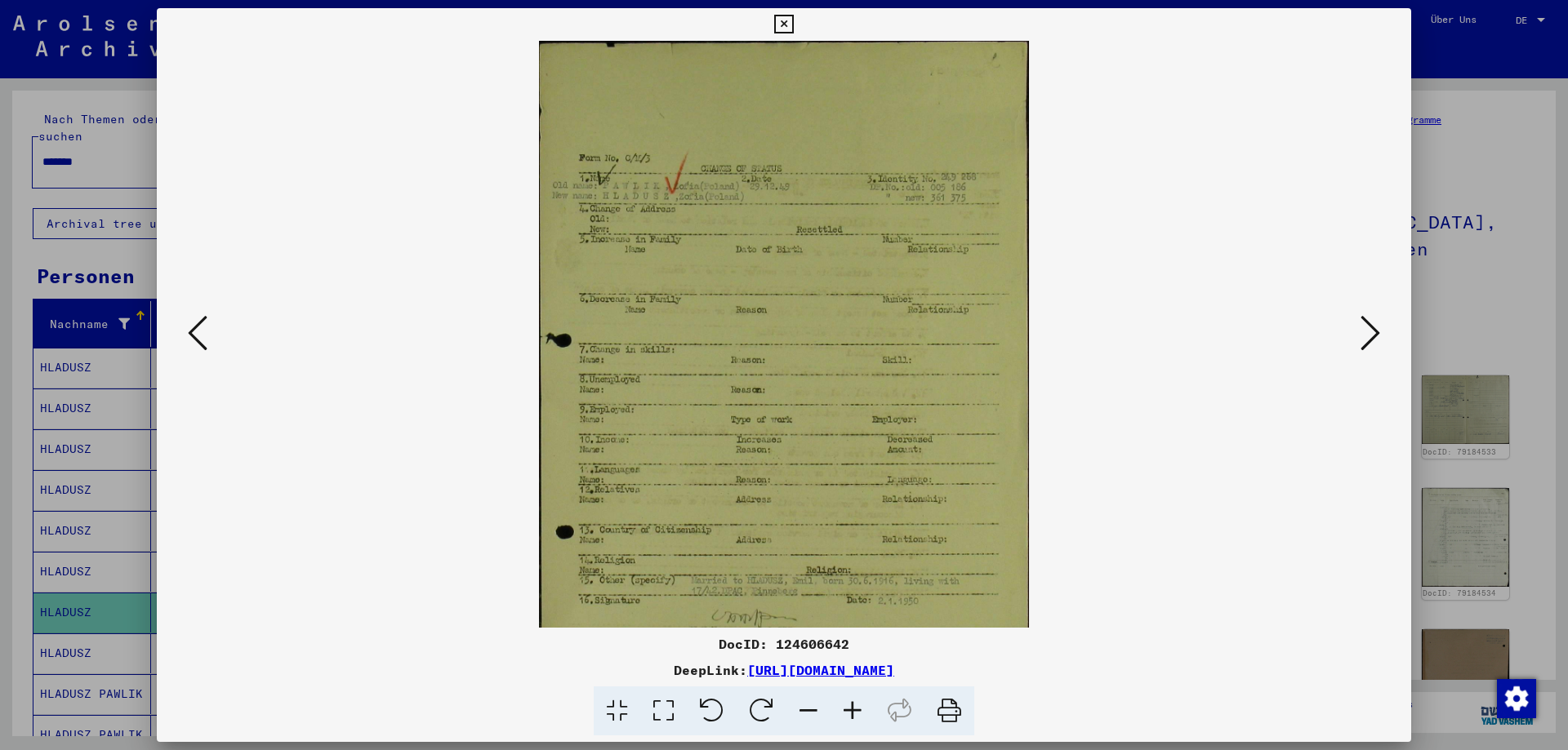
click at [854, 712] on icon at bounding box center [853, 712] width 44 height 49
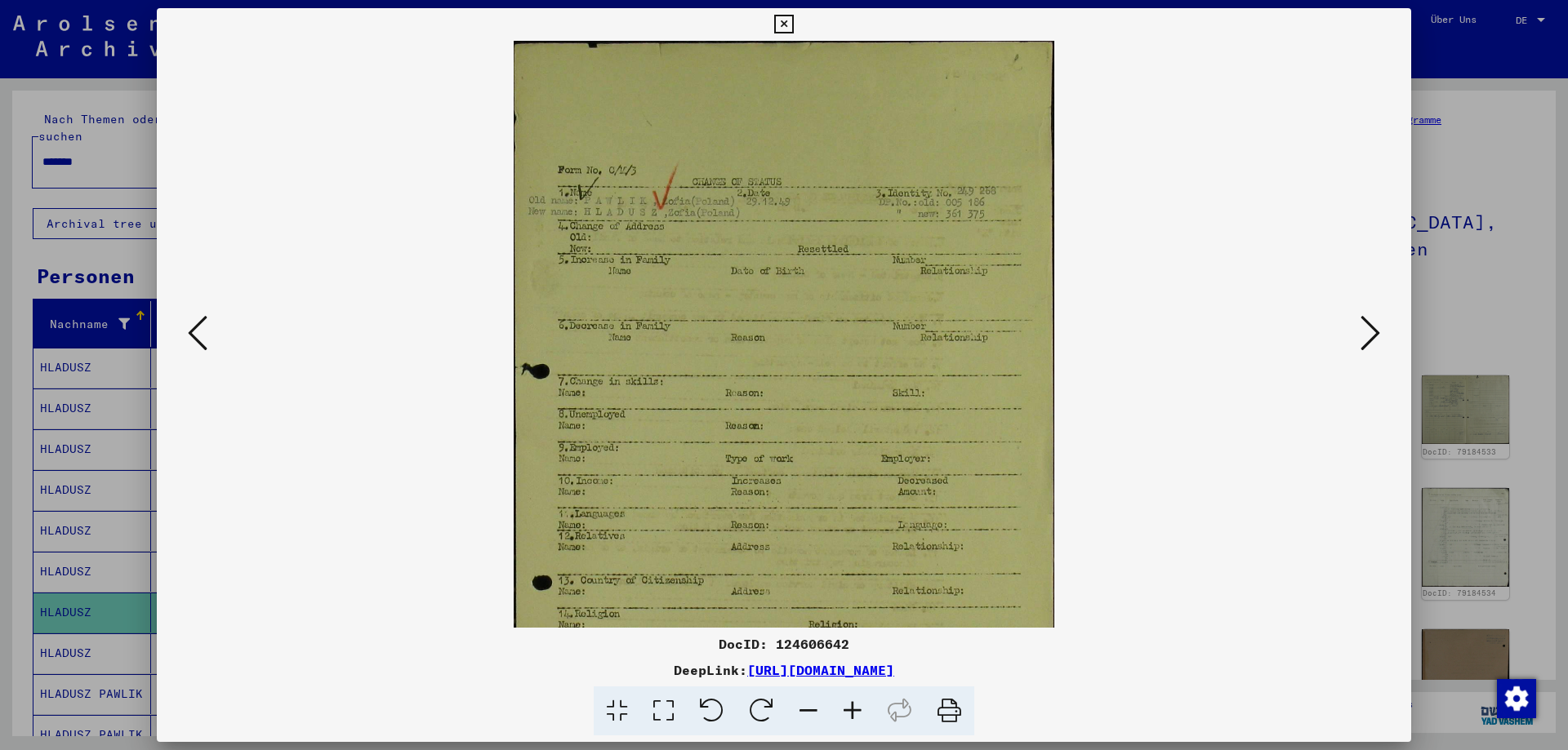
click at [854, 712] on icon at bounding box center [853, 712] width 44 height 49
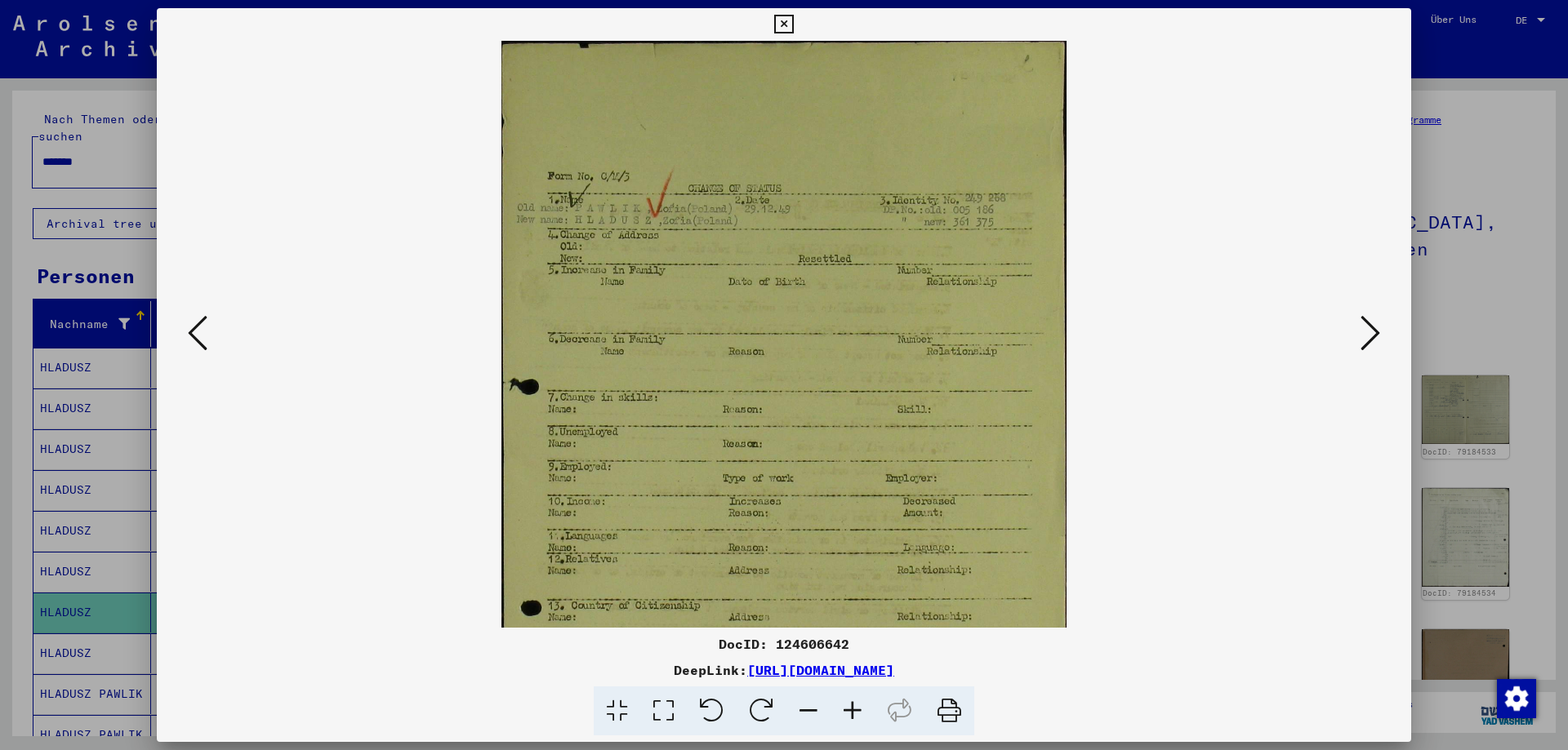
click at [1356, 331] on button at bounding box center [1370, 334] width 29 height 47
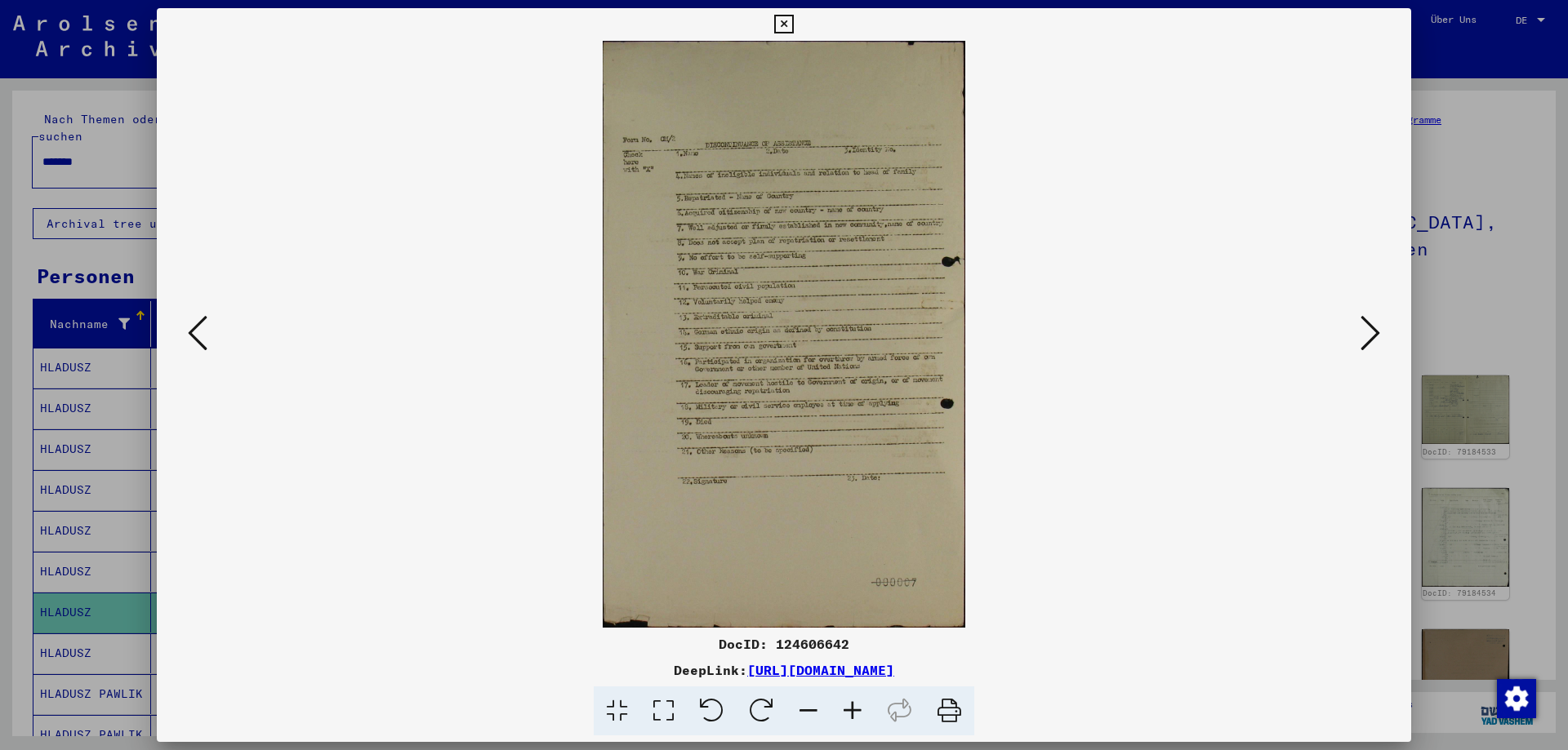
click at [1356, 331] on button at bounding box center [1370, 334] width 29 height 47
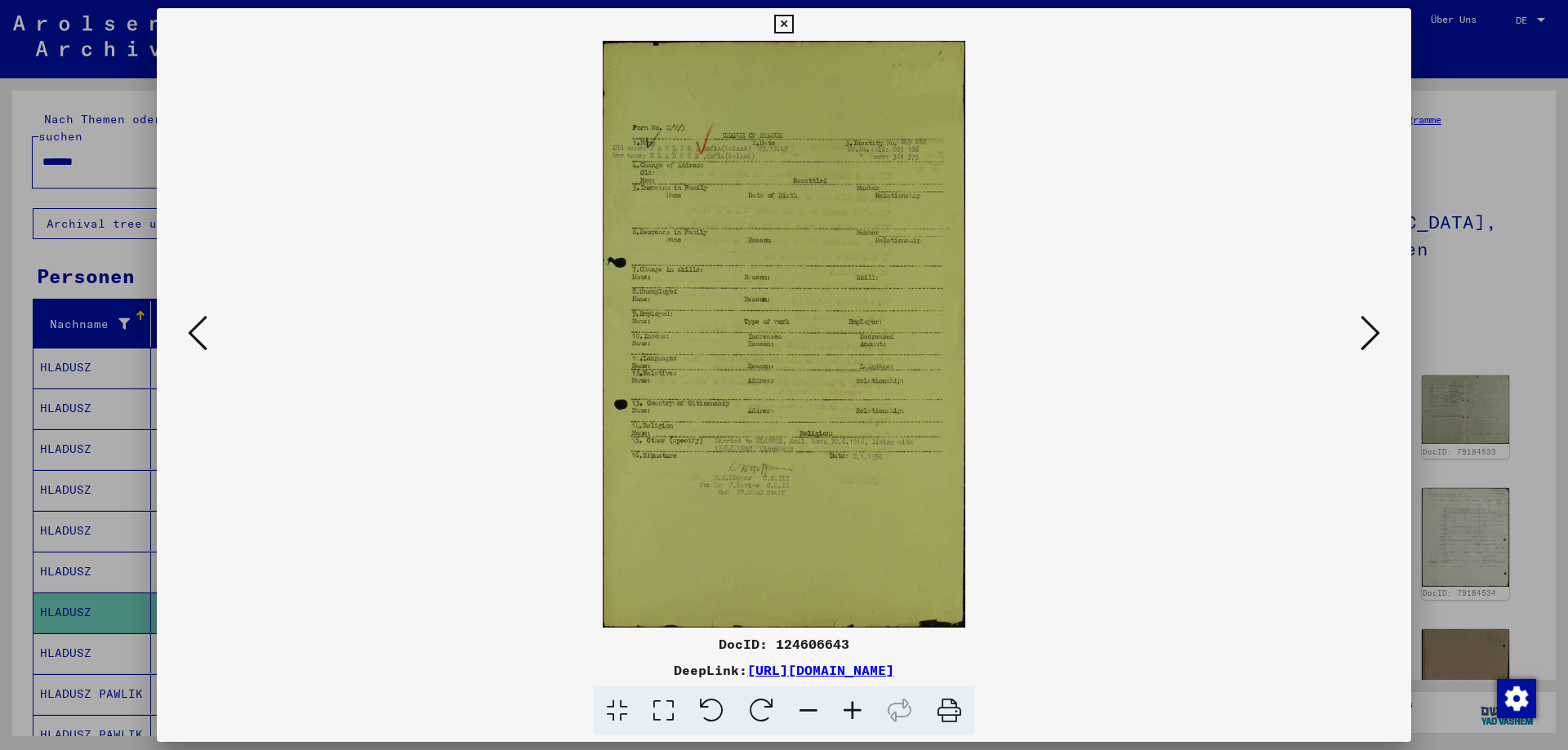
click at [854, 712] on icon at bounding box center [853, 712] width 44 height 49
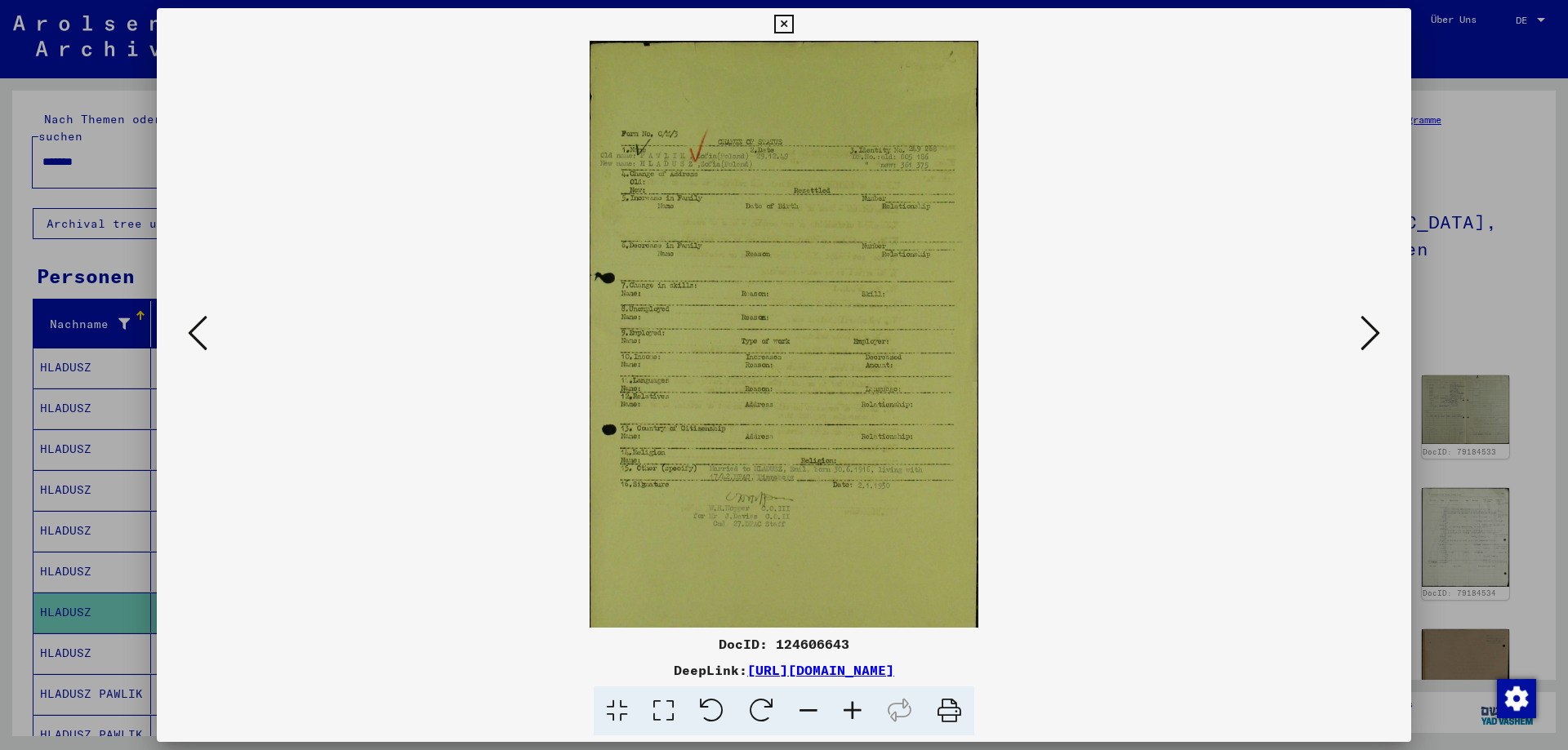
click at [855, 711] on icon at bounding box center [853, 712] width 44 height 49
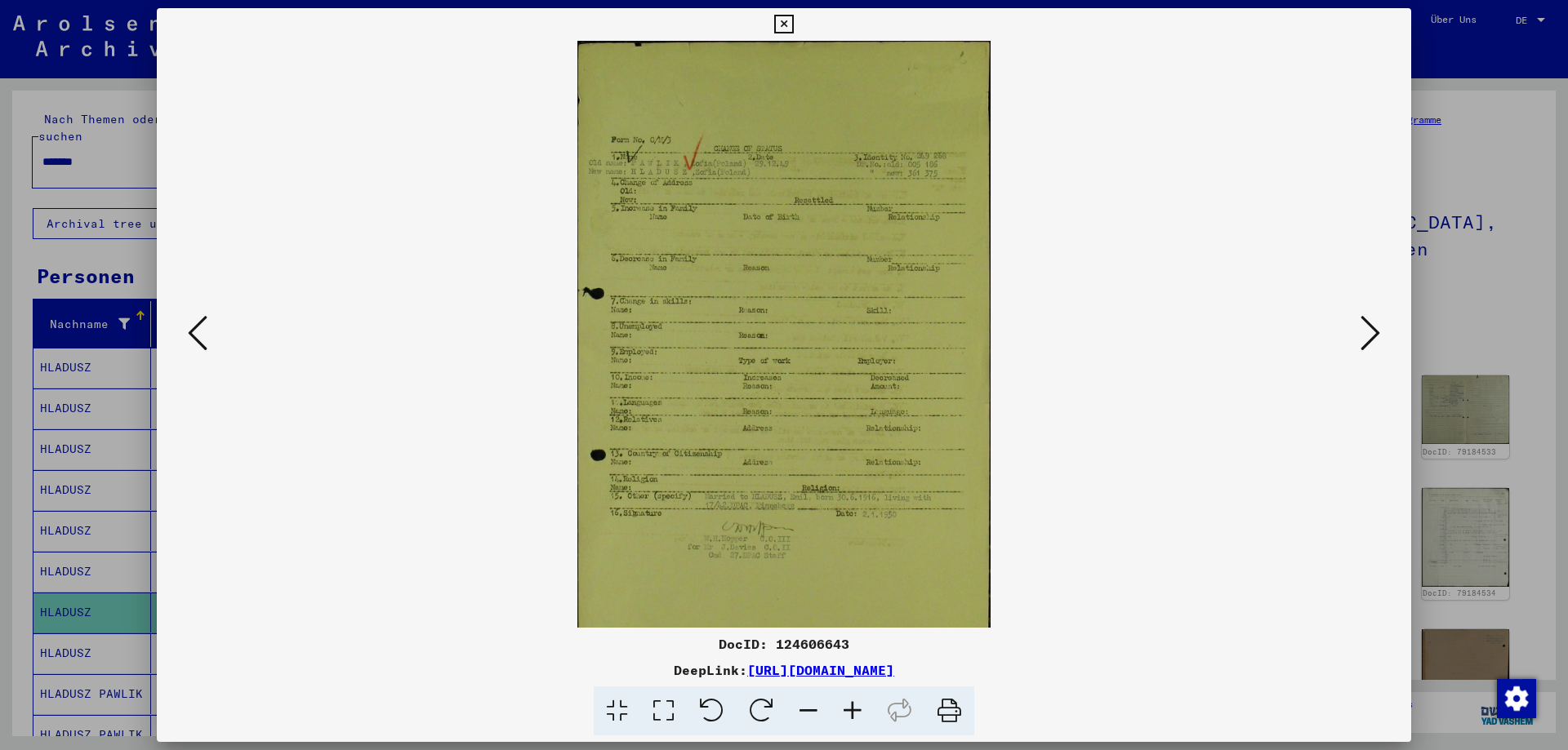
click at [855, 711] on icon at bounding box center [853, 712] width 44 height 49
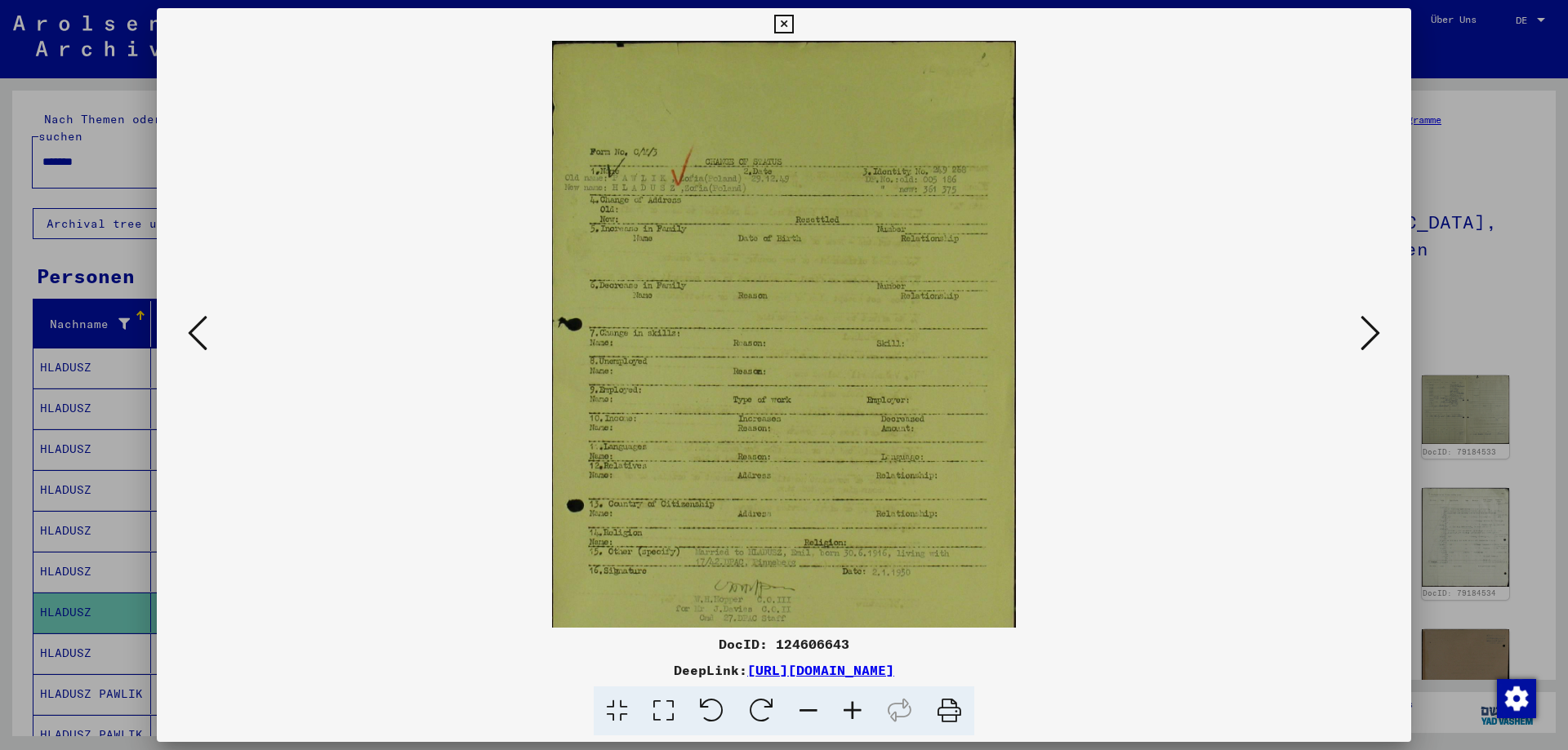
click at [855, 710] on icon at bounding box center [853, 712] width 44 height 49
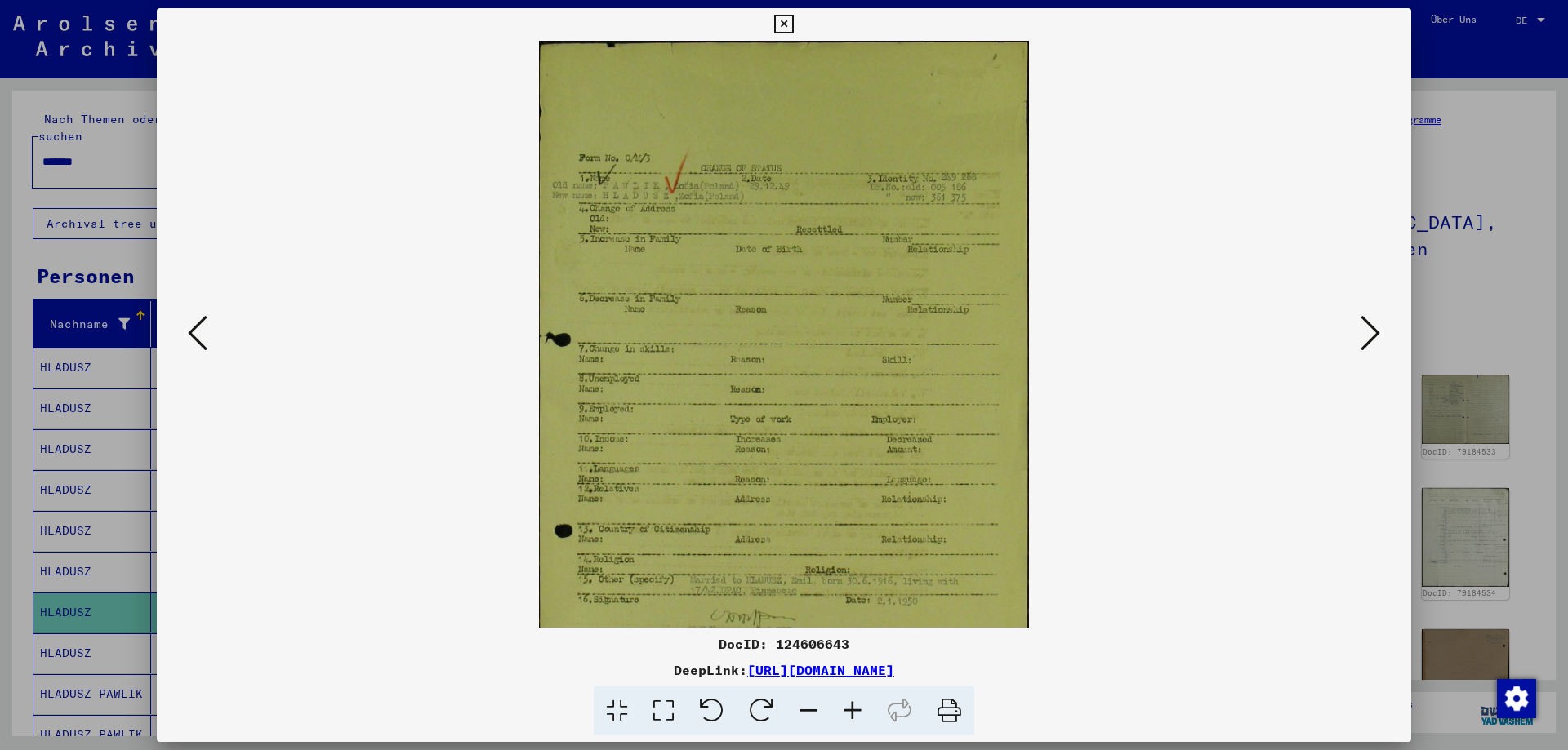
click at [855, 710] on icon at bounding box center [853, 712] width 44 height 49
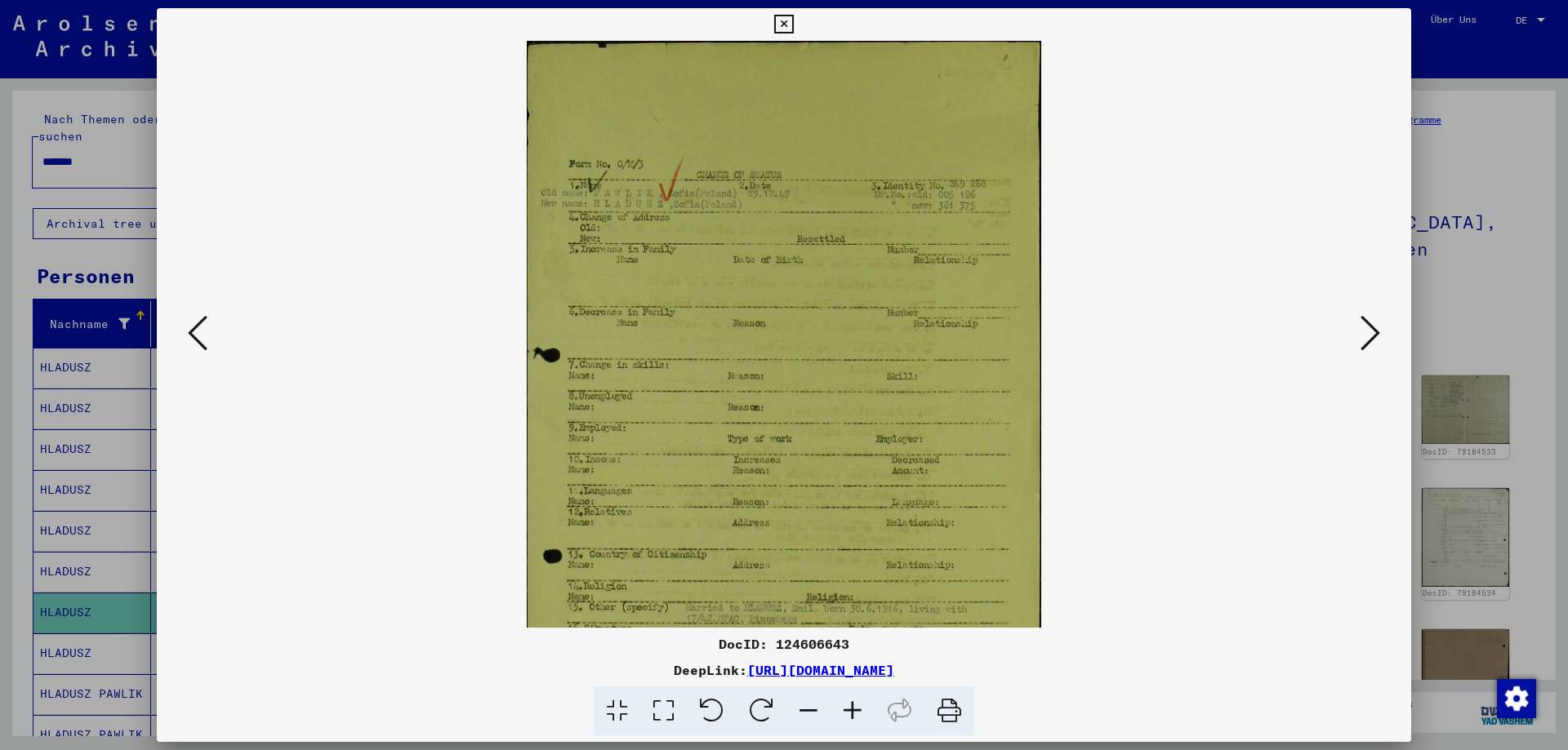
click at [855, 710] on icon at bounding box center [853, 712] width 44 height 49
click at [855, 709] on icon at bounding box center [853, 712] width 44 height 49
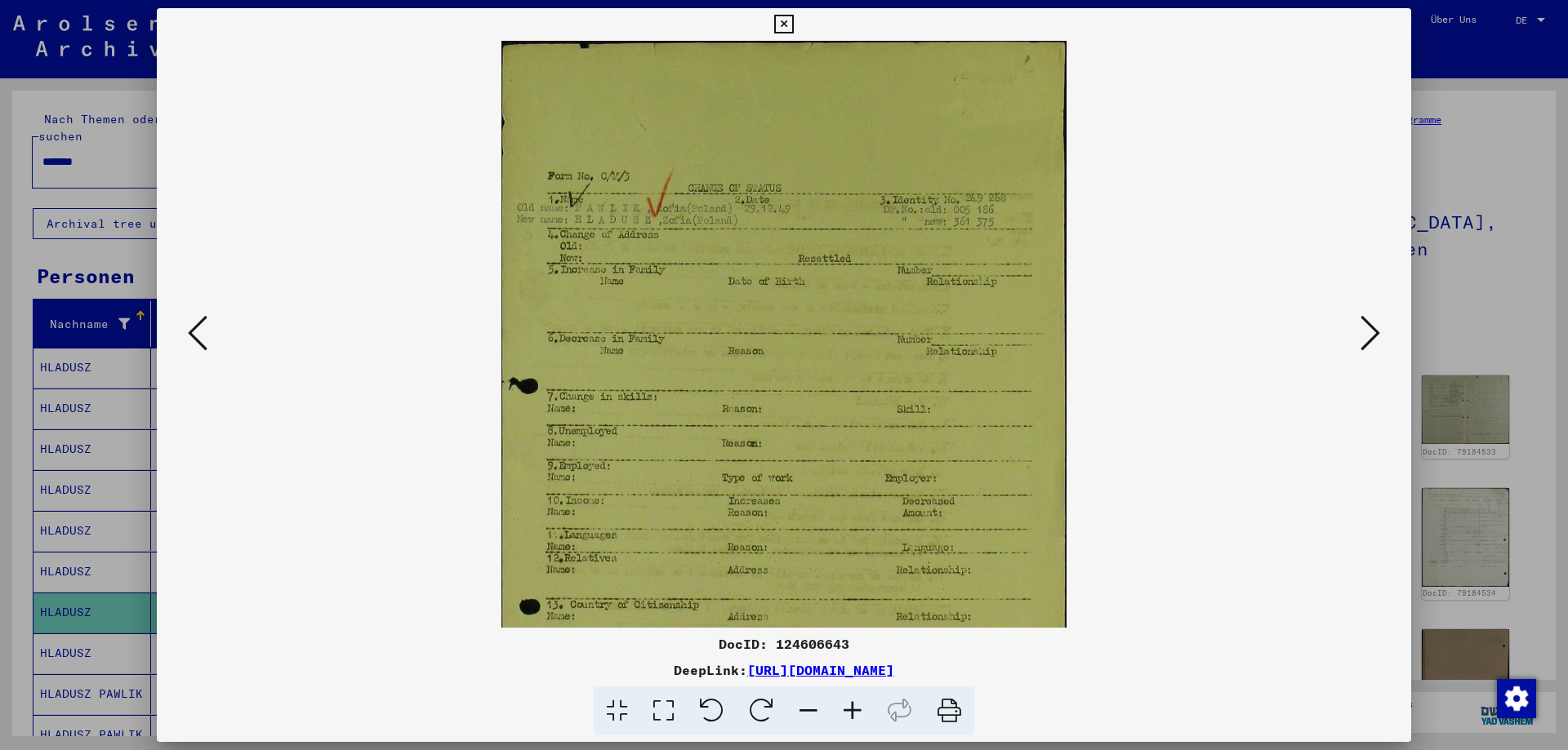
click at [855, 709] on icon at bounding box center [853, 712] width 44 height 49
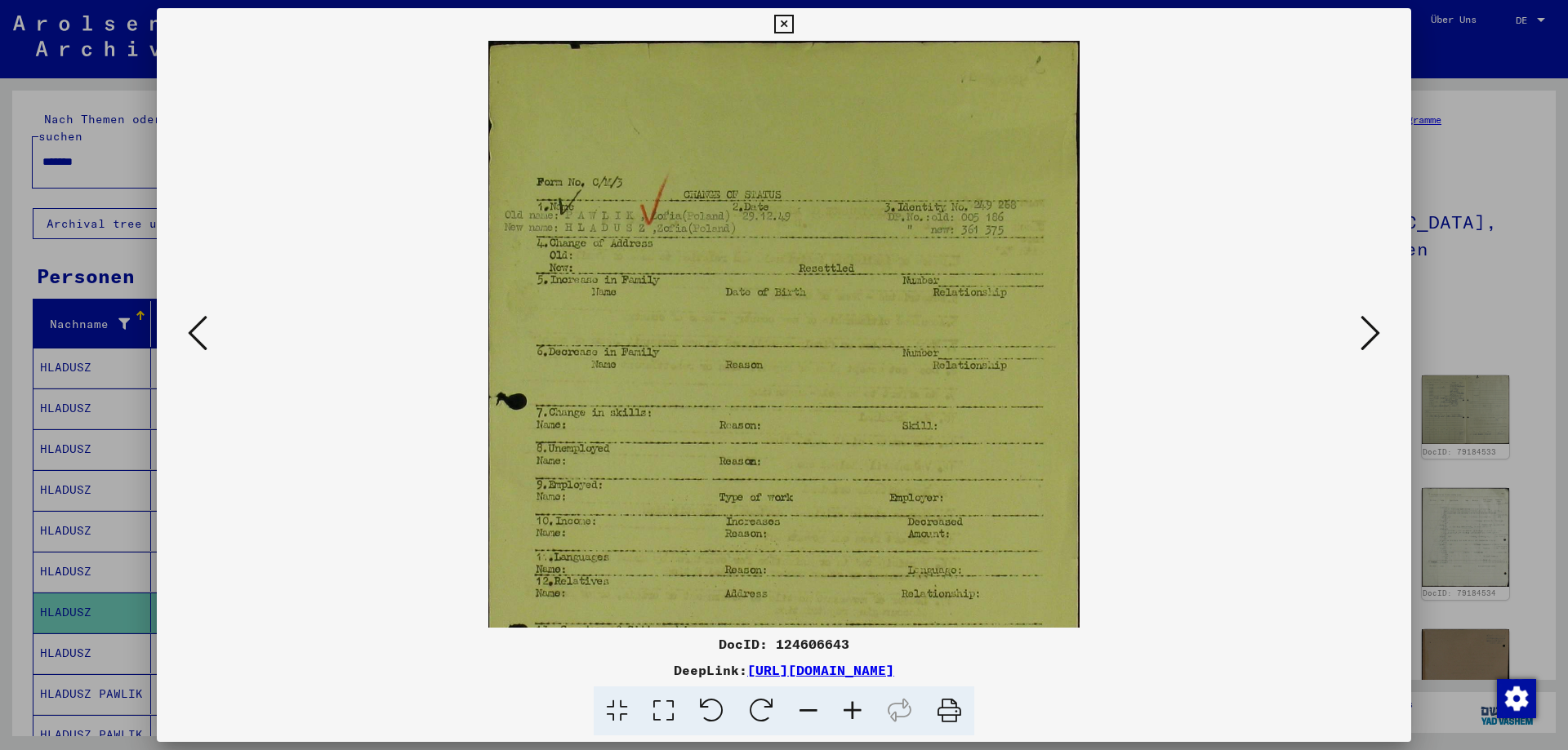
click at [855, 709] on icon at bounding box center [853, 712] width 44 height 49
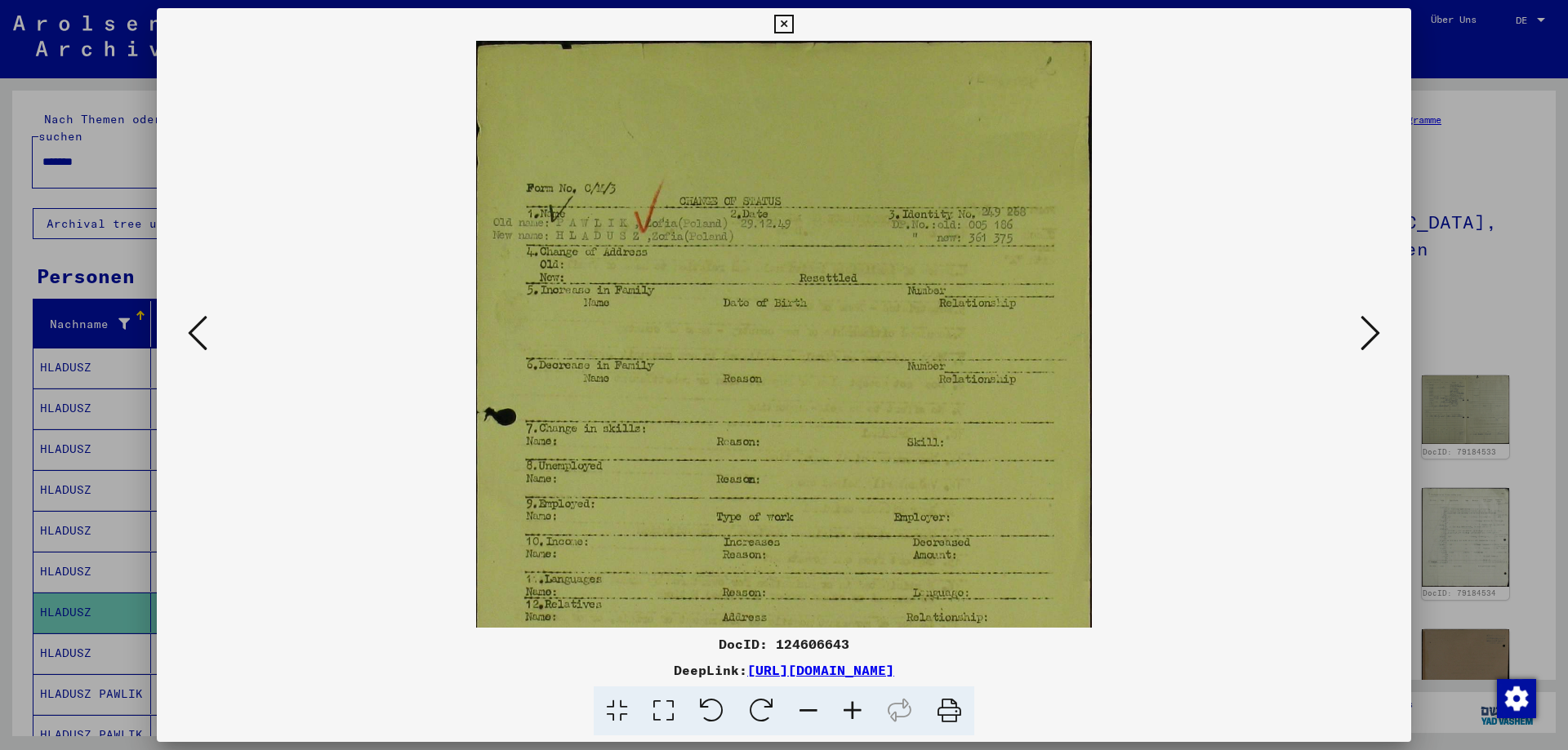
click at [855, 708] on icon at bounding box center [853, 712] width 44 height 49
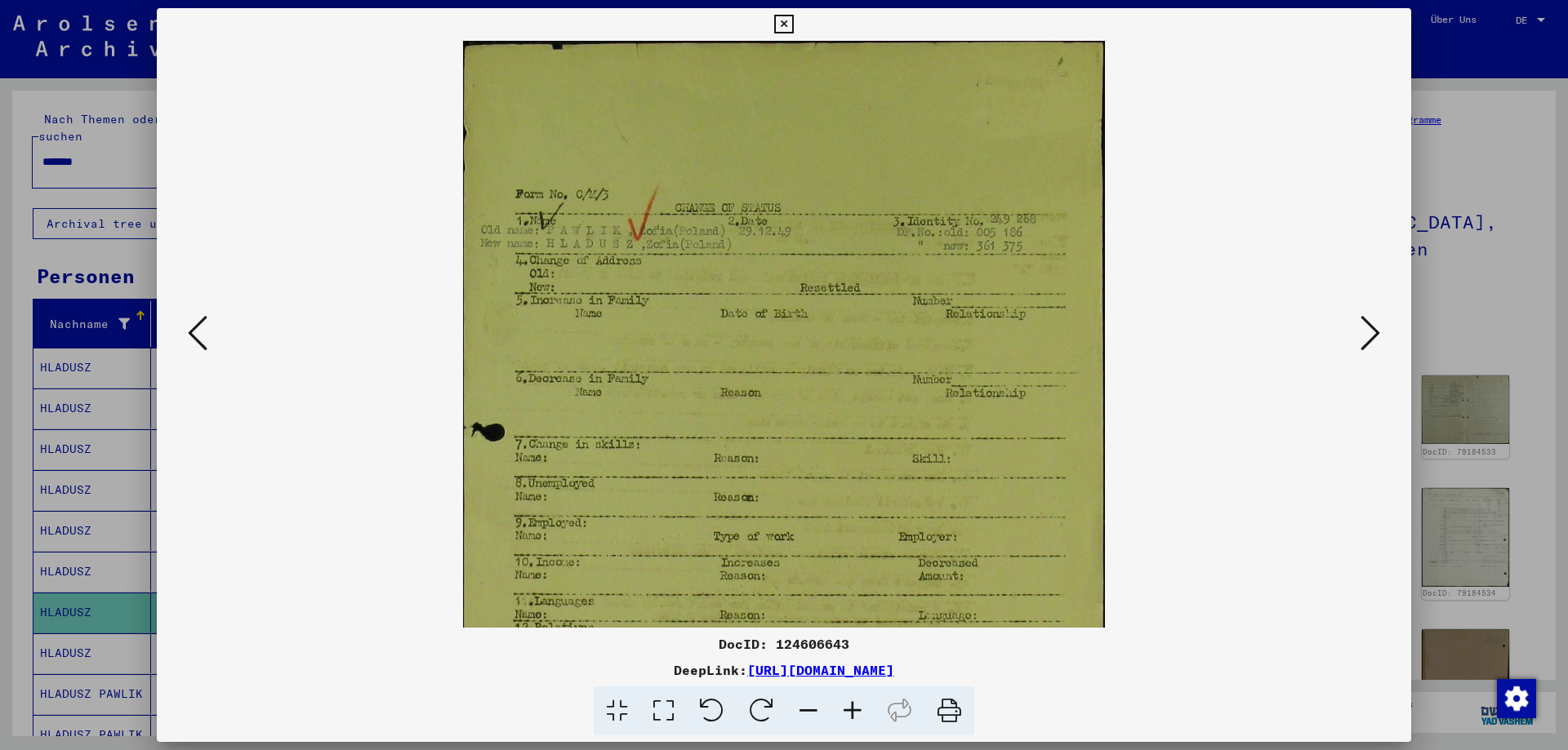
click at [855, 708] on icon at bounding box center [853, 712] width 44 height 49
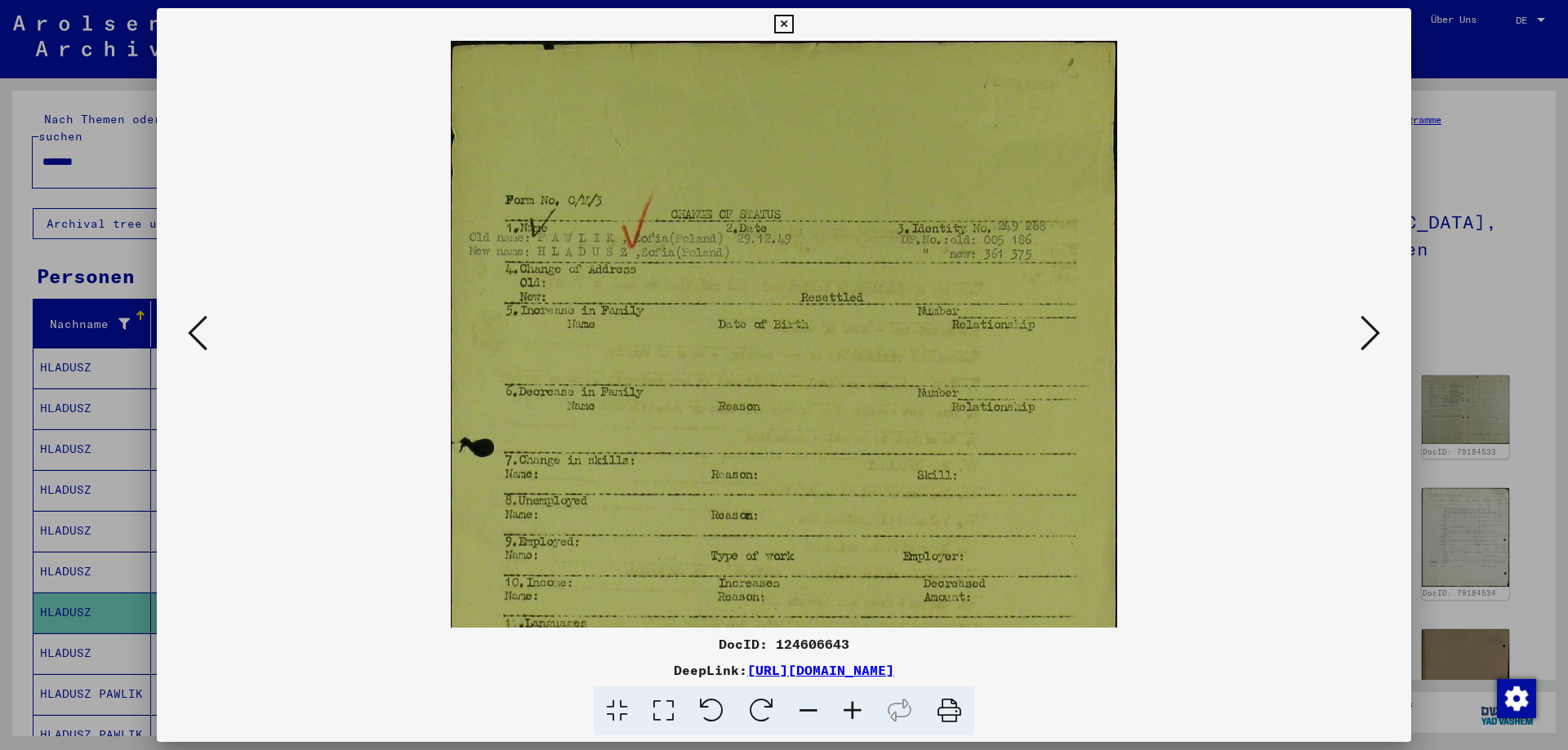
click at [1359, 328] on button at bounding box center [1370, 334] width 29 height 47
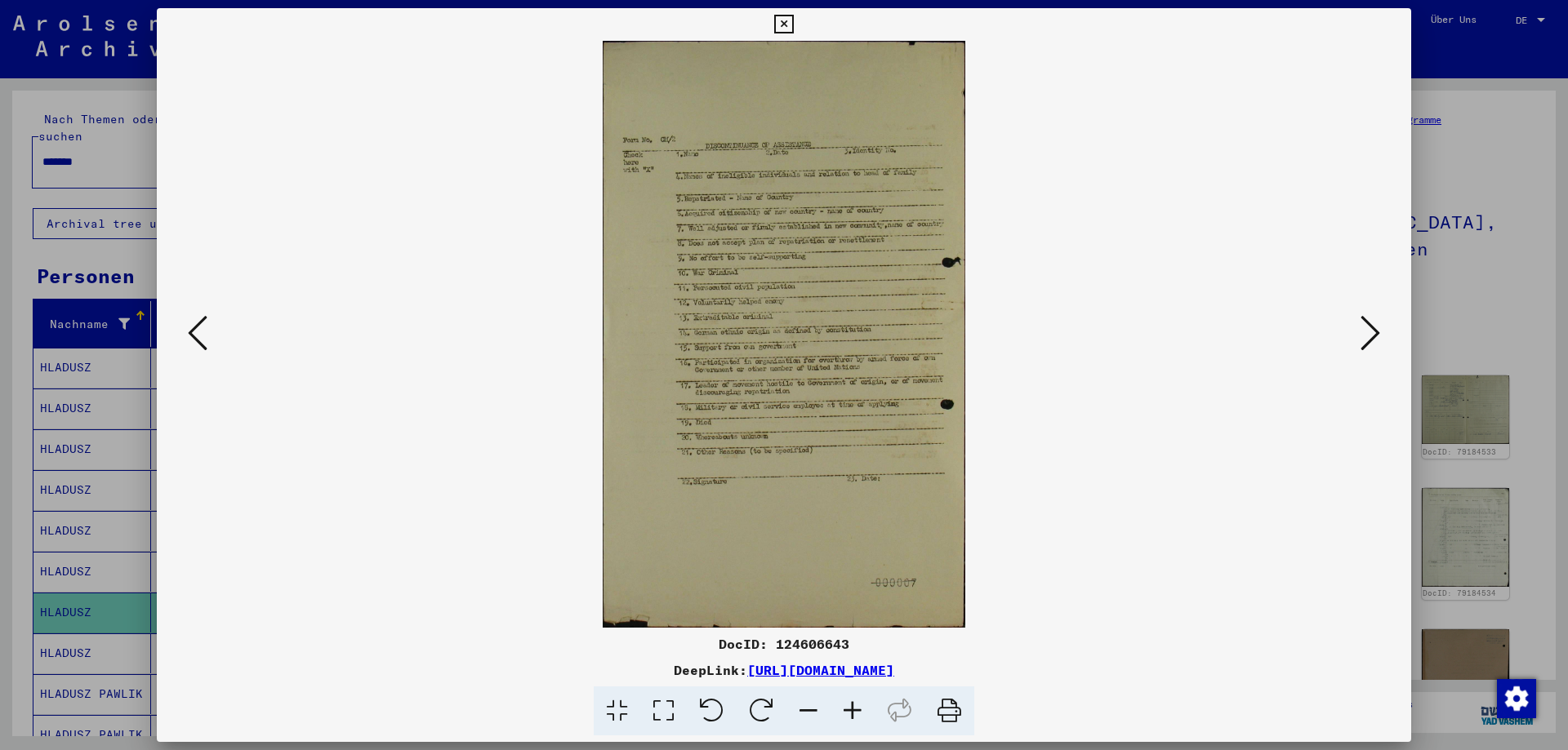
click at [1360, 328] on button at bounding box center [1370, 334] width 29 height 47
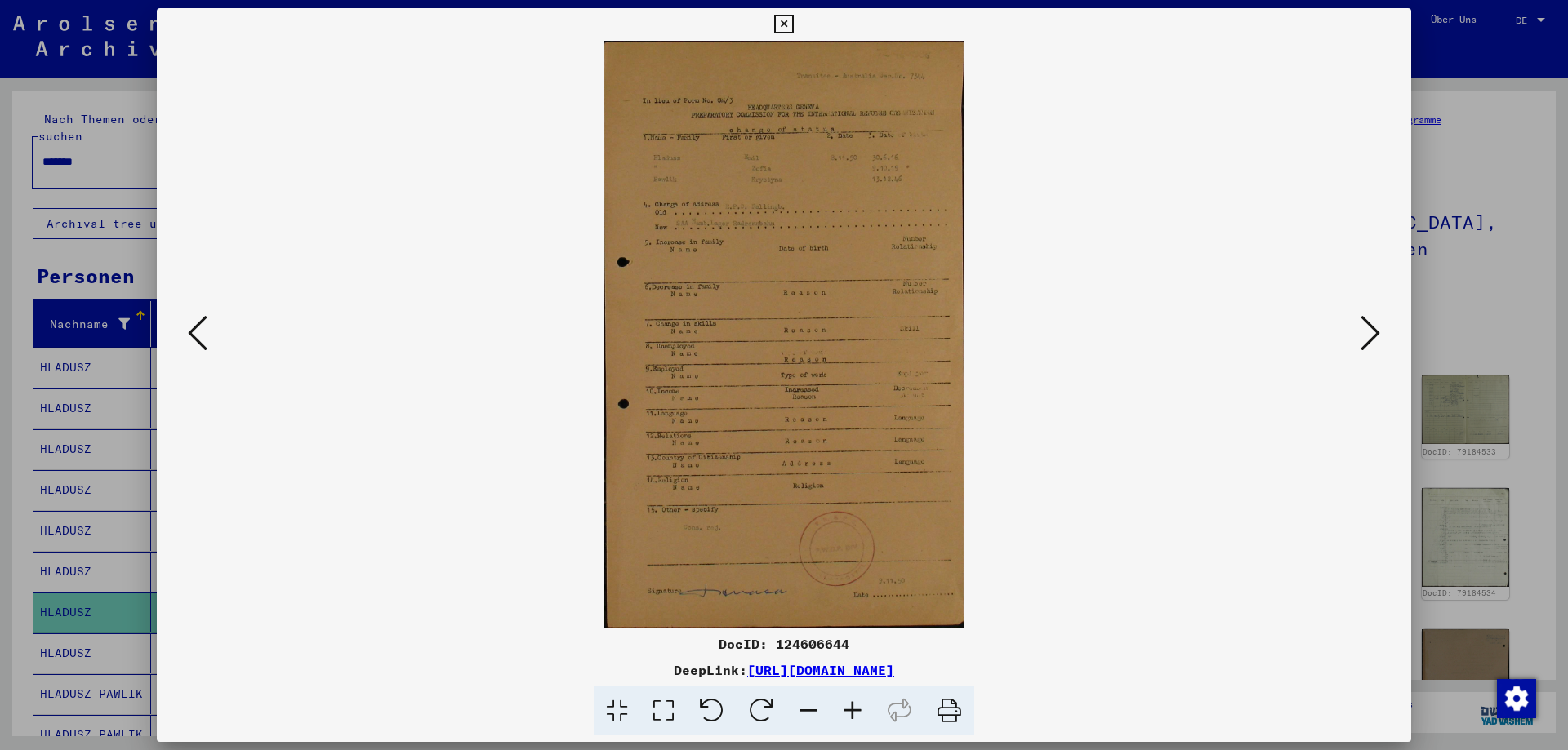
click at [857, 711] on icon at bounding box center [853, 712] width 44 height 49
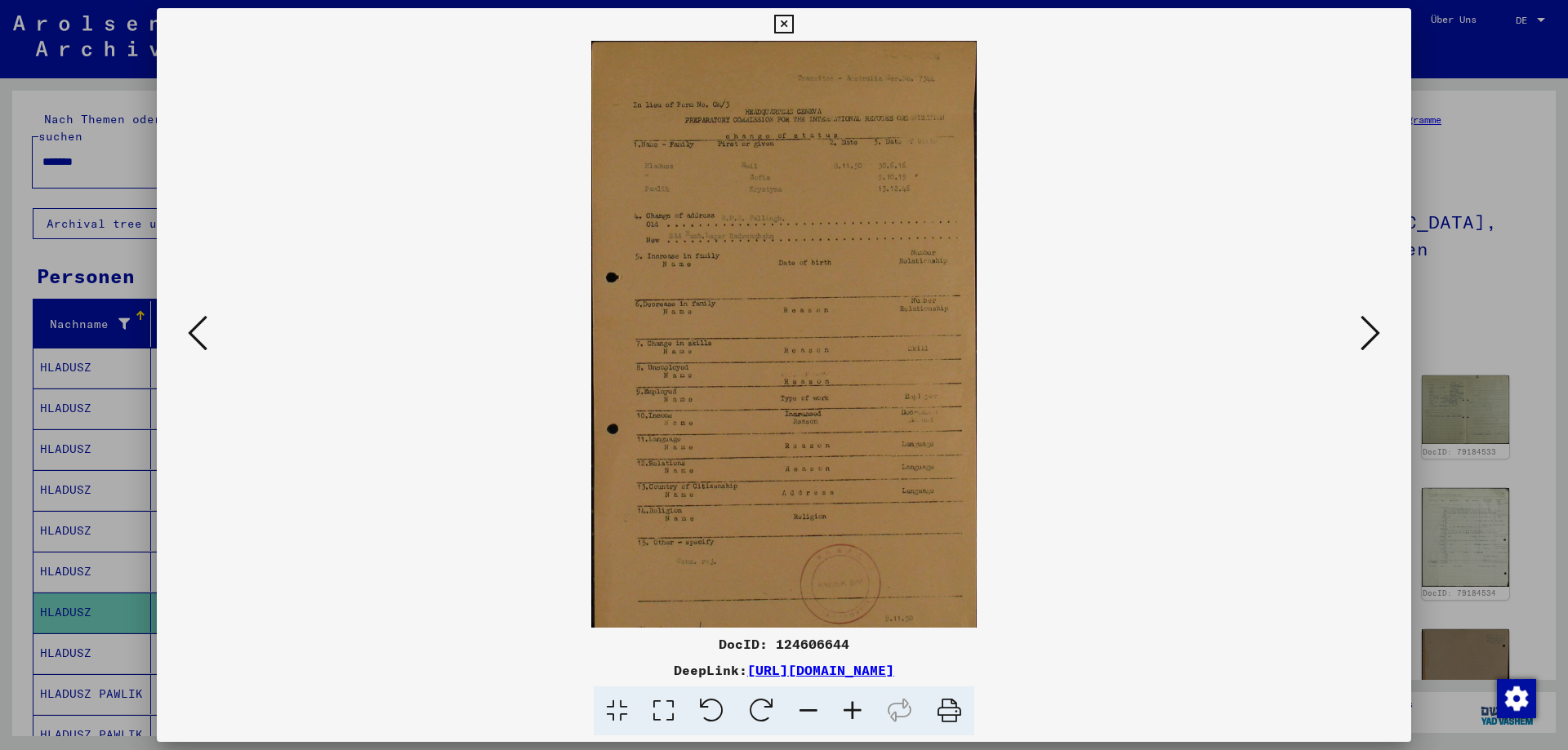
click at [857, 709] on icon at bounding box center [853, 712] width 44 height 49
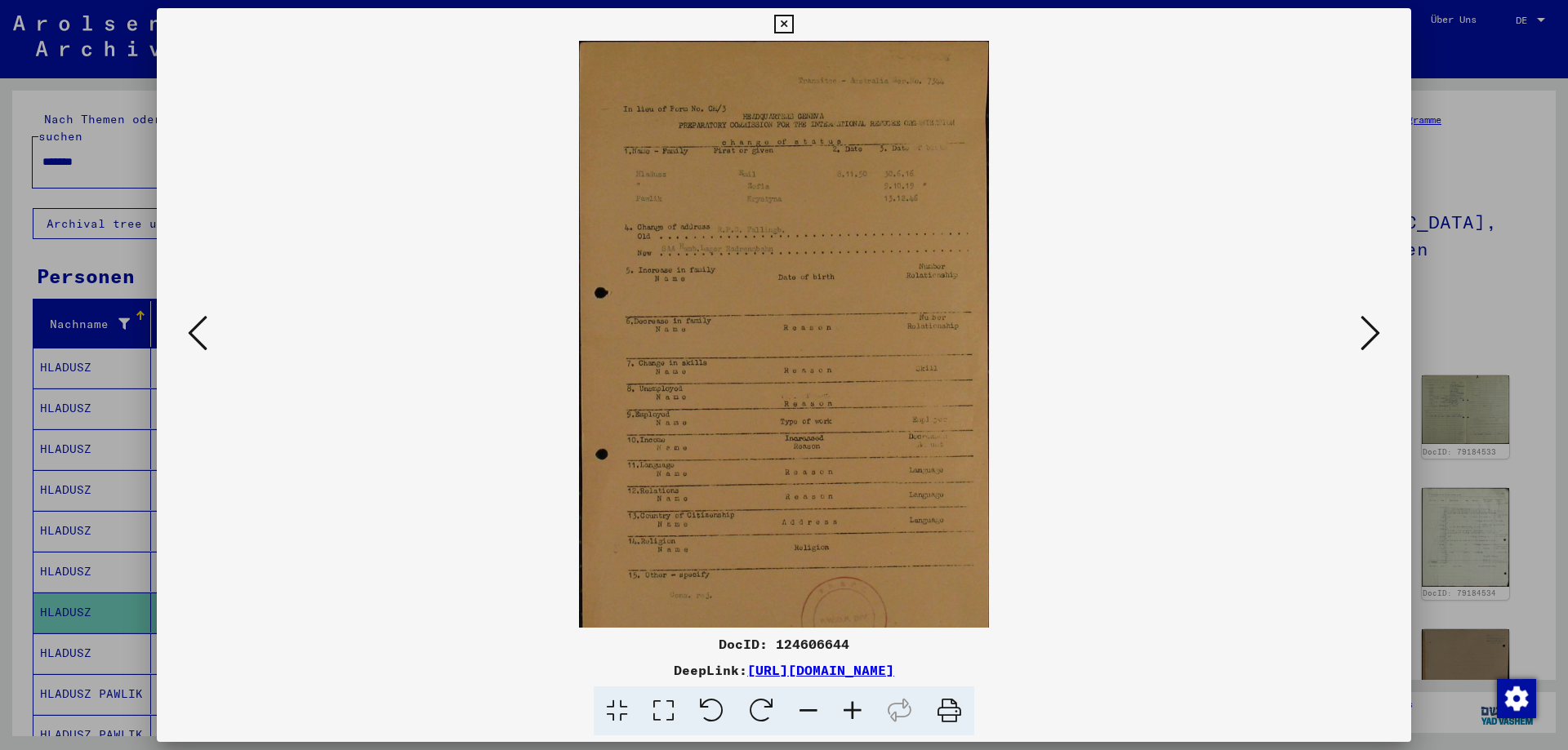
click at [857, 709] on icon at bounding box center [853, 712] width 44 height 49
click at [857, 708] on icon at bounding box center [853, 712] width 44 height 49
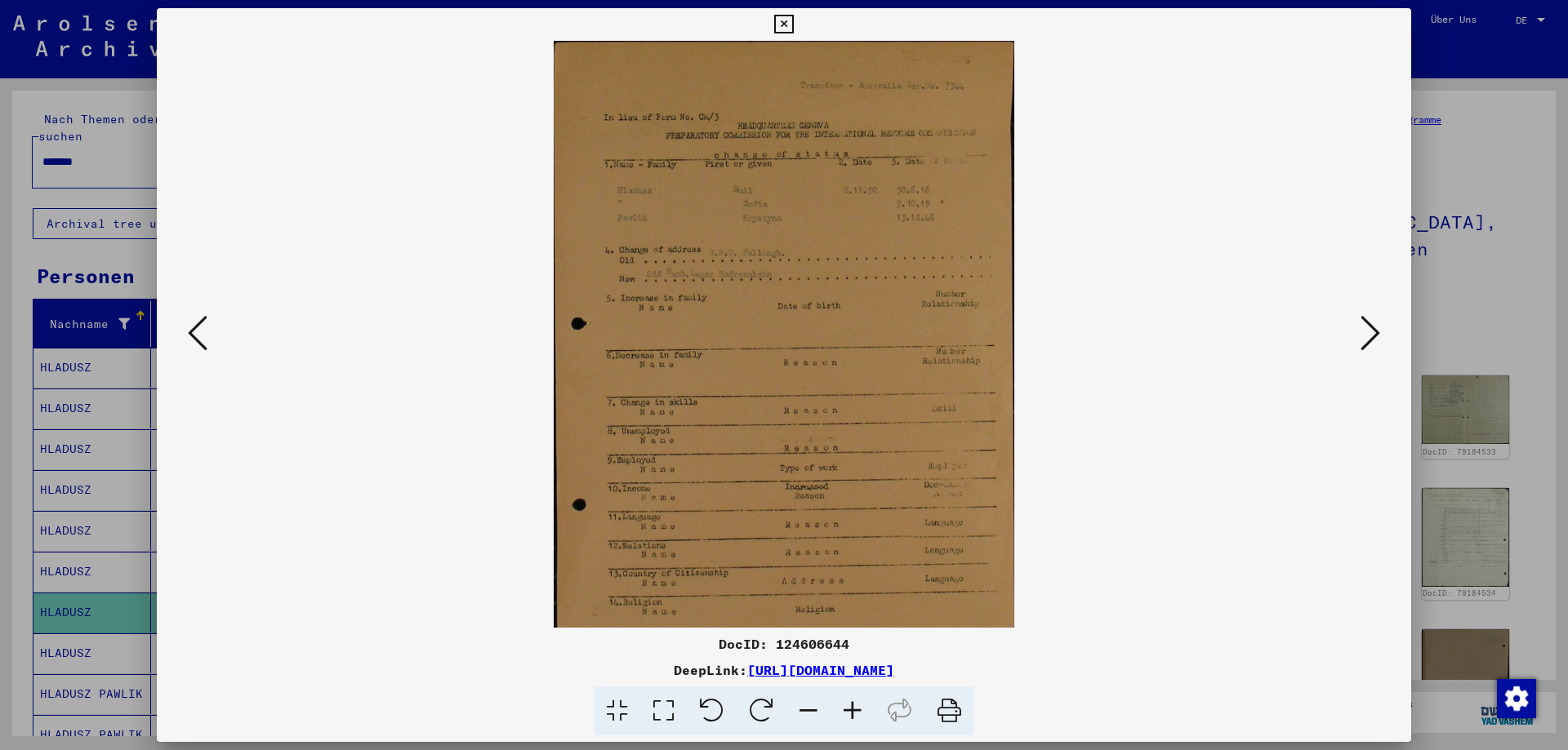
click at [856, 706] on icon at bounding box center [853, 712] width 44 height 49
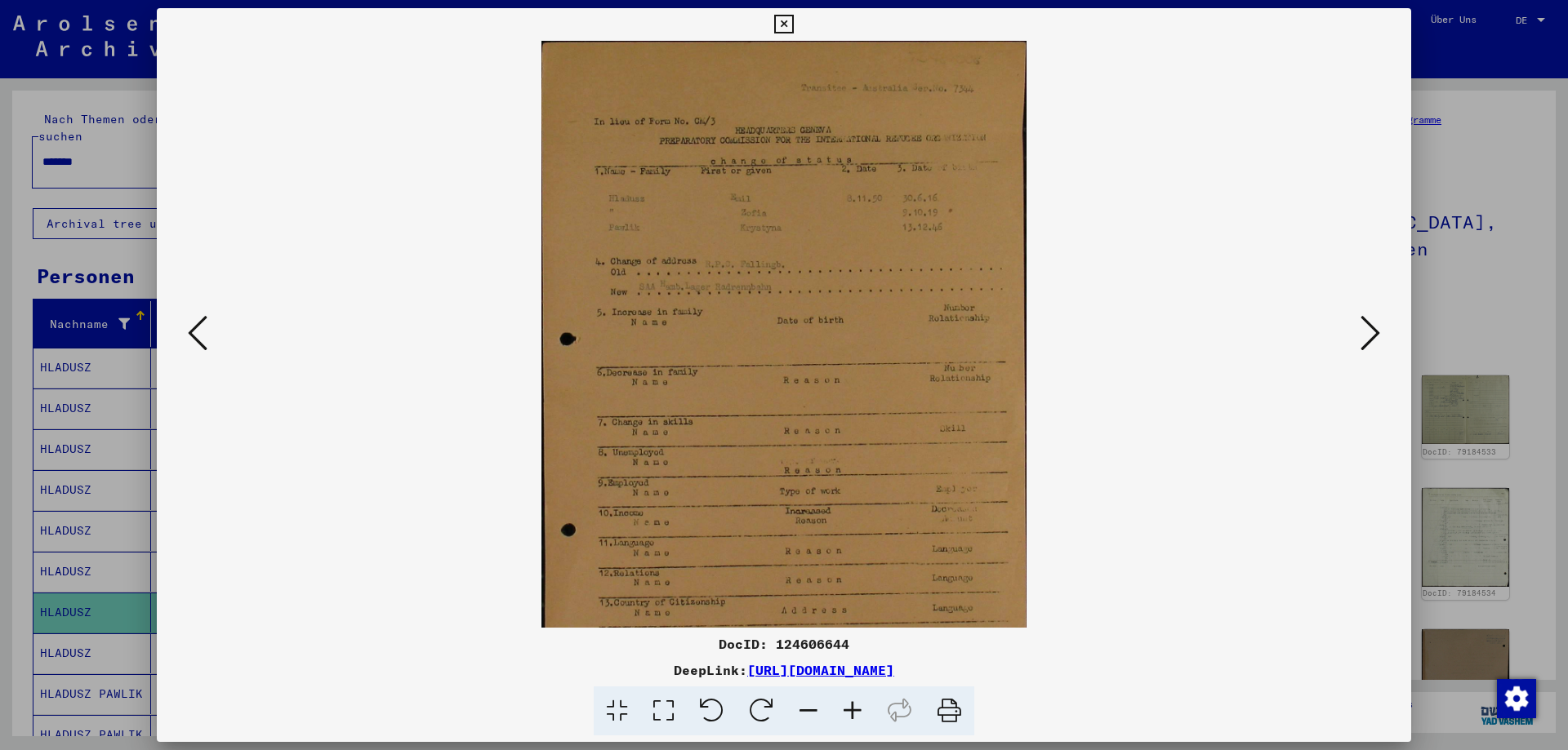
click at [856, 704] on icon at bounding box center [853, 712] width 44 height 49
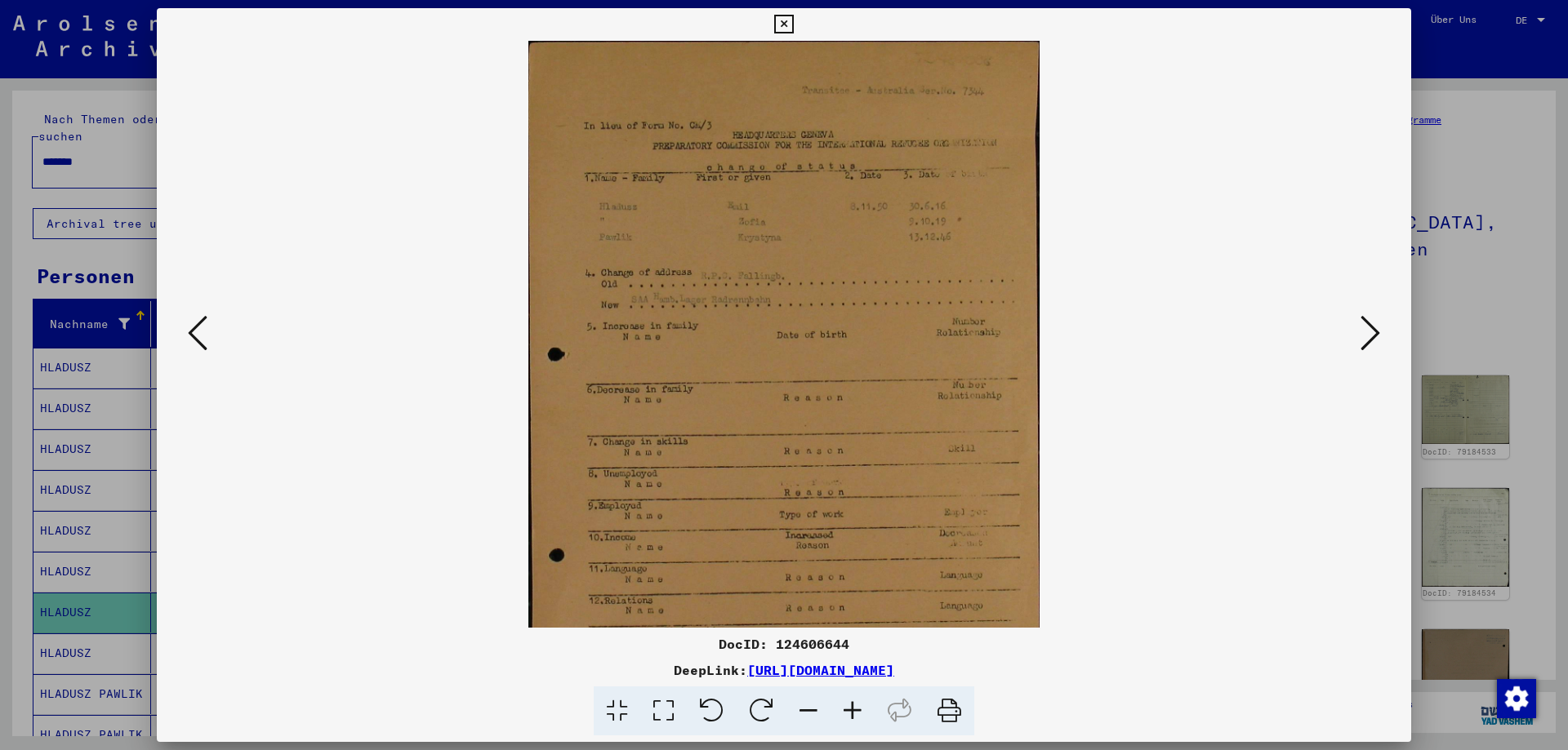
click at [856, 704] on icon at bounding box center [853, 712] width 44 height 49
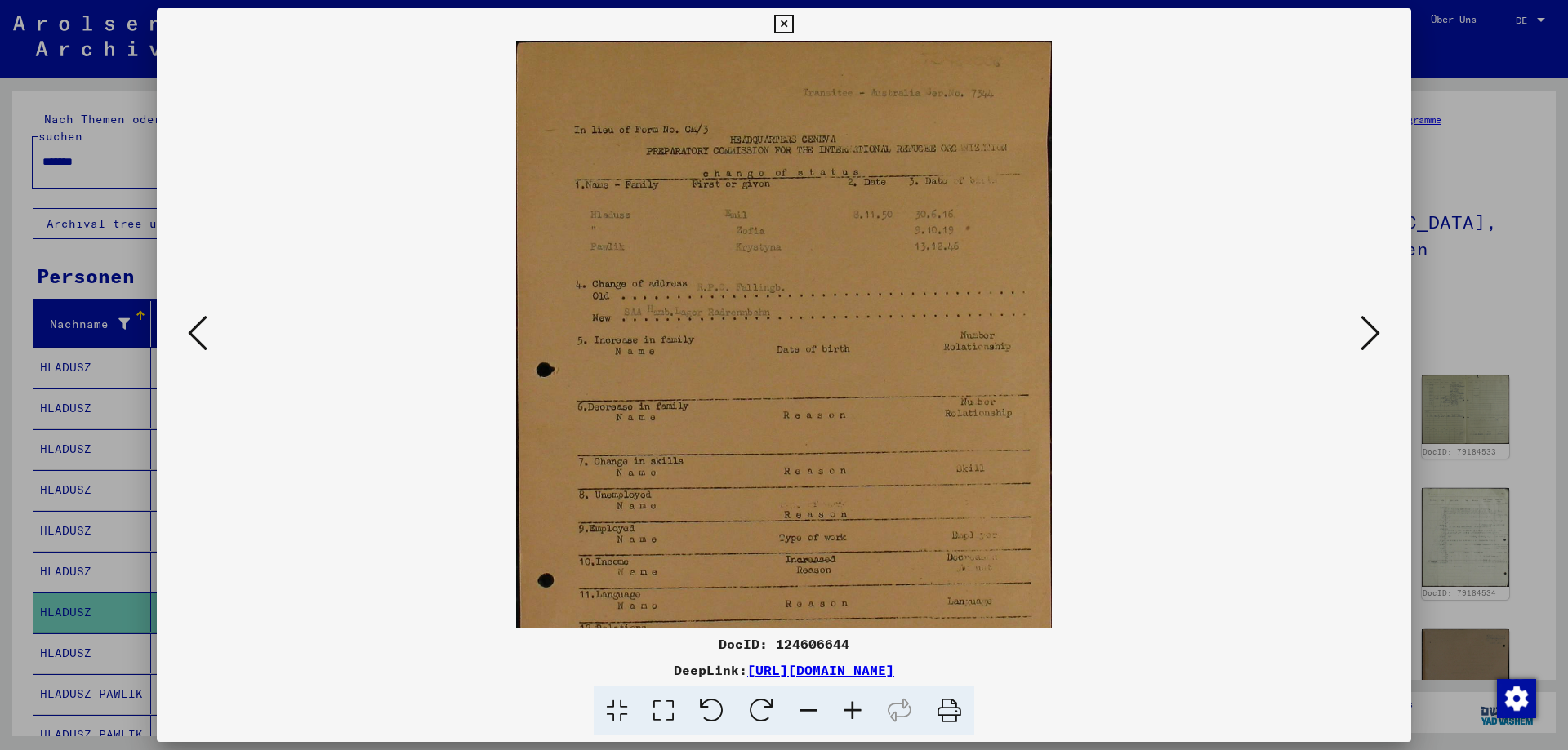
click at [856, 703] on icon at bounding box center [853, 712] width 44 height 49
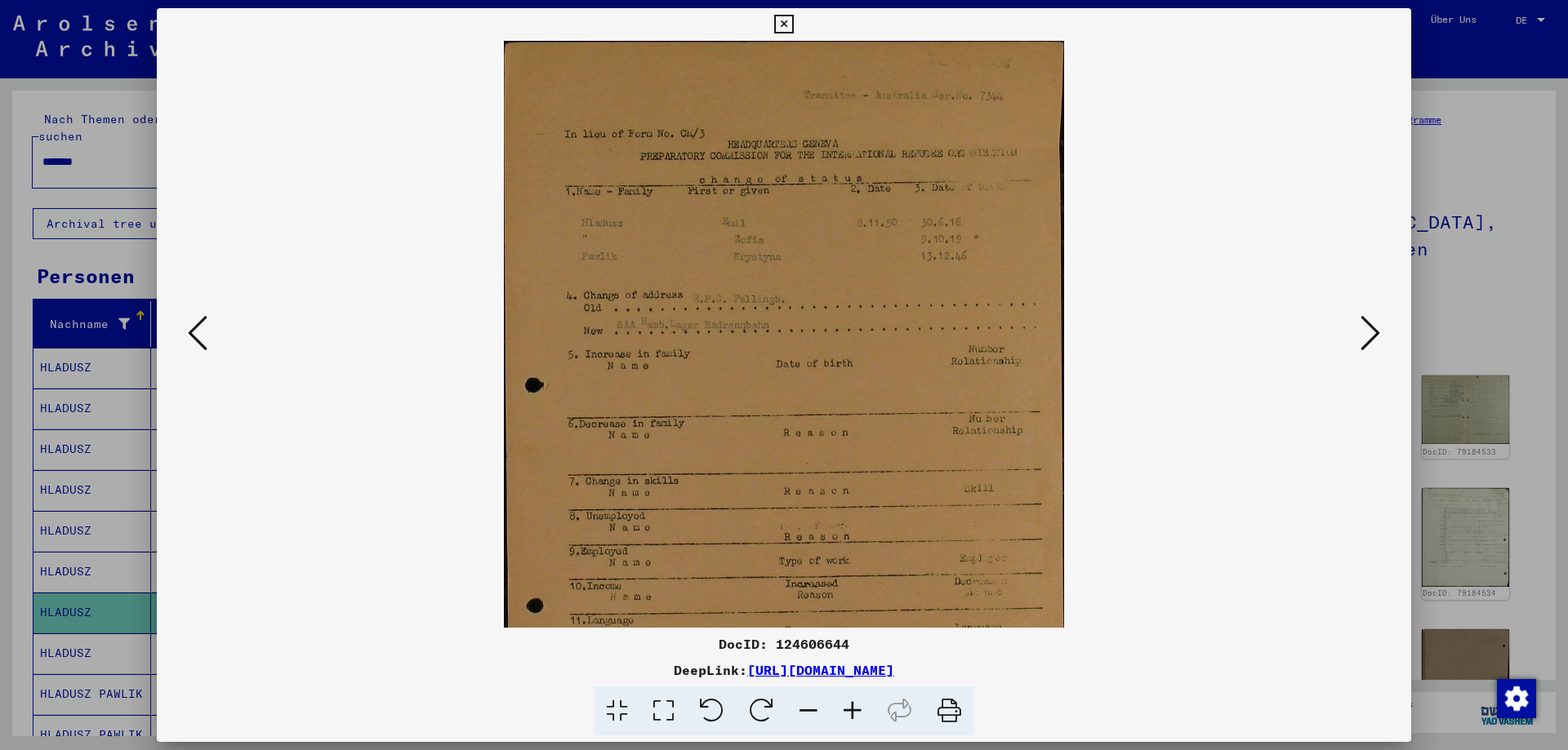
click at [855, 702] on icon at bounding box center [853, 712] width 44 height 49
click at [855, 701] on icon at bounding box center [853, 712] width 44 height 49
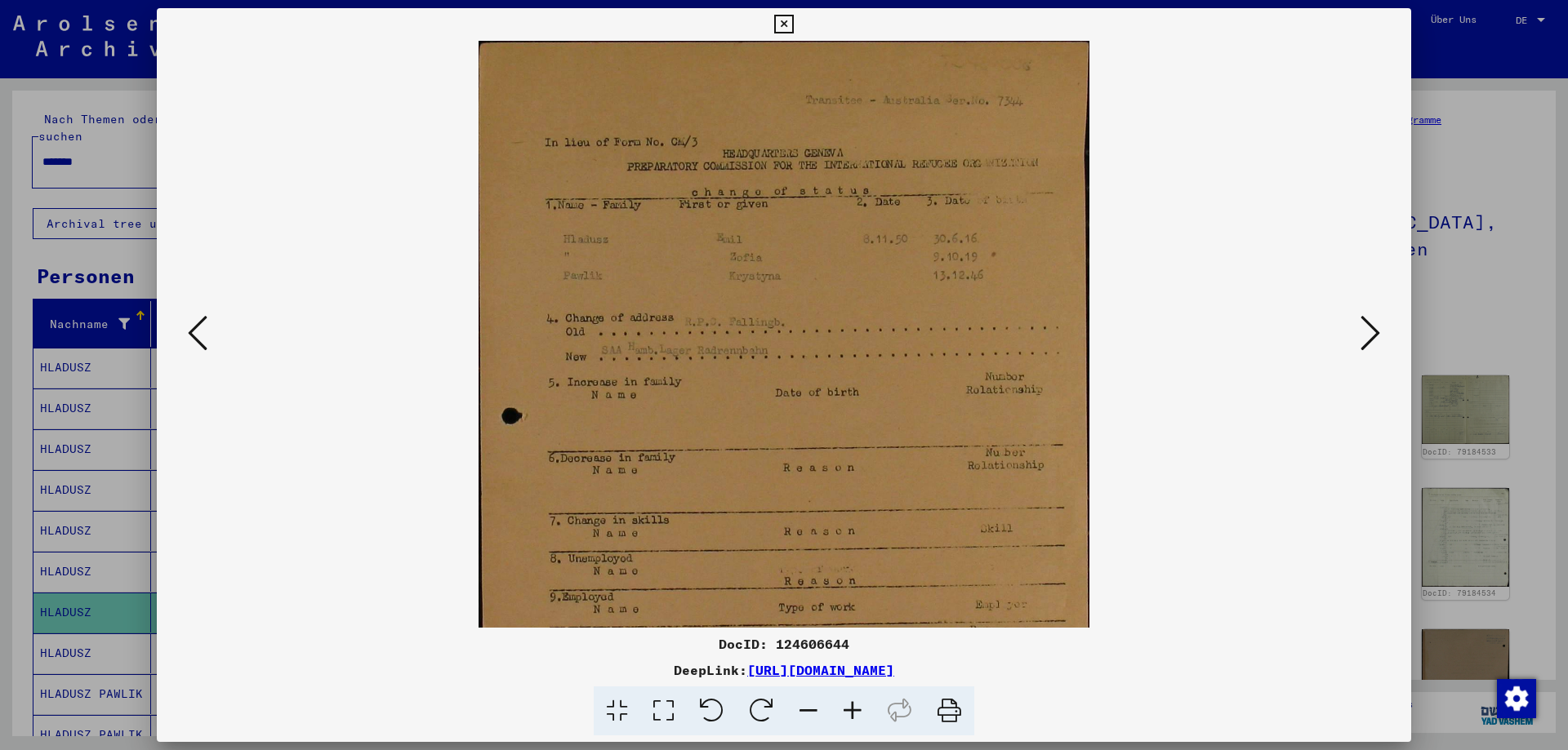
click at [855, 701] on icon at bounding box center [853, 712] width 44 height 49
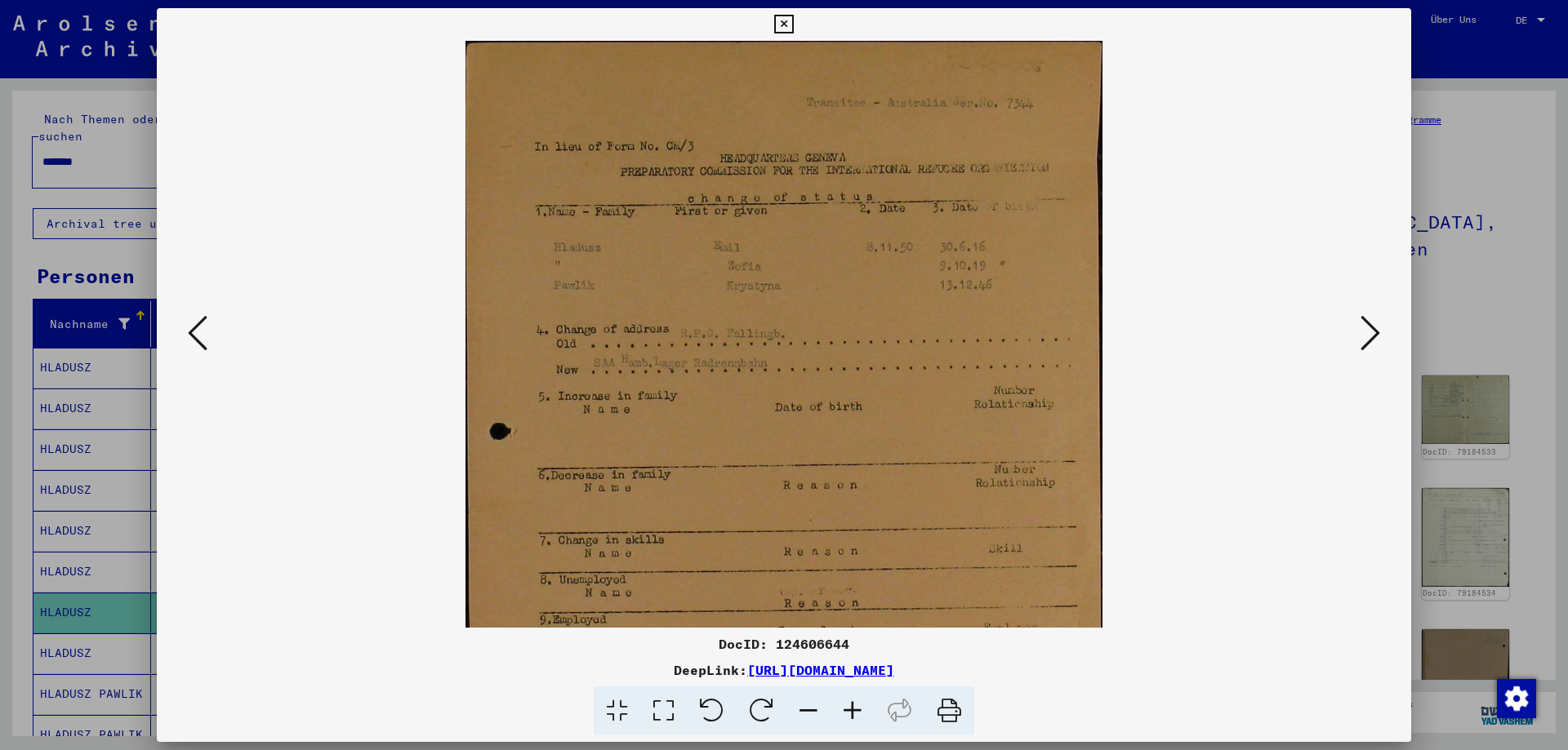
click at [855, 701] on icon at bounding box center [853, 712] width 44 height 49
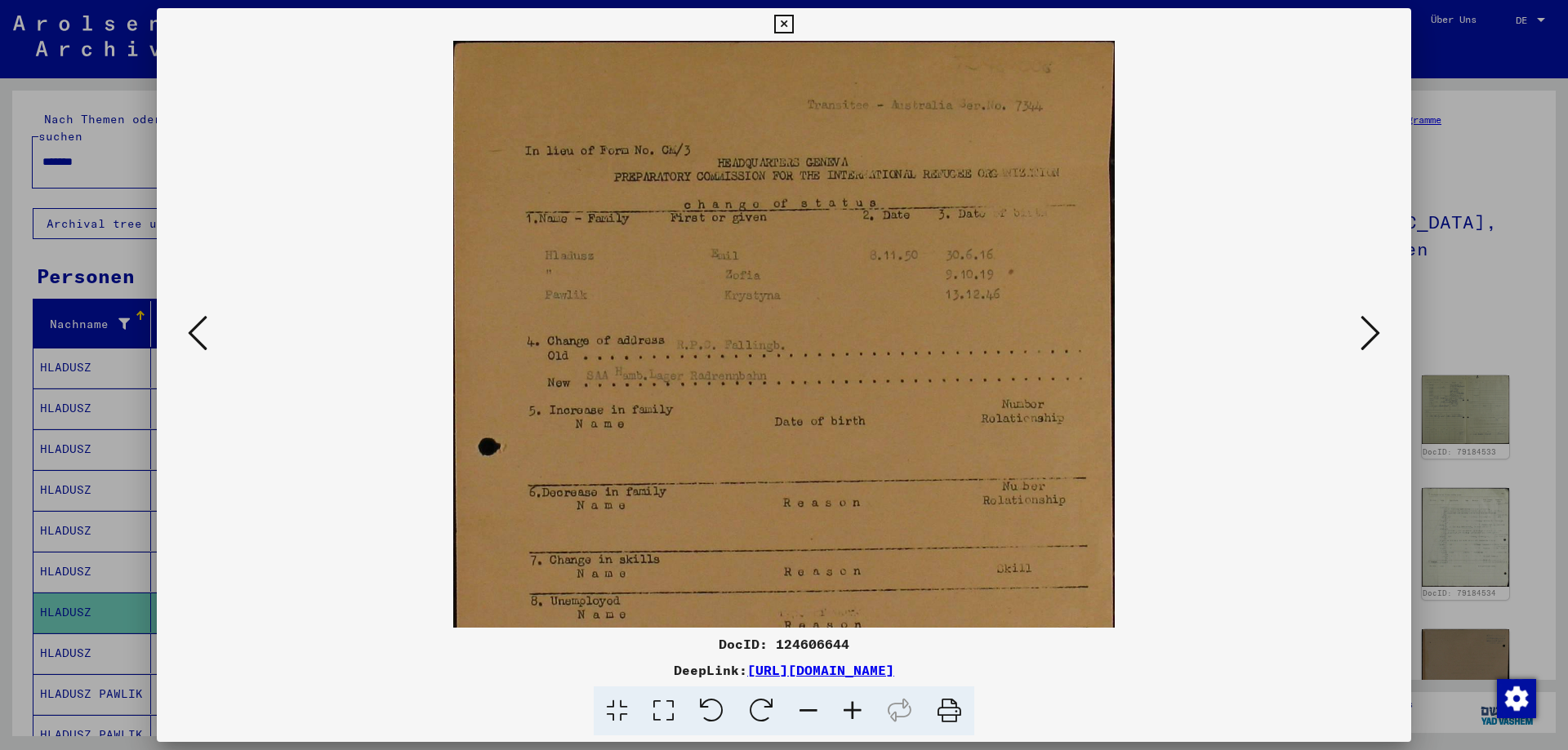
click at [855, 701] on icon at bounding box center [853, 712] width 44 height 49
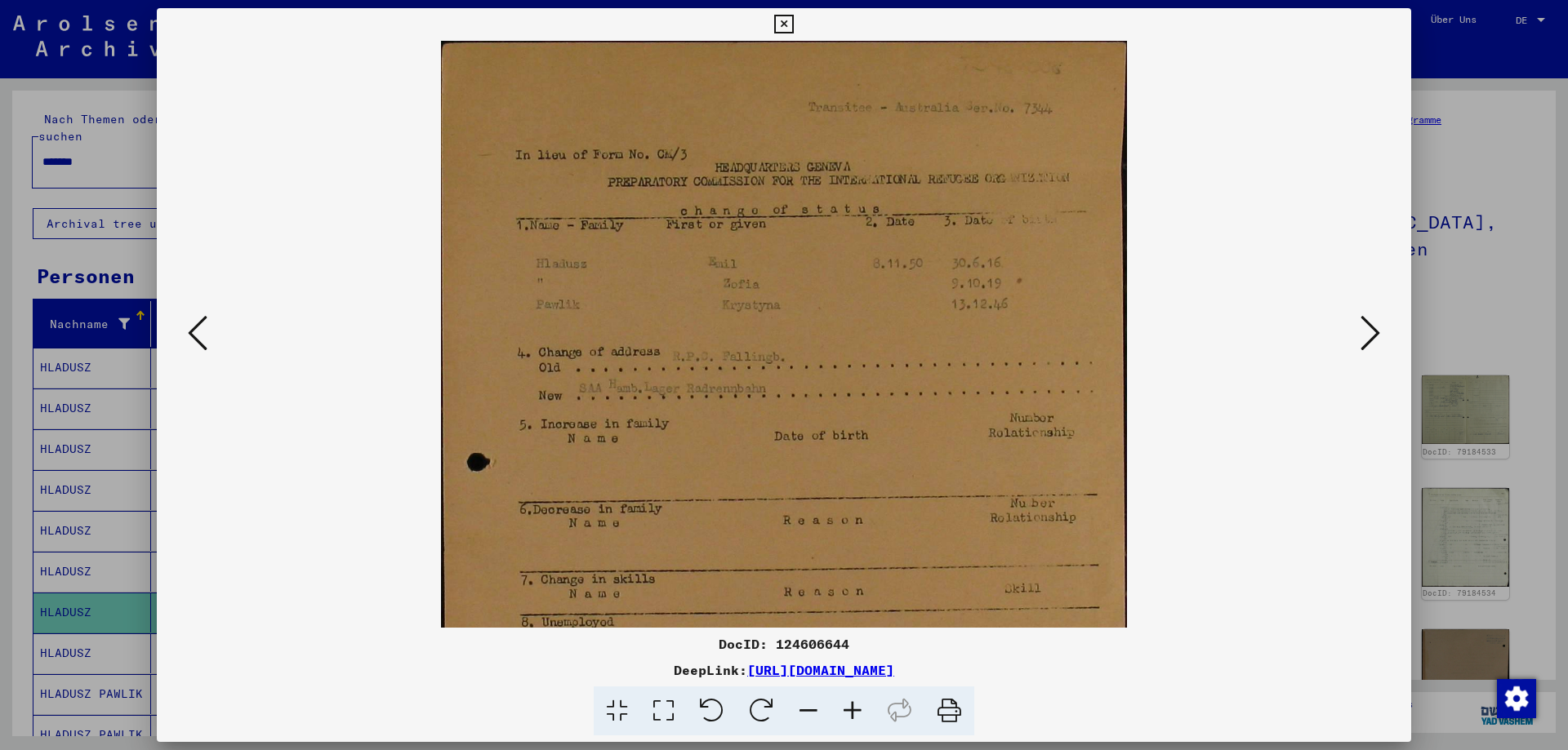
click at [1376, 333] on icon at bounding box center [1369, 332] width 19 height 39
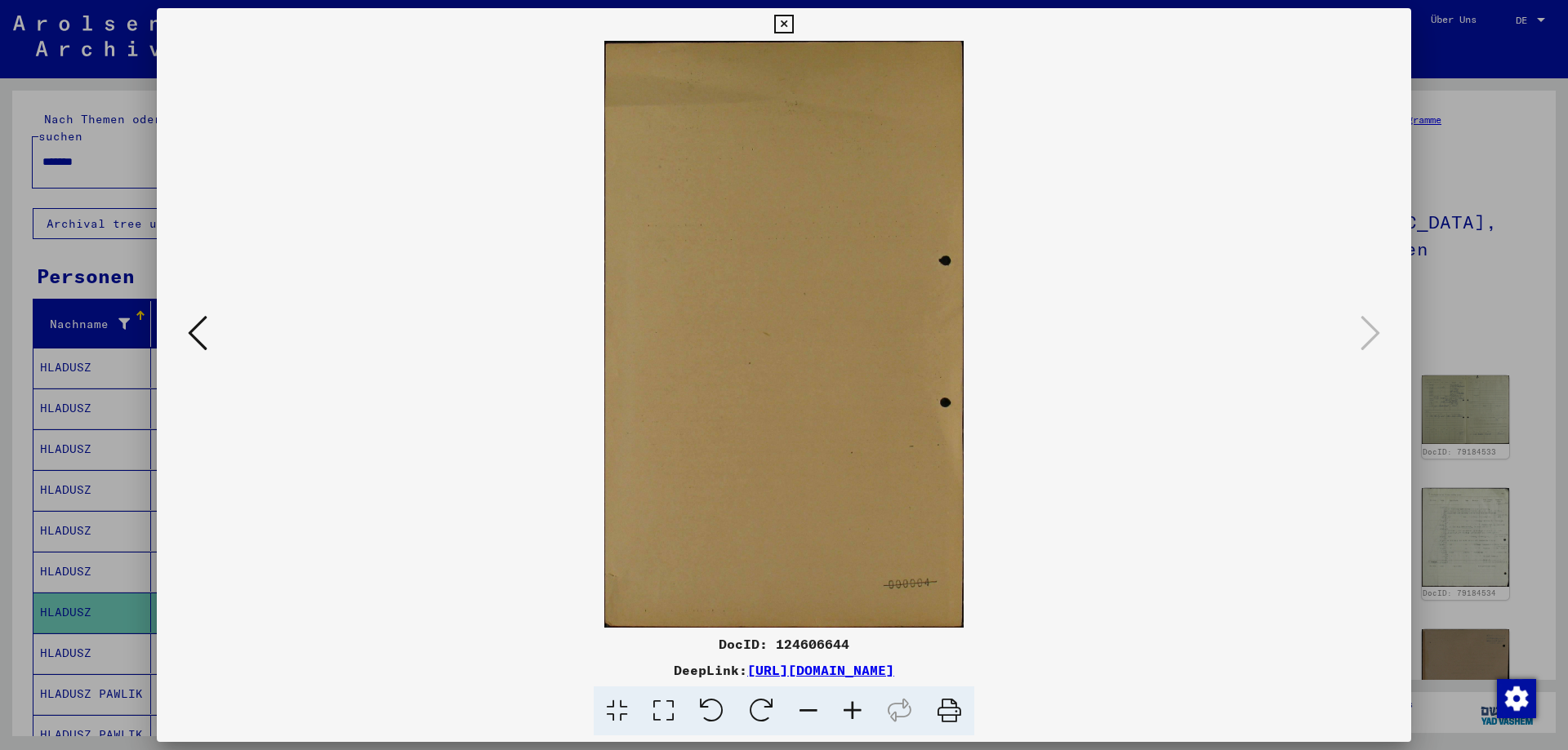
click at [1486, 153] on div at bounding box center [784, 375] width 1568 height 750
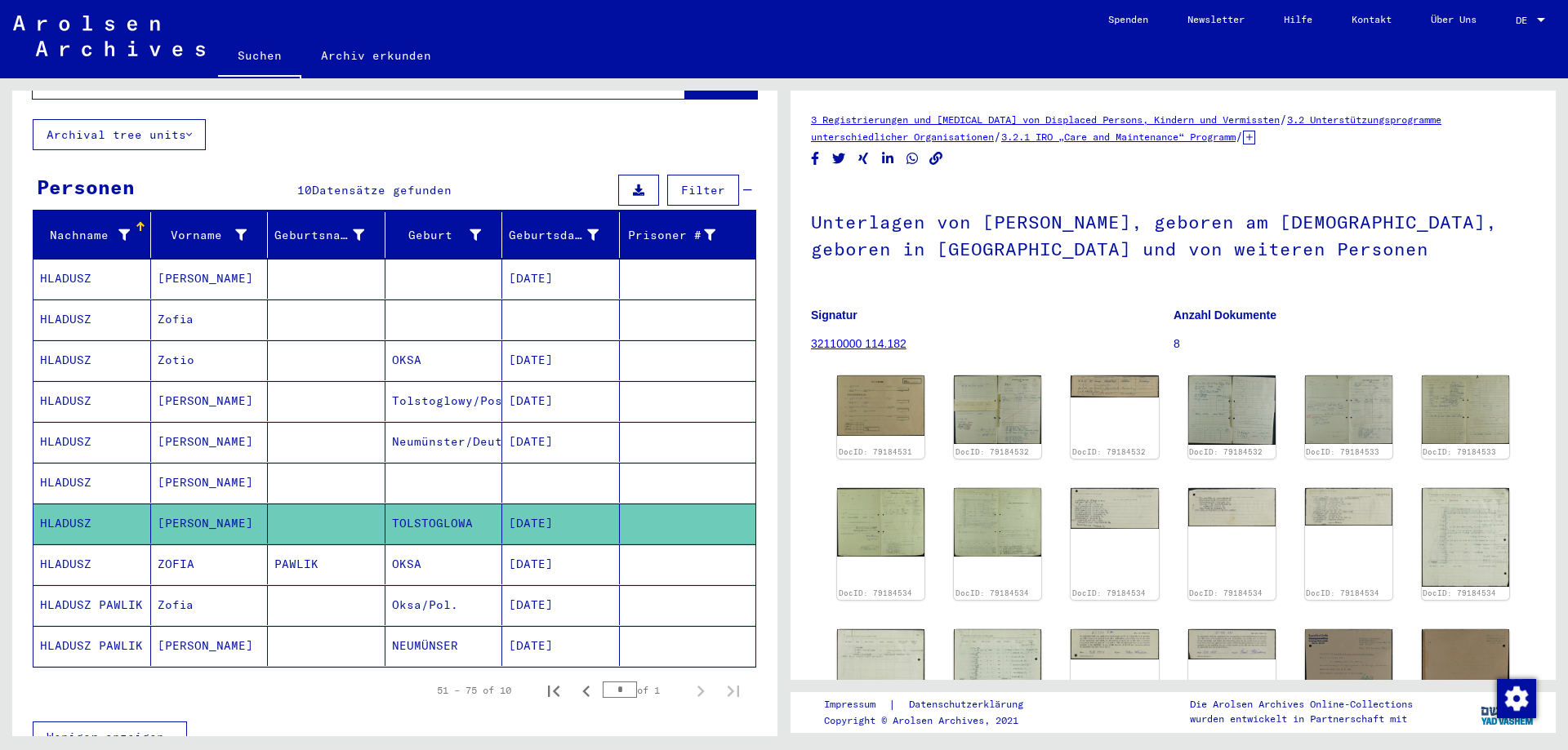
scroll to position [245, 0]
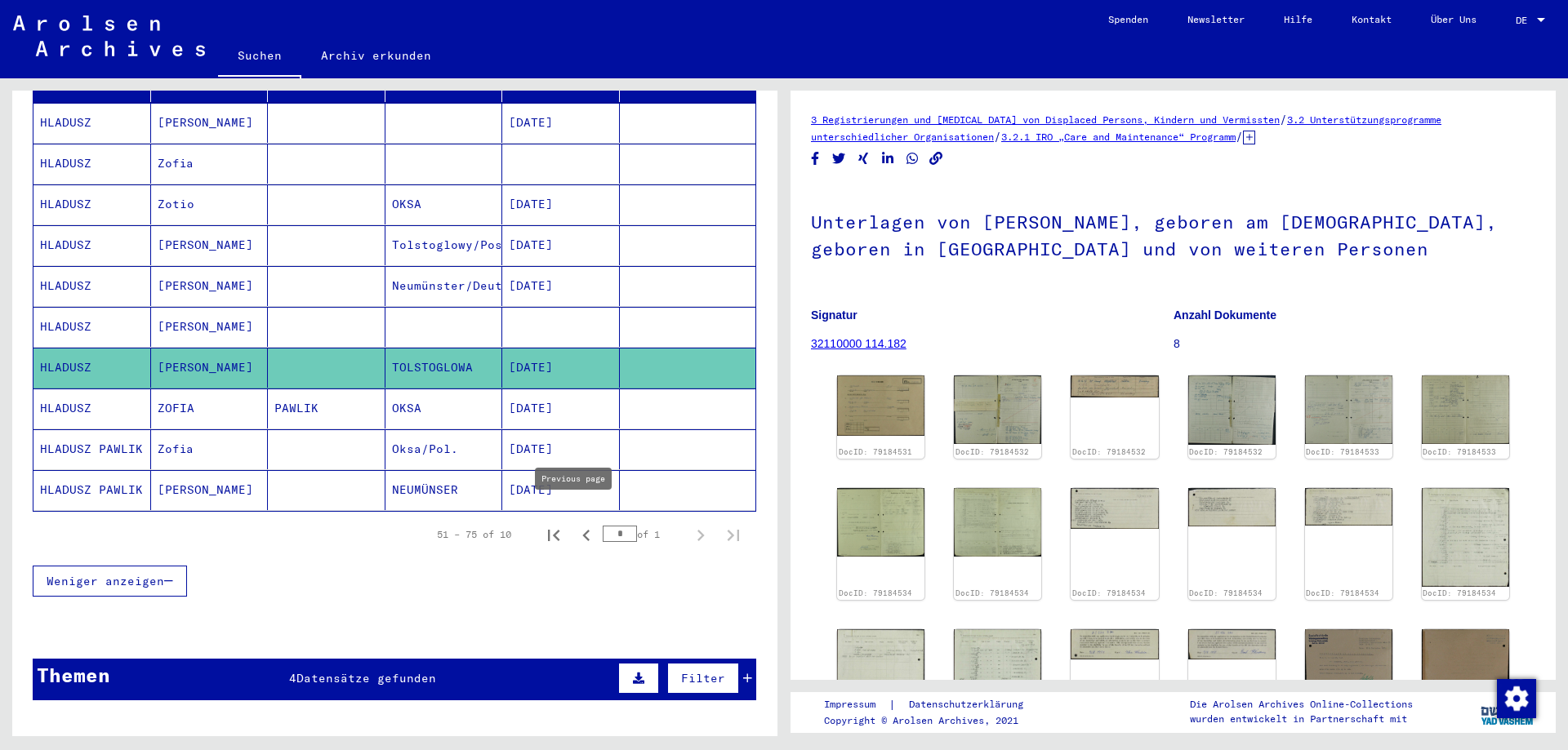
click at [583, 530] on icon "Previous page" at bounding box center [586, 536] width 7 height 11
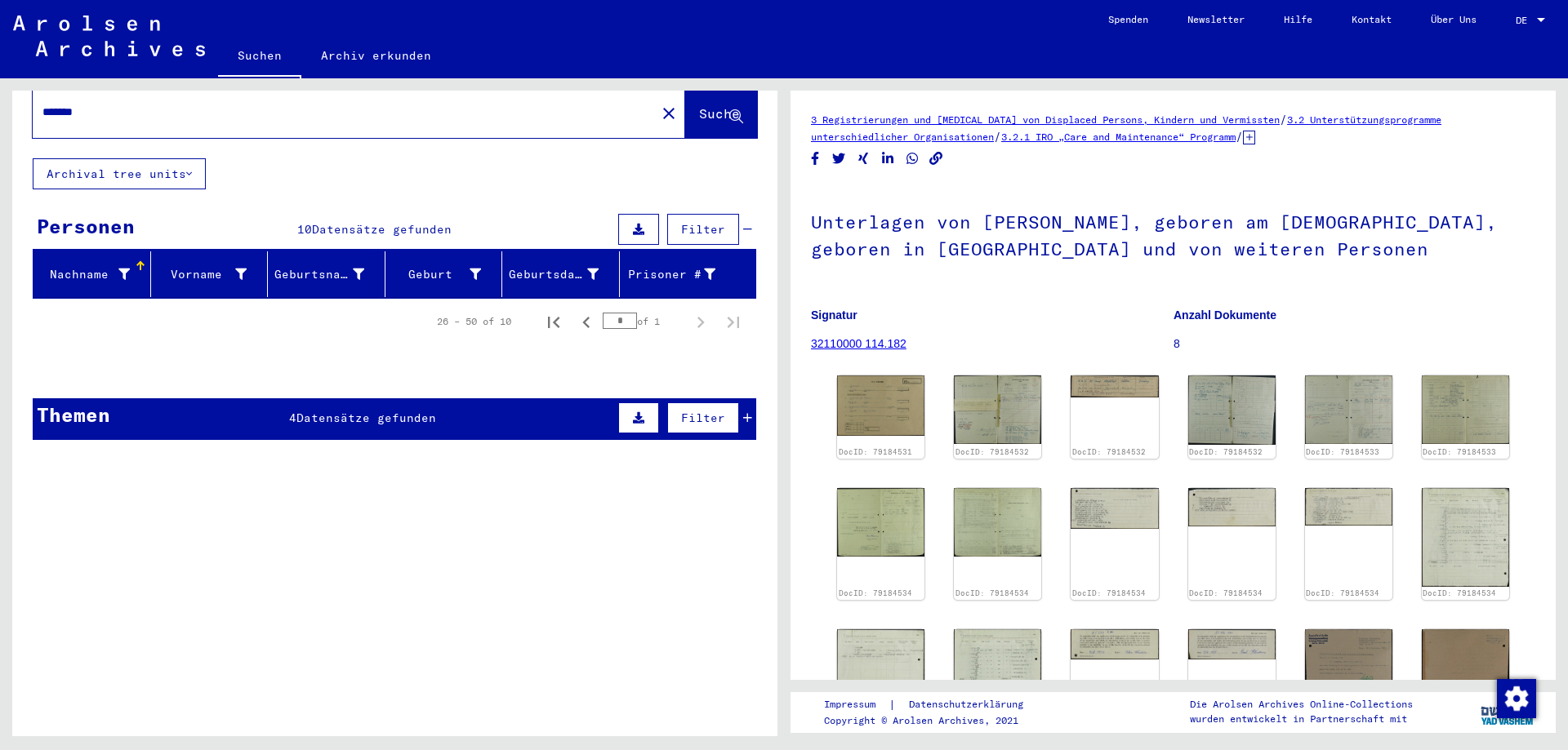
scroll to position [0, 0]
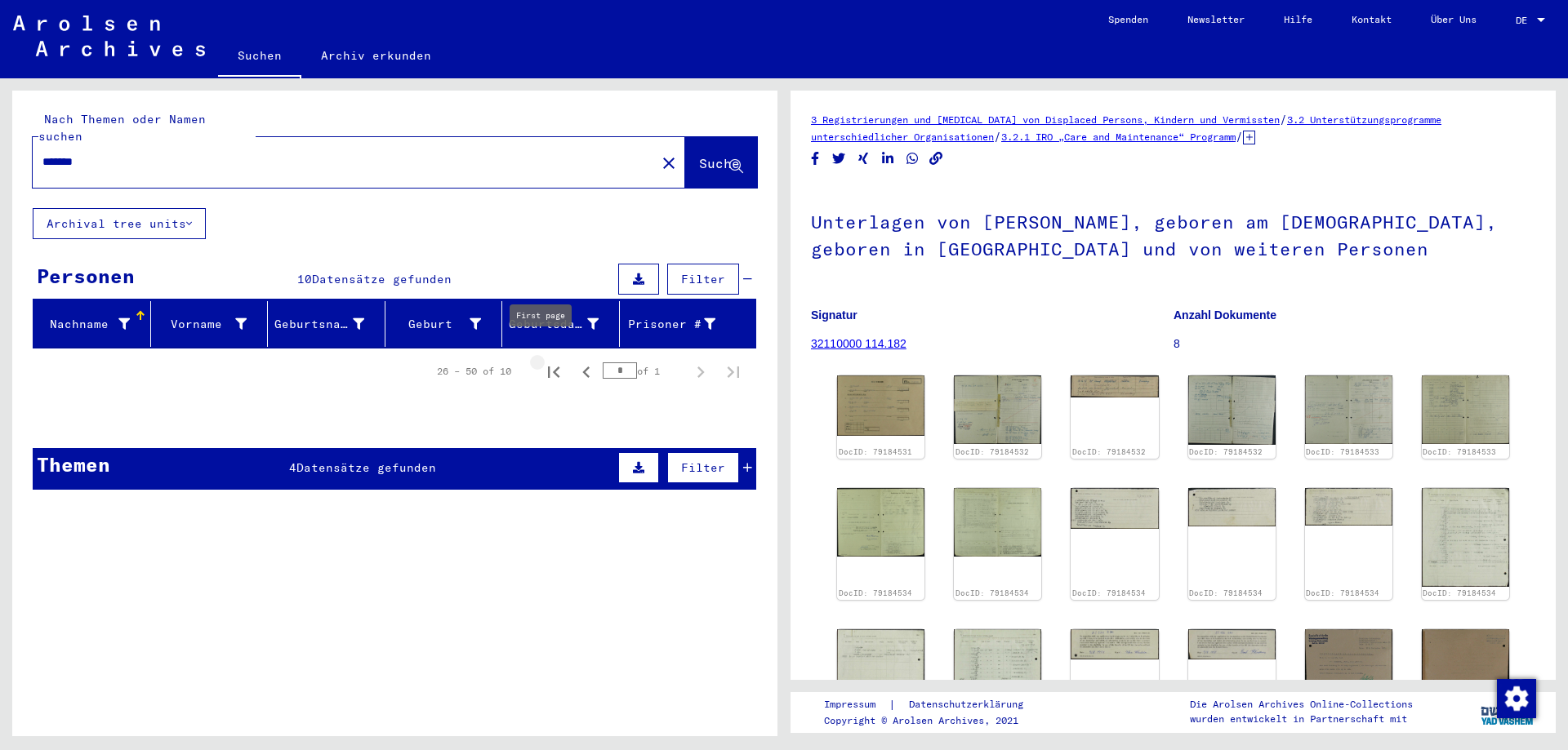
click at [547, 361] on icon "First page" at bounding box center [553, 372] width 23 height 23
type input "*"
